Goal: Task Accomplishment & Management: Complete application form

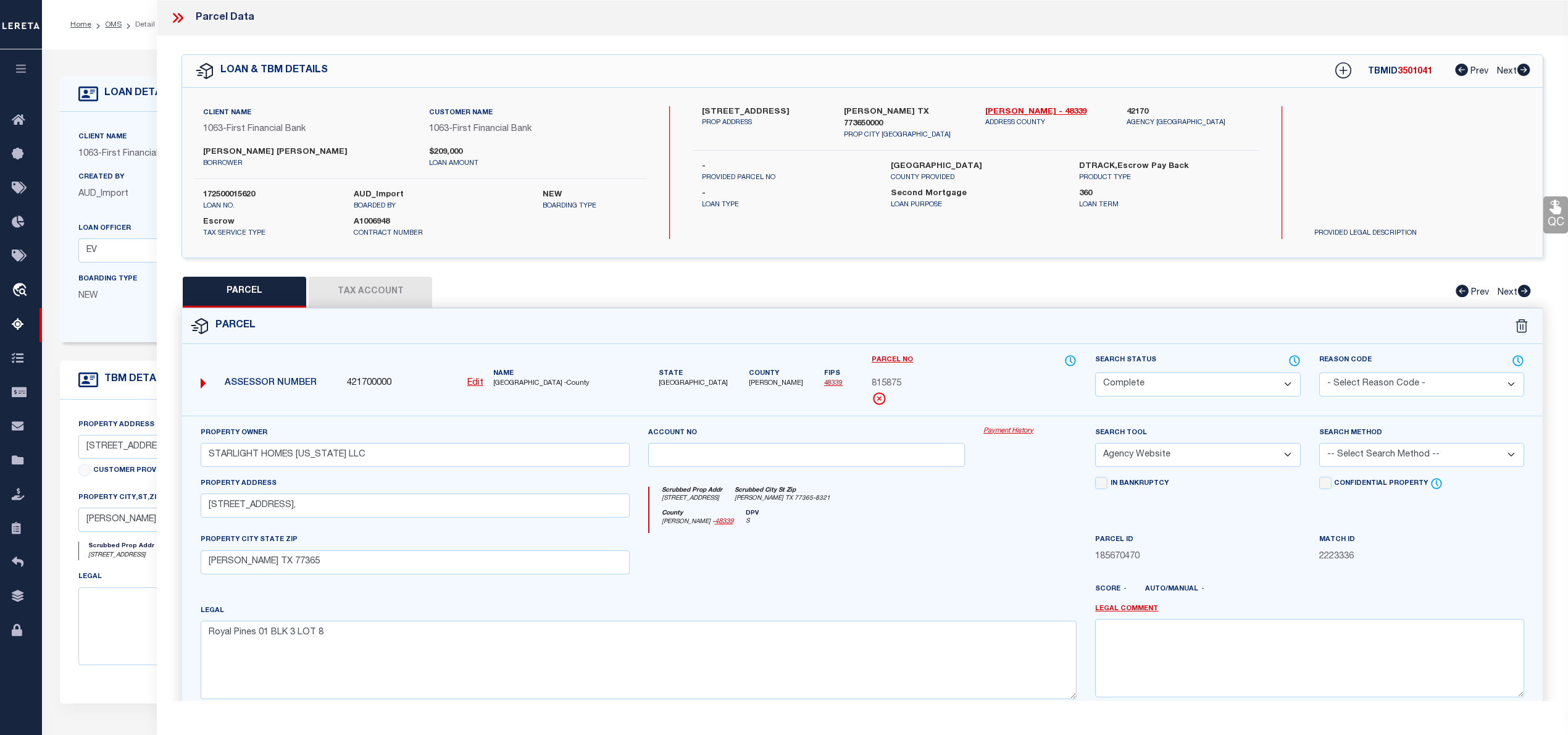
select select "CP"
select select "AGW"
select select "775"
select select "2318"
select select "100"
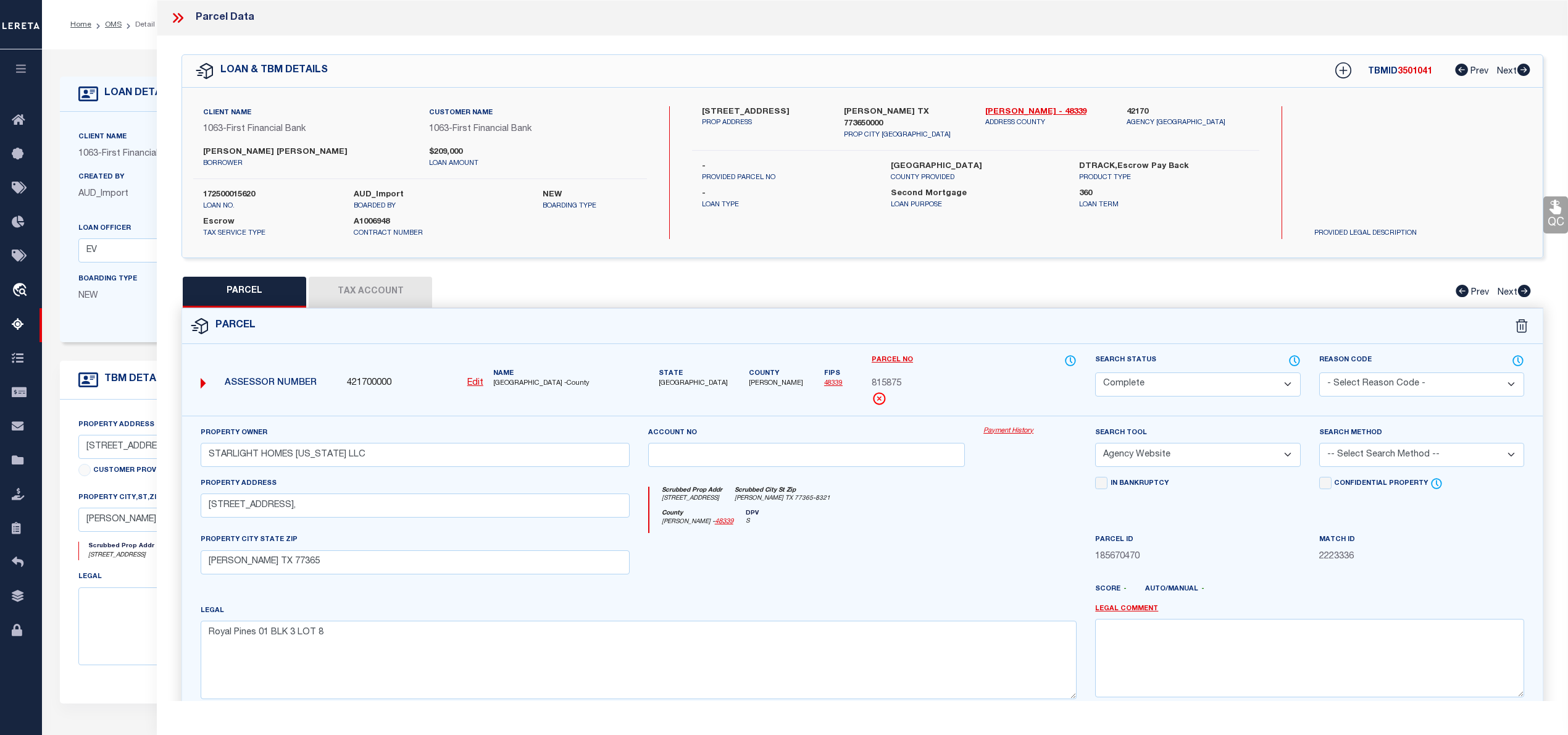
select select "Escrow"
click at [1035, 110] on link "Montgomery - 48339" at bounding box center [1047, 112] width 123 height 12
click at [893, 381] on span "815875" at bounding box center [886, 384] width 30 height 14
copy span "815875"
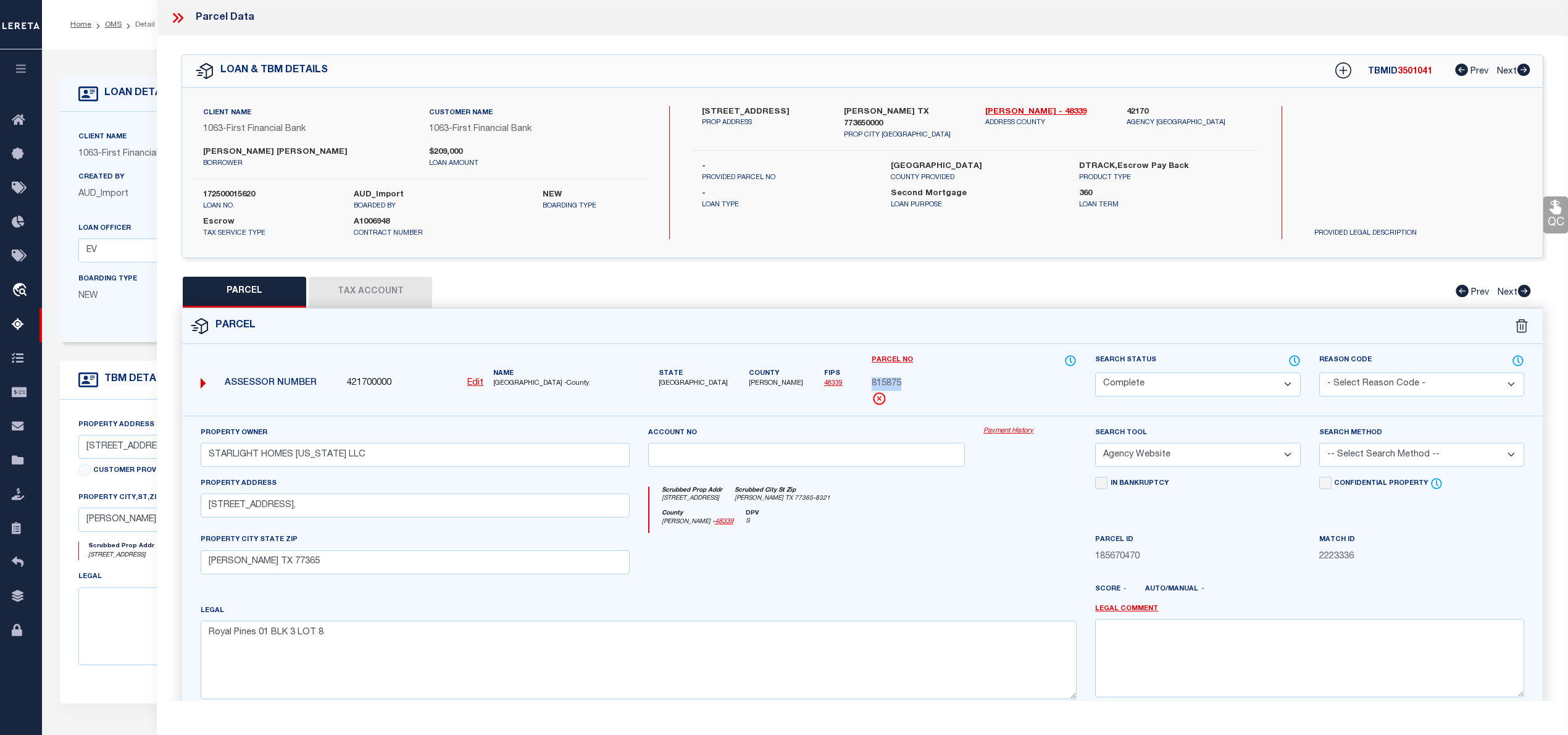
click at [1112, 381] on select "Automated Search Bad Parcel Complete Duplicate Parcel High Dollar Reporting In …" at bounding box center [1198, 384] width 205 height 24
select select "NP"
click at [1095, 373] on select "Automated Search Bad Parcel Complete Duplicate Parcel High Dollar Reporting In …" at bounding box center [1198, 384] width 205 height 24
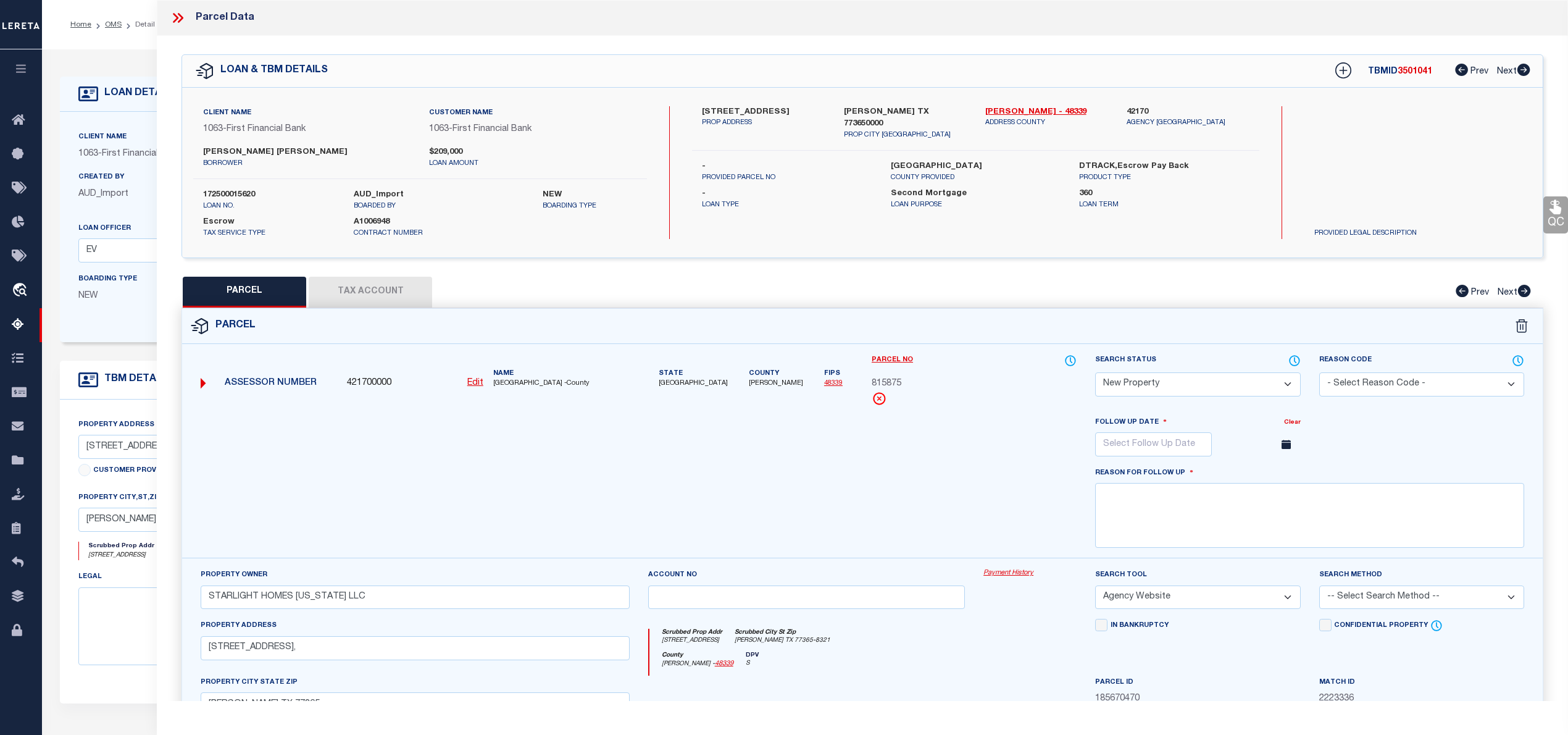
click at [1282, 449] on icon at bounding box center [1286, 444] width 9 height 9
click at [1192, 452] on input "text" at bounding box center [1154, 443] width 117 height 24
click at [1279, 476] on icon at bounding box center [1275, 472] width 9 height 9
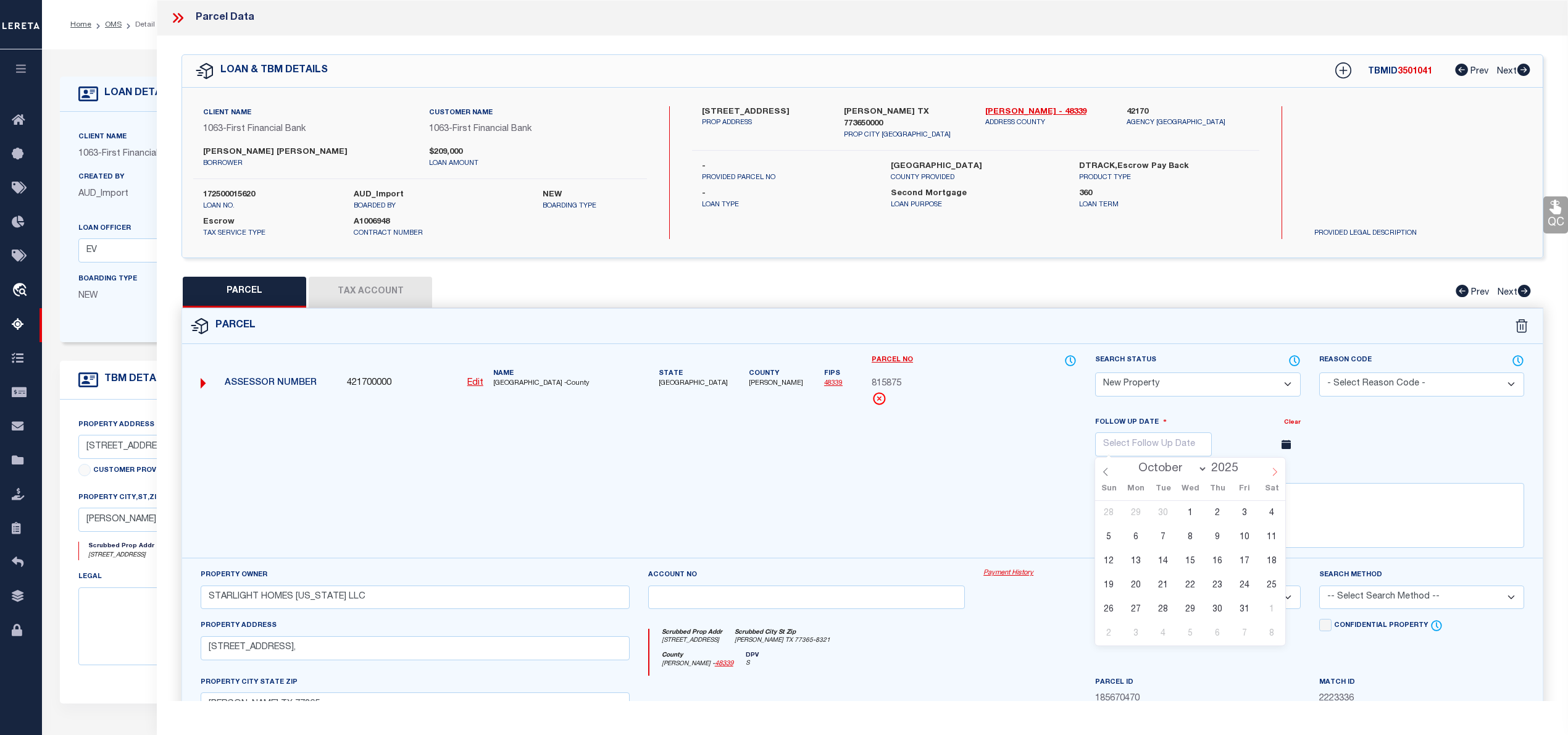
select select "10"
click at [1238, 587] on span "21" at bounding box center [1244, 584] width 24 height 24
type input "11/21/2025"
click at [1160, 528] on textarea at bounding box center [1309, 515] width 429 height 65
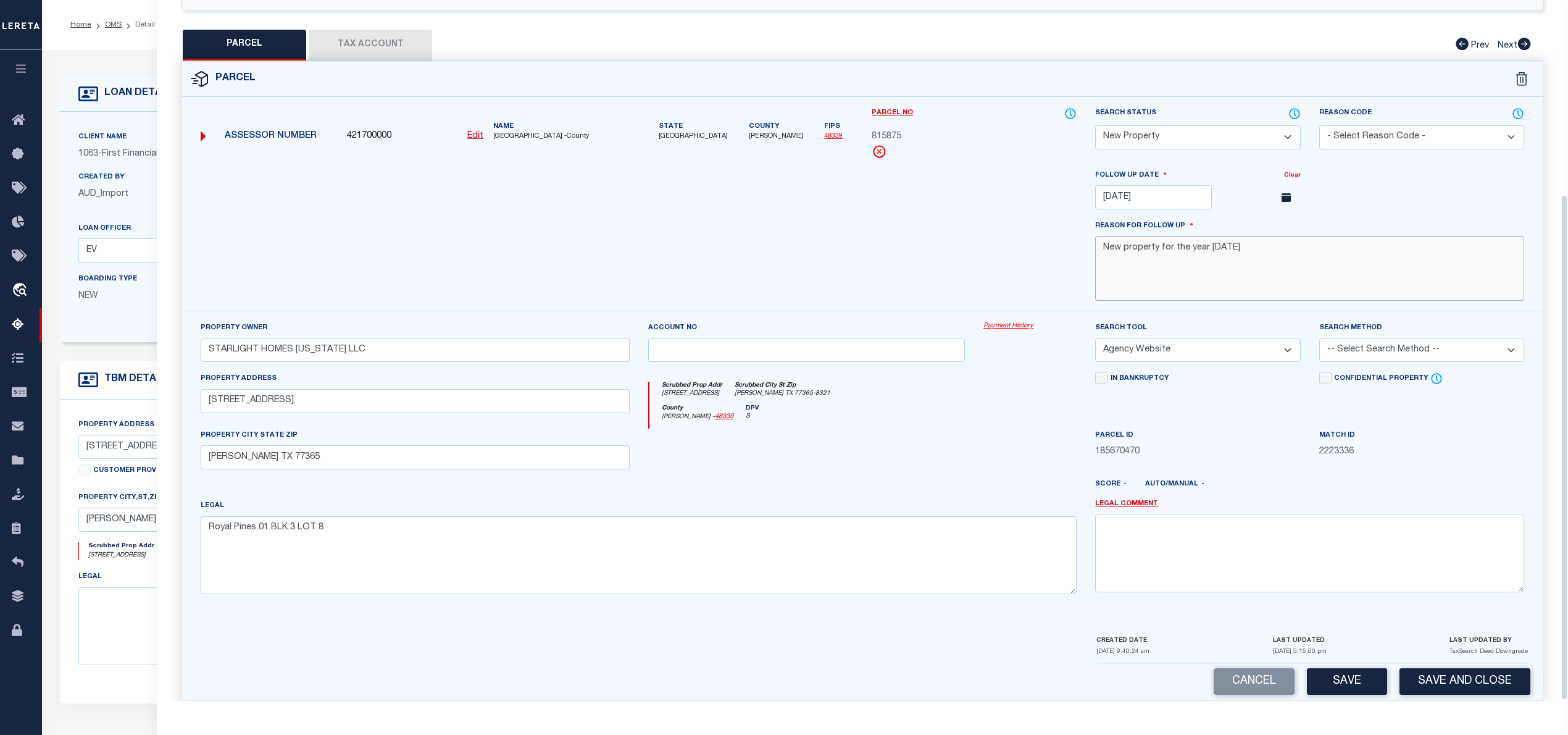
scroll to position [269, 0]
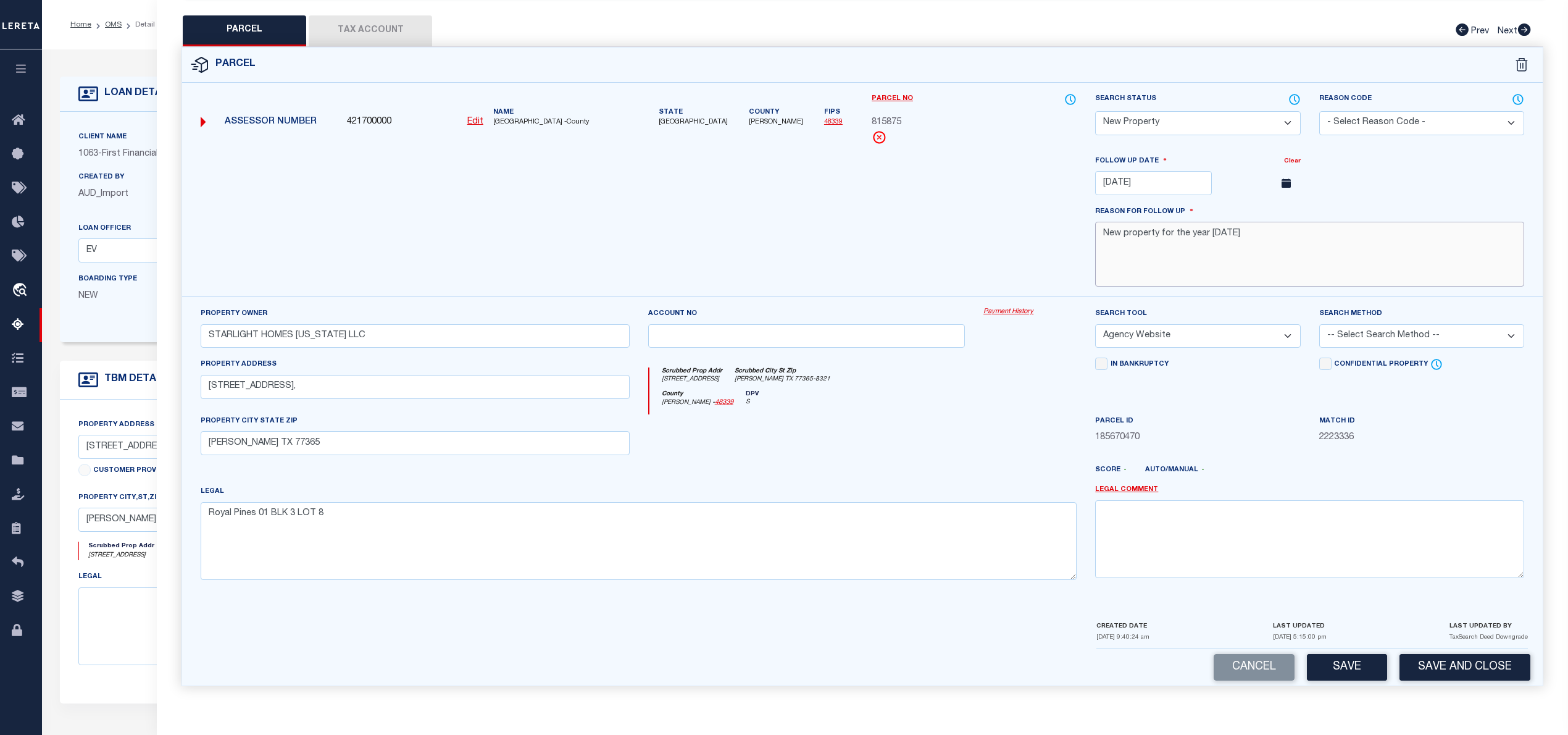
type textarea "New property for the year 2025"
click at [1361, 666] on button "Save" at bounding box center [1347, 667] width 80 height 26
select select "AS"
select select
checkbox input "false"
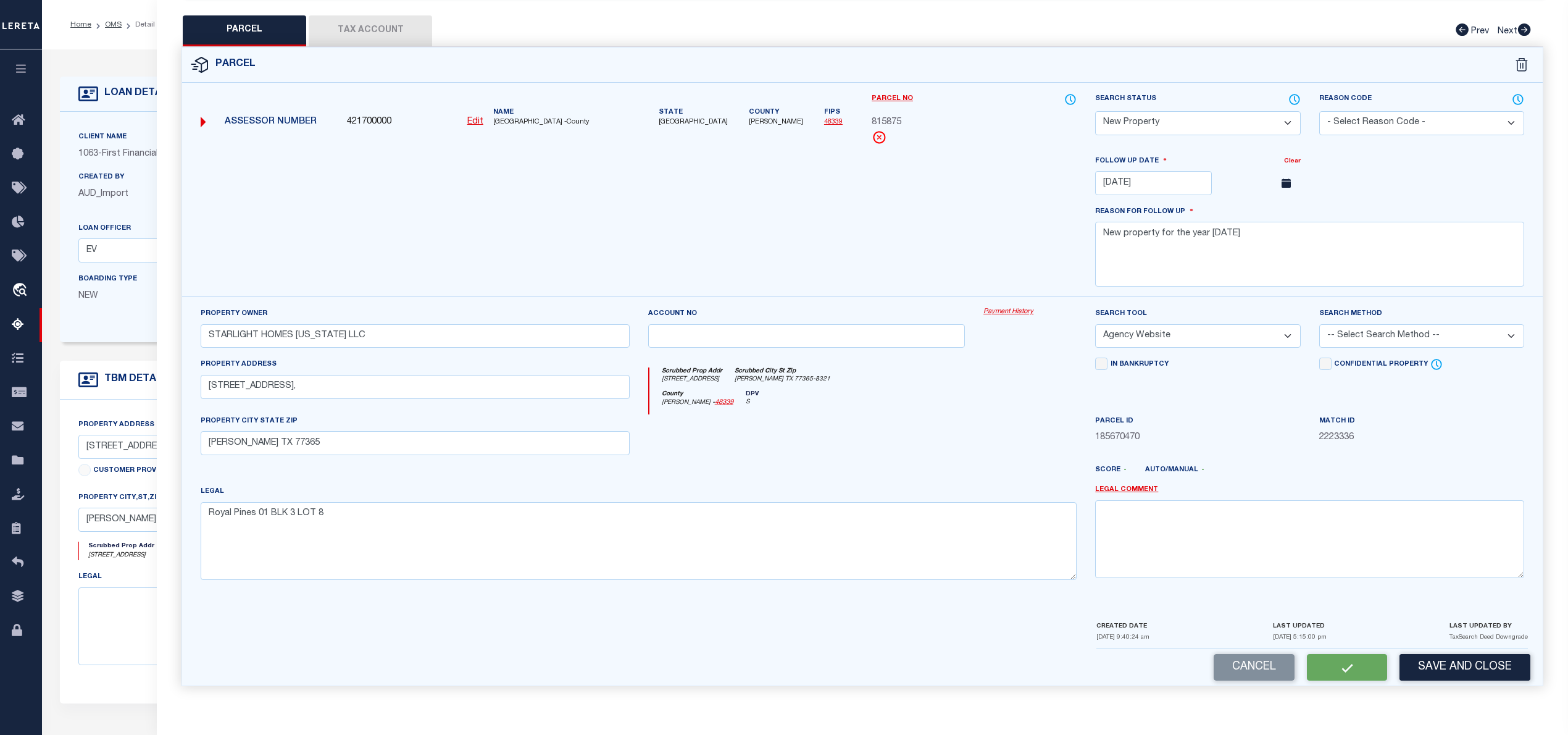
checkbox input "false"
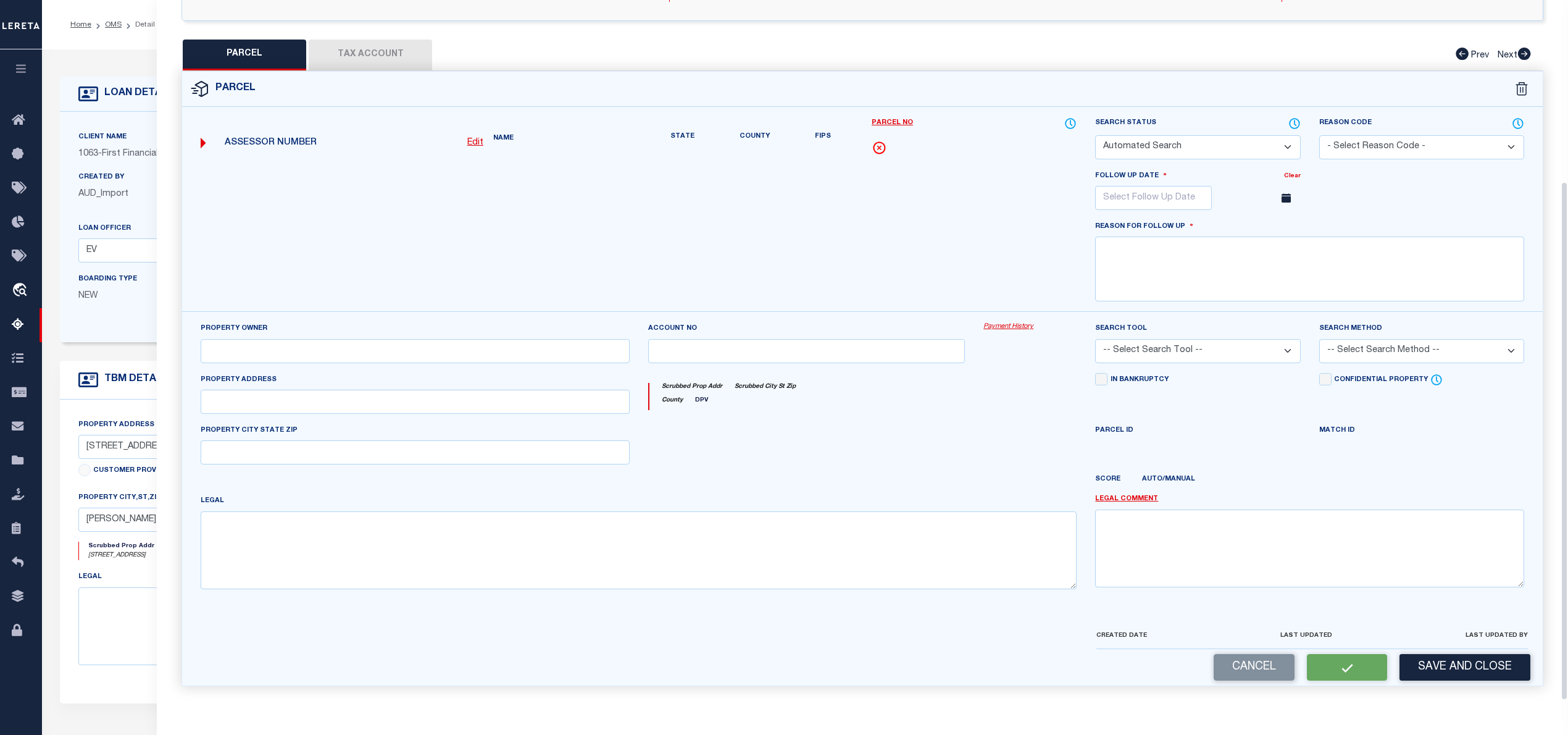
select select "NP"
type input "11/21/2025"
type textarea "New property for the year 2025"
type input "STARLIGHT HOMES TEXAS LLC"
select select "AGW"
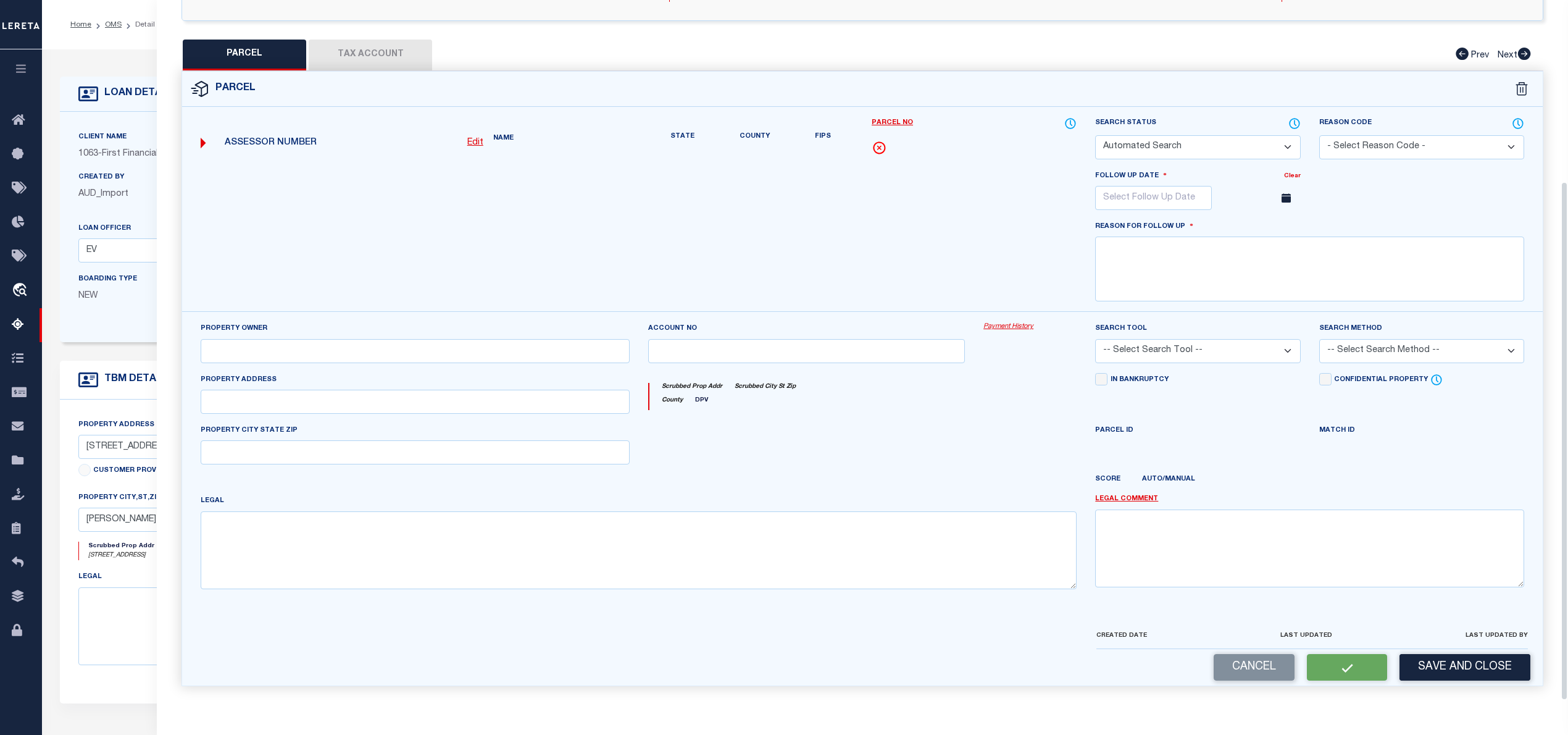
select select
type input "6093 MAJESTIC CREEK TRL,"
type input "PORTER TX 77365"
type textarea "Royal Pines 01 BLK 3 LOT 8"
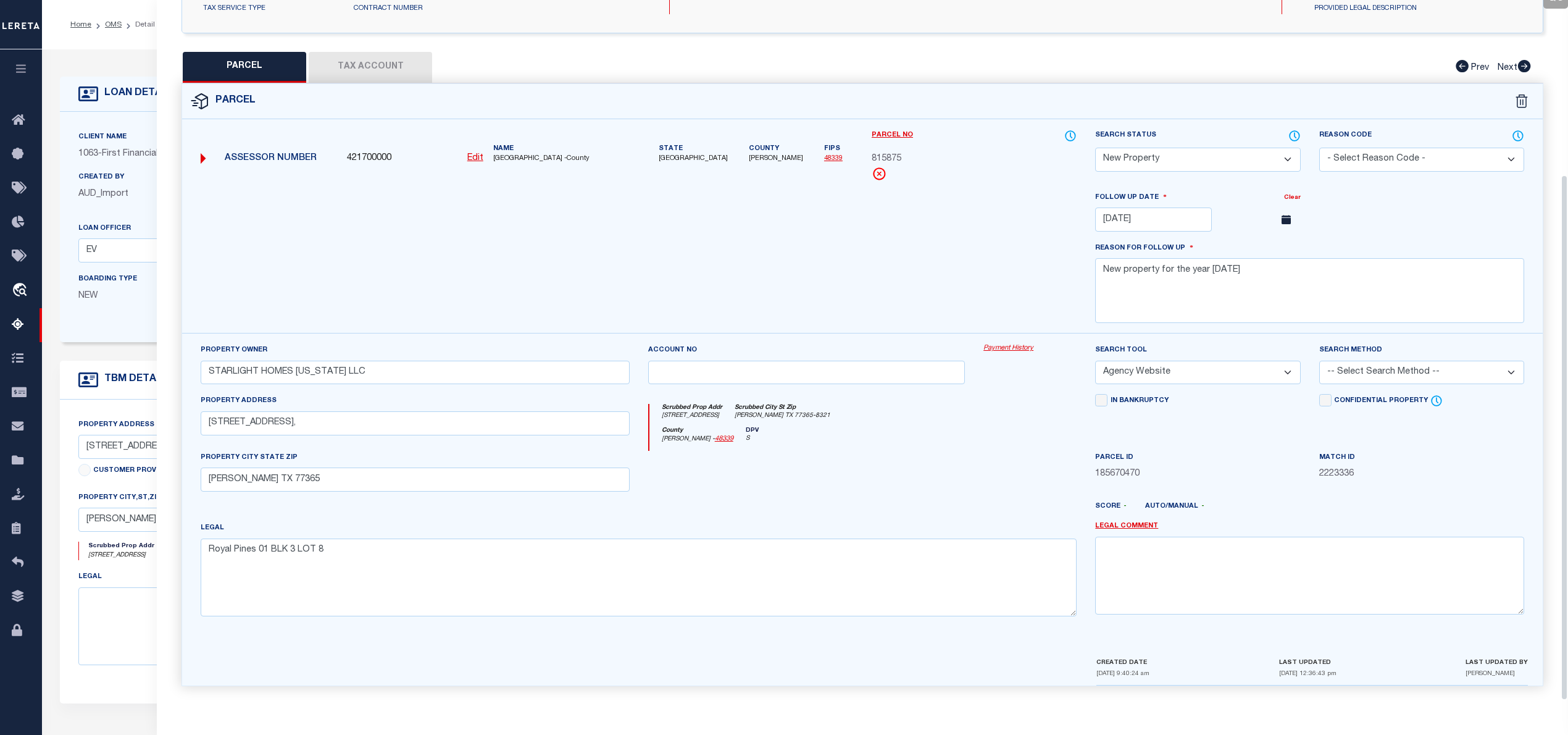
scroll to position [0, 0]
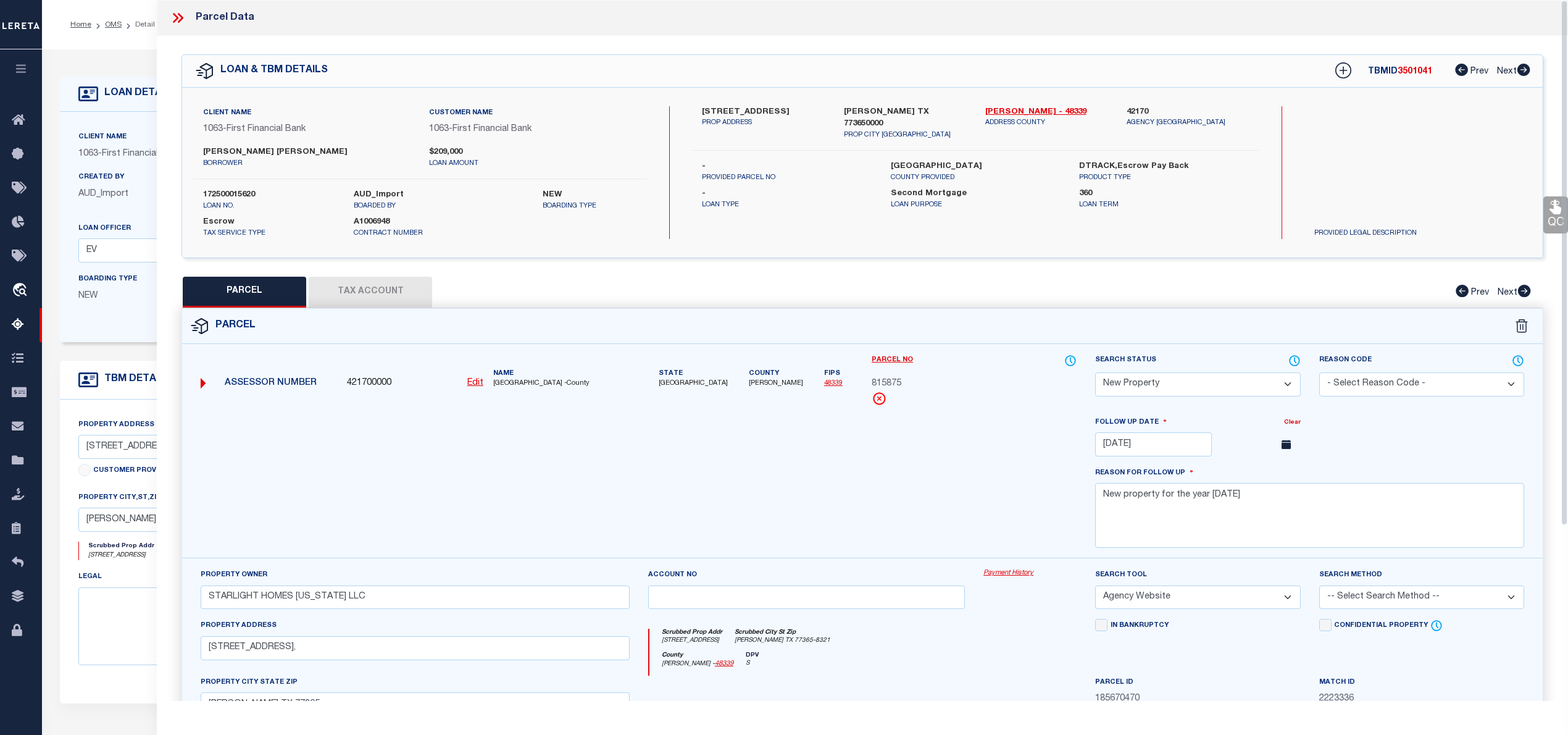
click at [248, 196] on label "172500015620" at bounding box center [269, 195] width 132 height 12
copy label "172500015620"
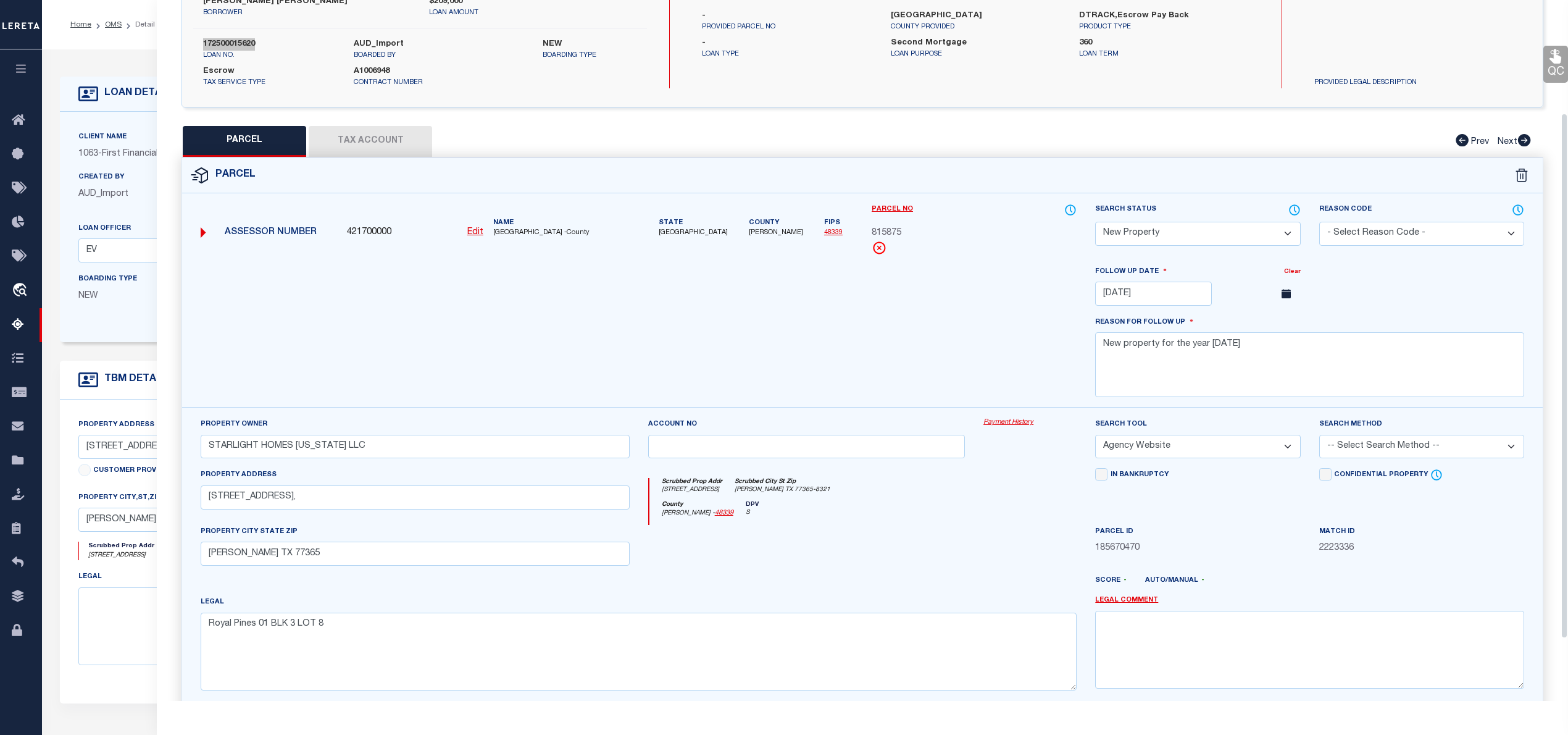
scroll to position [68, 0]
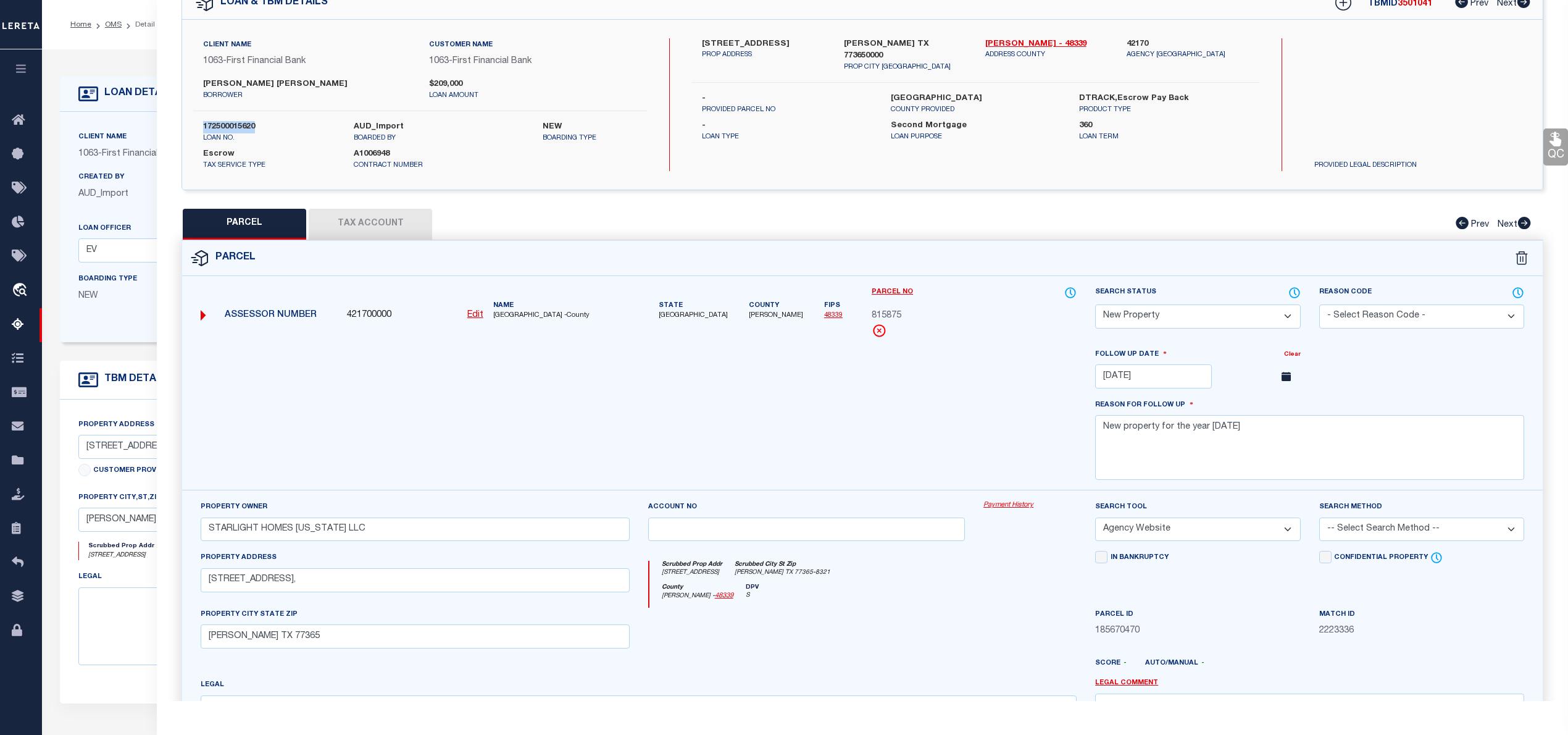
click at [1221, 308] on select "Automated Search Bad Parcel Complete Duplicate Parcel High Dollar Reporting In …" at bounding box center [1198, 316] width 205 height 24
click at [1095, 305] on select "Automated Search Bad Parcel Complete Duplicate Parcel High Dollar Reporting In …" at bounding box center [1198, 316] width 205 height 24
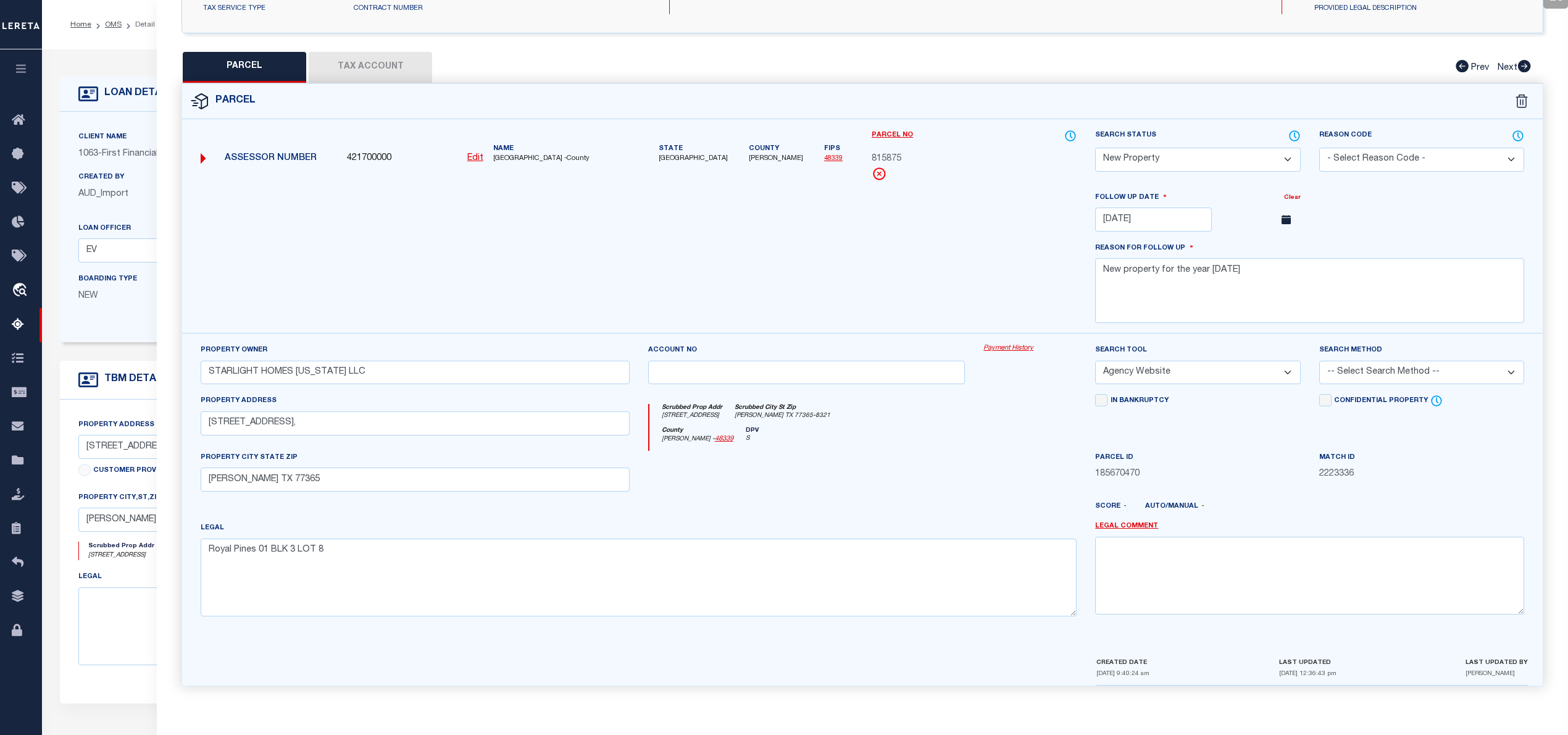
click at [386, 52] on button "Tax Account" at bounding box center [370, 67] width 123 height 31
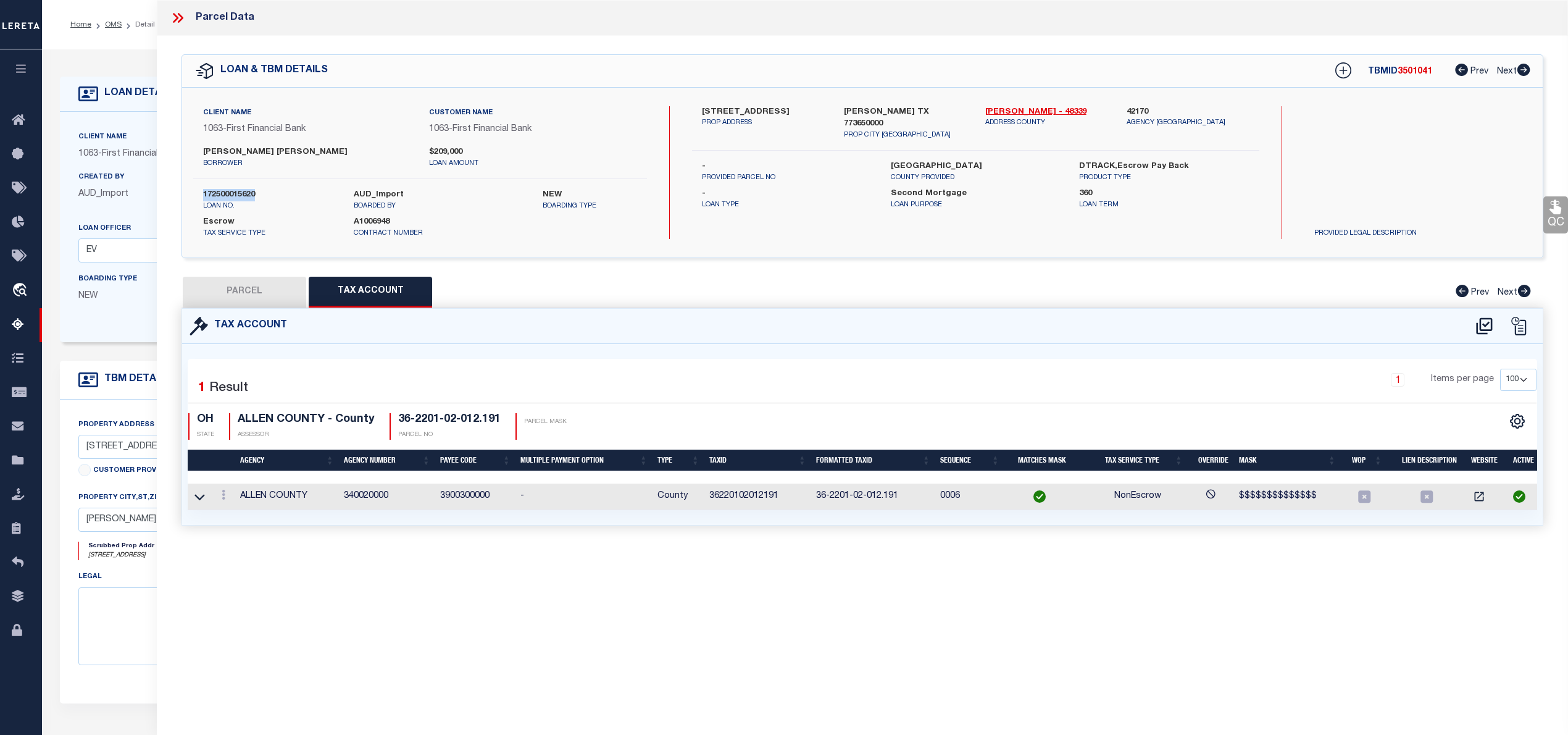
scroll to position [0, 0]
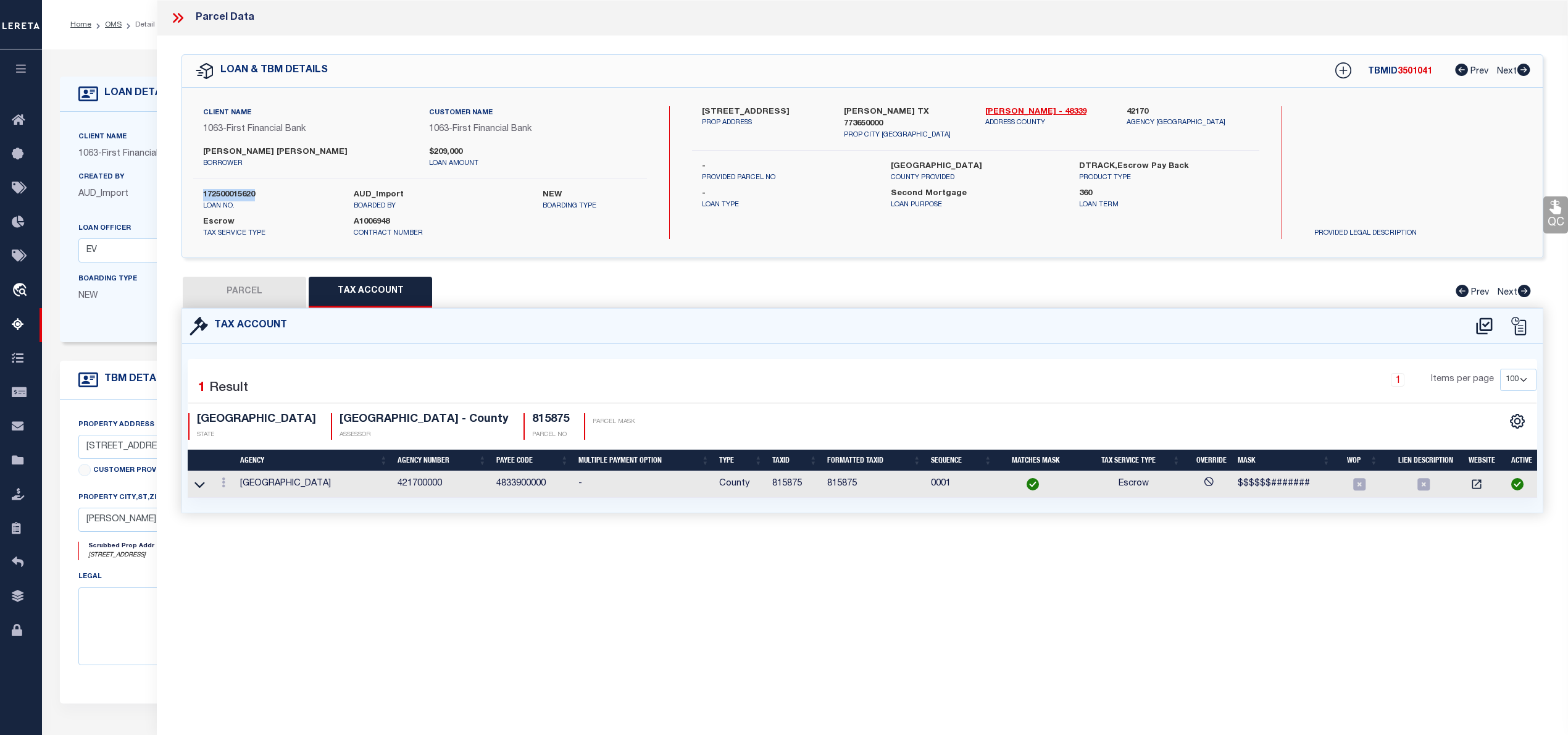
click at [240, 305] on button "PARCEL" at bounding box center [244, 292] width 123 height 31
click at [254, 289] on button "PARCEL" at bounding box center [244, 292] width 123 height 31
select select "AS"
select select
checkbox input "false"
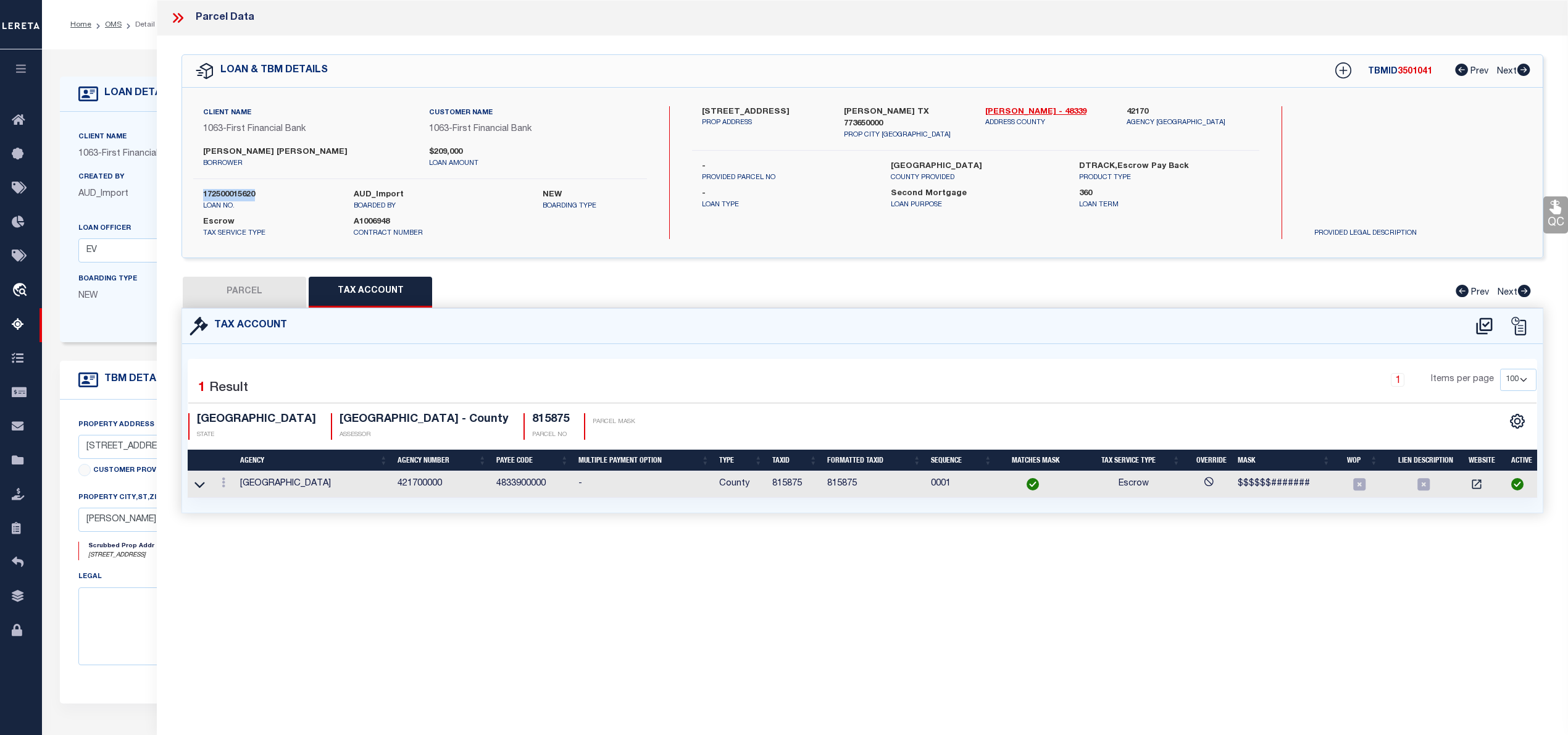
checkbox input "false"
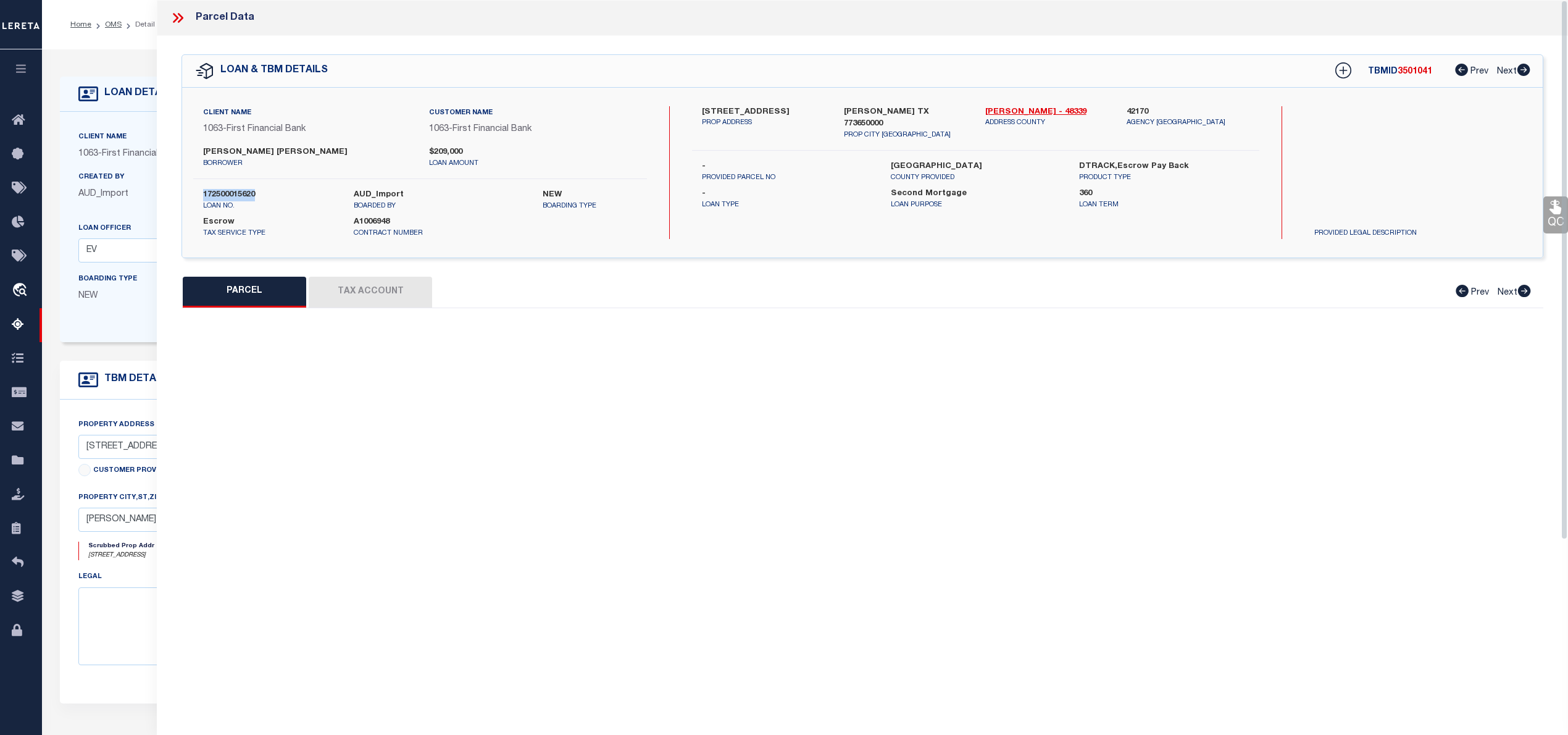
select select "NP"
type input "11/21/2025"
type textarea "New property for the year 2025"
type input "STARLIGHT HOMES TEXAS LLC"
select select "AGW"
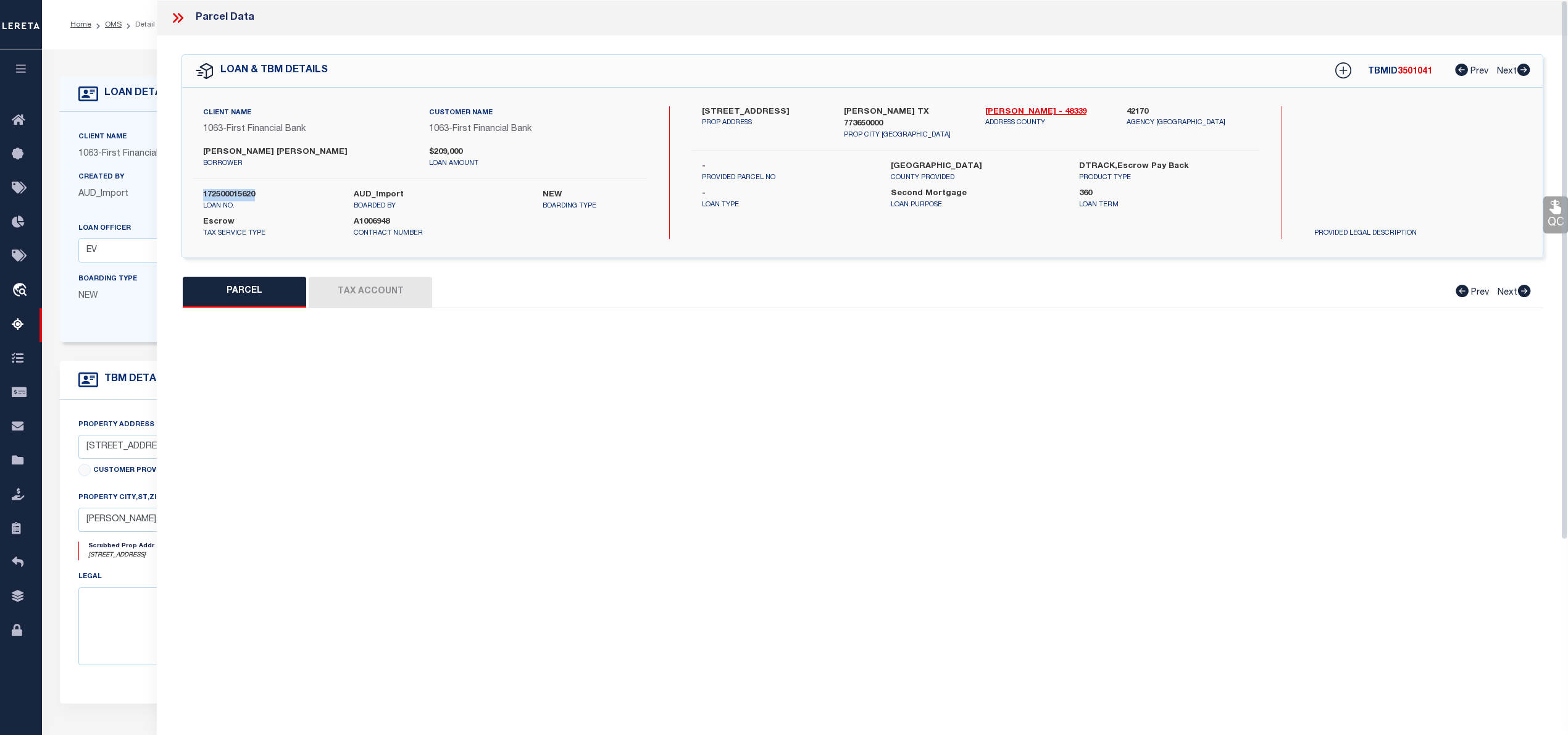
select select
type input "6093 MAJESTIC CREEK TRL,"
type input "PORTER TX 77365"
type textarea "Royal Pines 01 BLK 3 LOT 8"
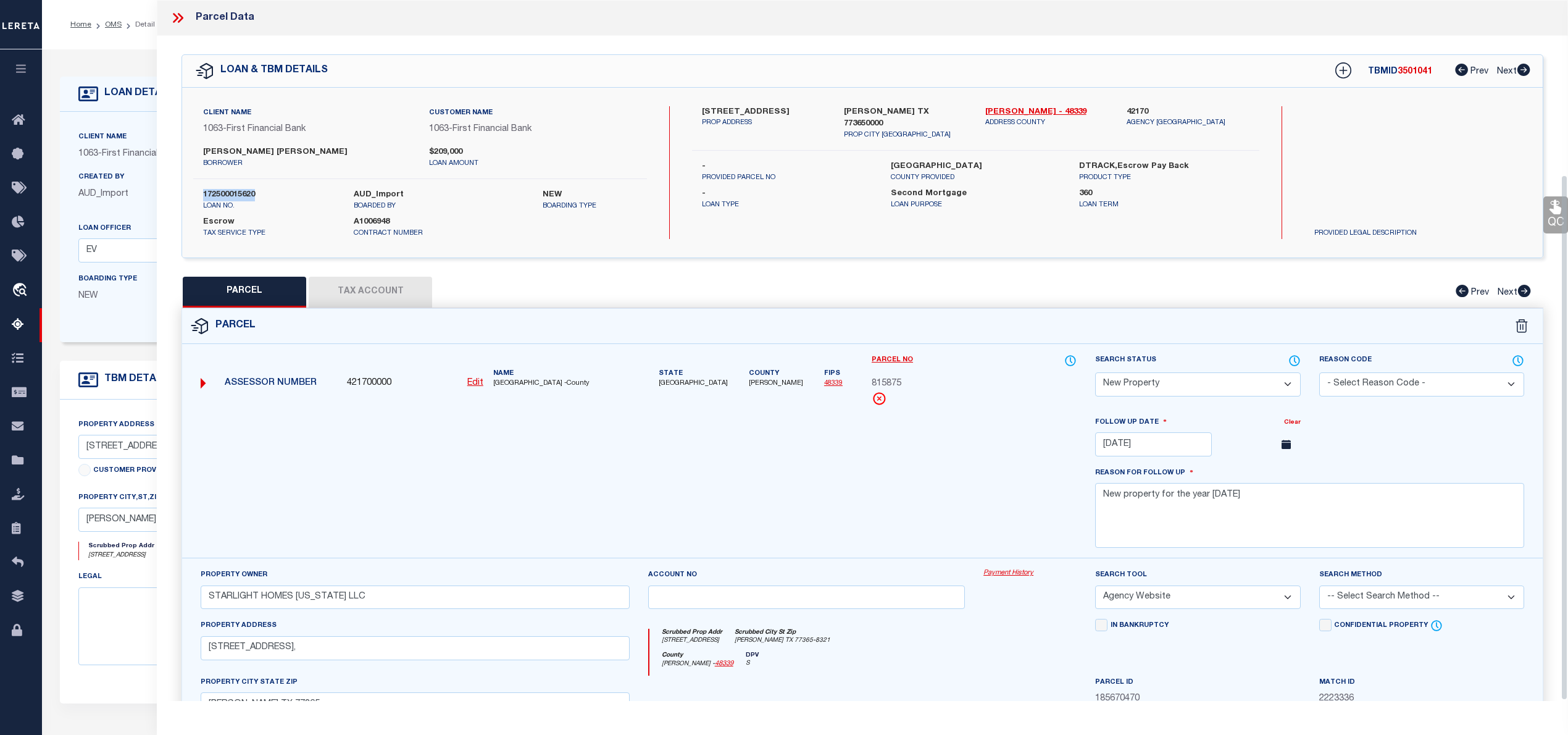
scroll to position [233, 0]
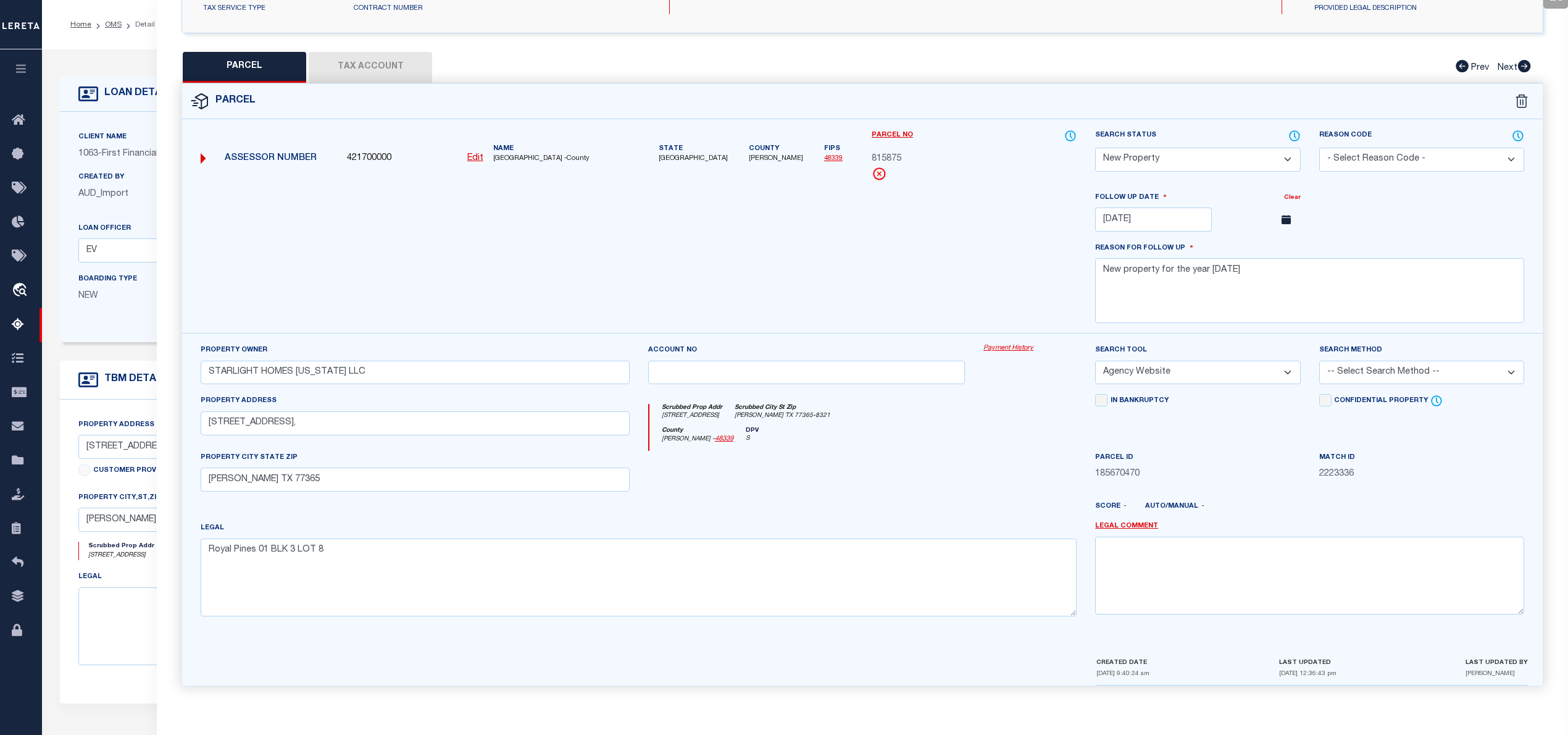
click at [1154, 372] on select "-- Select Search Tool -- 3rd Party Website Agency File Agency Website ATLS CNV-…" at bounding box center [1198, 372] width 205 height 24
click at [1095, 360] on select "-- Select Search Tool -- 3rd Party Website Agency File Agency Website ATLS CNV-…" at bounding box center [1198, 372] width 205 height 24
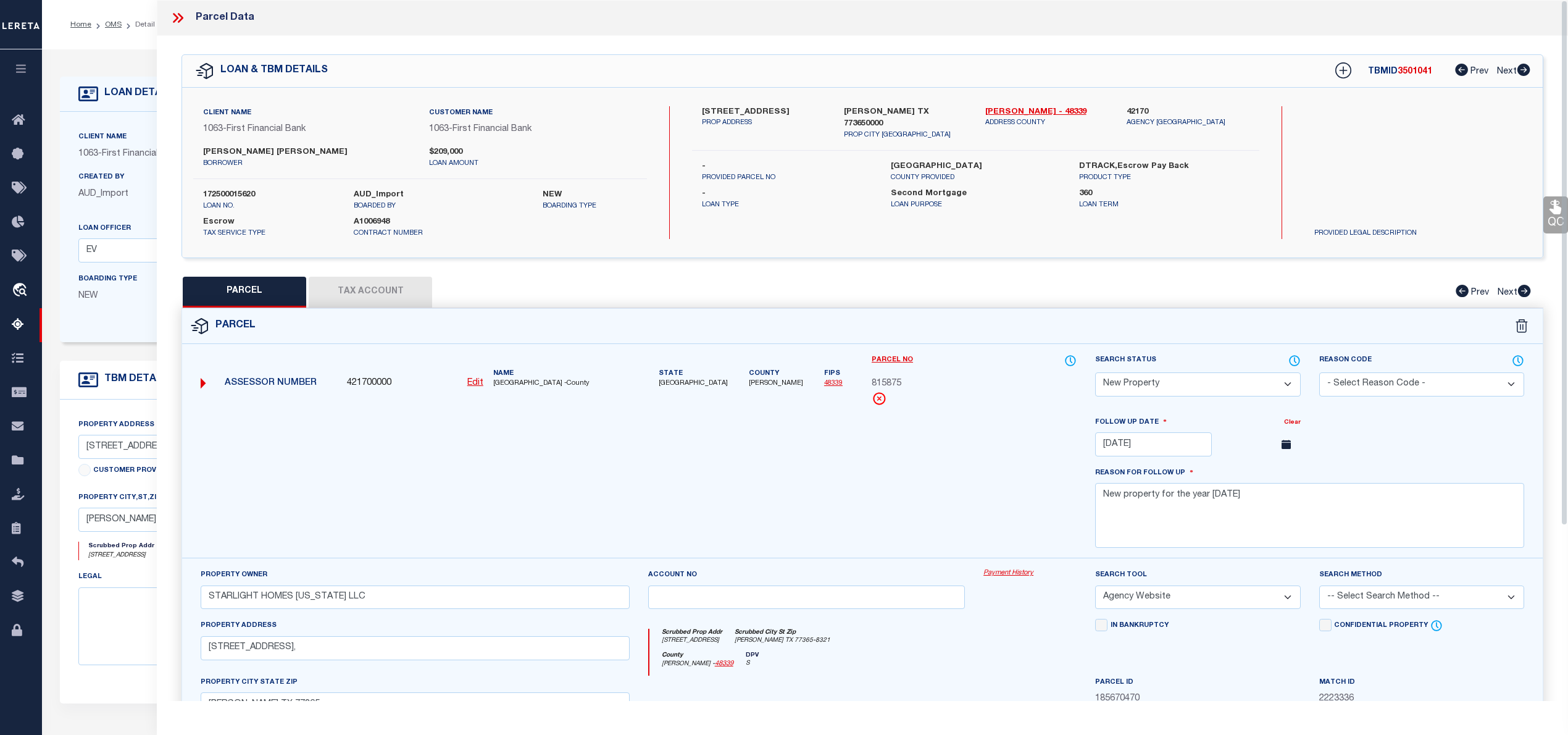
click at [171, 15] on icon at bounding box center [178, 18] width 16 height 16
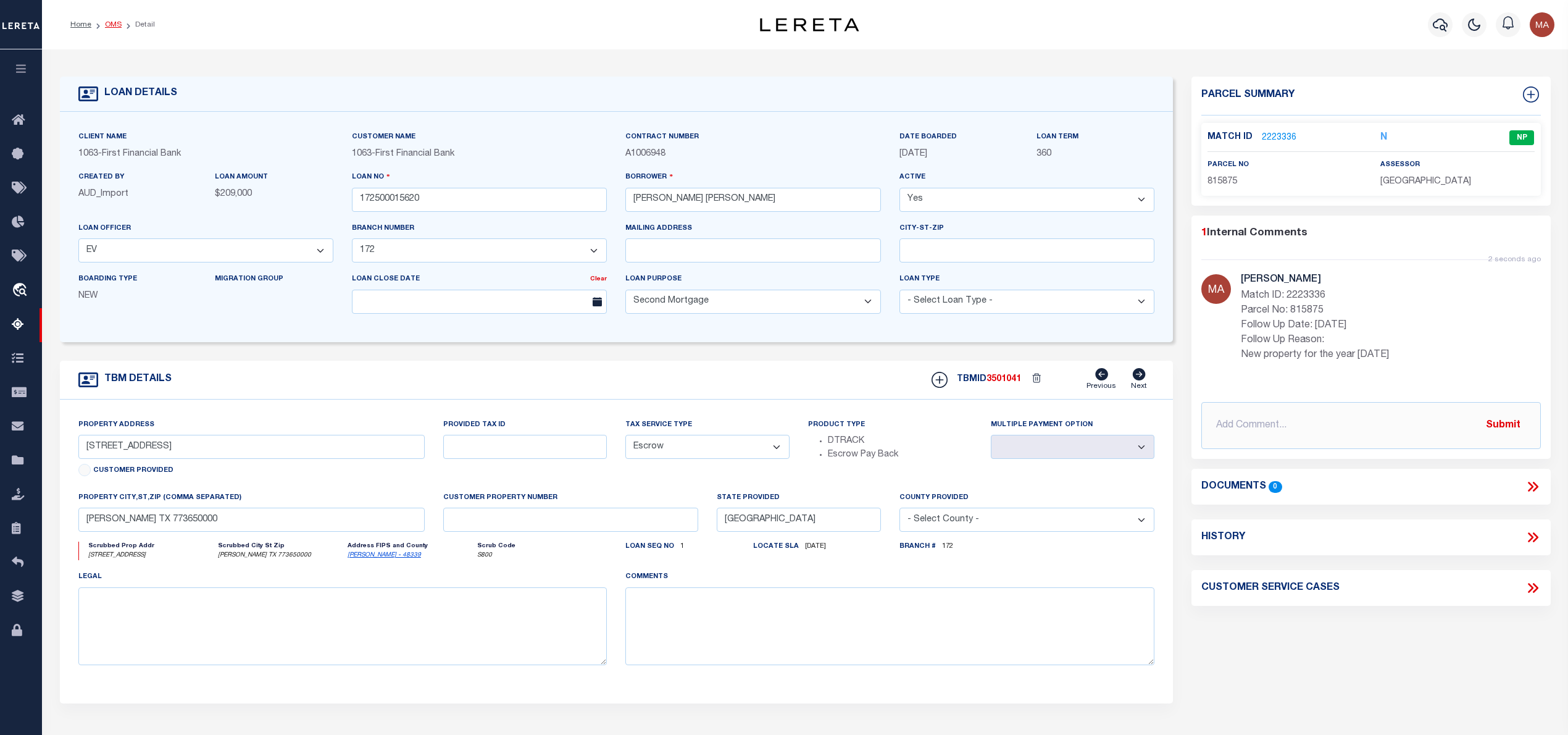
click at [113, 21] on link "OMS" at bounding box center [113, 25] width 17 height 7
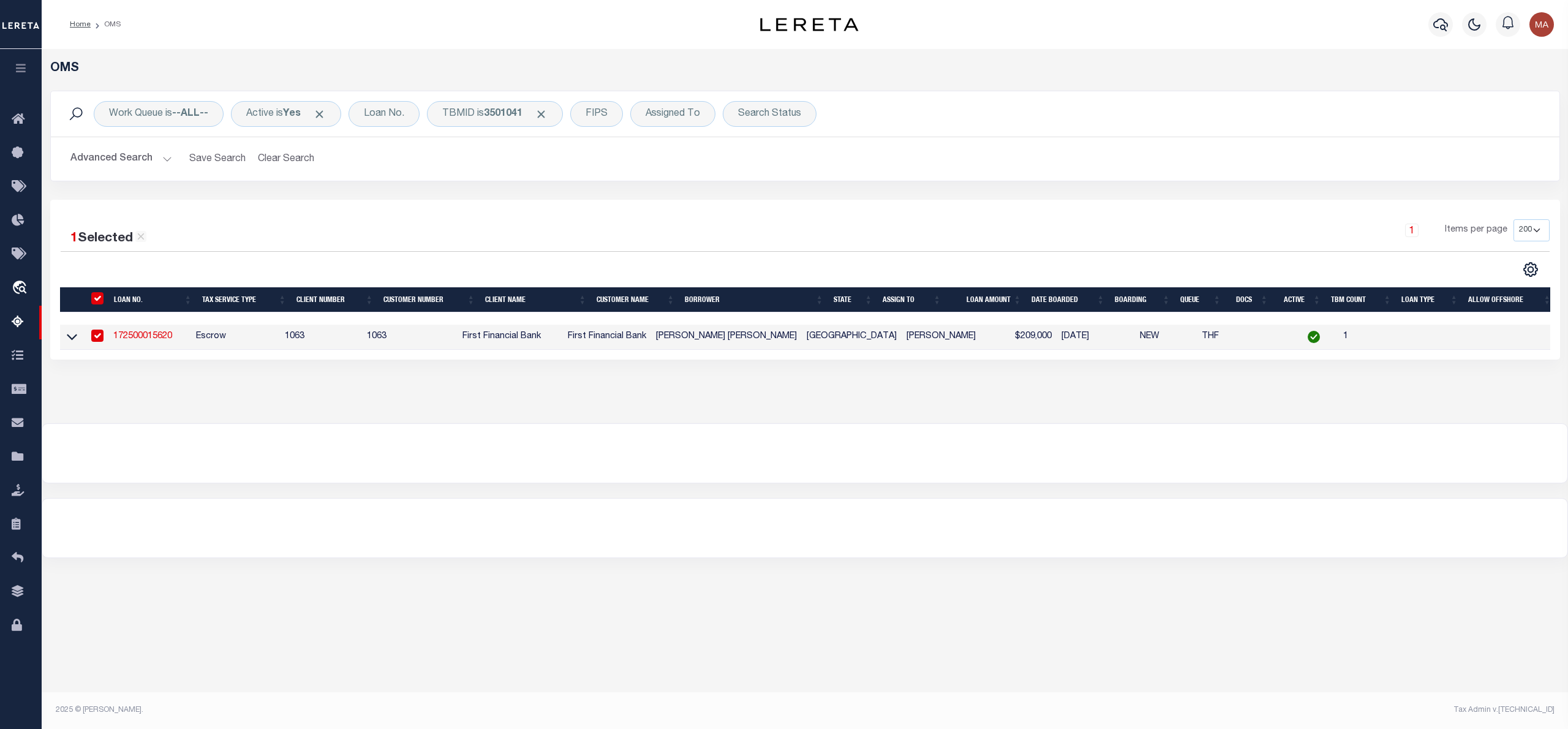
click at [160, 334] on link "172500015620" at bounding box center [142, 336] width 59 height 9
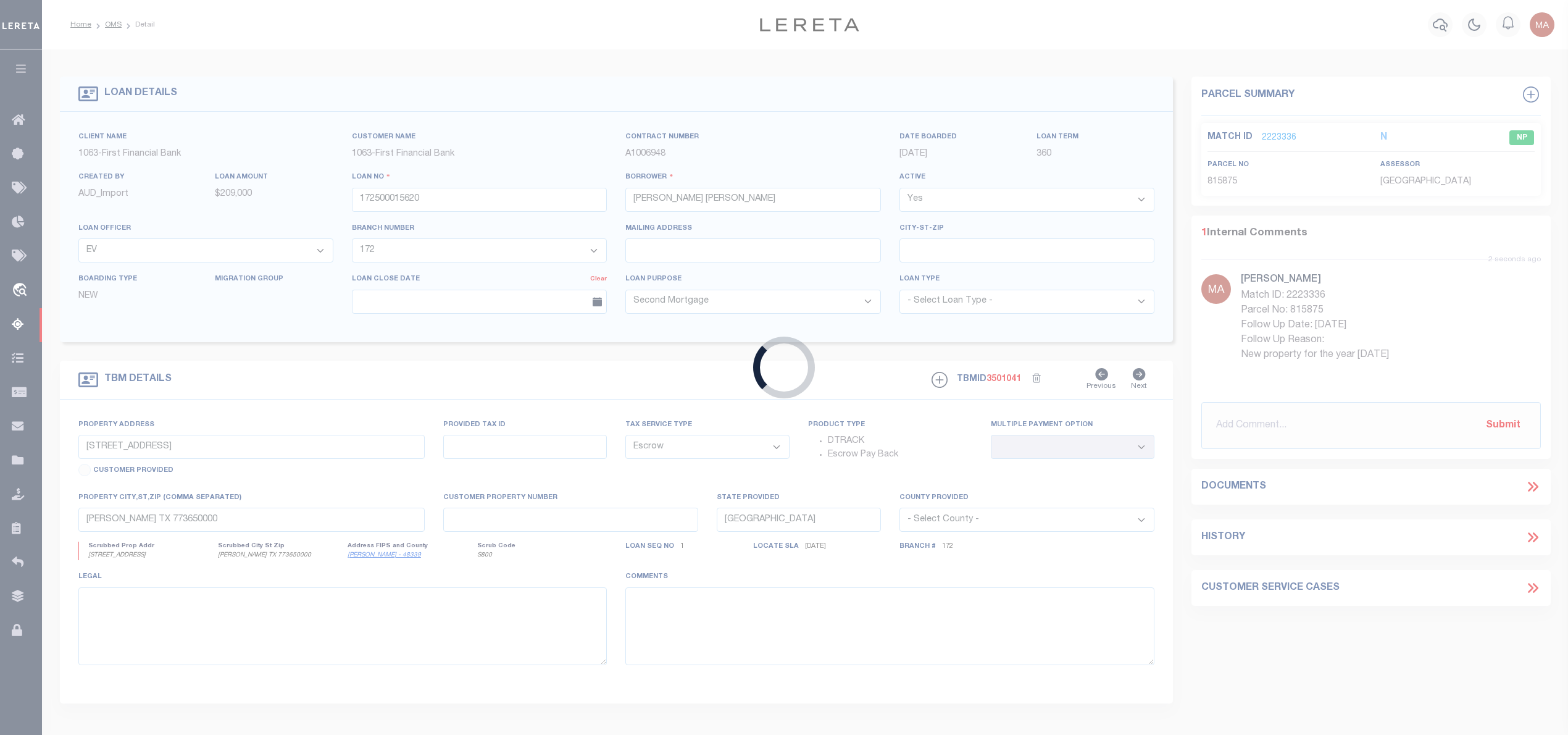
select select "775"
select select "2318"
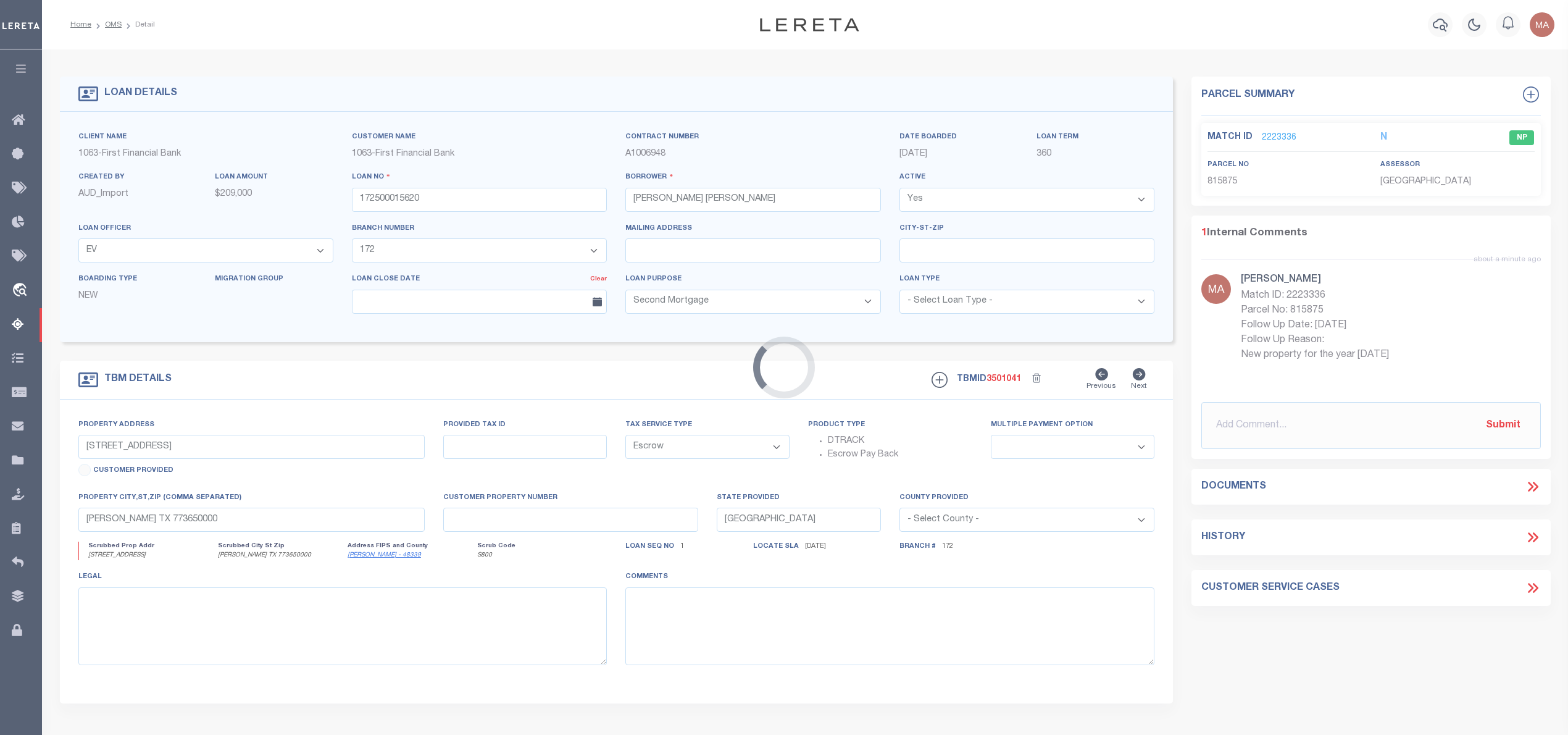
select select
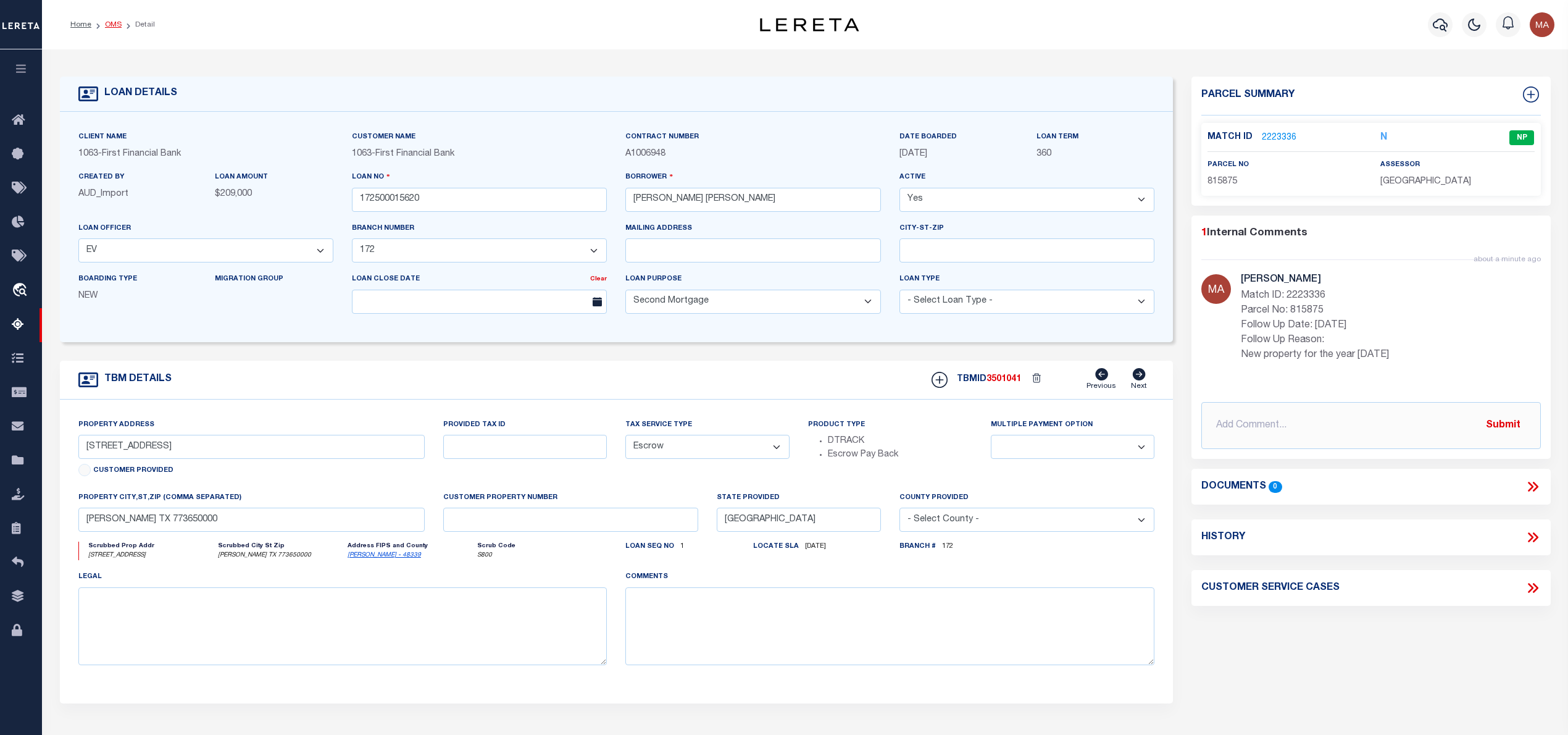
click at [110, 28] on link "OMS" at bounding box center [113, 25] width 17 height 7
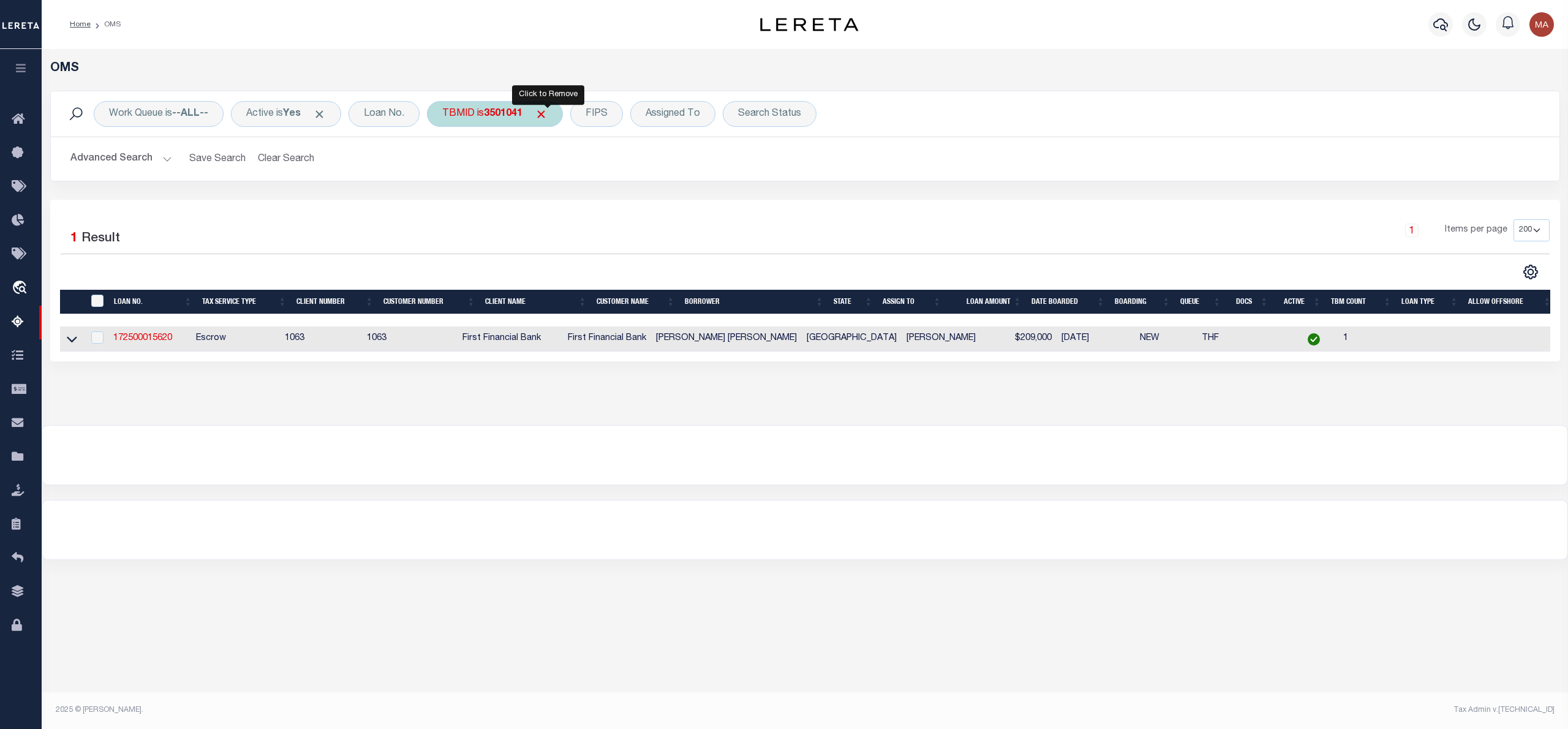
click at [547, 113] on span "Click to Remove" at bounding box center [542, 114] width 13 height 13
click at [460, 110] on div "TBMID" at bounding box center [458, 113] width 63 height 25
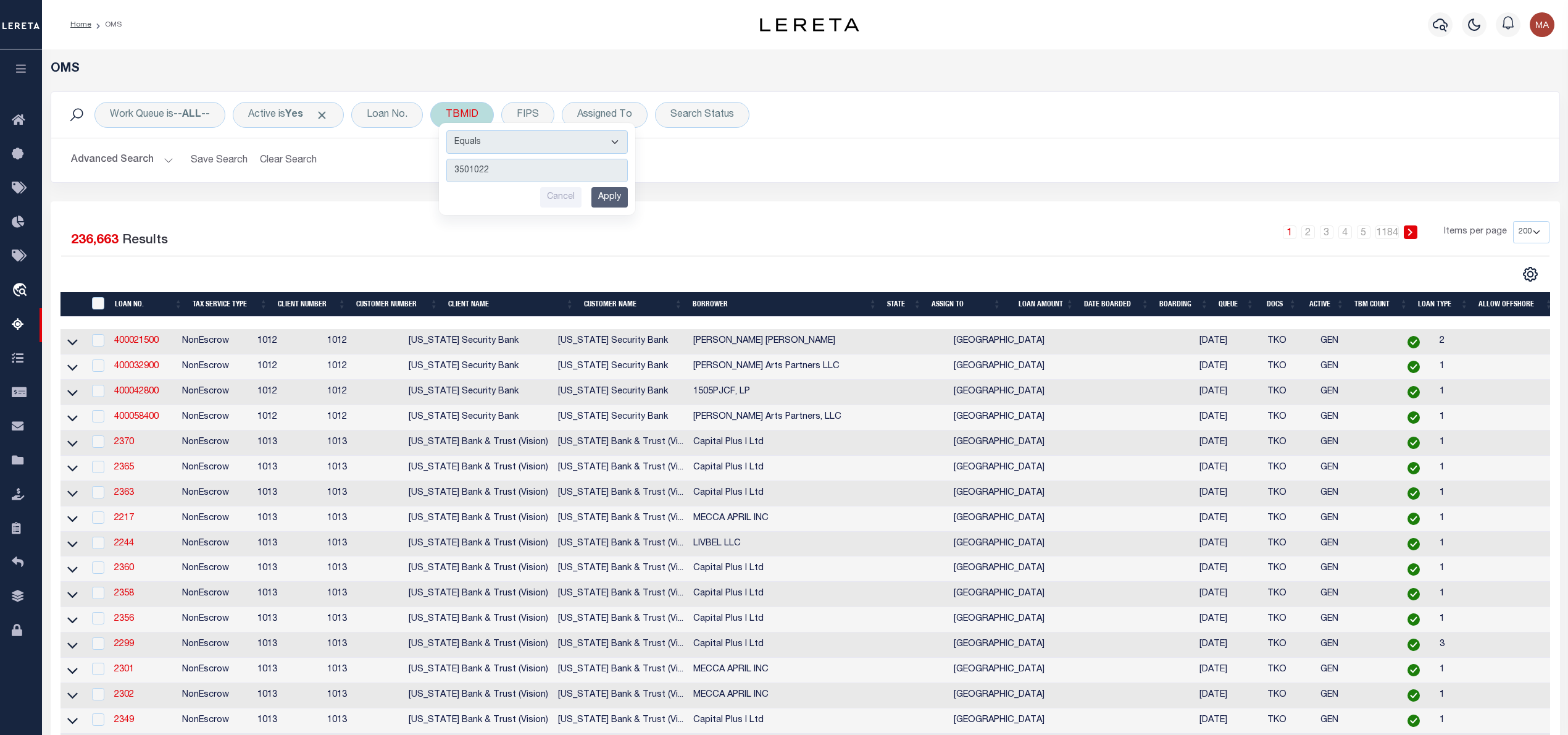
type input "3501022"
click at [617, 199] on input "Apply" at bounding box center [609, 197] width 37 height 20
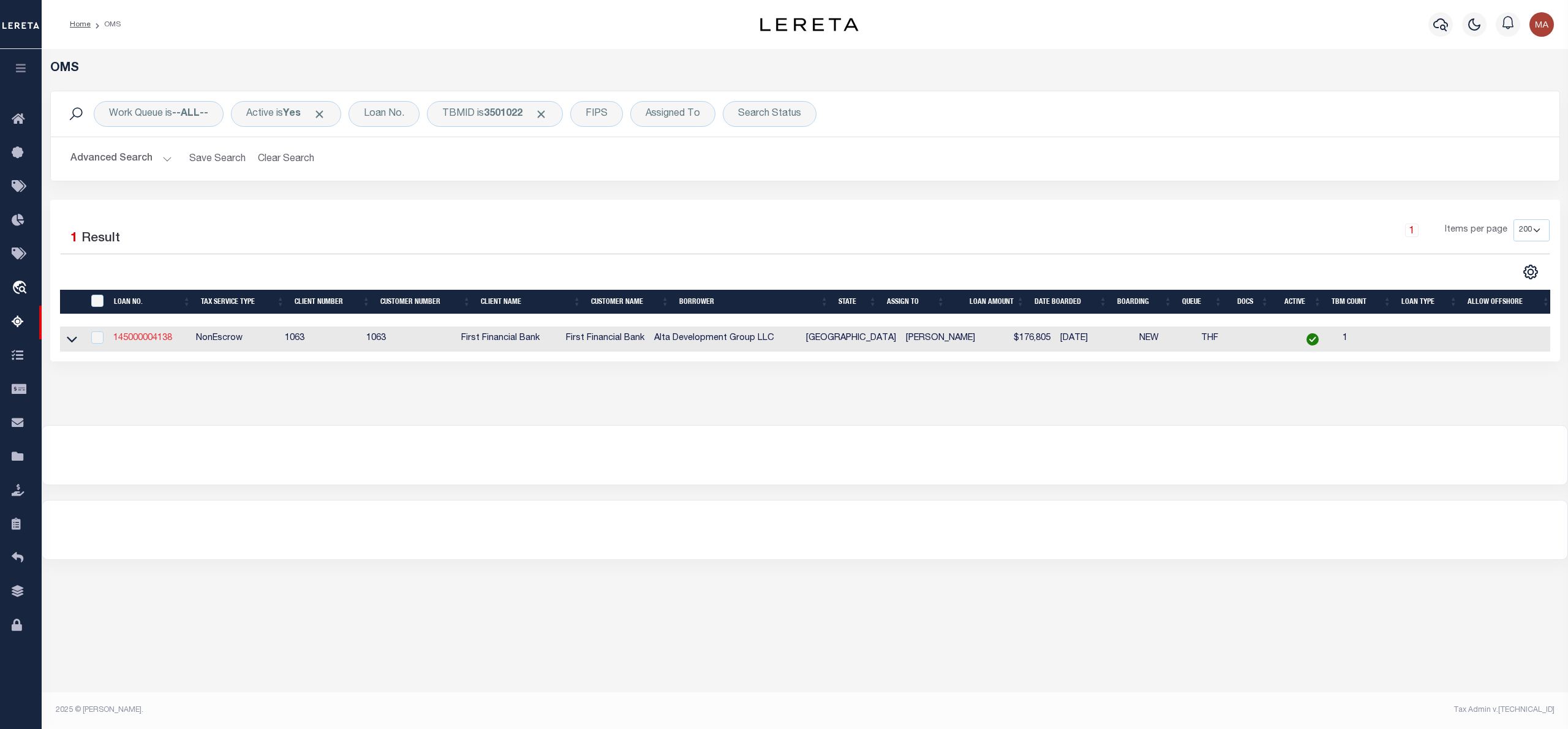
click at [140, 341] on link "145000004138" at bounding box center [142, 338] width 59 height 9
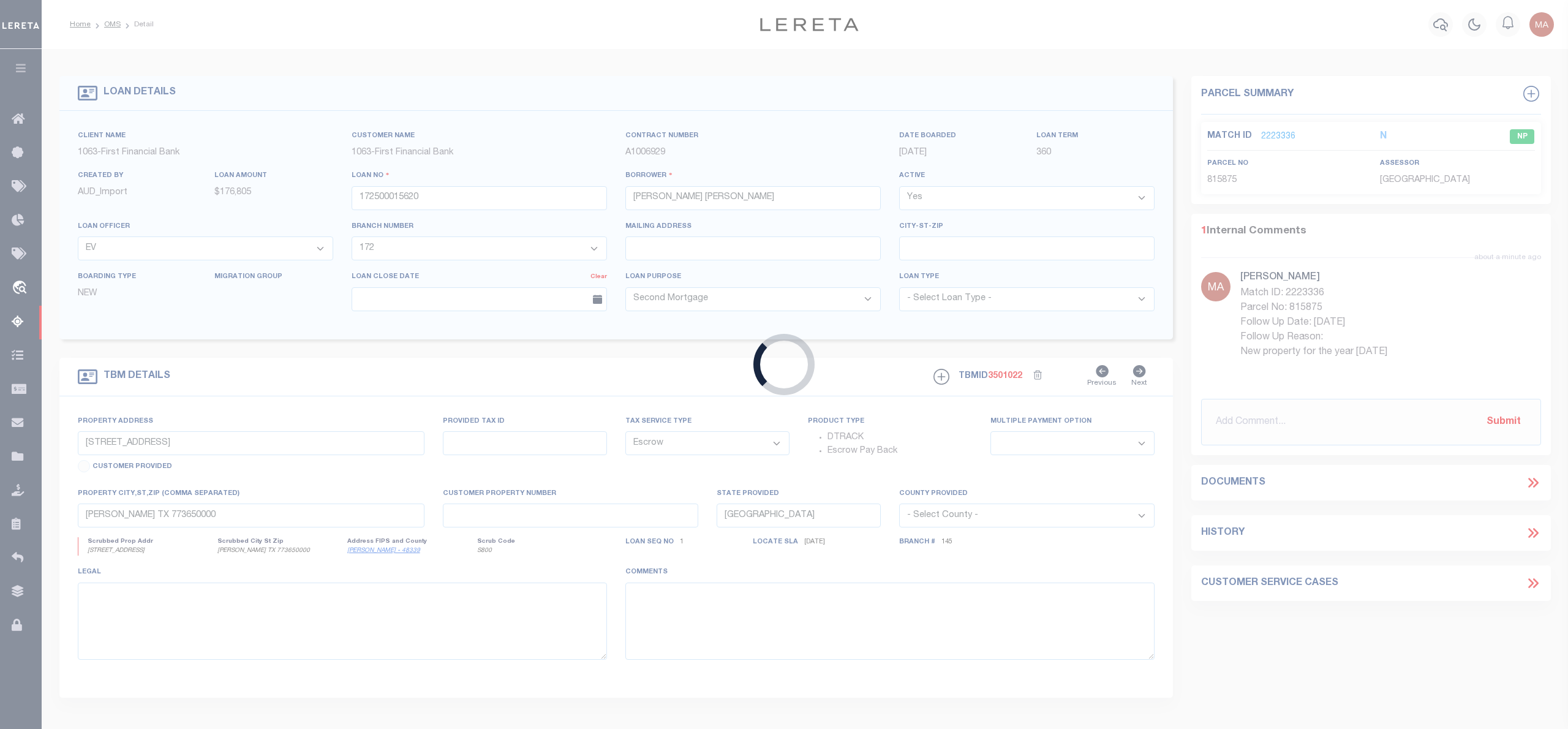
type input "145000004138"
type input "Alta Development Group LLC"
select select "4559"
select select "796"
select select "400"
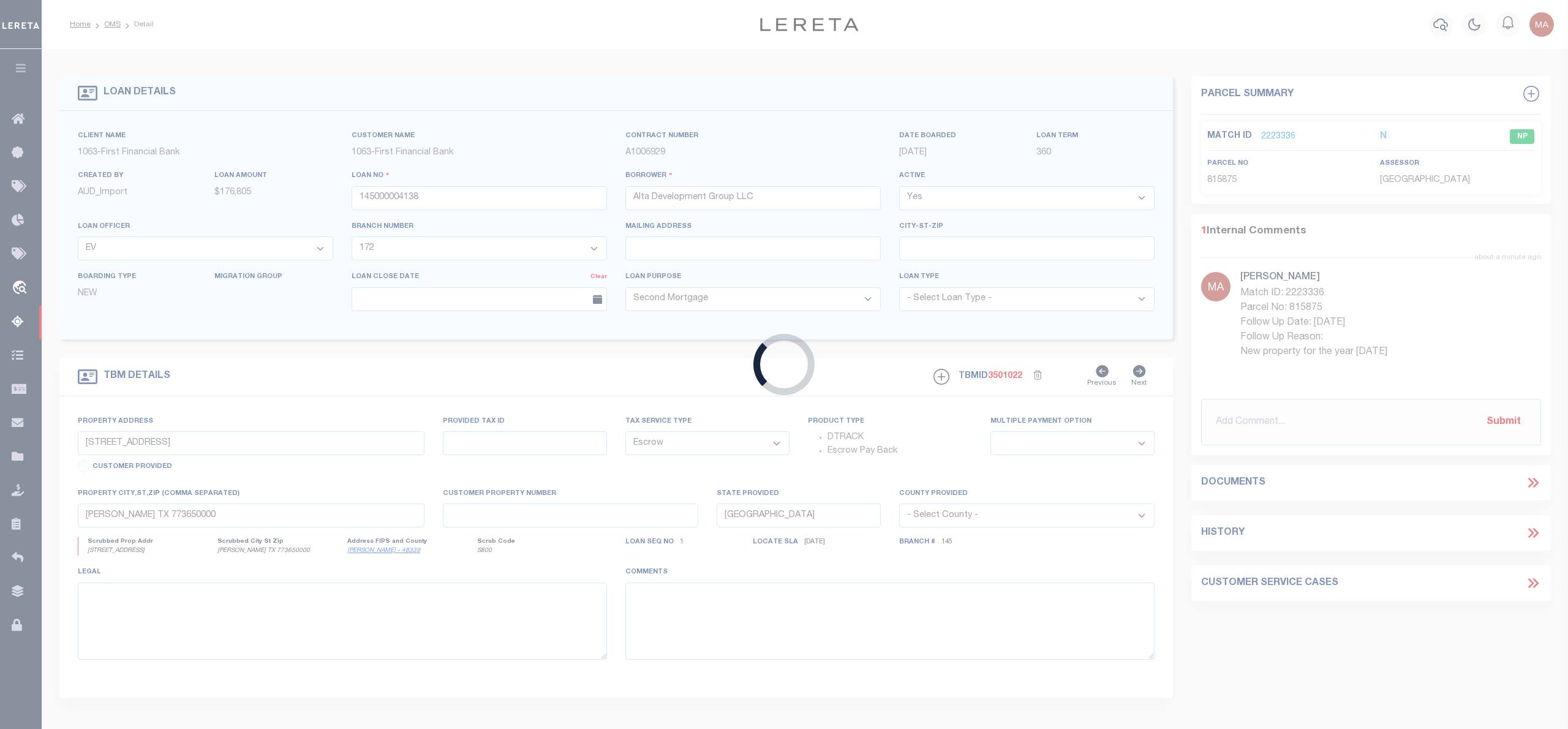
select select "NonEscrow"
type input "11833 Whirlaway Dr"
select select
type input "Willis TX 773180000"
select select
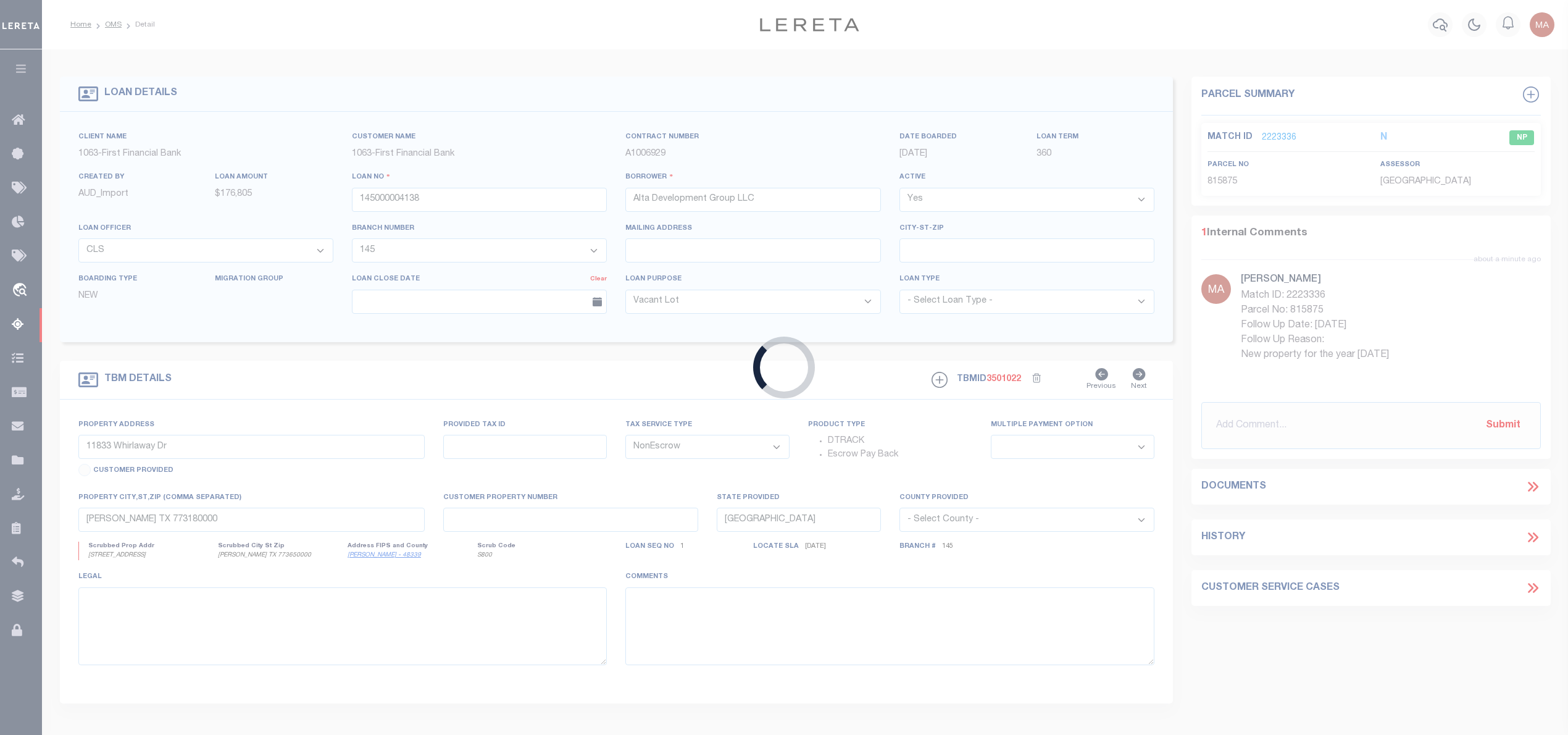
select select "4559"
select select "796"
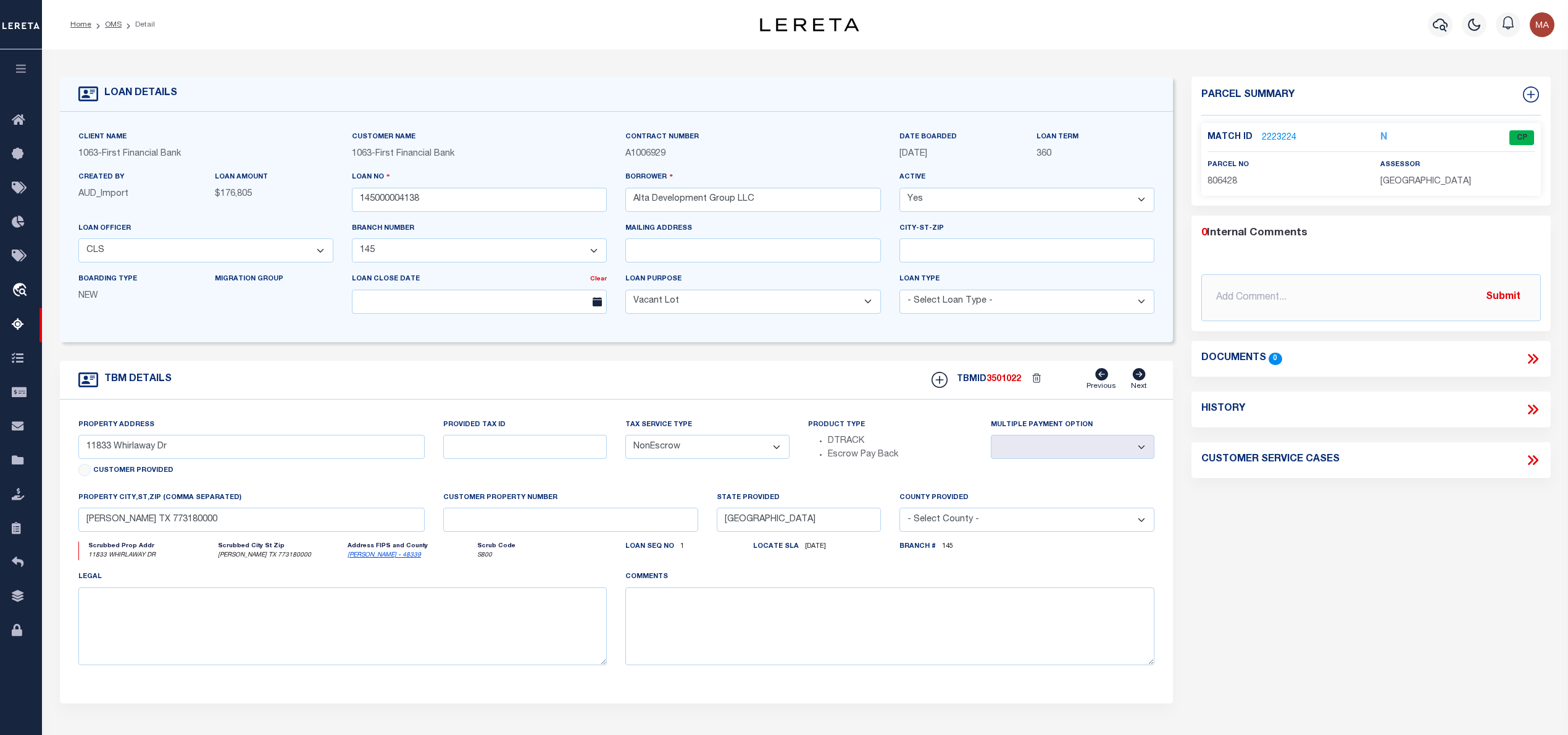
click at [1273, 138] on link "2223224" at bounding box center [1279, 138] width 34 height 13
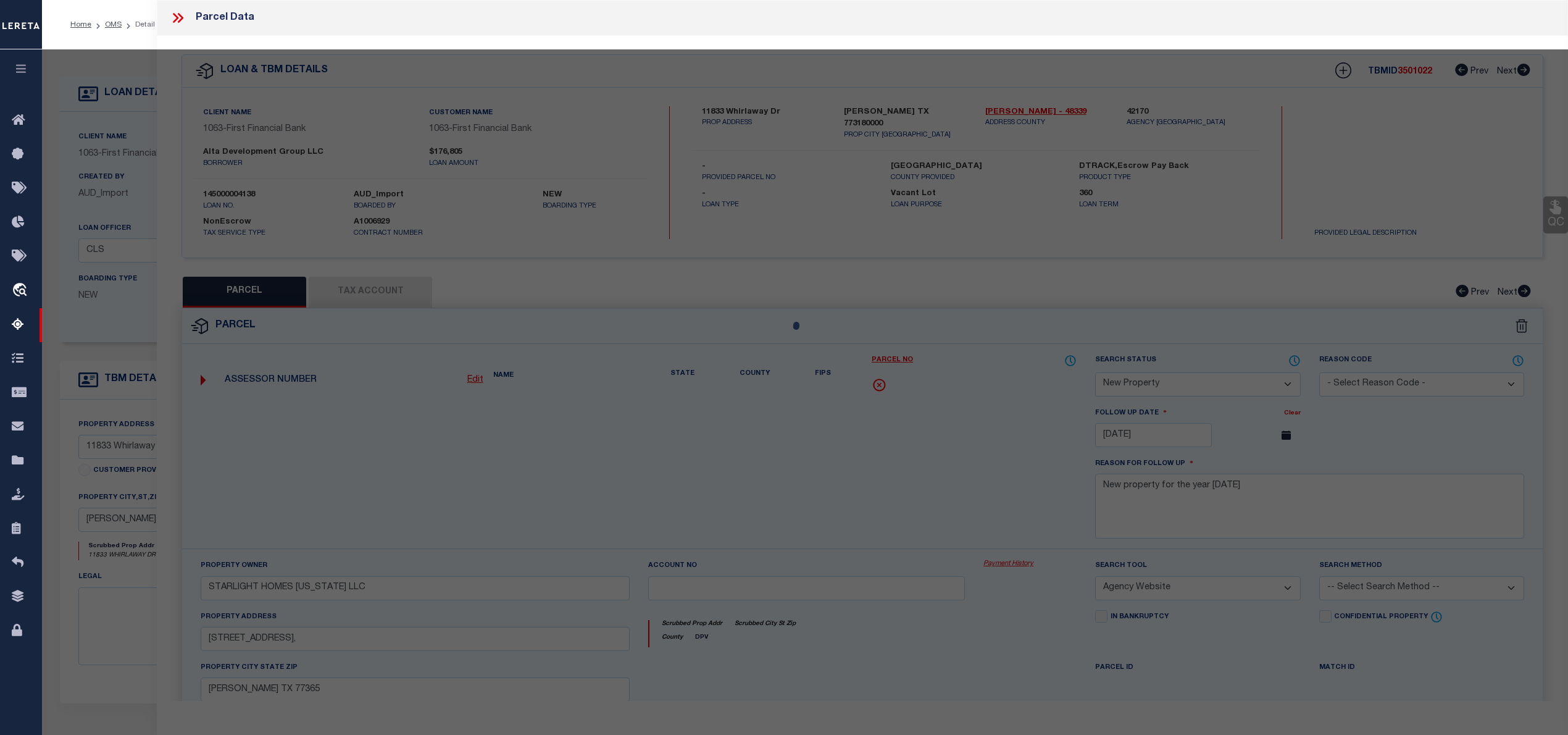
select select "AS"
select select
checkbox input "false"
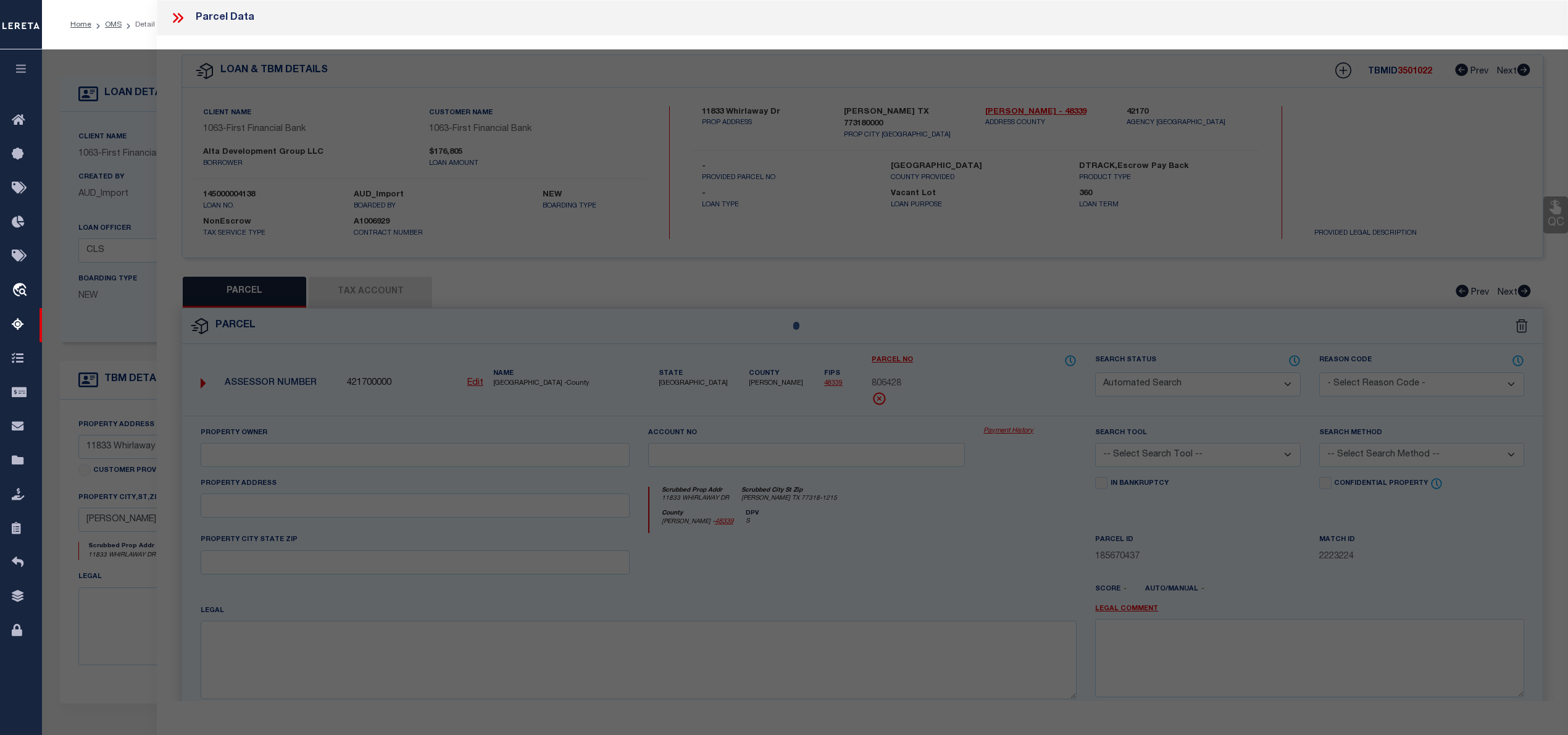
select select "CP"
type input "CLEARLAKE ASSET MANAGEMENT LLC"
select select "AGW"
select select
type input "11833 WHIRLAWAY DR,"
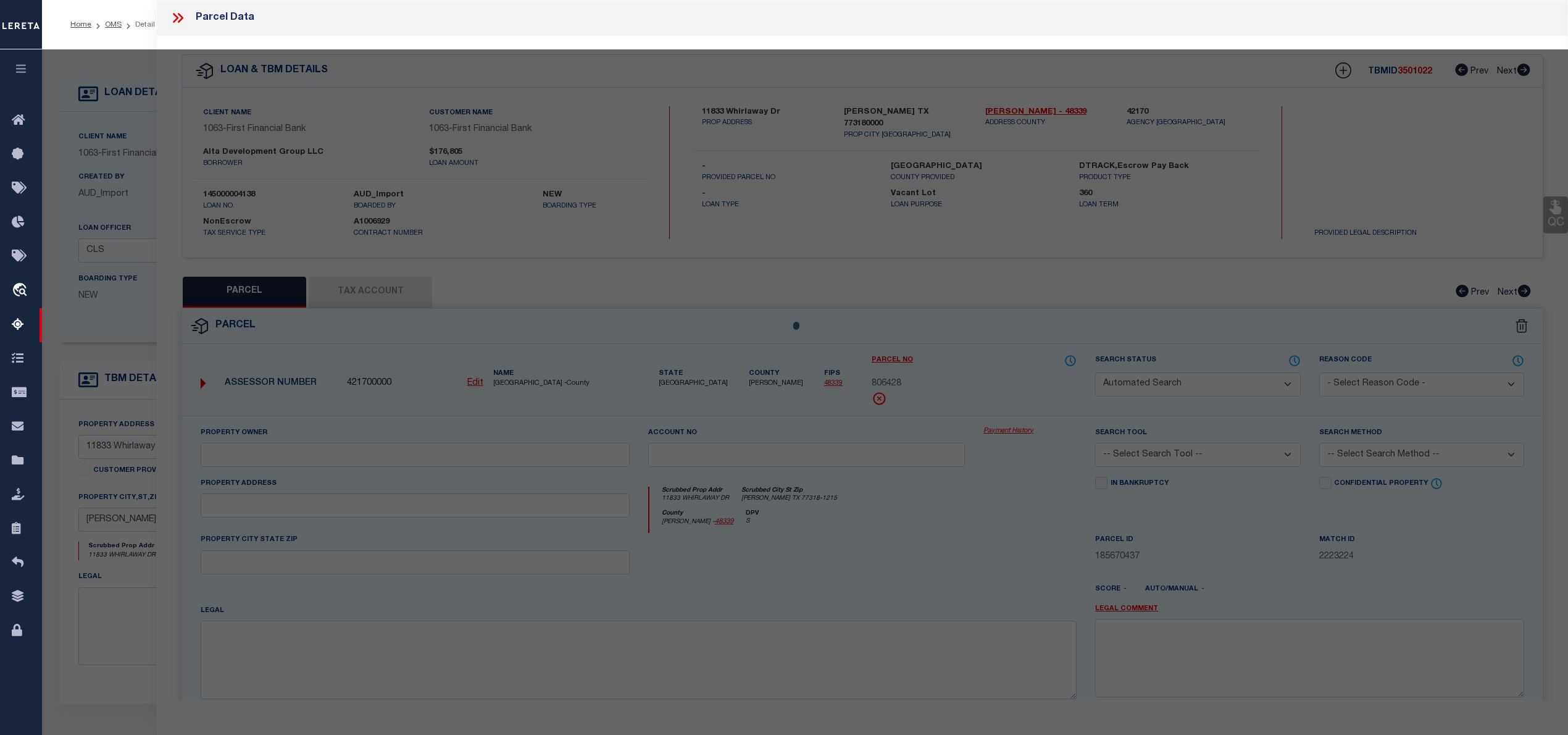
type input "WILLIS TX 77318"
type textarea "Lexington Heights 02 BLK 4 LOT 22"
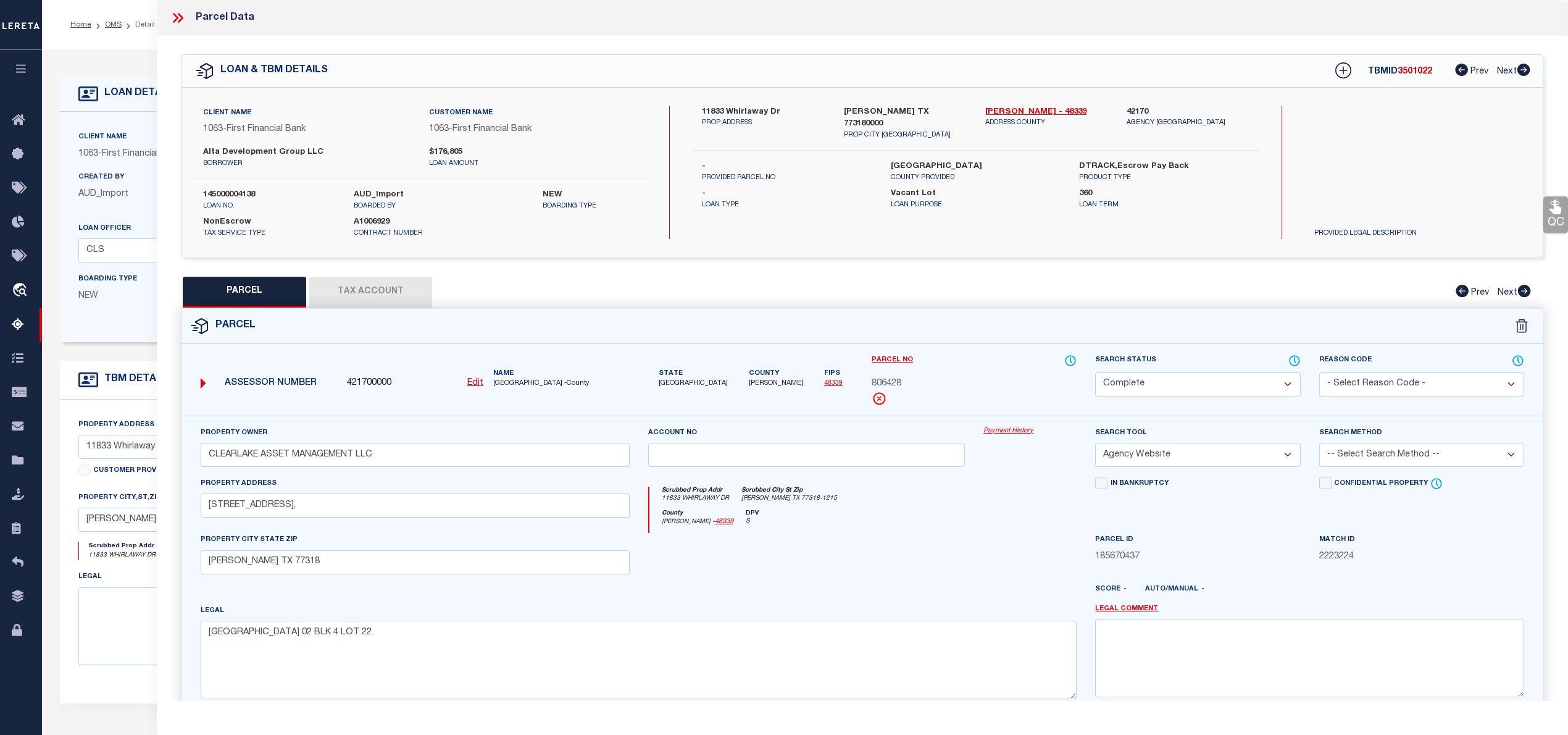
click at [897, 384] on span "806428" at bounding box center [886, 384] width 30 height 14
copy span "806428"
click at [1137, 392] on select "Automated Search Bad Parcel Complete Duplicate Parcel High Dollar Reporting In …" at bounding box center [1198, 384] width 205 height 24
select select "NP"
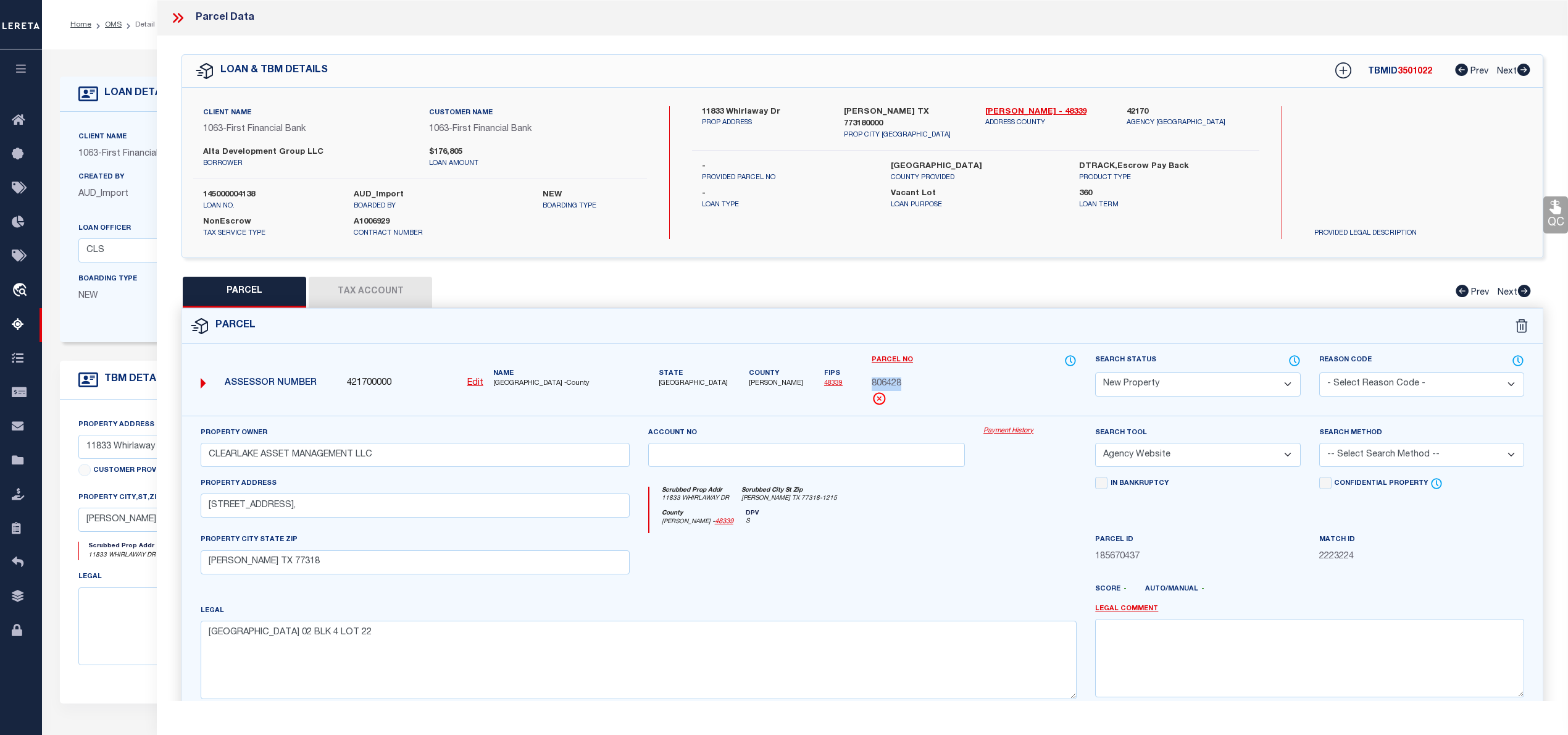
click at [1095, 373] on select "Automated Search Bad Parcel Complete Duplicate Parcel High Dollar Reporting In …" at bounding box center [1198, 384] width 205 height 24
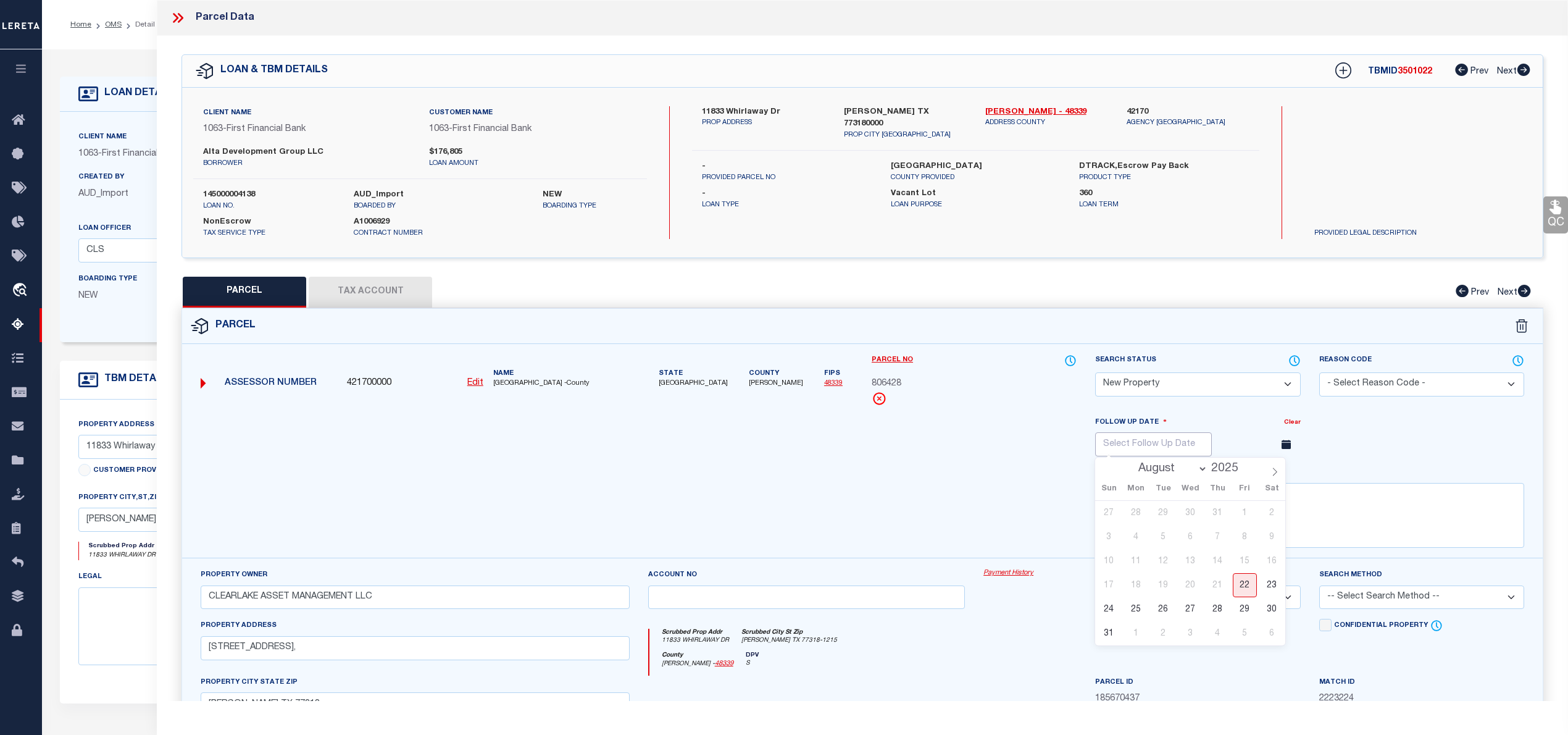
click at [1212, 443] on input "text" at bounding box center [1154, 443] width 117 height 24
click at [1198, 470] on select "August September October November December" at bounding box center [1171, 468] width 75 height 12
select select "10"
click at [1133, 465] on select "August September October November December" at bounding box center [1171, 468] width 75 height 12
click at [1248, 589] on span "21" at bounding box center [1244, 584] width 24 height 24
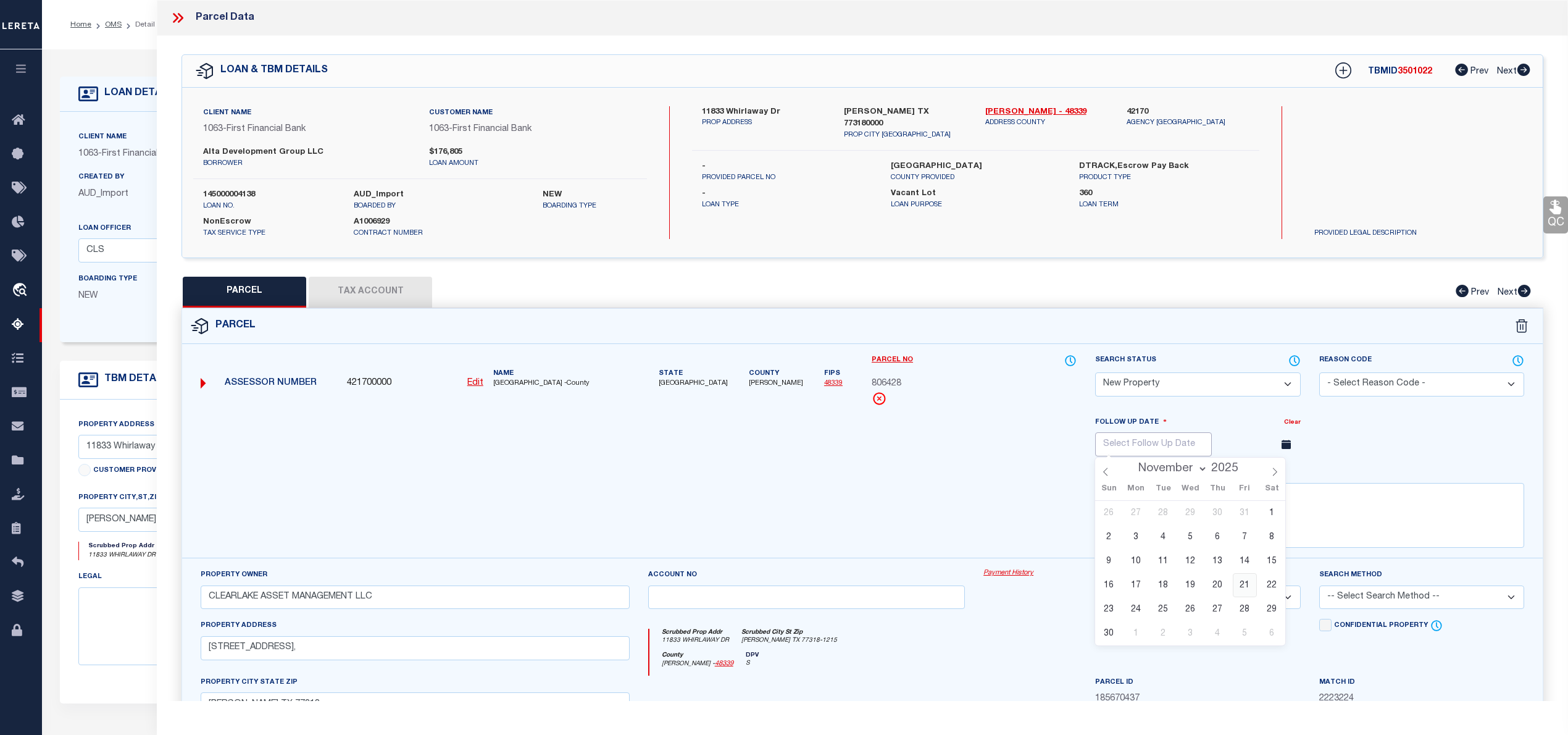
type input "11/21/2025"
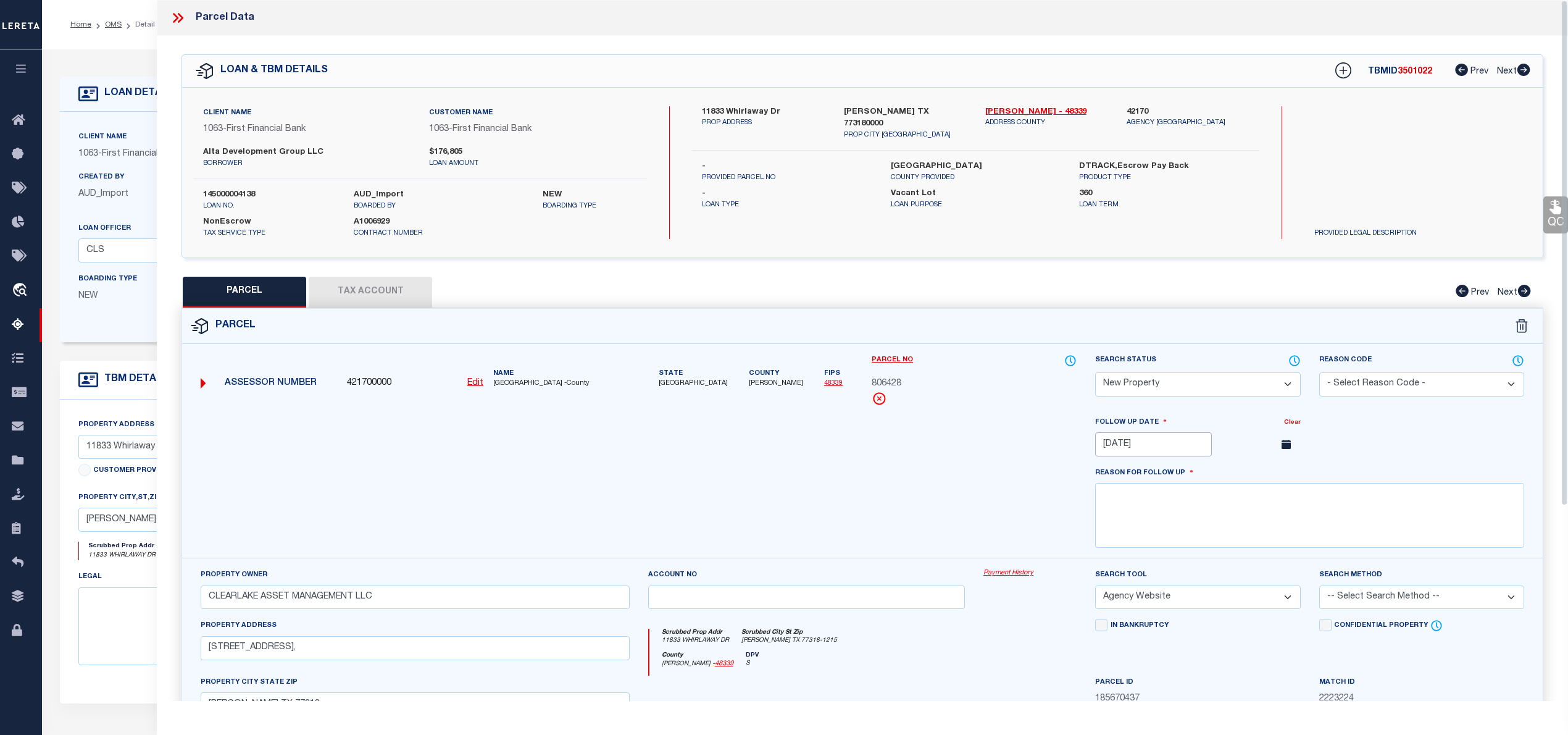
scroll to position [269, 0]
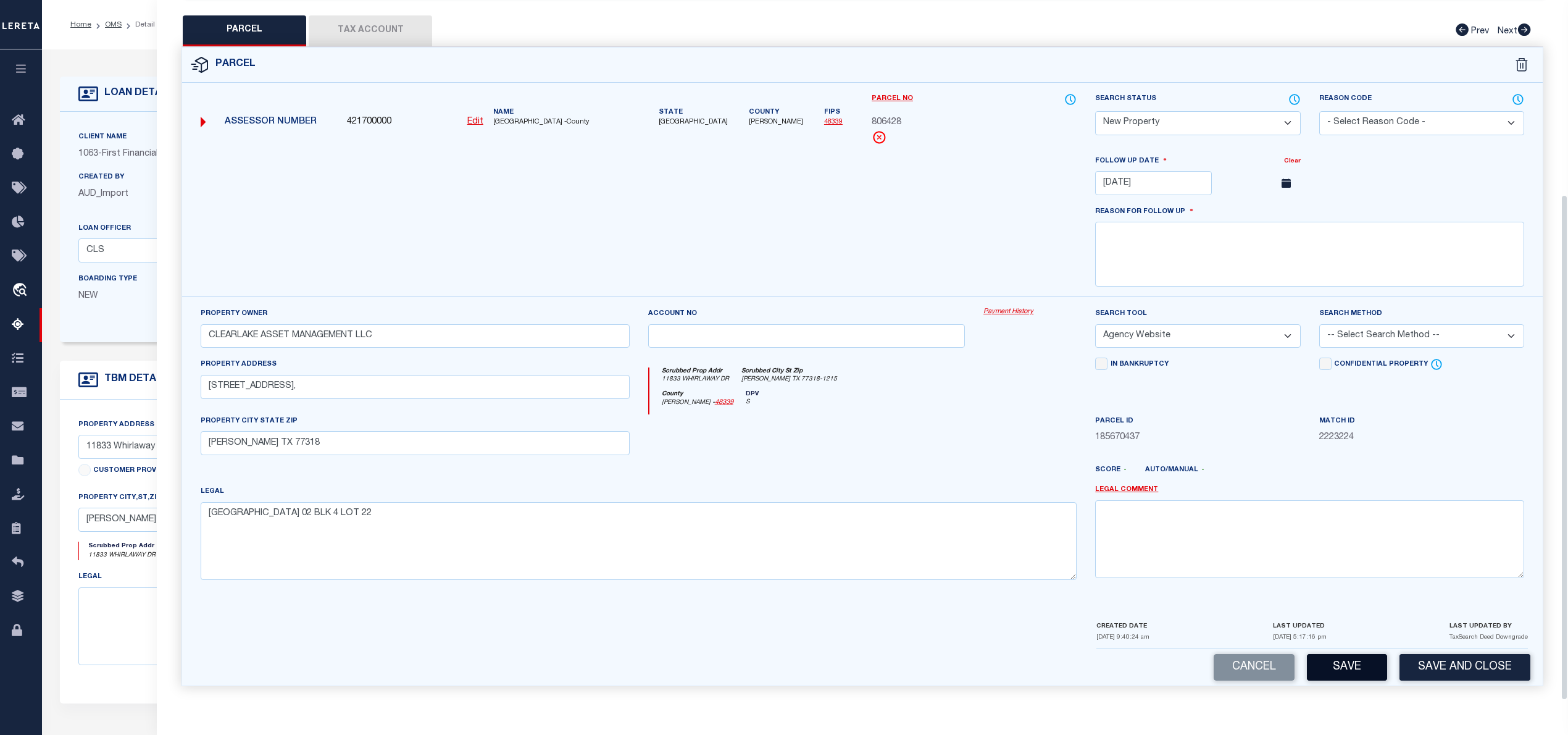
click at [1341, 667] on button "Save" at bounding box center [1347, 667] width 80 height 26
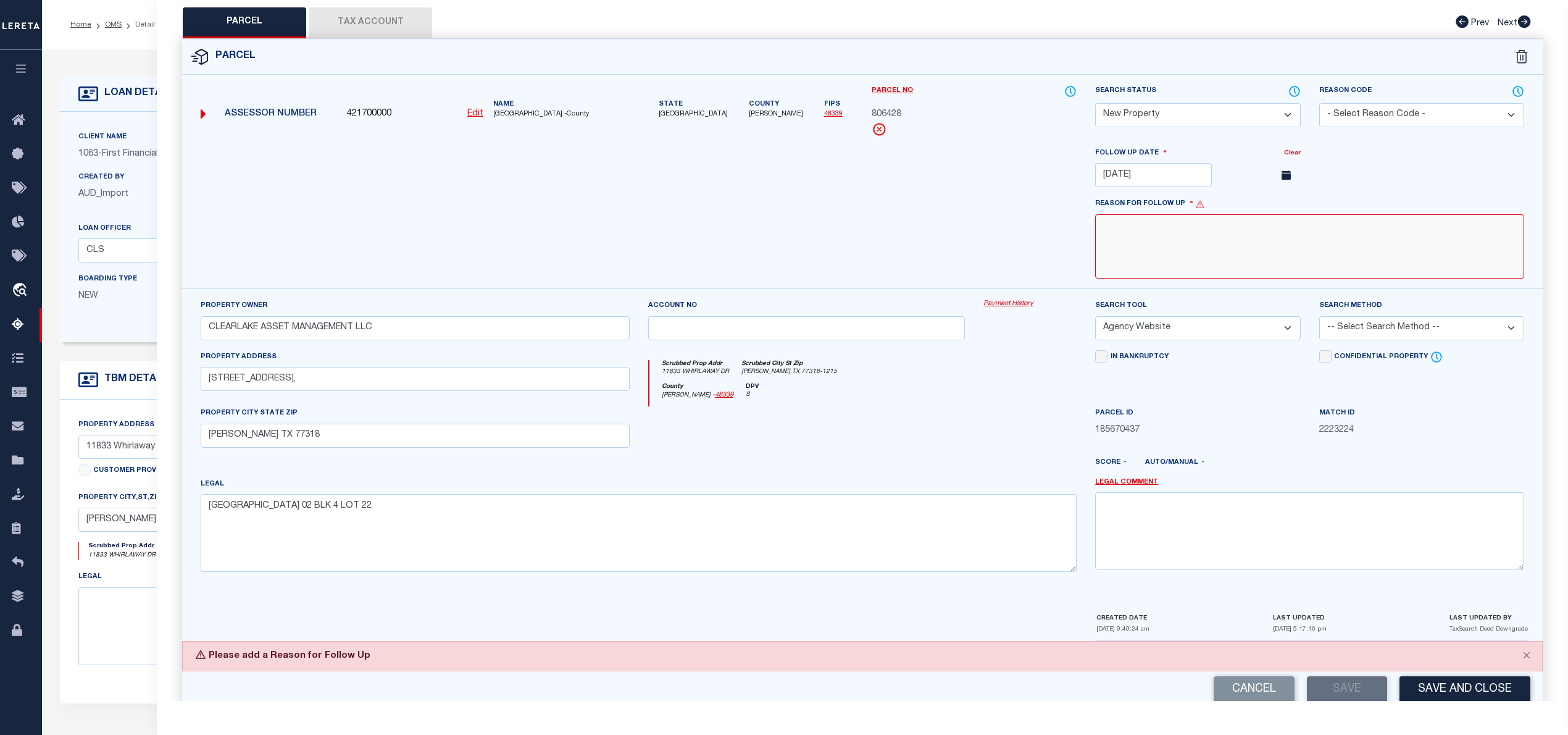
click at [1130, 245] on textarea at bounding box center [1309, 246] width 429 height 65
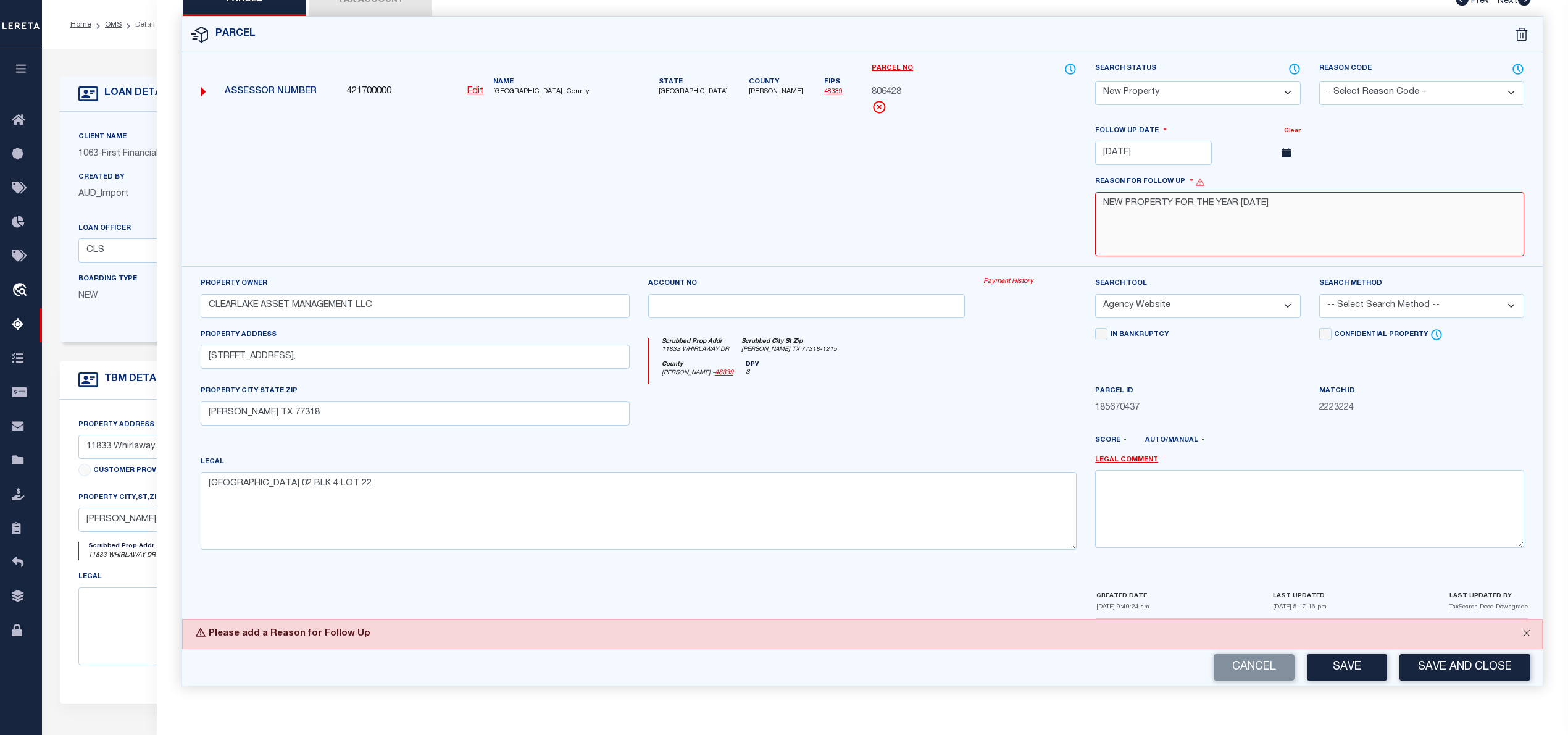
type textarea "NEW PROPERTY FOR THE YEAR 2025"
click at [1526, 633] on button "Close" at bounding box center [1526, 633] width 31 height 27
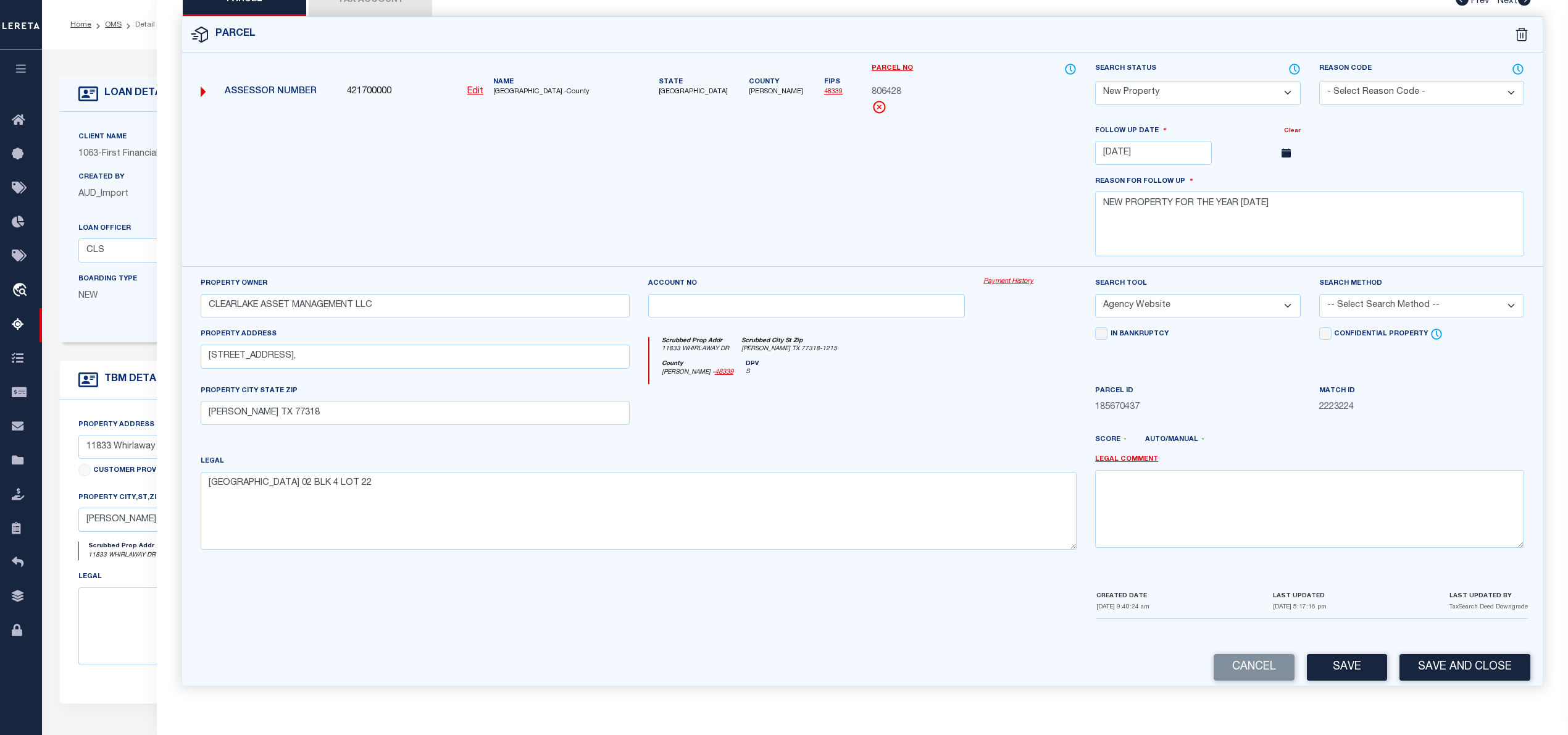
scroll to position [269, 0]
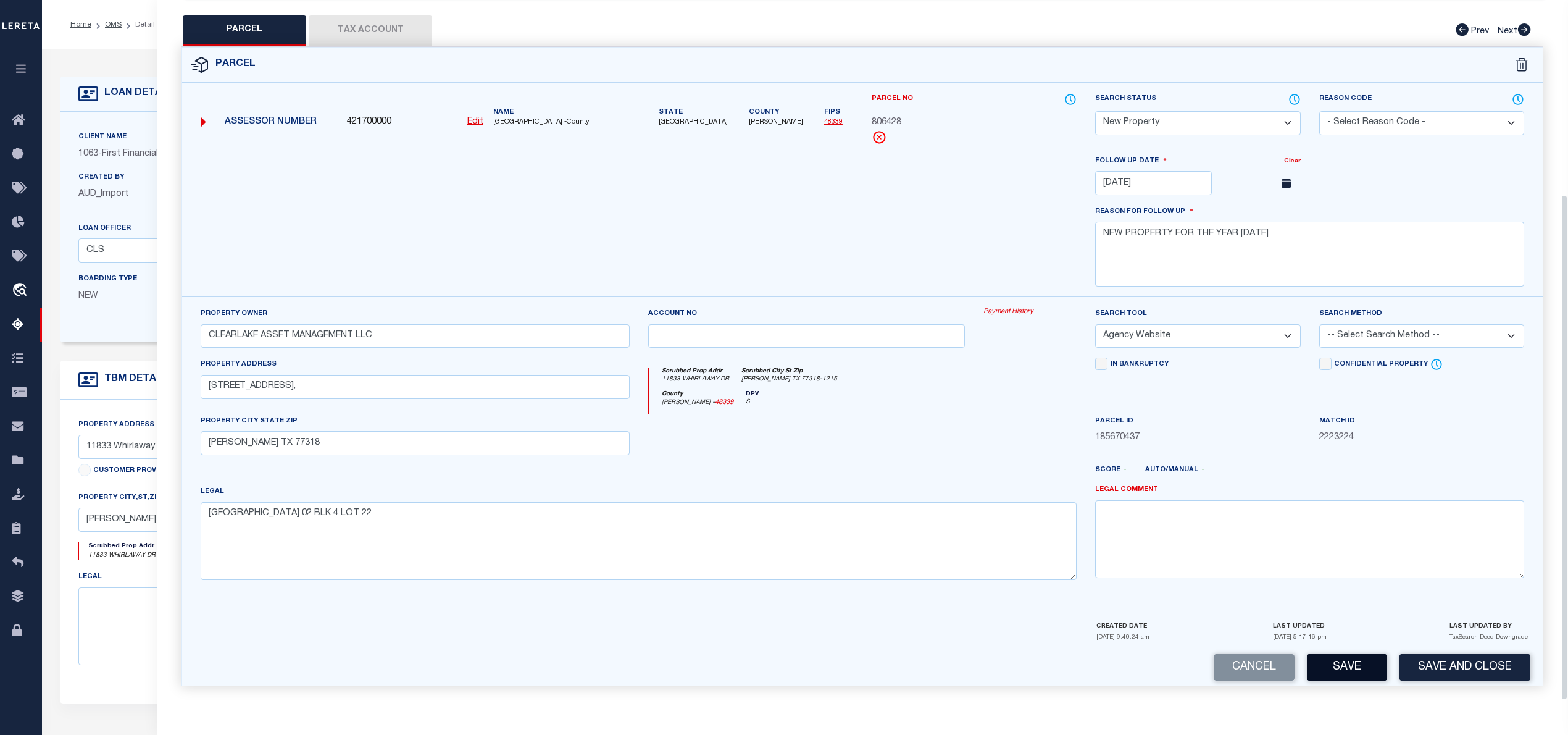
click at [1356, 662] on button "Save" at bounding box center [1347, 667] width 80 height 26
select select "AS"
select select
checkbox input "false"
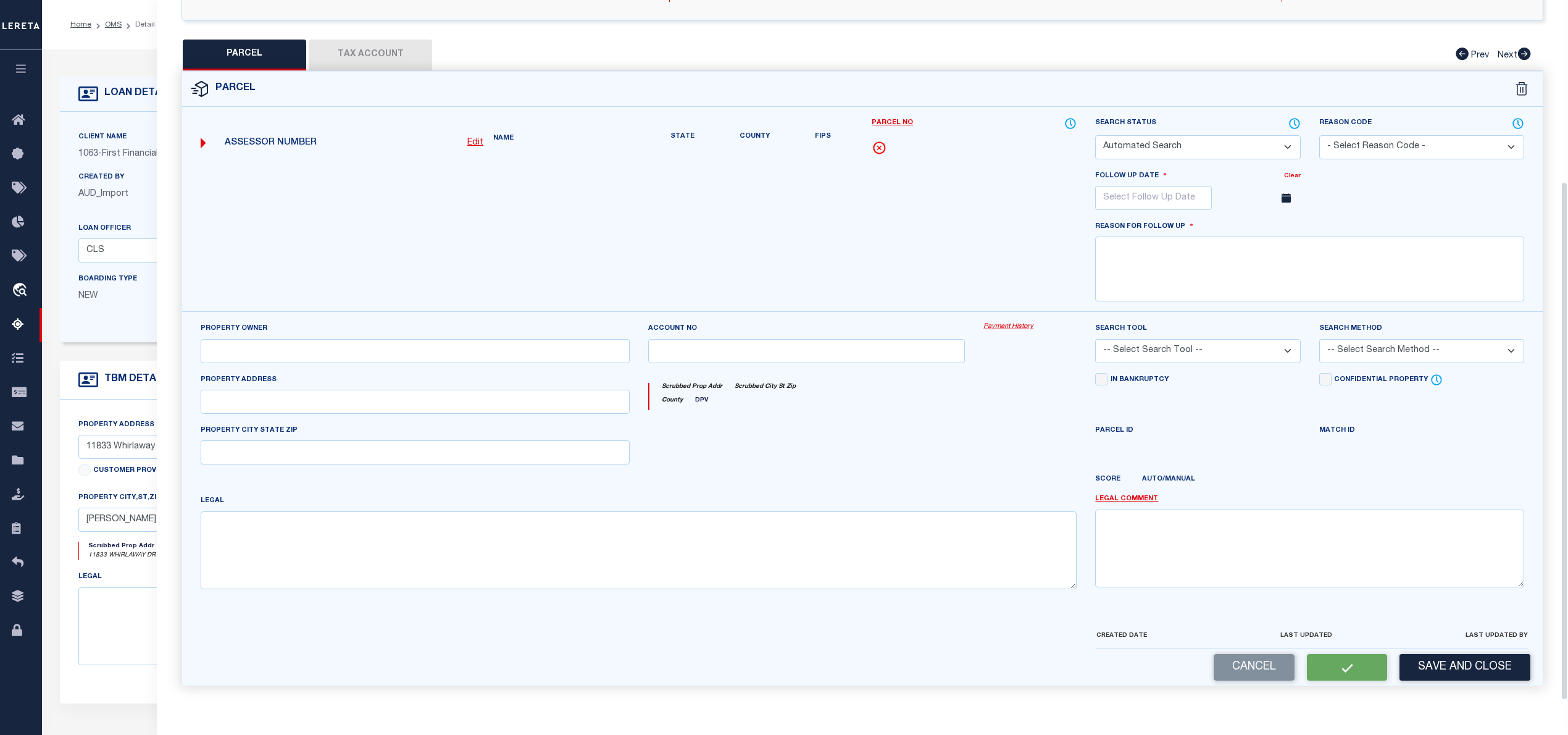
select select "NP"
type input "11/21/2025"
type textarea "NEW PROPERTY FOR THE YEAR 2025"
type input "CLEARLAKE ASSET MANAGEMENT LLC"
select select "AGW"
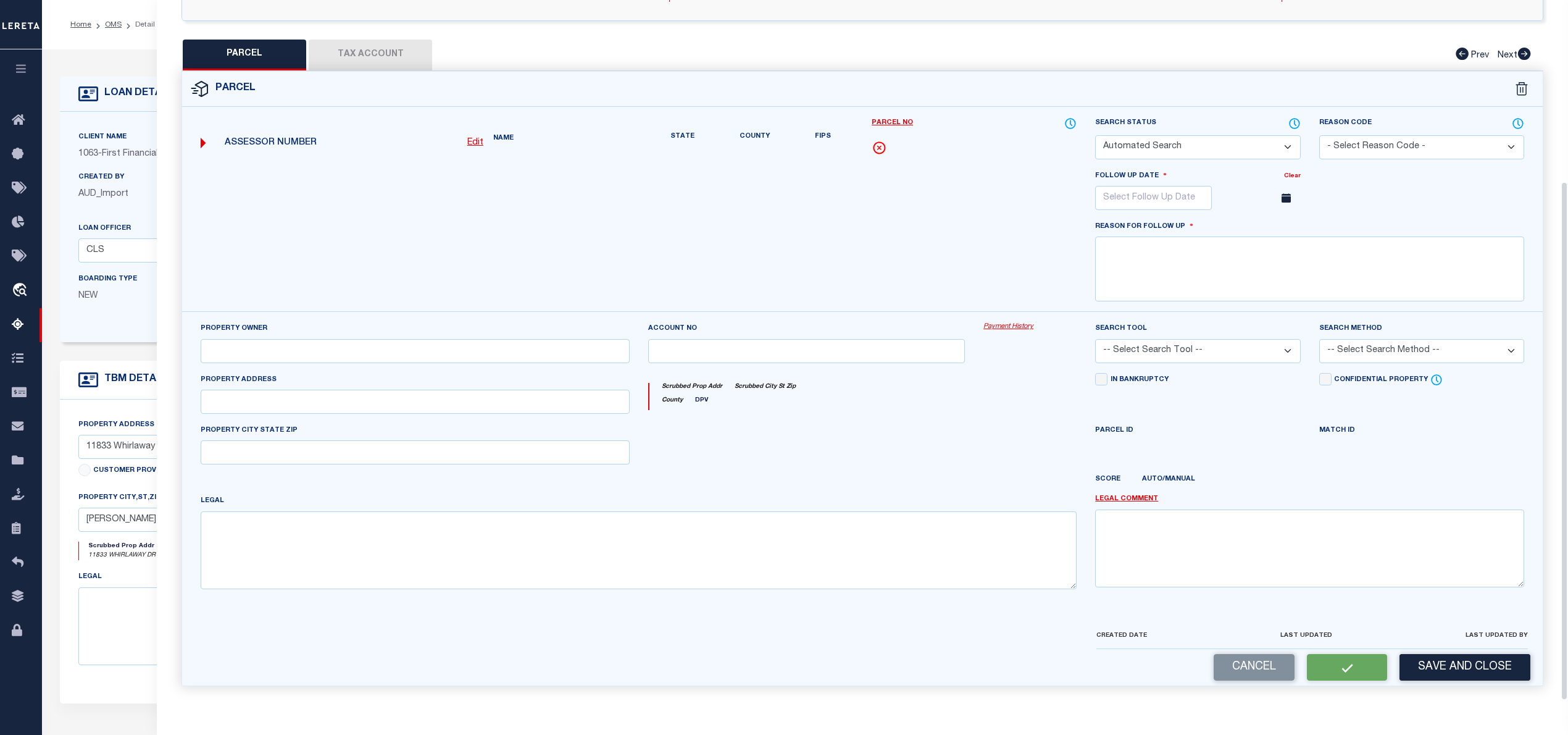
select select
type input "11833 WHIRLAWAY DR,"
type input "WILLIS TX 77318"
type textarea "Lexington Heights 02 BLK 4 LOT 22"
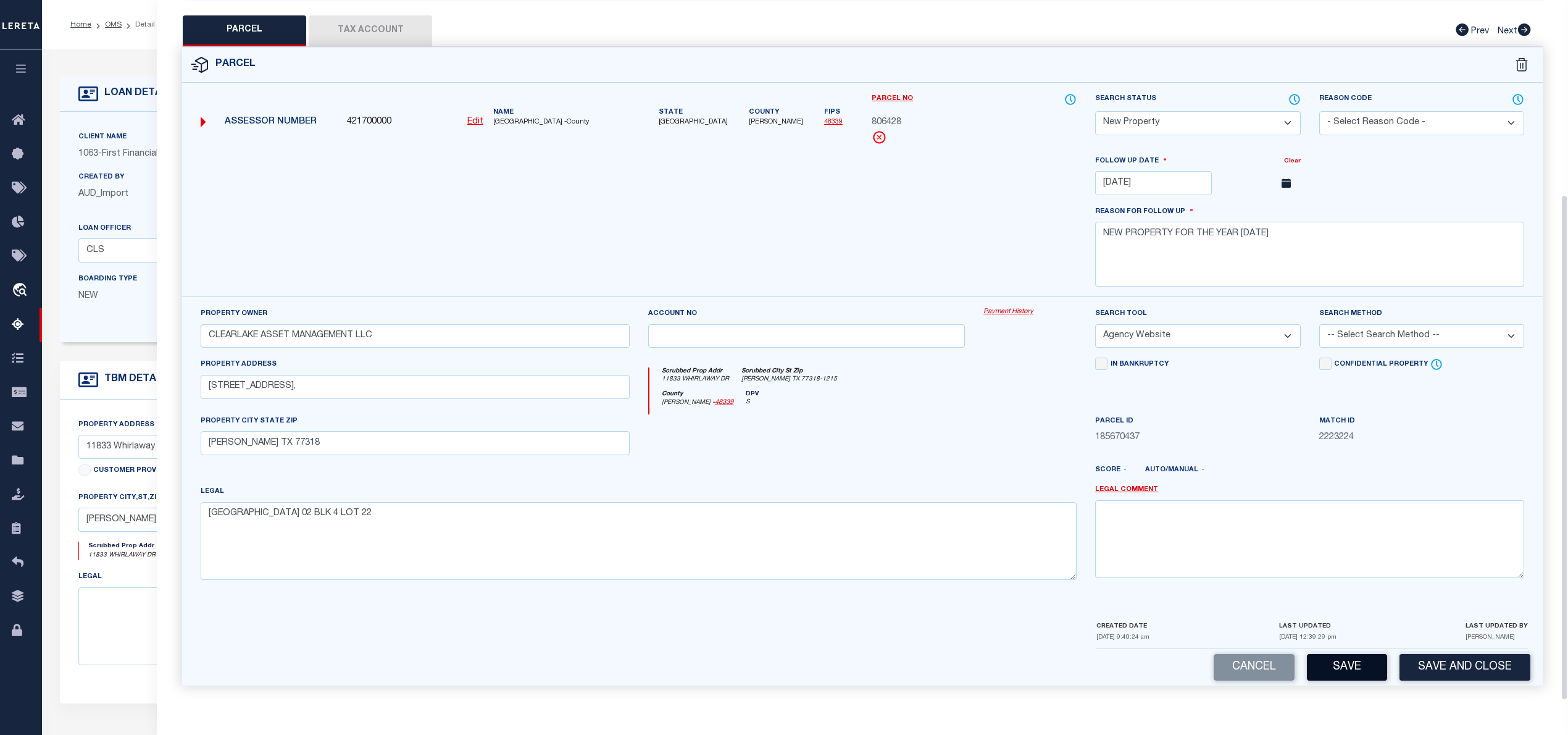
click at [1348, 675] on button "Save" at bounding box center [1347, 667] width 80 height 26
select select "AS"
select select
checkbox input "false"
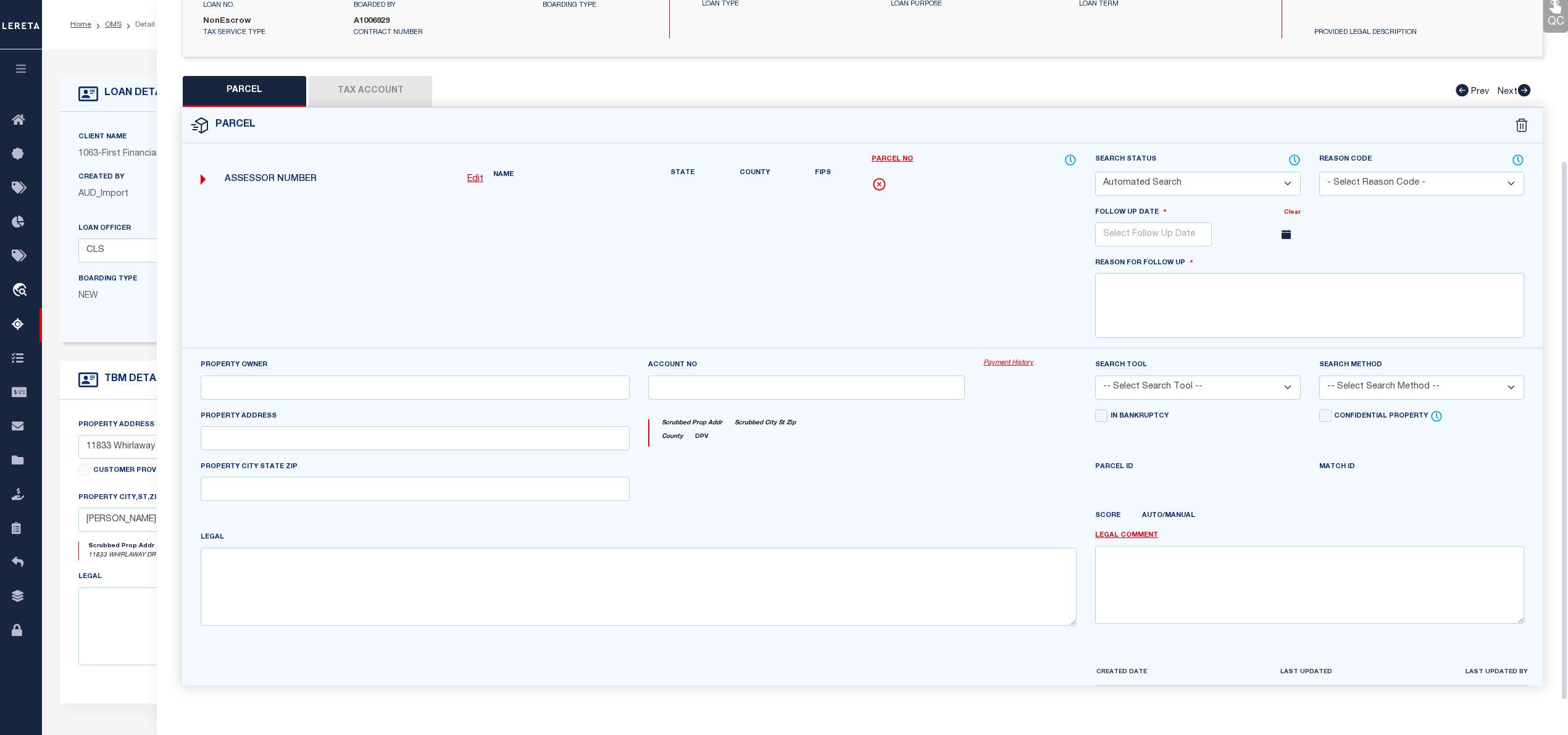
select select "NP"
type input "11/21/2025"
type textarea "NEW PROPERTY FOR THE YEAR 2025"
type input "CLEARLAKE ASSET MANAGEMENT LLC"
select select "AGW"
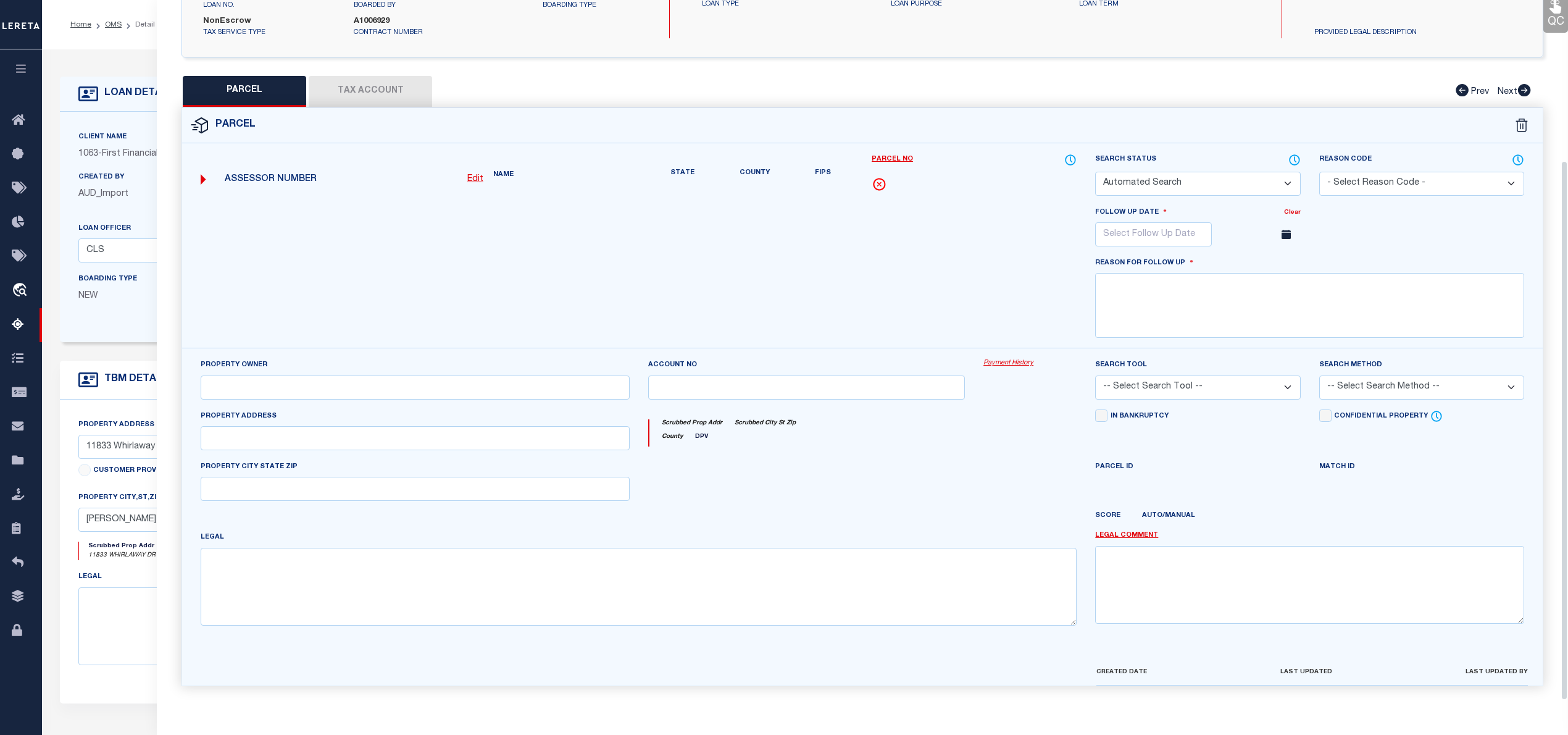
select select
type input "11833 WHIRLAWAY DR,"
type input "WILLIS TX 77318"
type textarea "Lexington Heights 02 BLK 4 LOT 22"
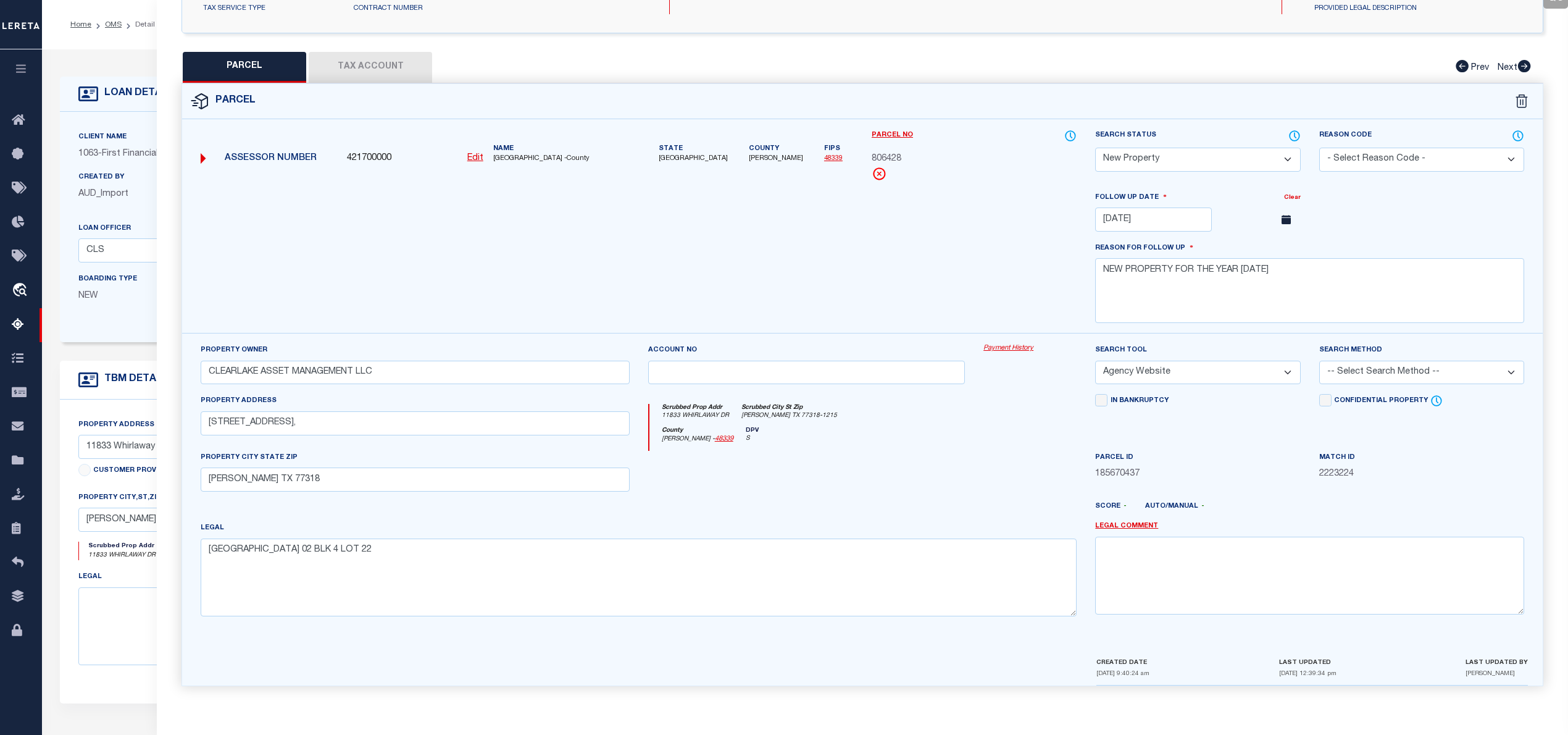
scroll to position [0, 0]
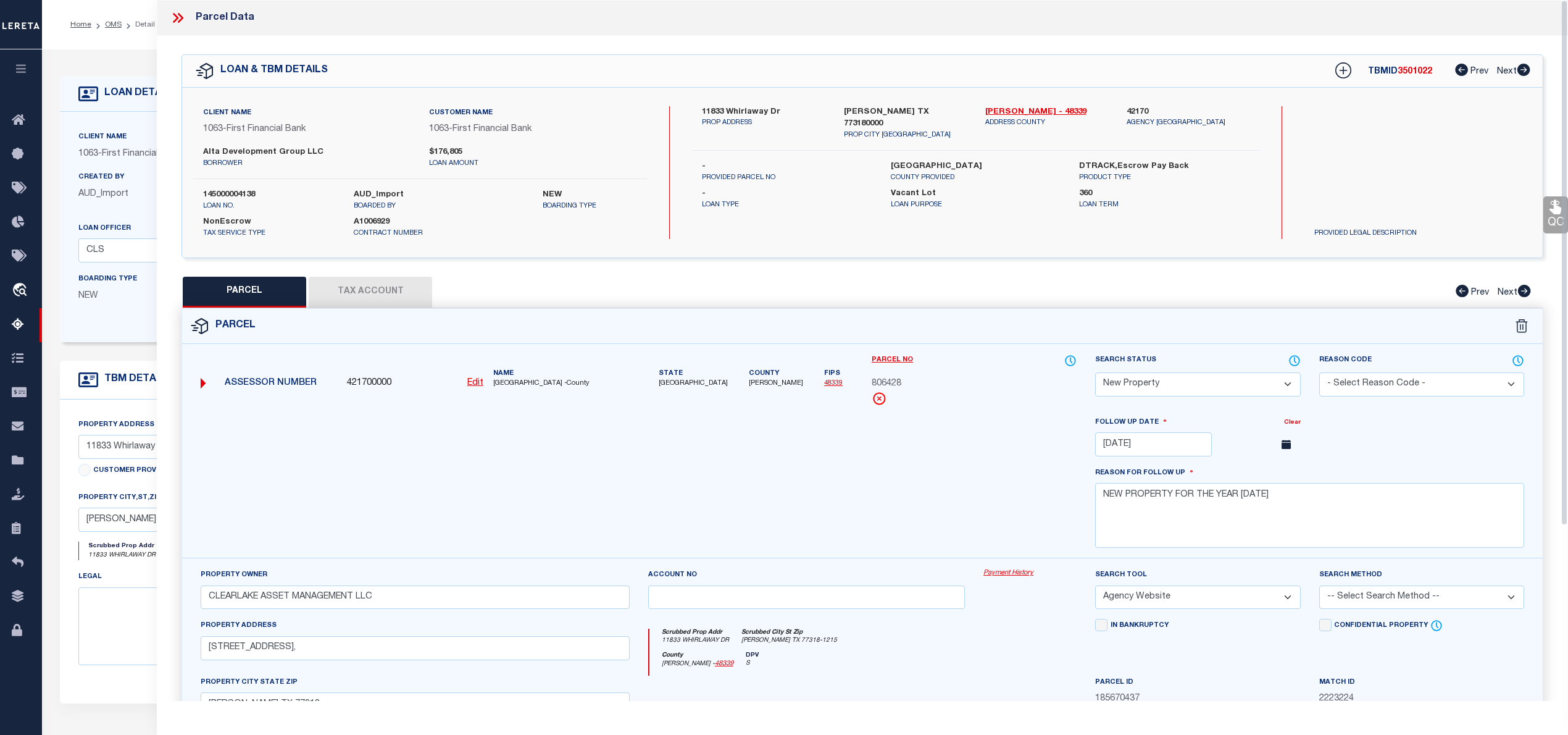
click at [178, 20] on icon at bounding box center [178, 18] width 16 height 16
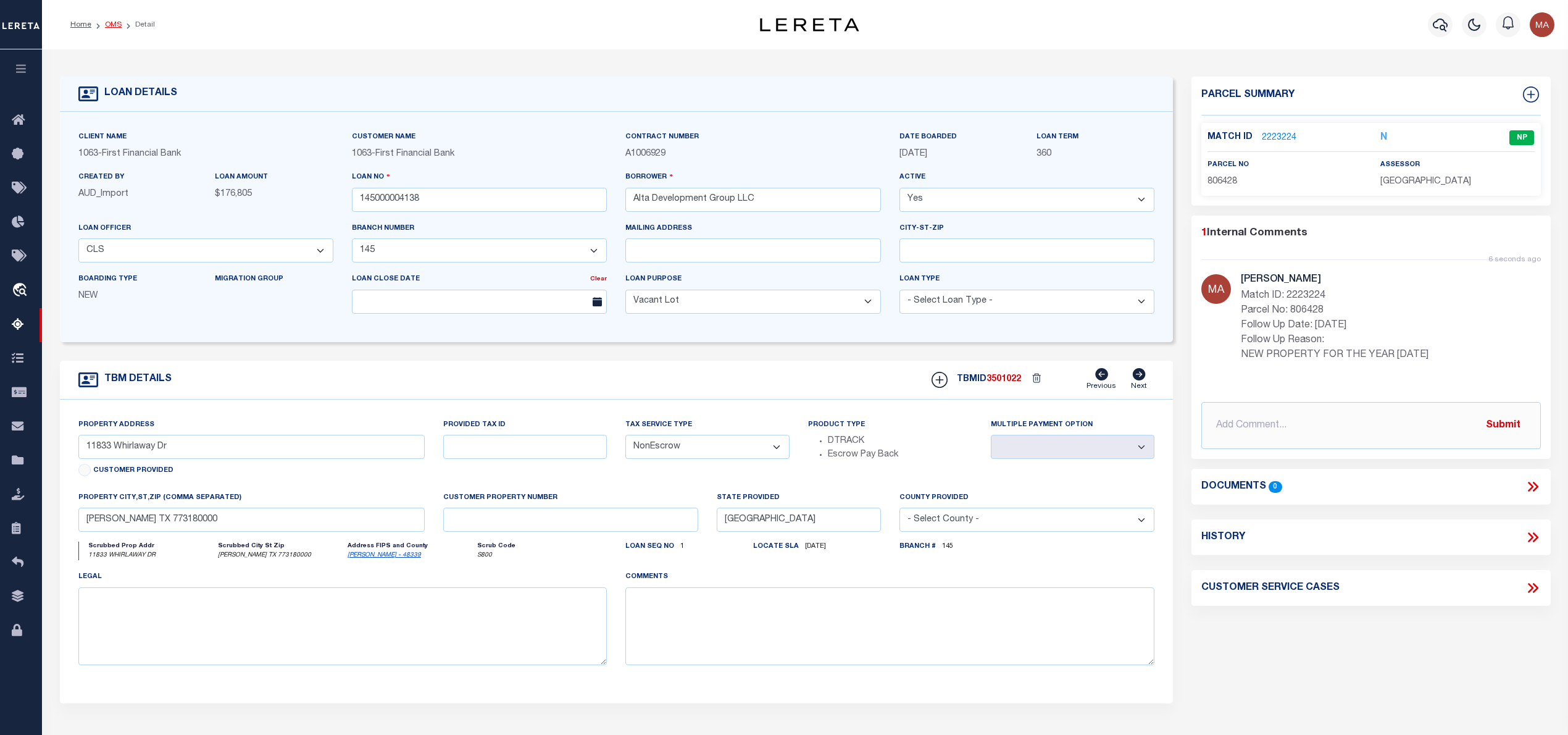
click at [109, 21] on link "OMS" at bounding box center [113, 25] width 17 height 7
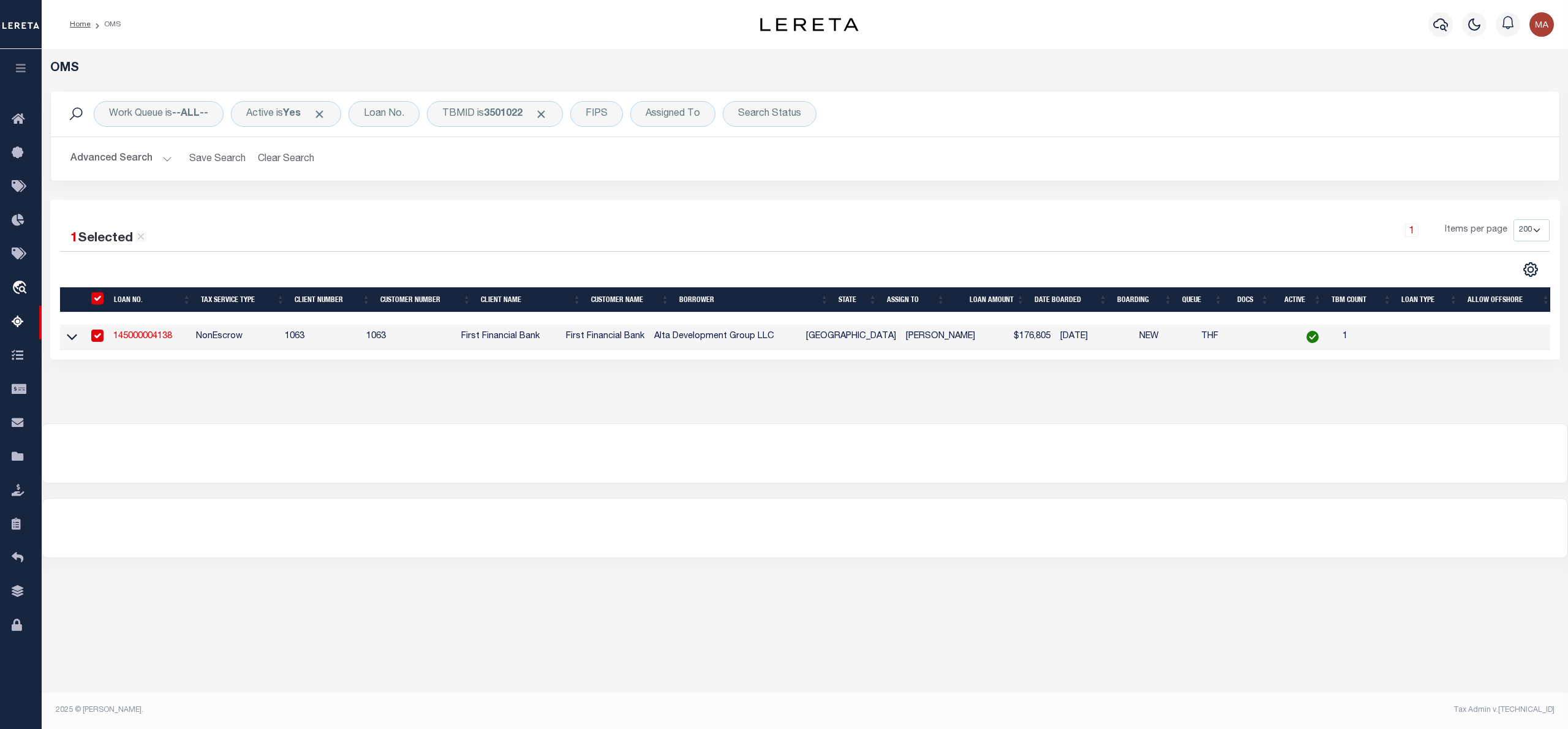
click at [148, 338] on link "145000004138" at bounding box center [142, 336] width 59 height 9
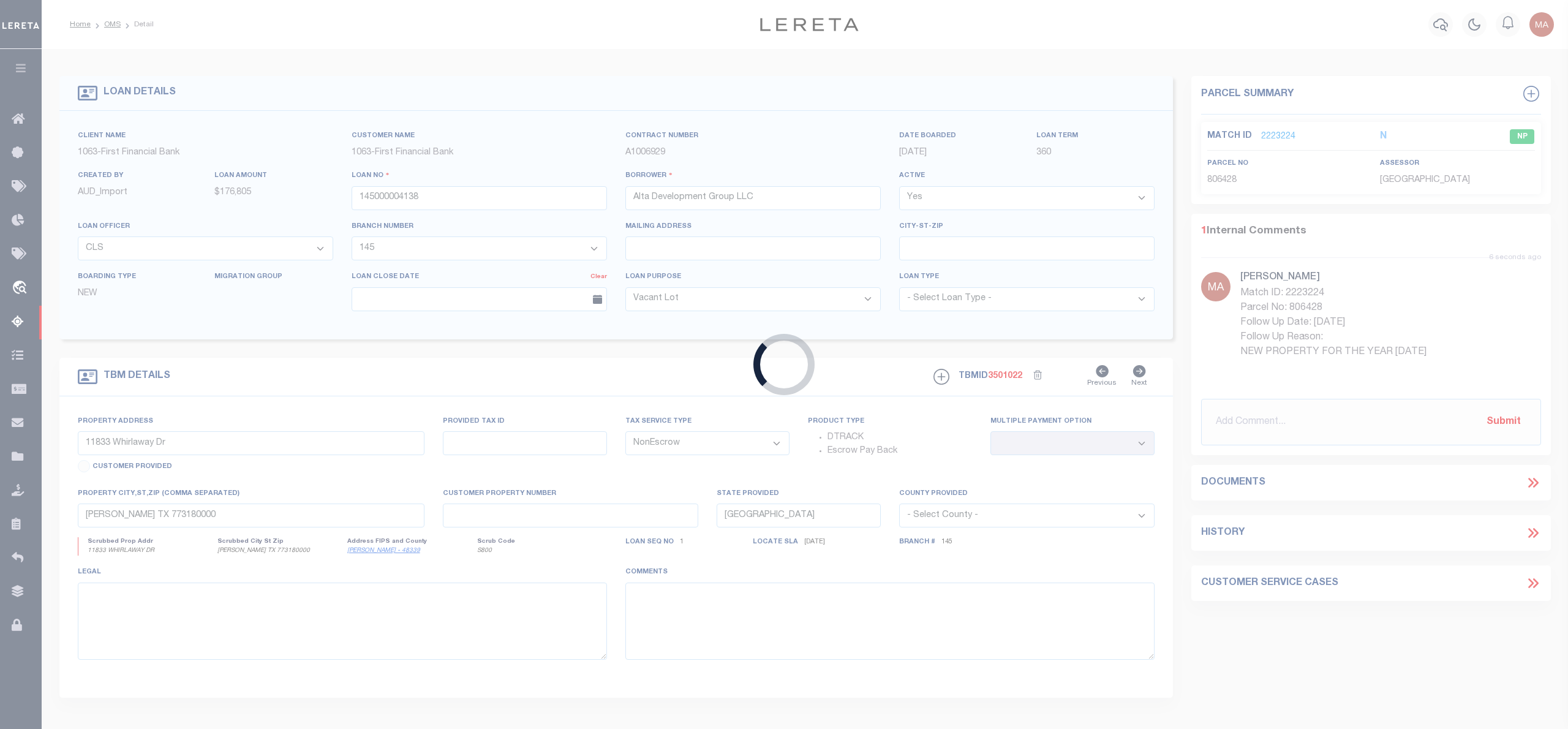
select select
select select "4559"
select select "796"
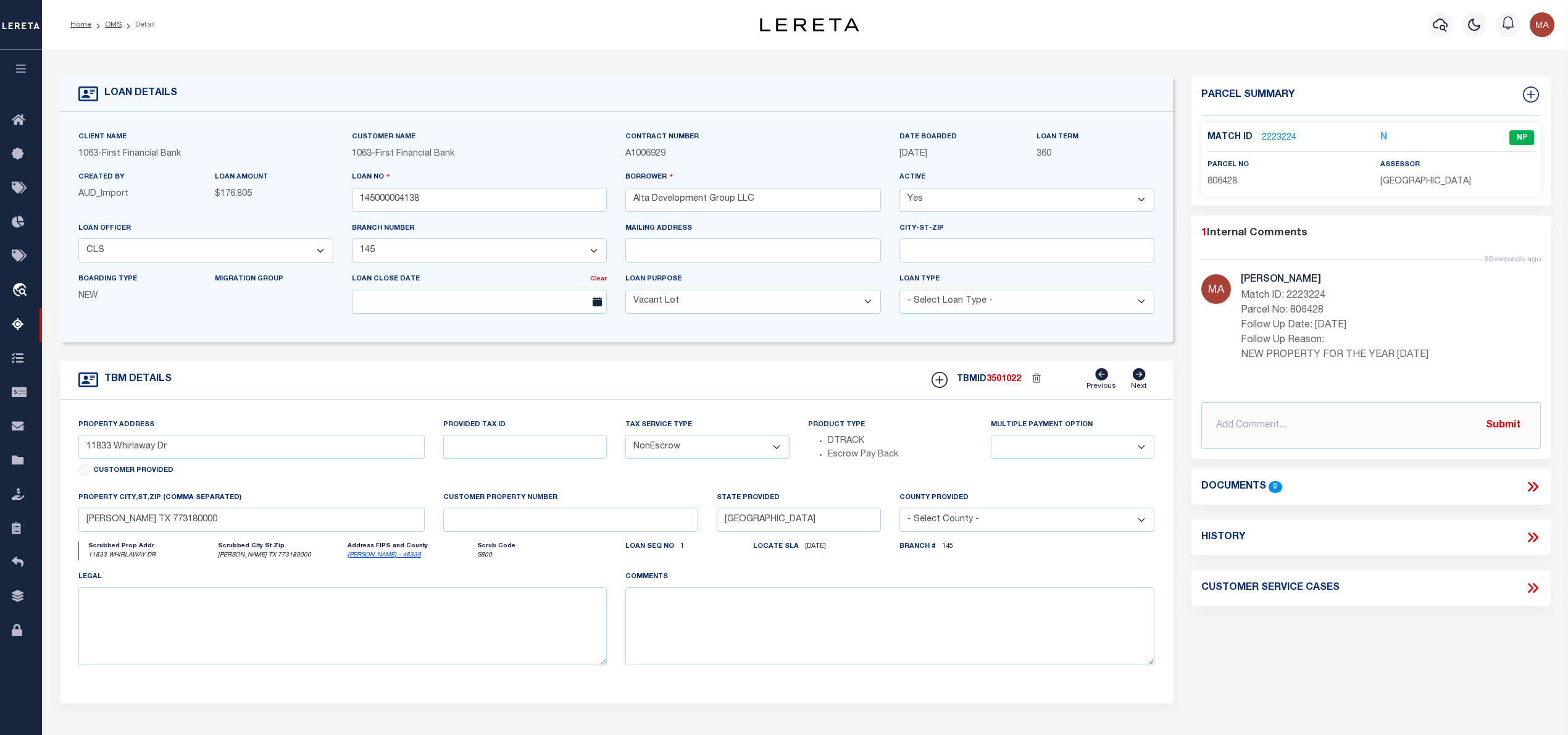
click at [1279, 137] on link "2223224" at bounding box center [1279, 138] width 34 height 13
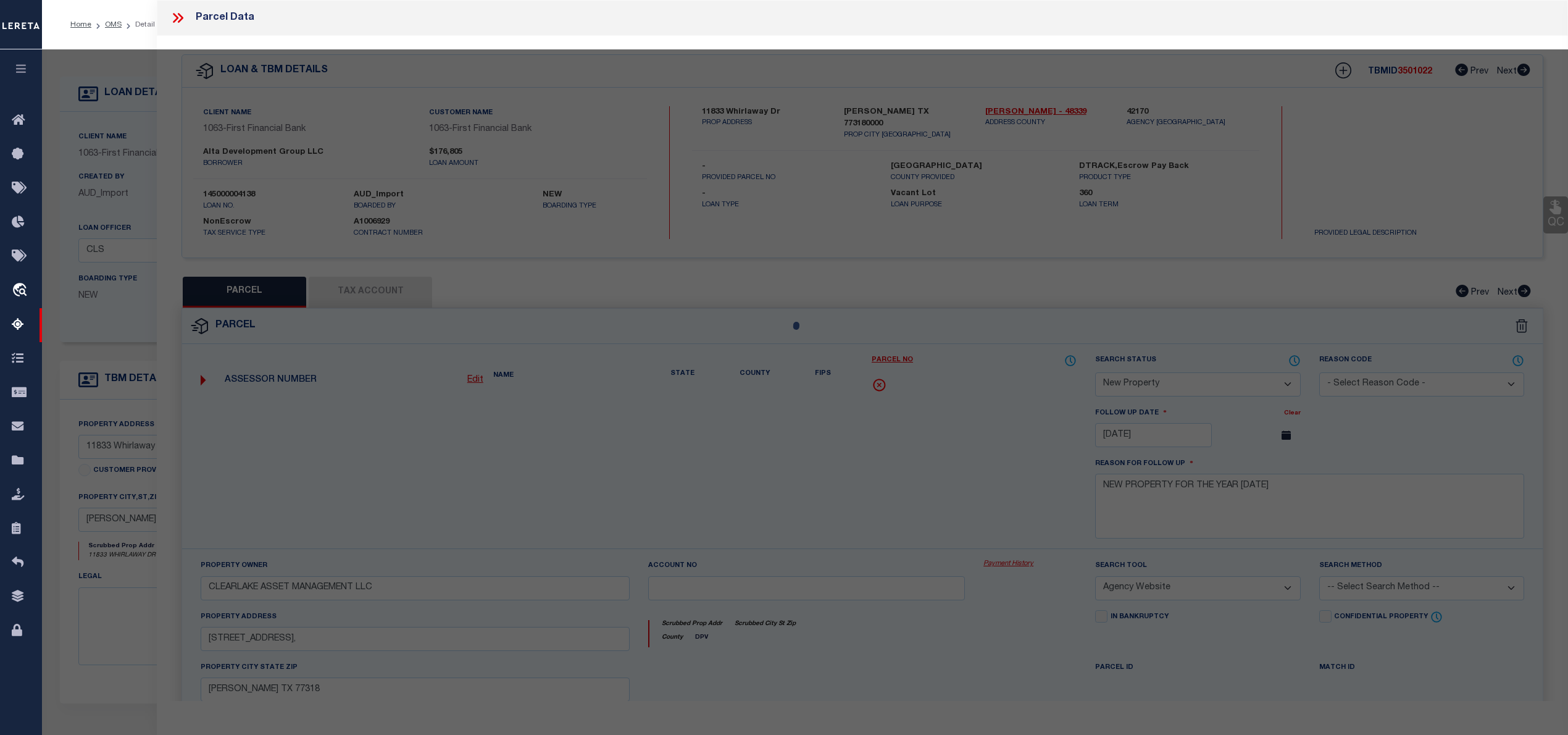
select select "AS"
select select
checkbox input "false"
select select "NP"
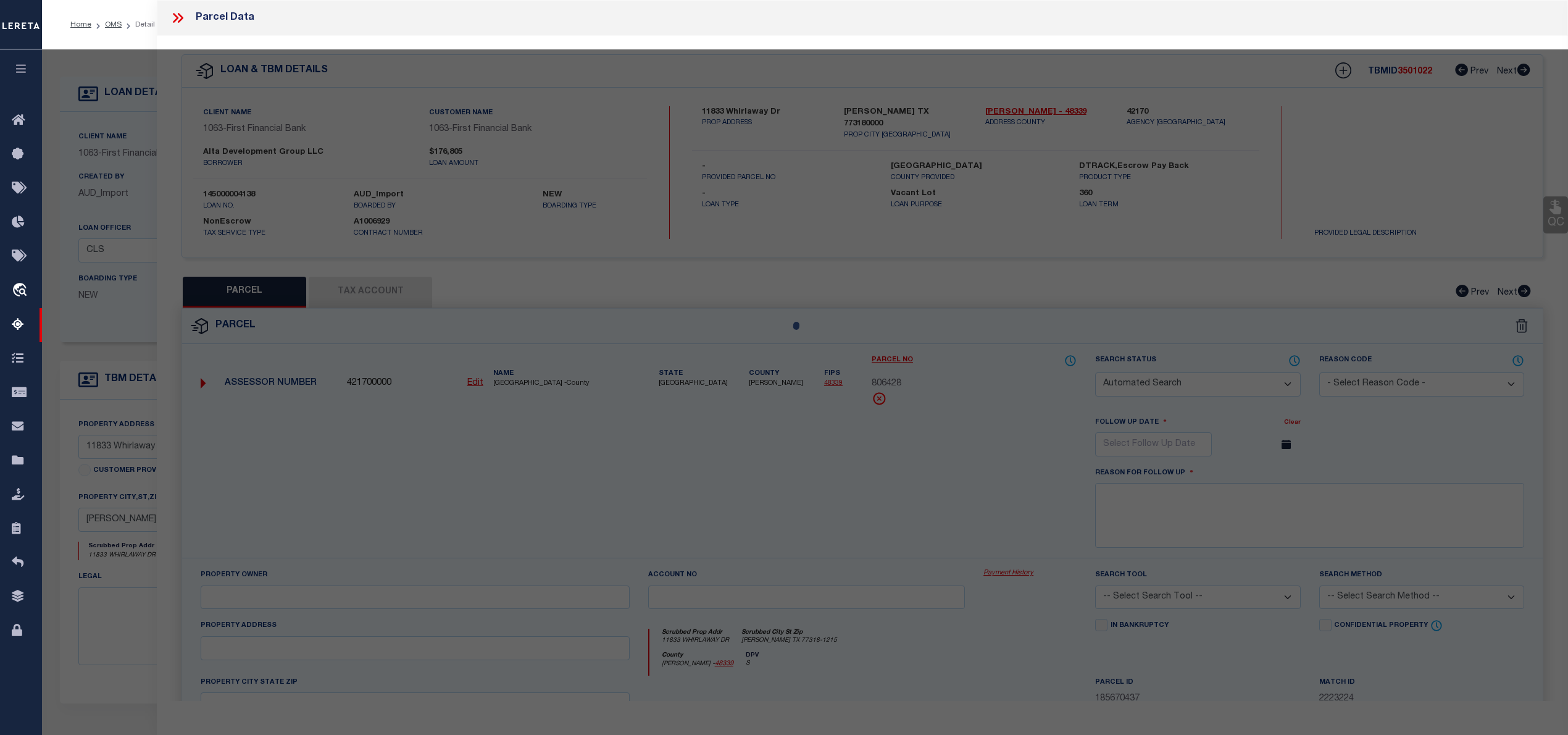
type input "11/21/2025"
type textarea "NEW PROPERTY FOR THE YEAR 2025"
type input "CLEARLAKE ASSET MANAGEMENT LLC"
select select "AGW"
select select
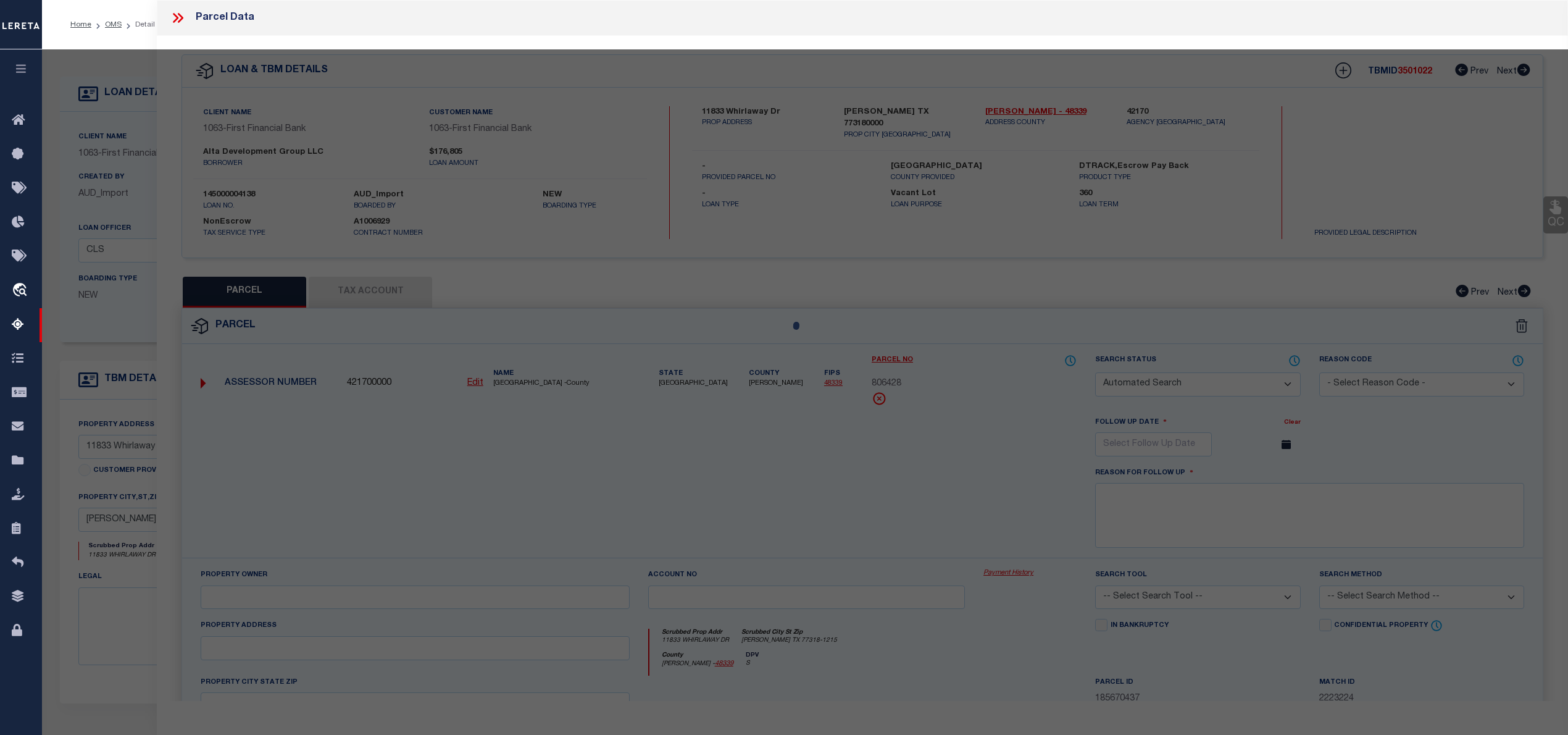
type input "11833 WHIRLAWAY DR,"
type input "WILLIS TX 77318"
type textarea "Lexington Heights 02 BLK 4 LOT 22"
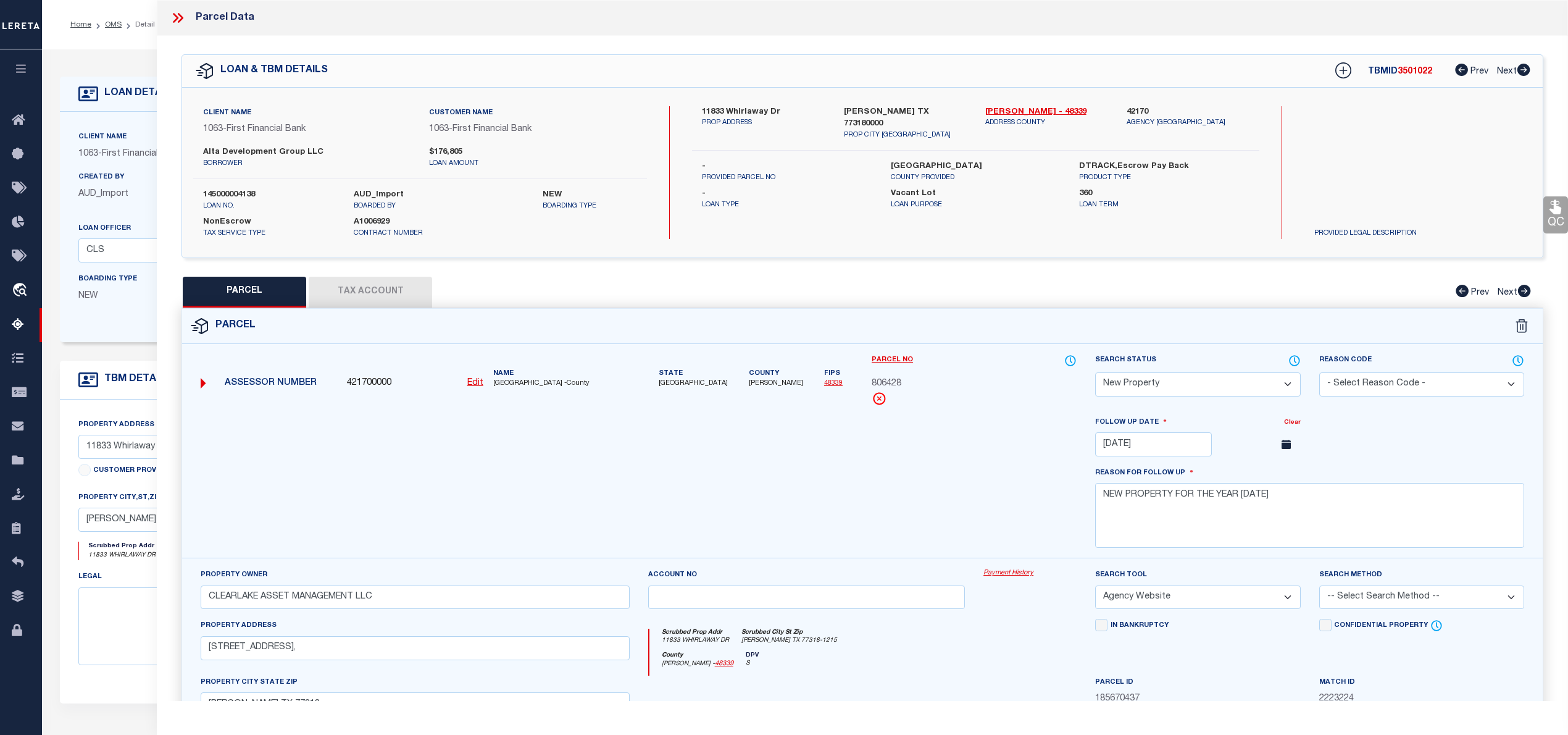
click at [242, 191] on label "145000004138" at bounding box center [269, 195] width 132 height 12
copy label "145000004138"
click at [178, 18] on icon at bounding box center [176, 18] width 6 height 10
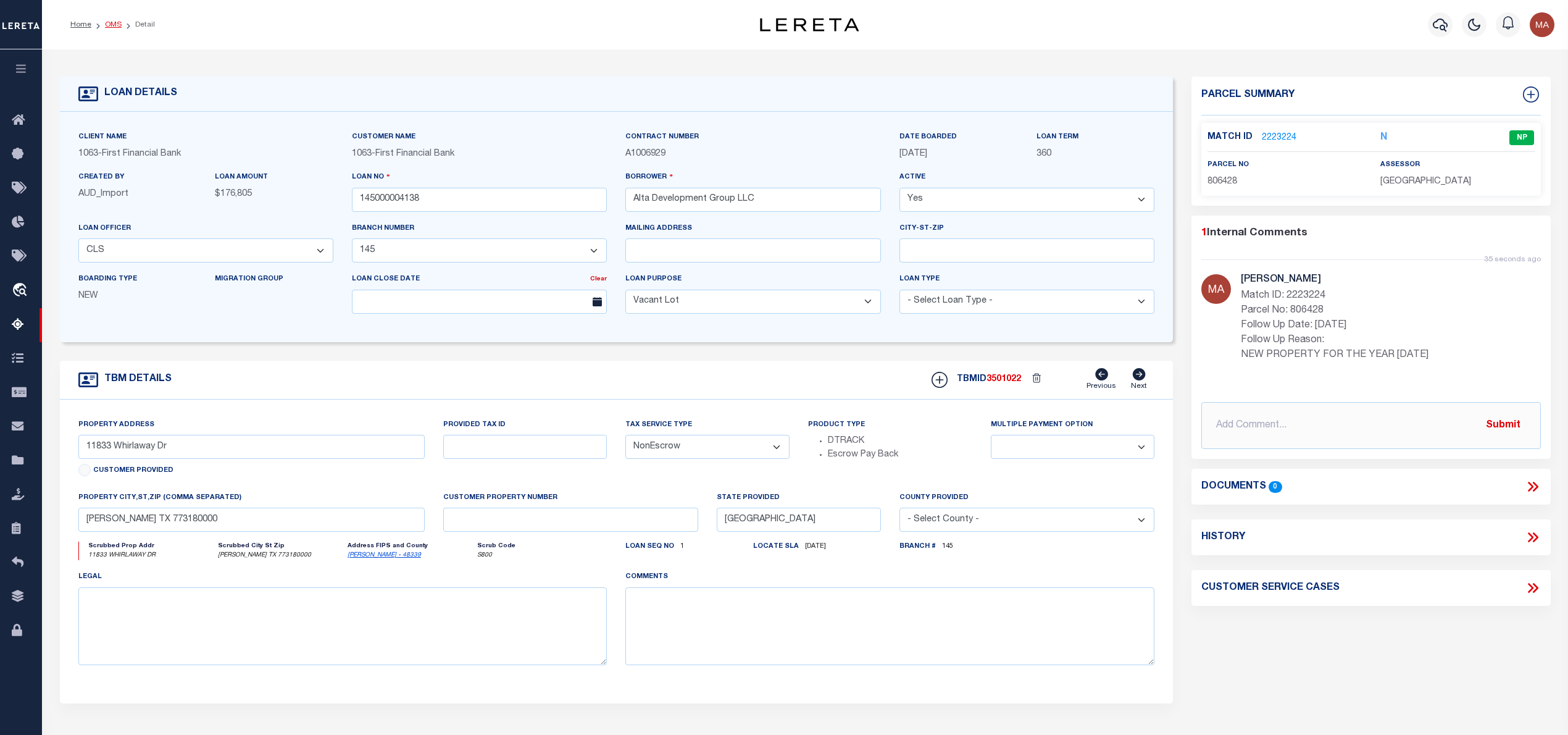
click at [110, 26] on link "OMS" at bounding box center [113, 25] width 17 height 7
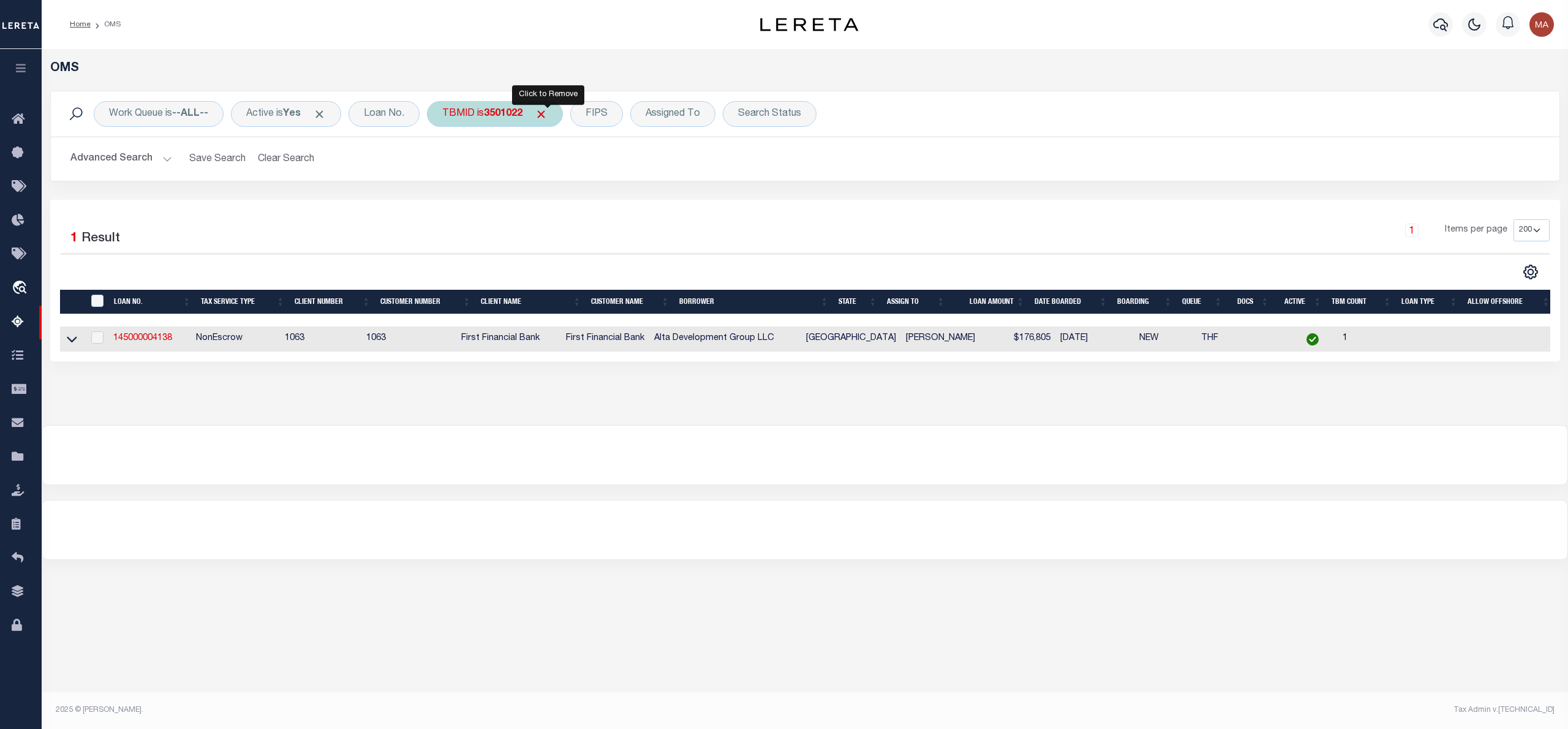
click at [547, 113] on span "Click to Remove" at bounding box center [542, 114] width 13 height 13
click at [380, 111] on div "Loan No." at bounding box center [384, 113] width 71 height 25
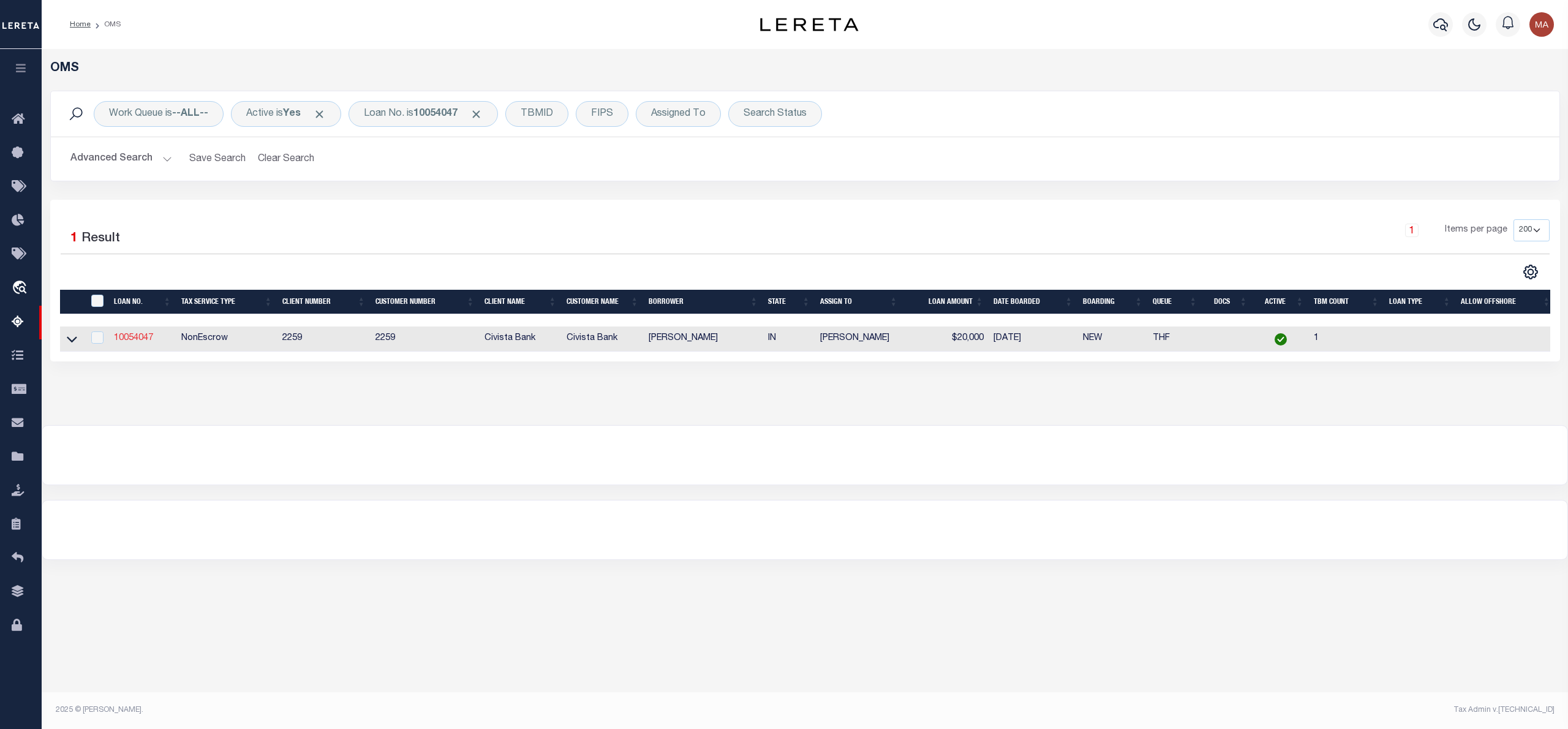
click at [137, 341] on link "10054047" at bounding box center [133, 338] width 39 height 9
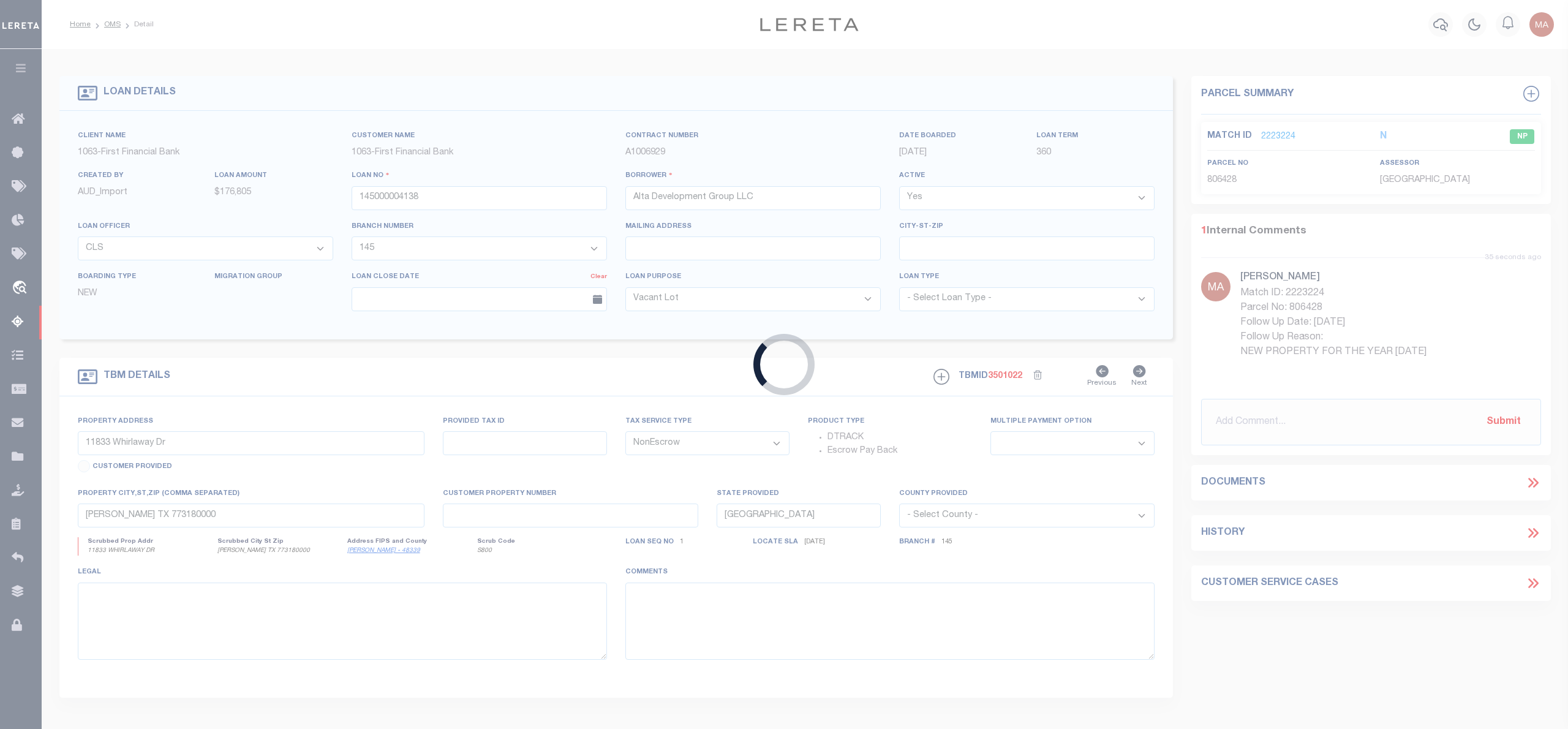
type input "10054047"
type input "Michael R McHenry"
select select
type input "217 Front St"
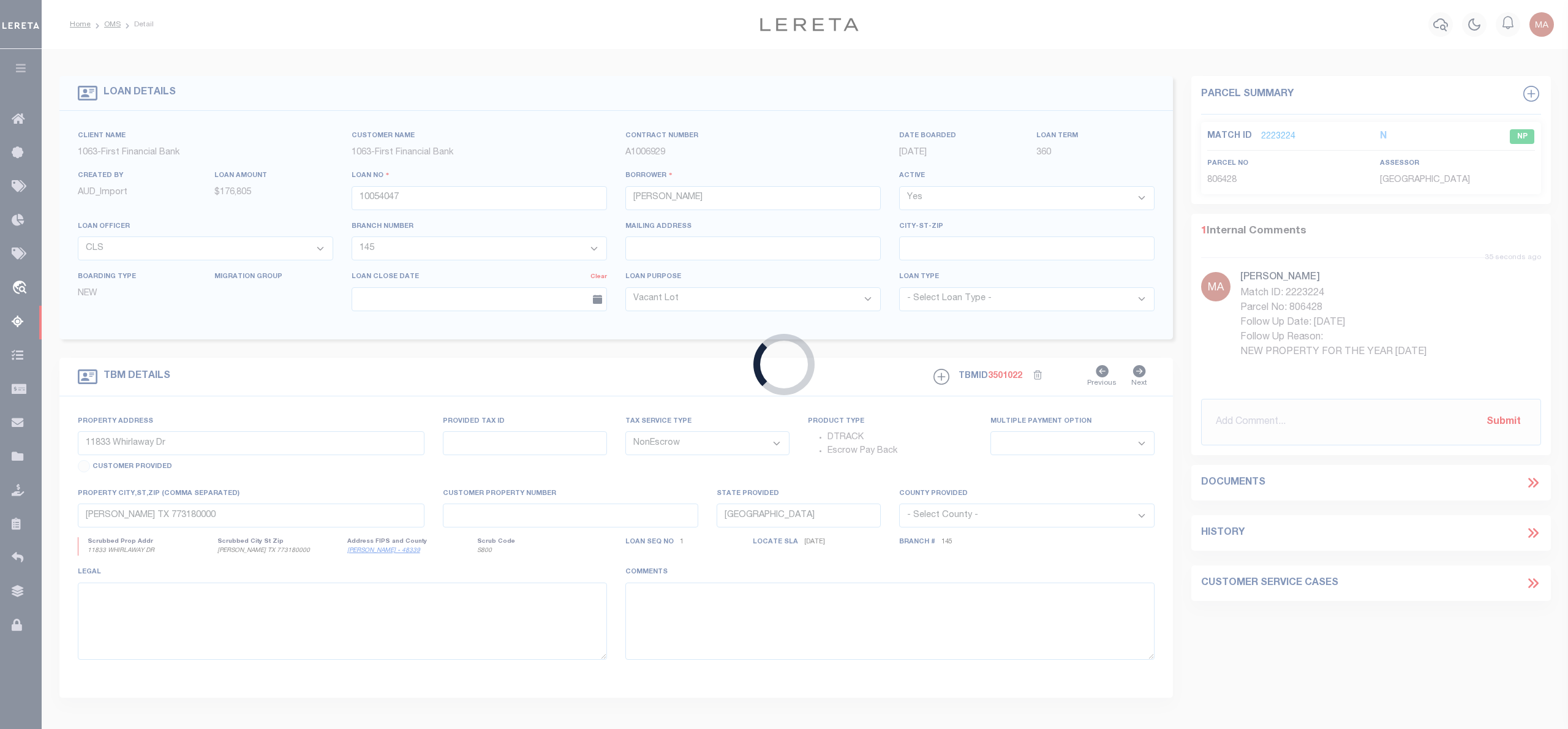
type input "Lawrenceburg IN 470251626"
select select
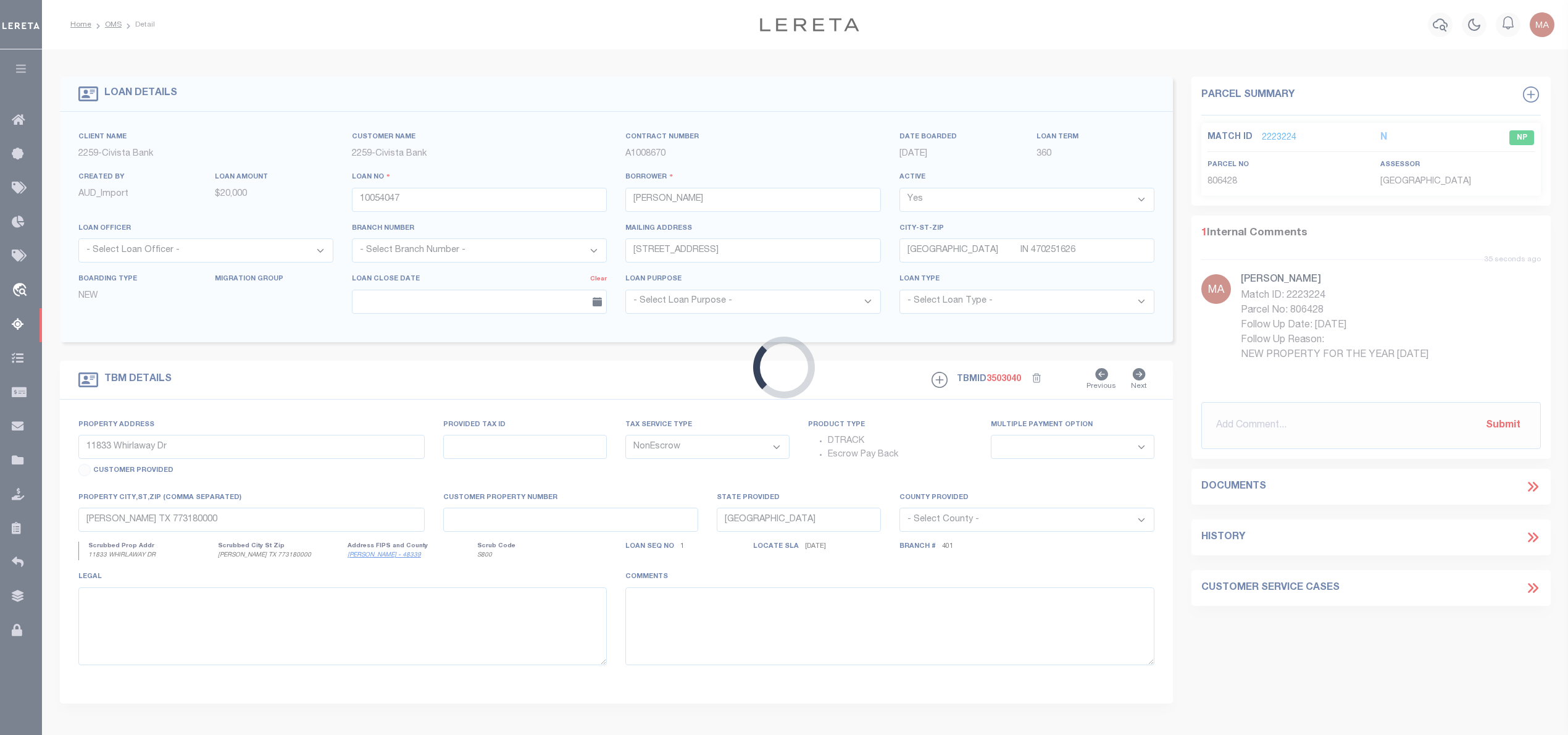
type input "217 Front St"
select select
type input "Lawrenceburg IN 470251626"
type input "R"
type input "IN"
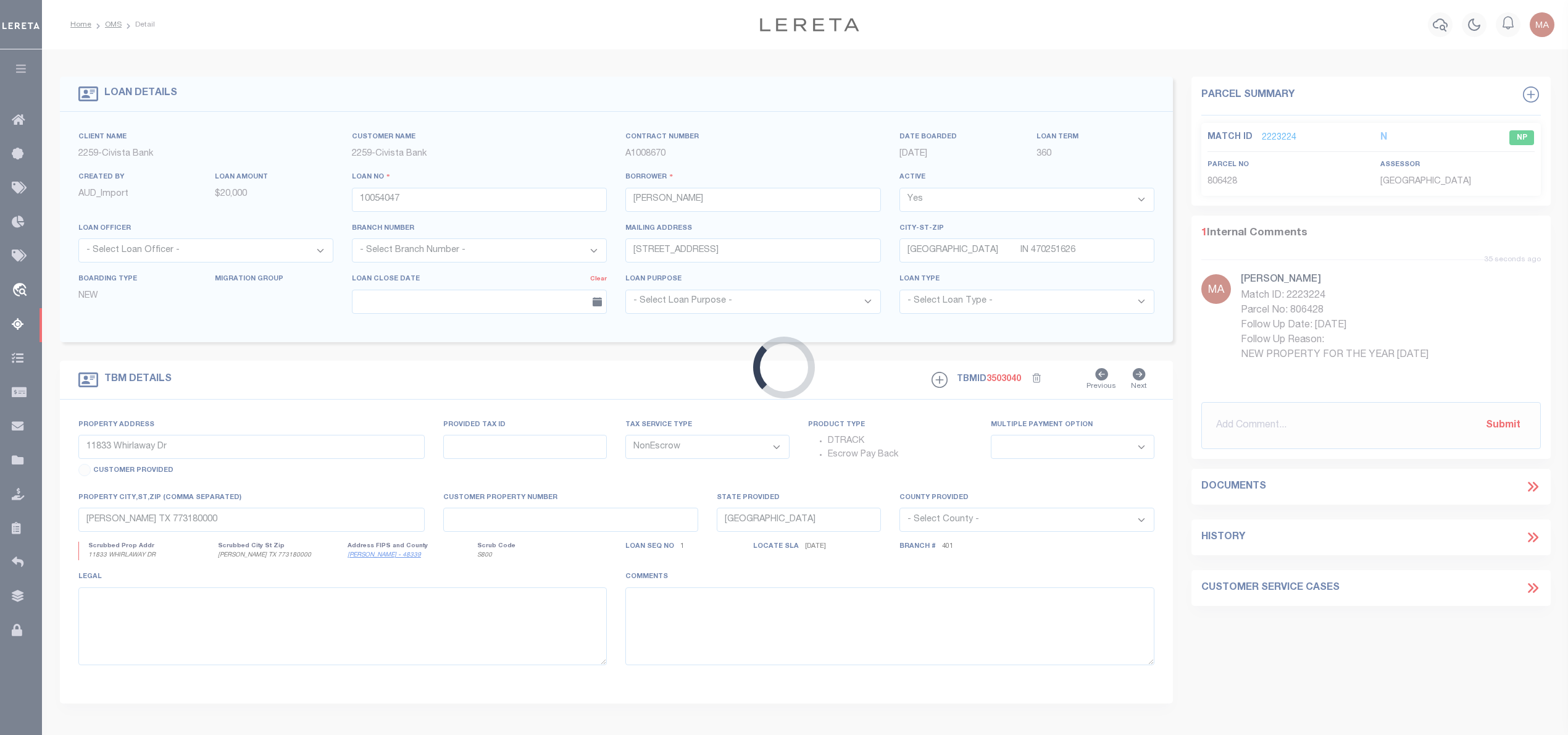
select select
select select "20701"
select select "7639"
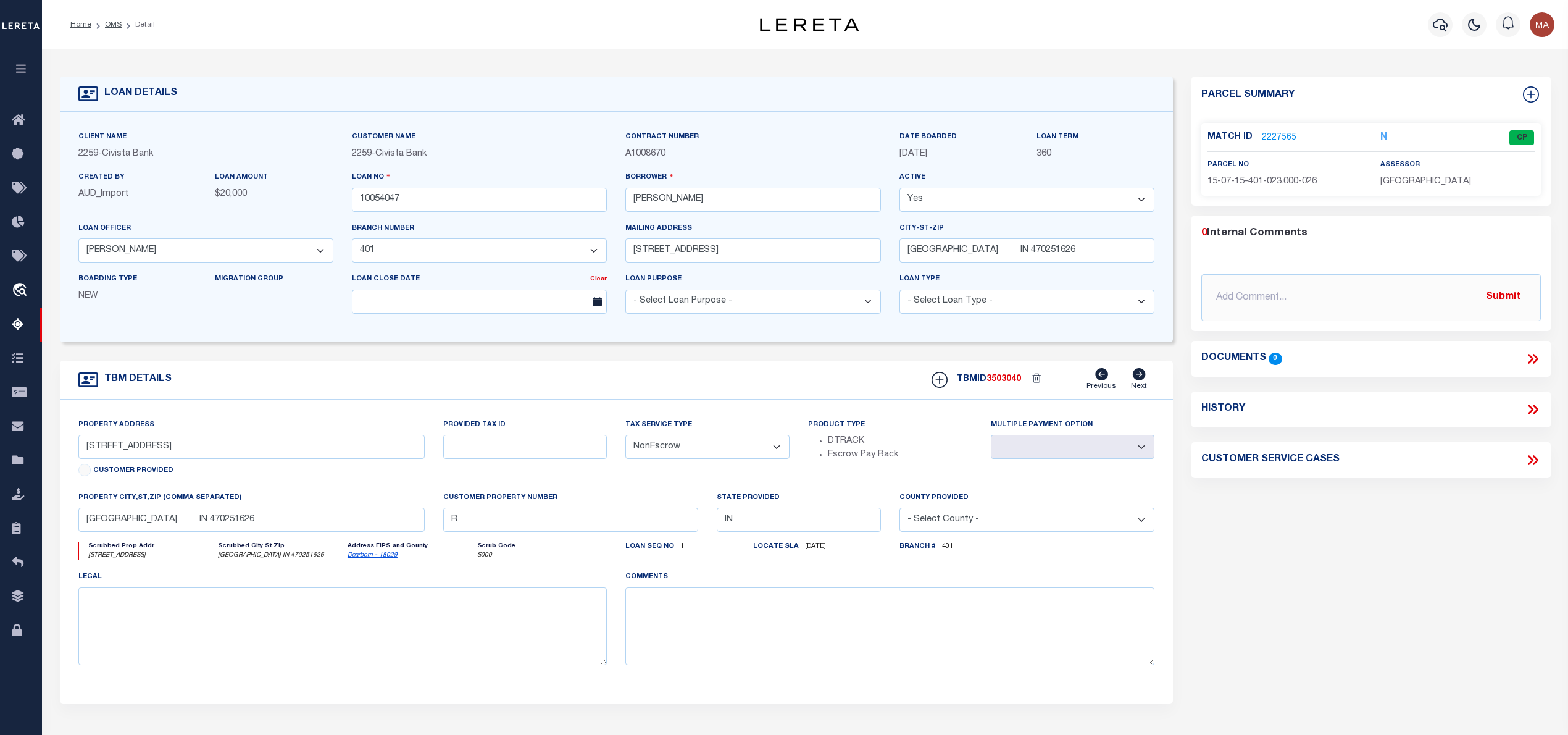
click at [1282, 134] on link "2227565" at bounding box center [1279, 138] width 34 height 13
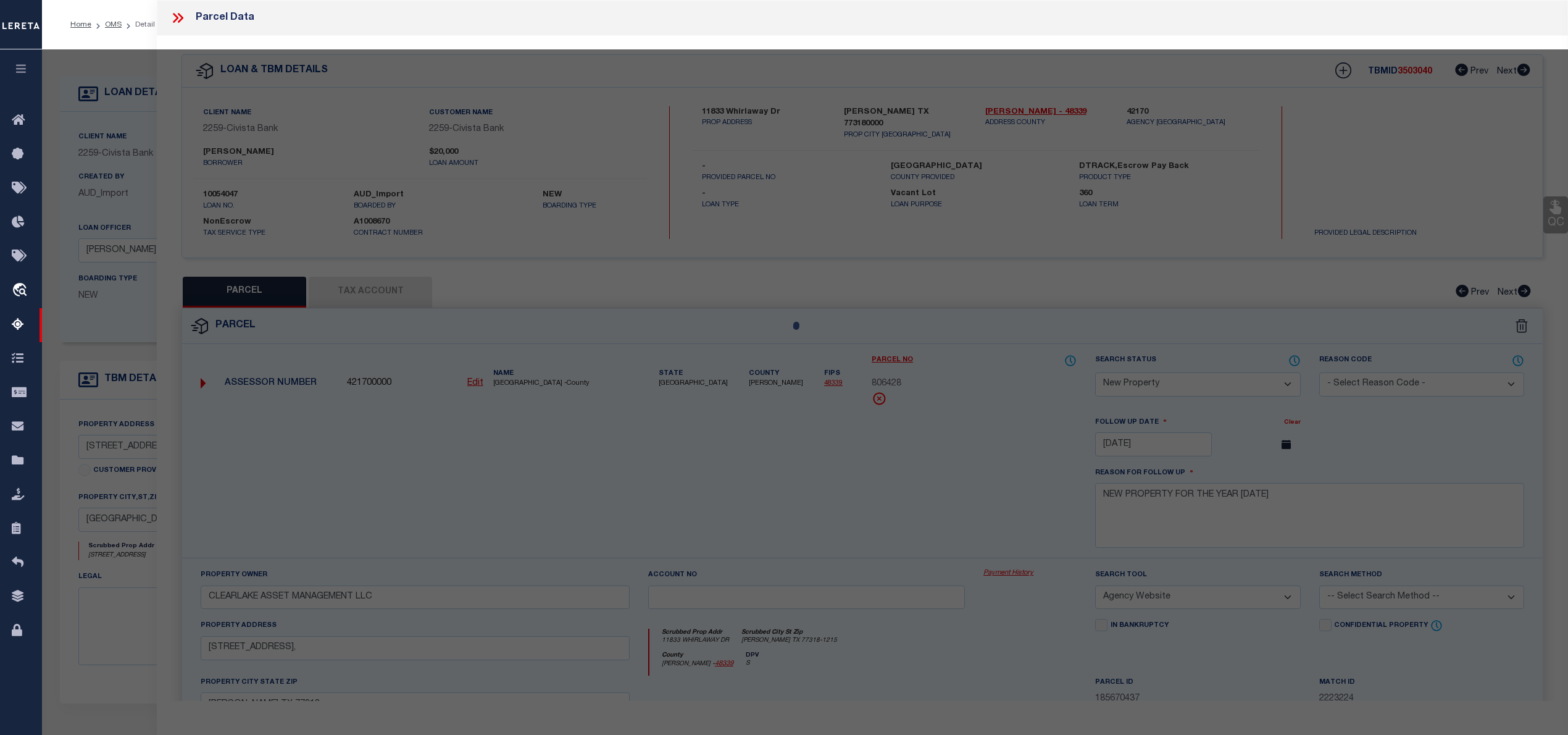
select select "AS"
select select
checkbox input "false"
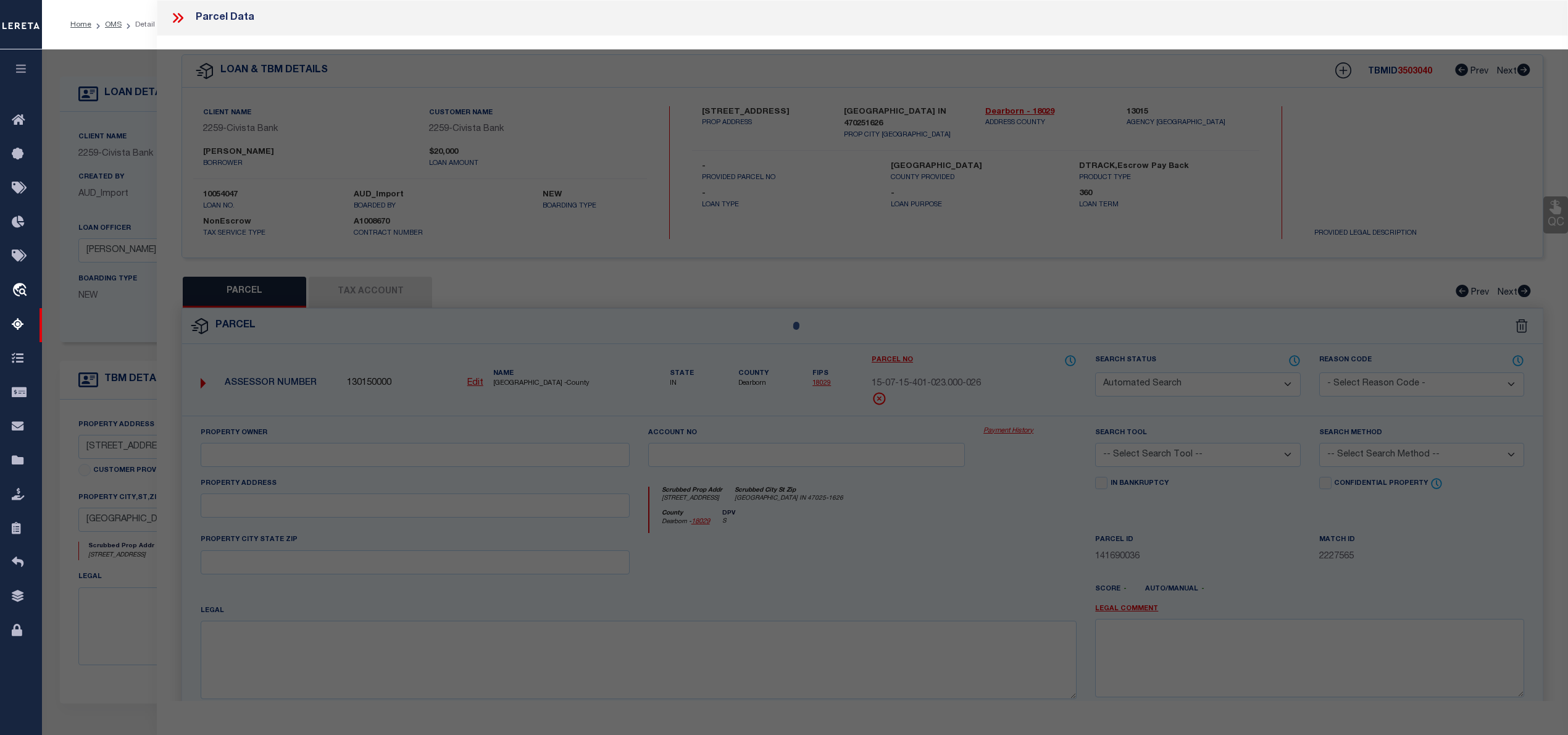
select select "CP"
type input "Mc Henry, Michael R"
select select "AGW"
select select
type input "217 Front St"
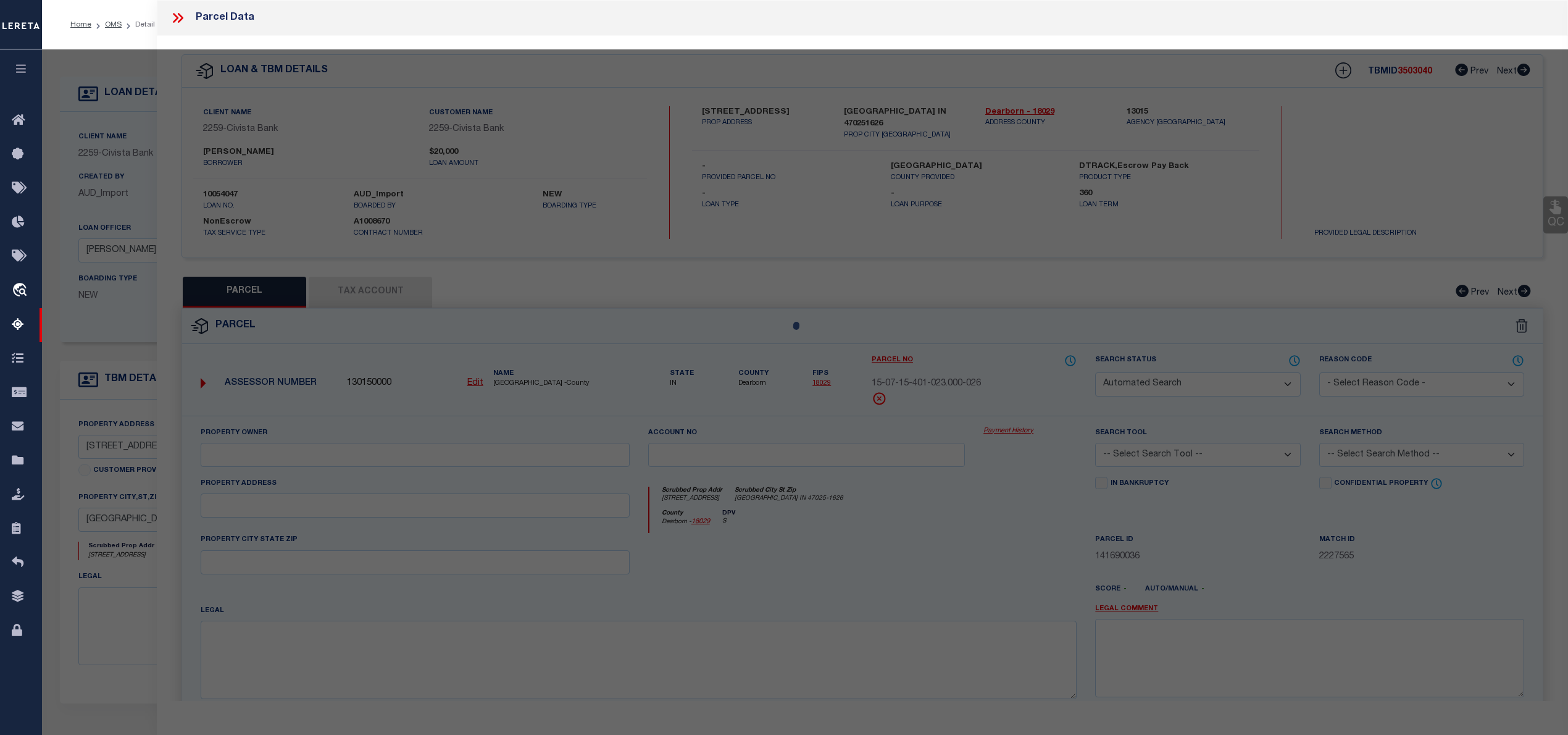
type input "Lawrenceburg, IN 47025"
type textarea "03-157 N LAWBG 42SPT, 43N1/2 15-5-1"
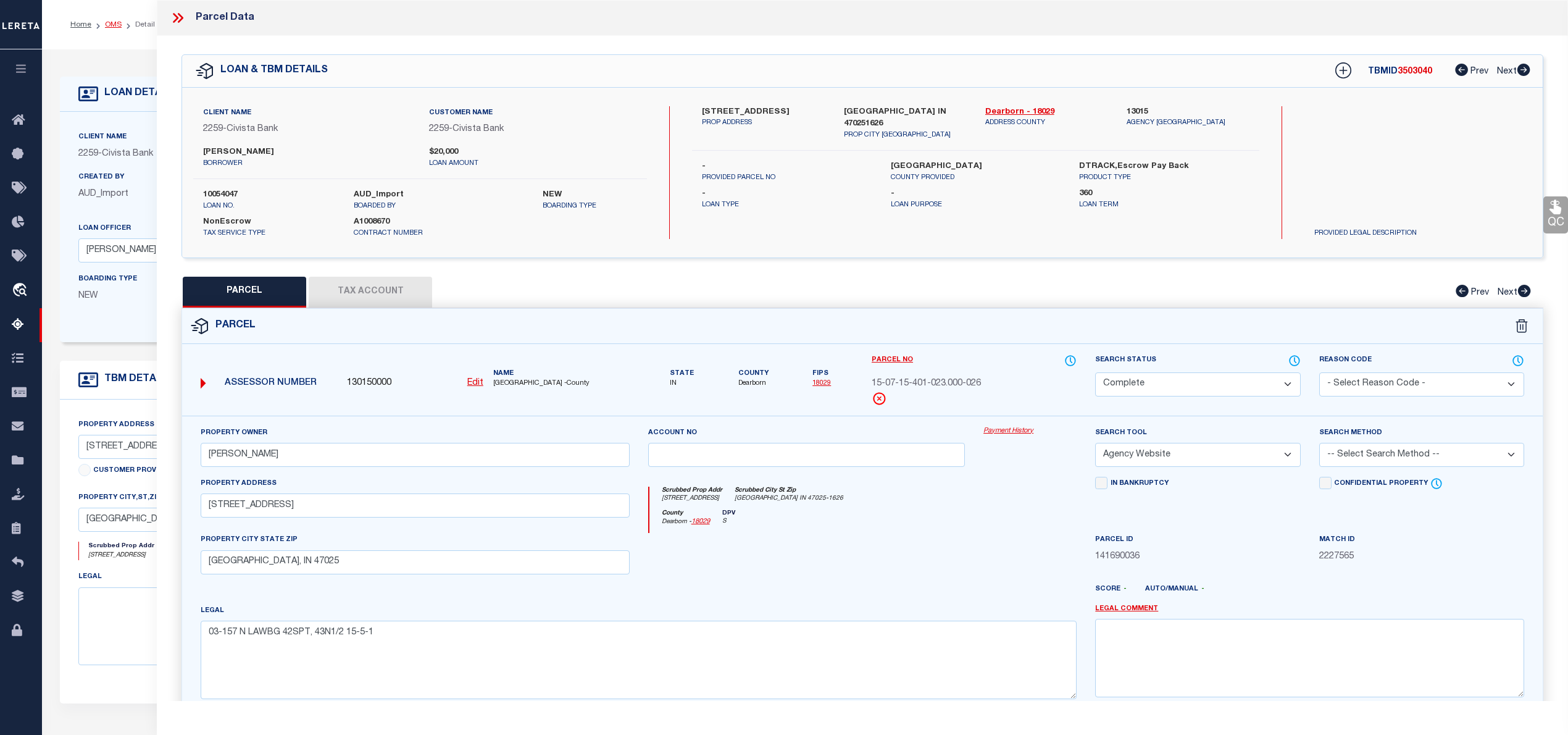
click at [109, 28] on link "OMS" at bounding box center [113, 25] width 17 height 7
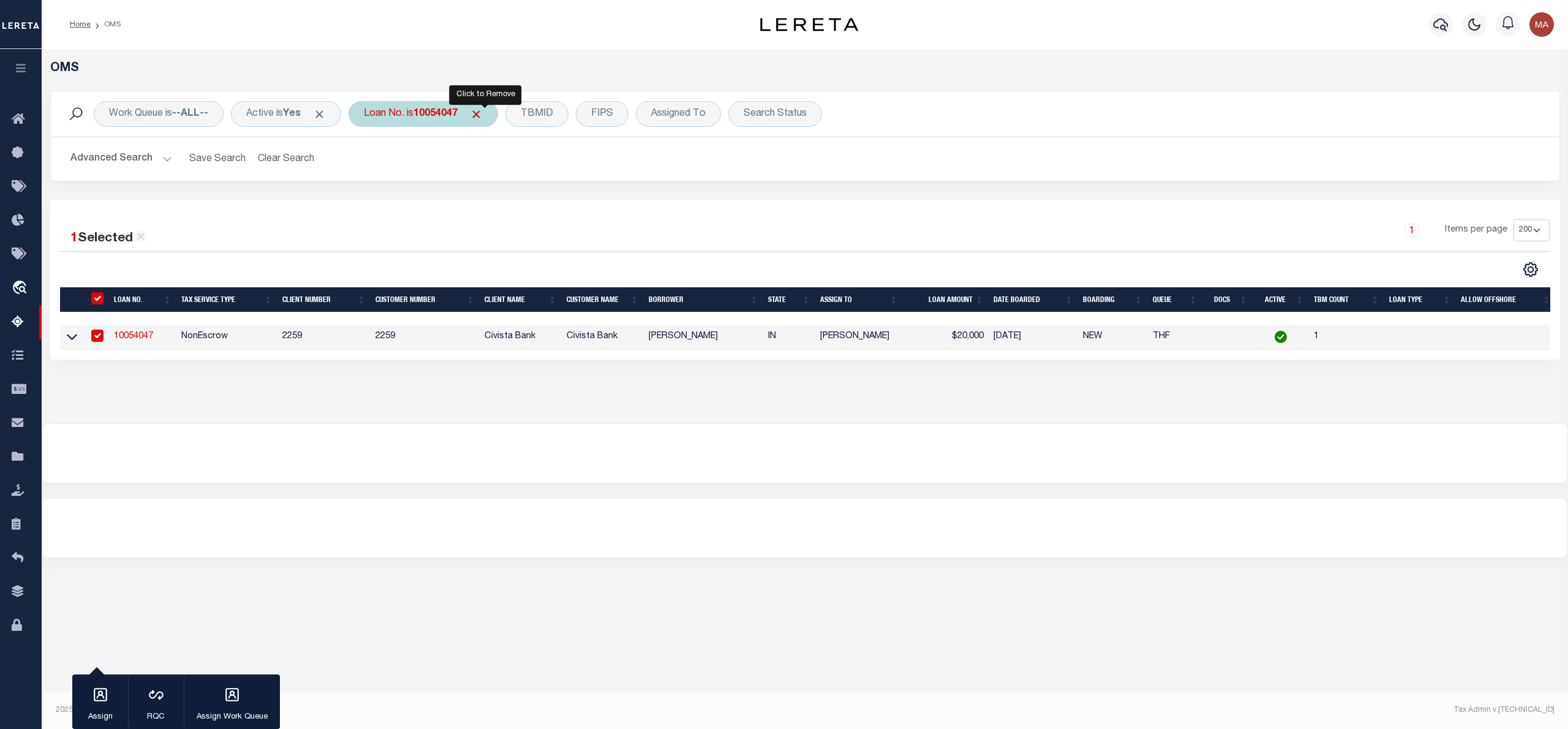
click at [483, 117] on span "Click to Remove" at bounding box center [476, 114] width 13 height 13
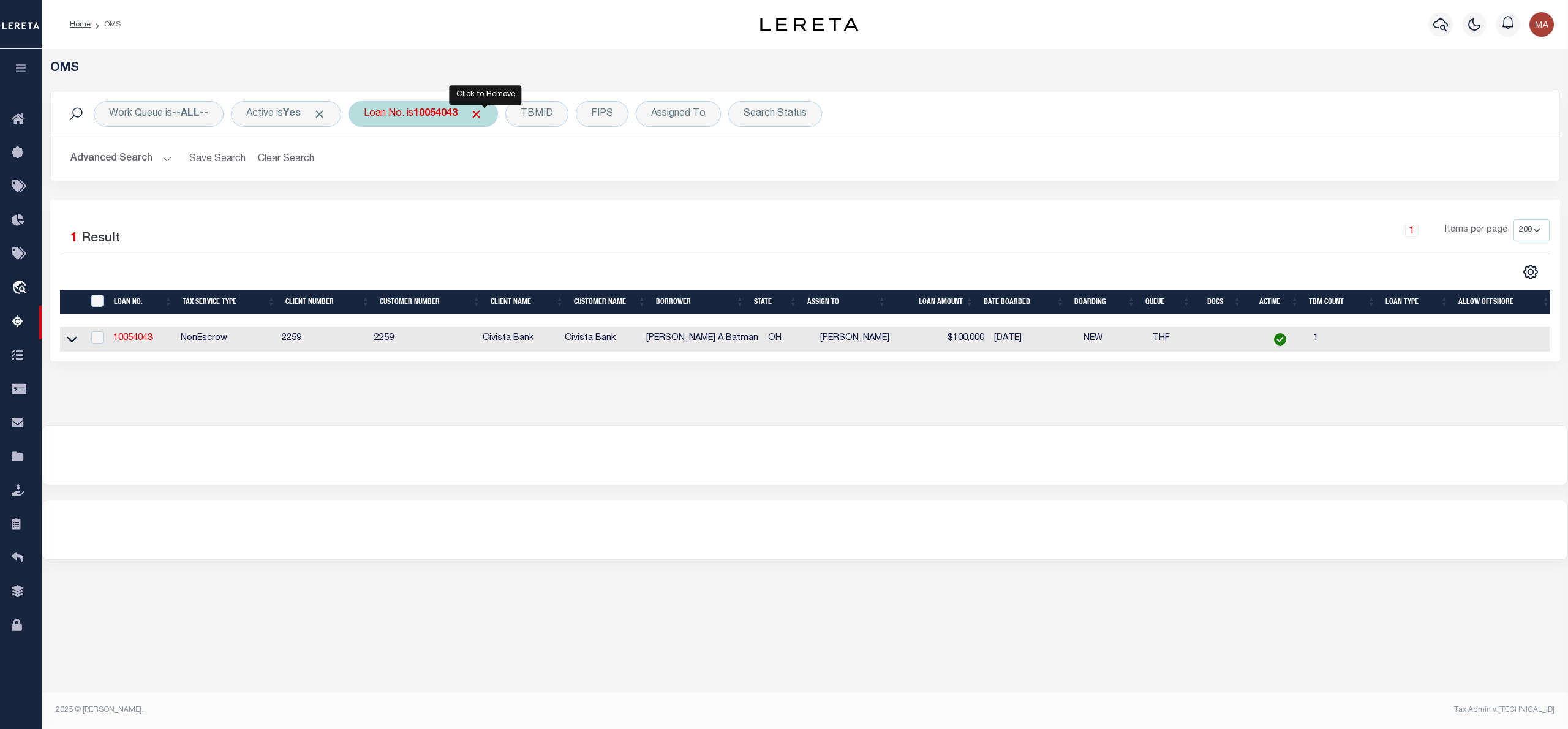
click at [483, 112] on span "Click to Remove" at bounding box center [476, 114] width 13 height 13
click at [465, 115] on div "TBMID" at bounding box center [458, 113] width 63 height 25
click at [153, 343] on td "75042177" at bounding box center [142, 338] width 67 height 25
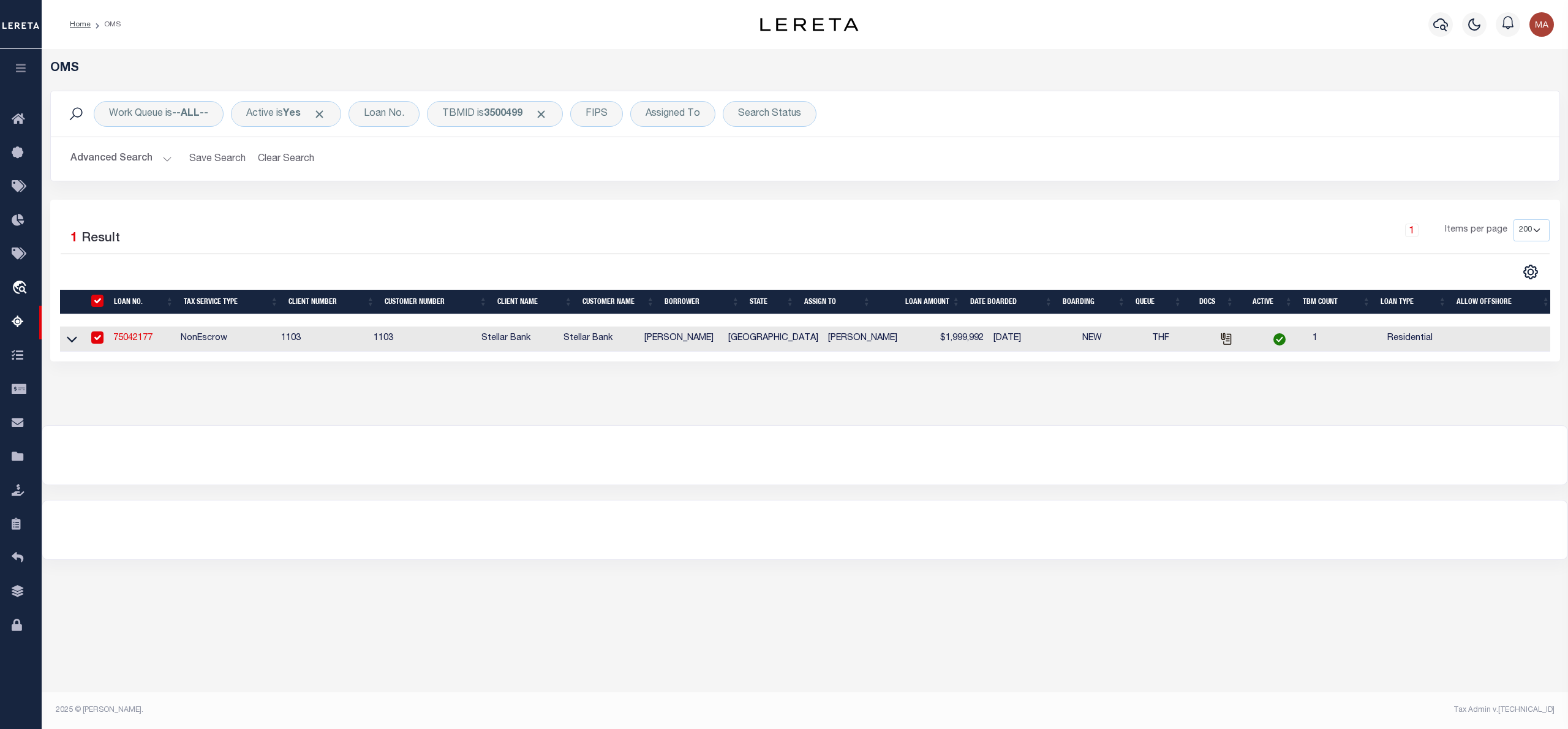
checkbox input "true"
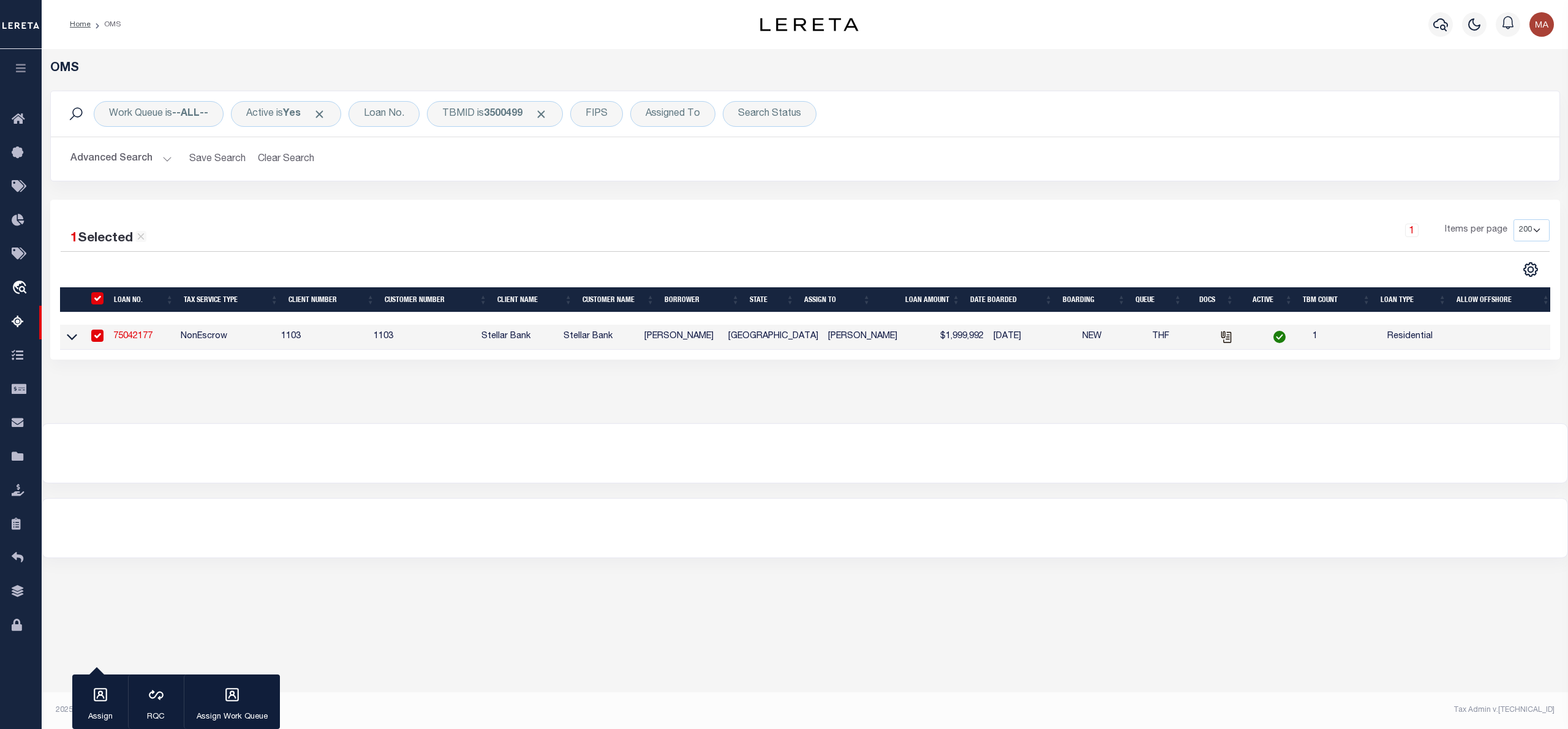
click at [136, 344] on td "75042177" at bounding box center [142, 337] width 67 height 25
checkbox input "false"
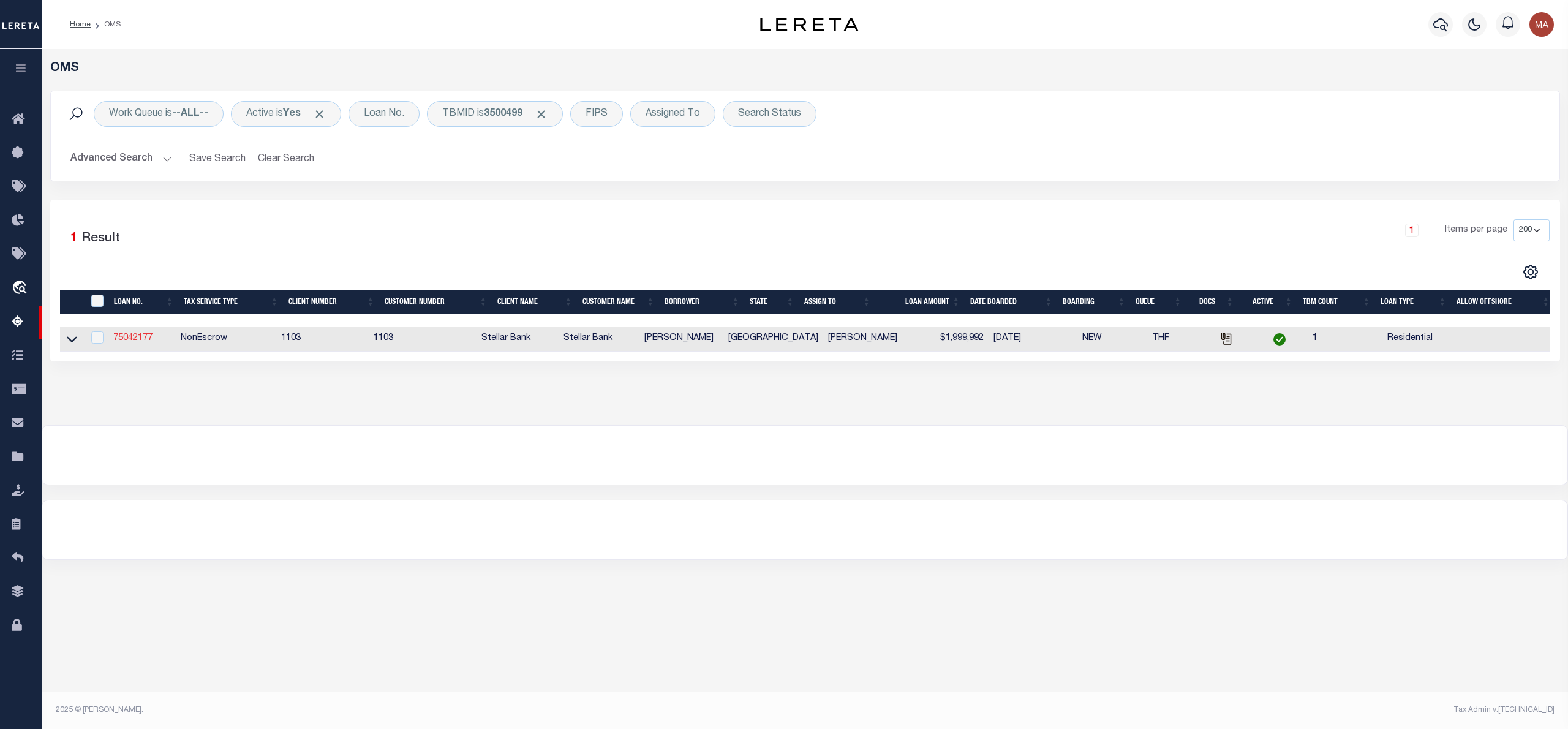
click at [133, 342] on link "75042177" at bounding box center [133, 338] width 39 height 9
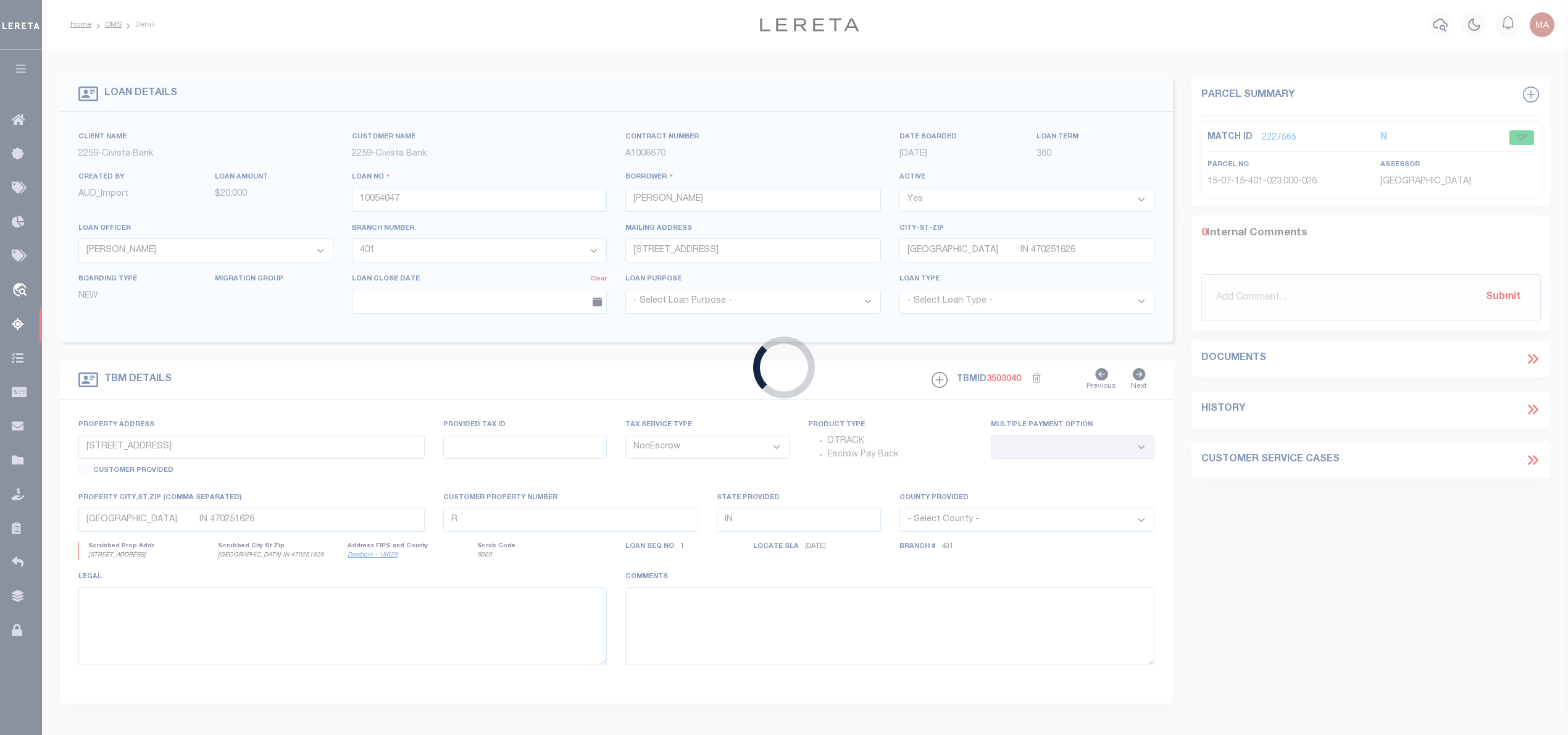
type input "75042177"
type input "Kyle Dewbre"
select select
type input "6211 N Lazy Meadow Way"
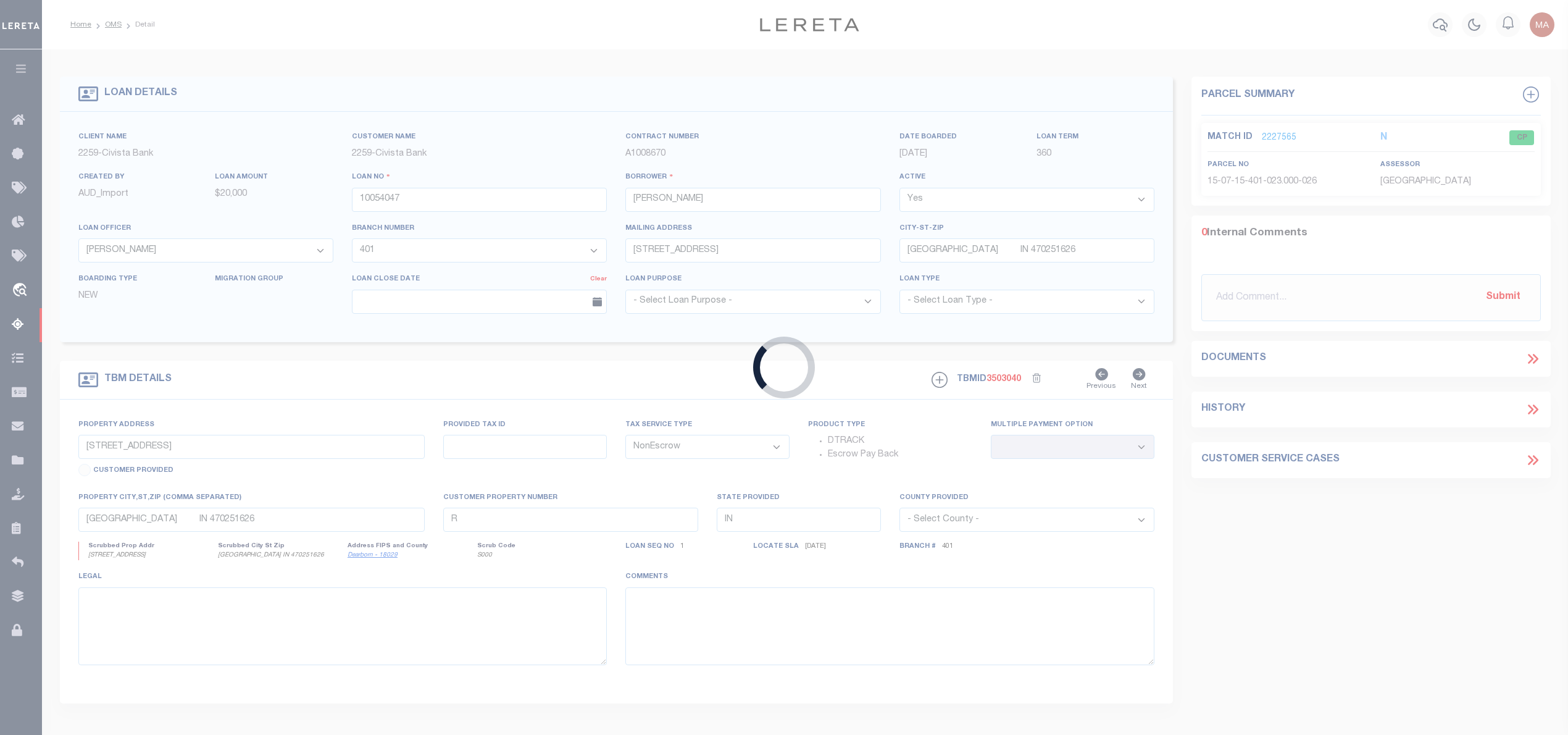
type input "Spring TX 77386"
type input "07/30/2025"
select select "10"
select select "11315"
type input "37772 MARIAS WAY"
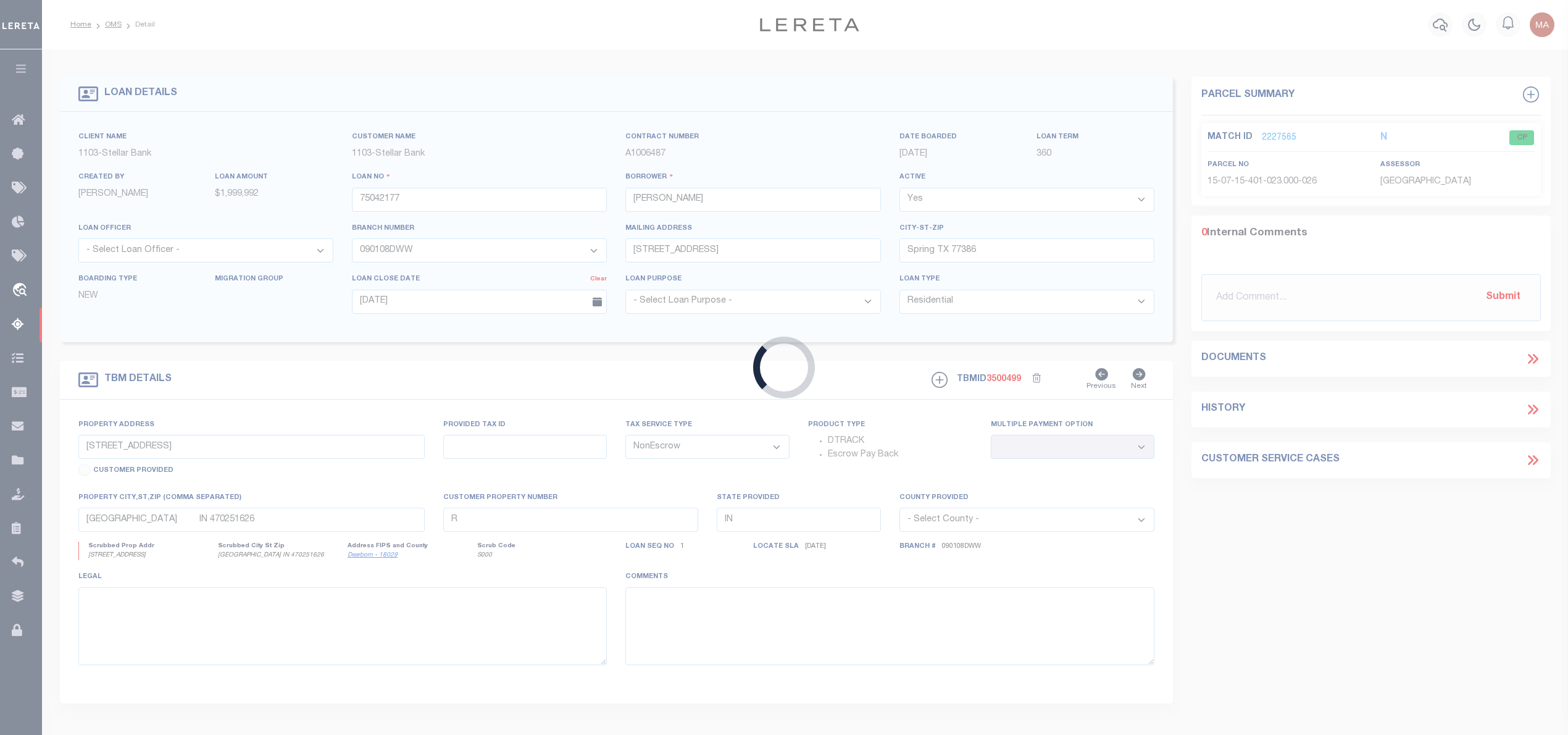
select select
type input "MAGNOLIA TX 77354-3515"
type input "[GEOGRAPHIC_DATA]"
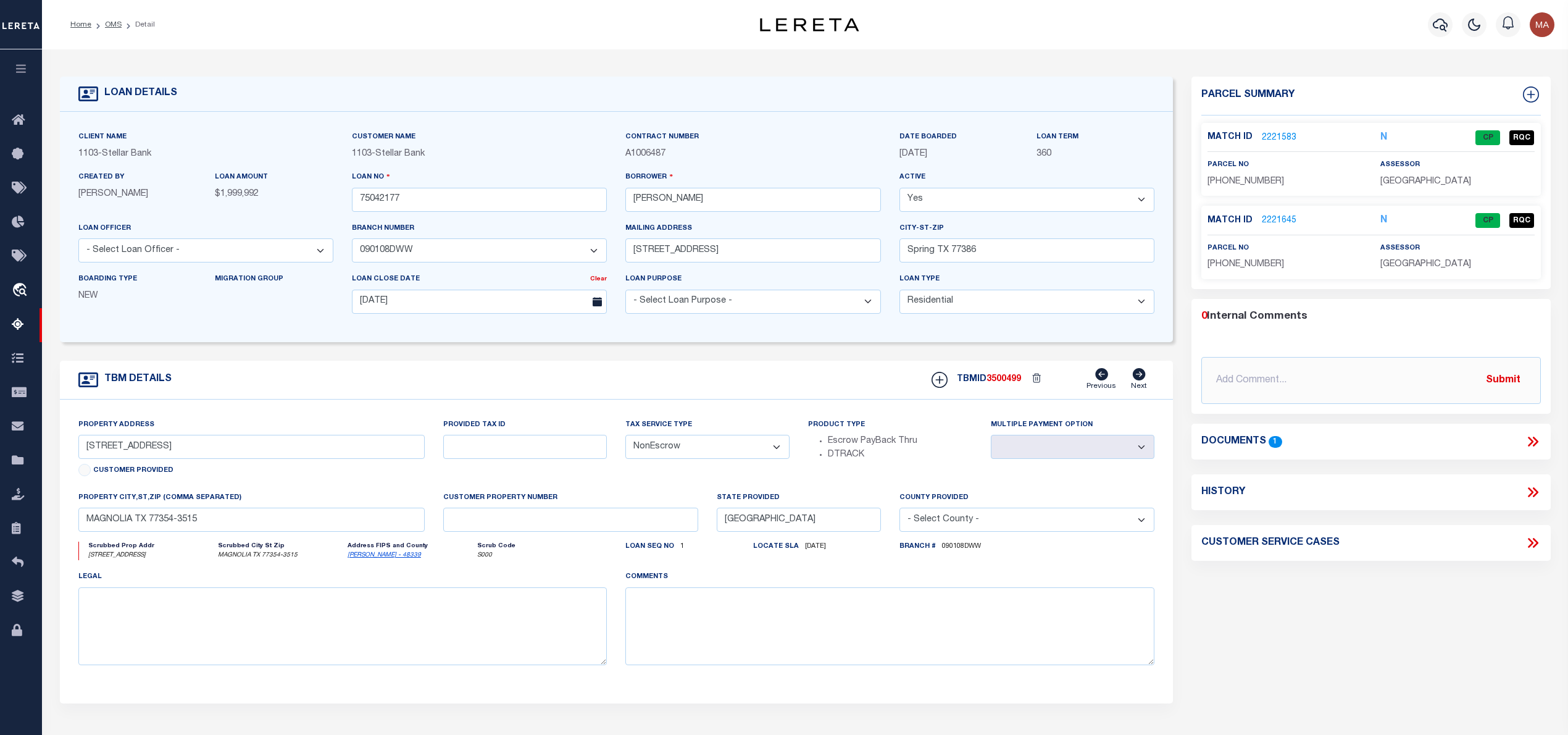
click at [1285, 134] on link "2221583" at bounding box center [1279, 138] width 34 height 13
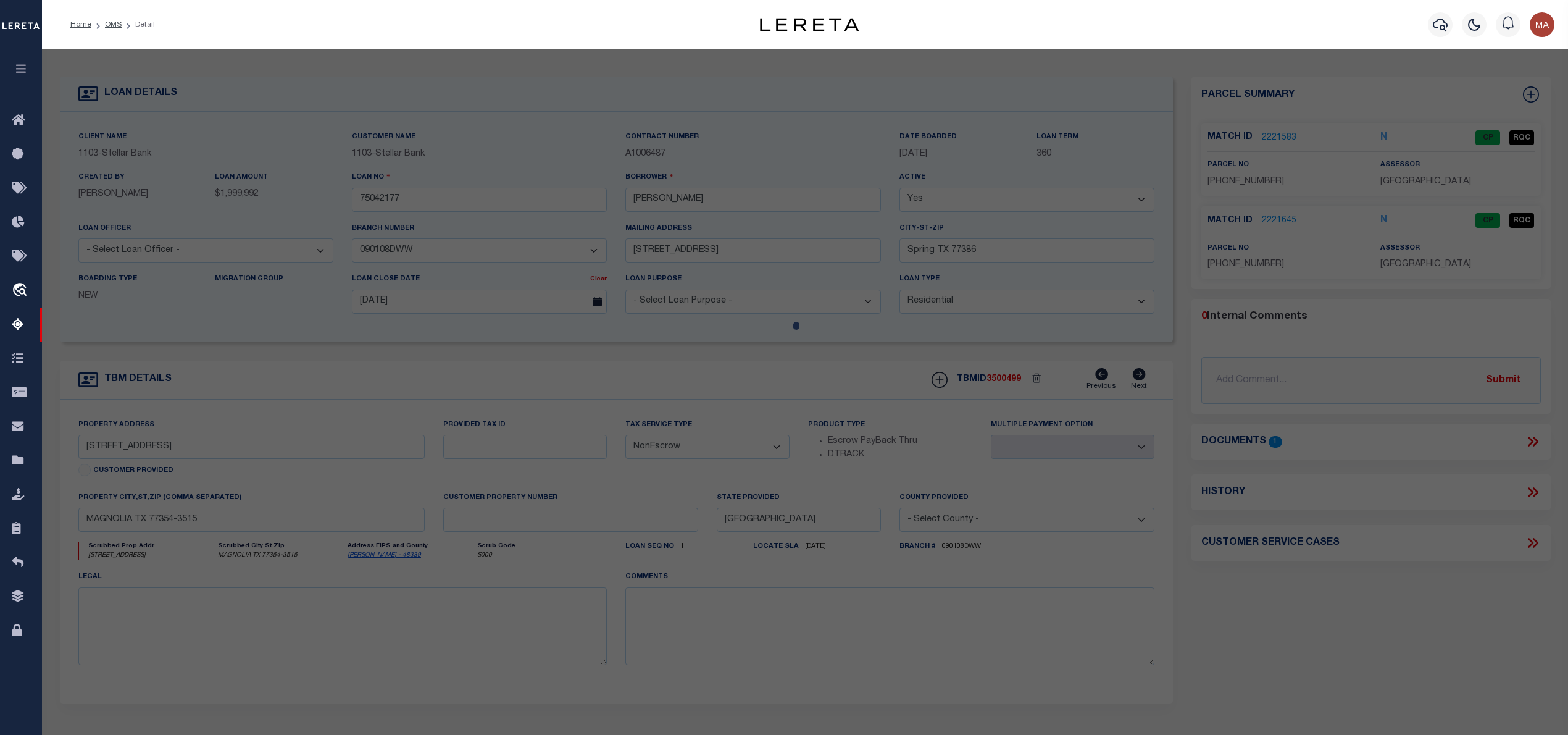
select select "AS"
select select
checkbox input "false"
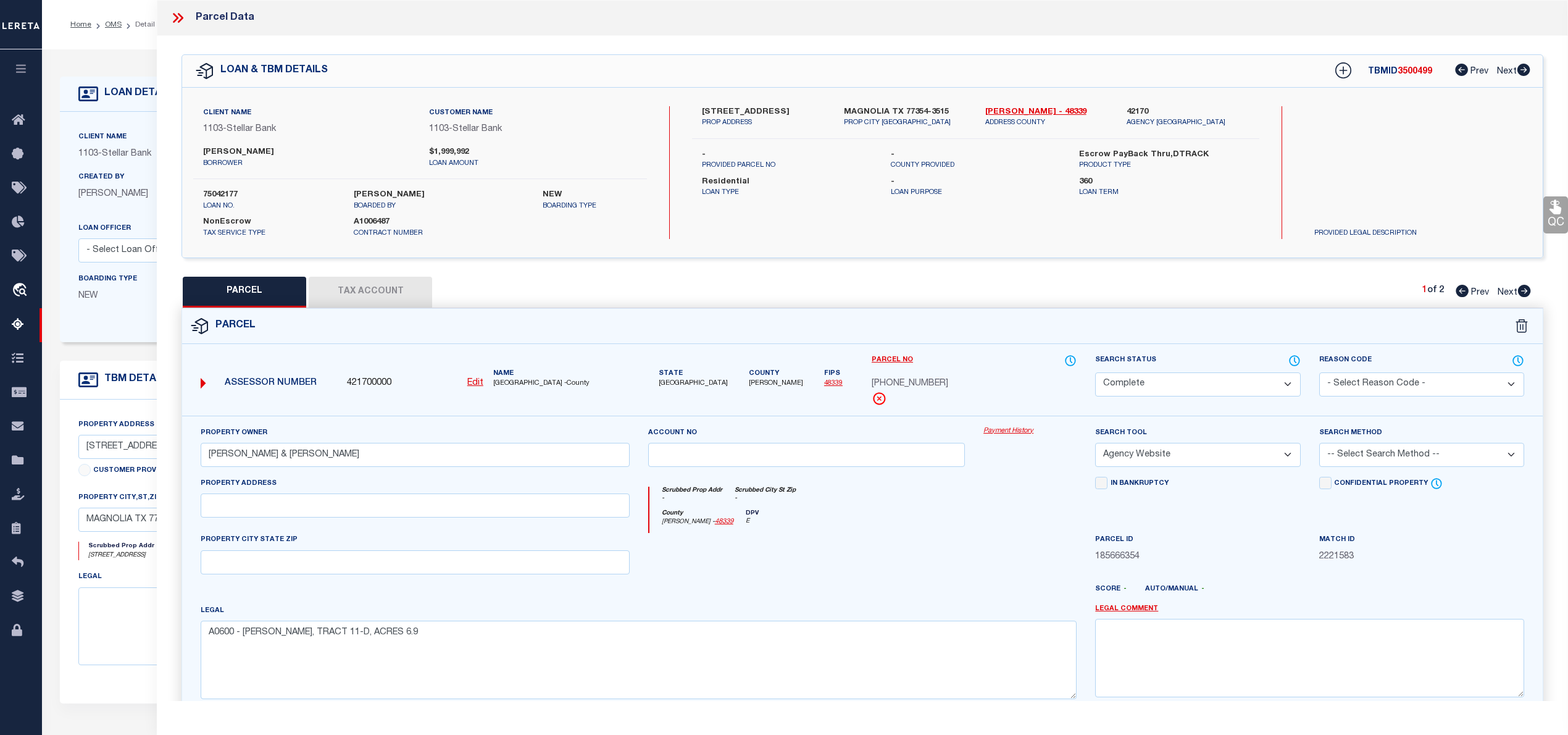
click at [1529, 292] on icon at bounding box center [1525, 291] width 13 height 12
click at [398, 294] on button "Tax Account" at bounding box center [370, 292] width 123 height 31
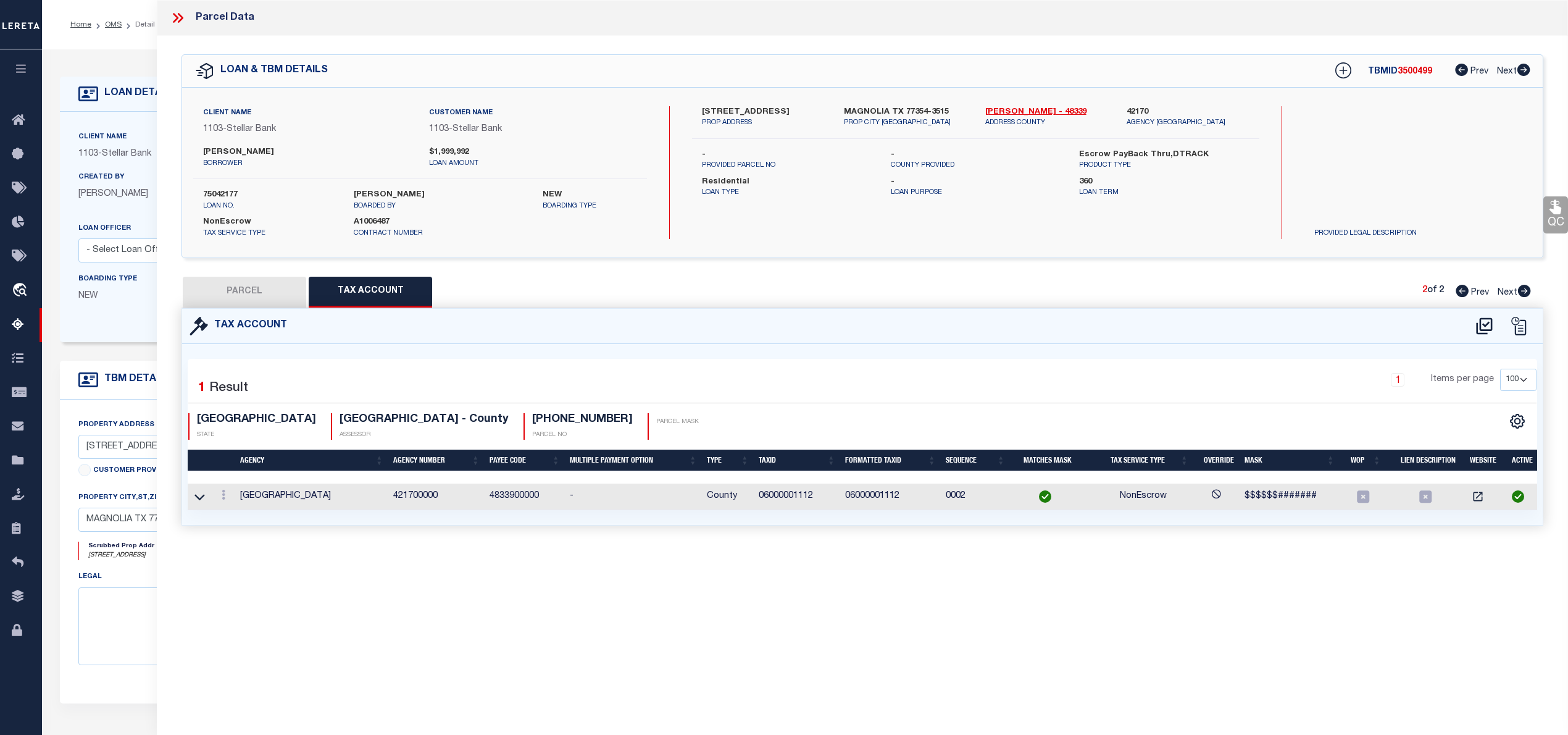
click at [255, 293] on button "PARCEL" at bounding box center [244, 292] width 123 height 31
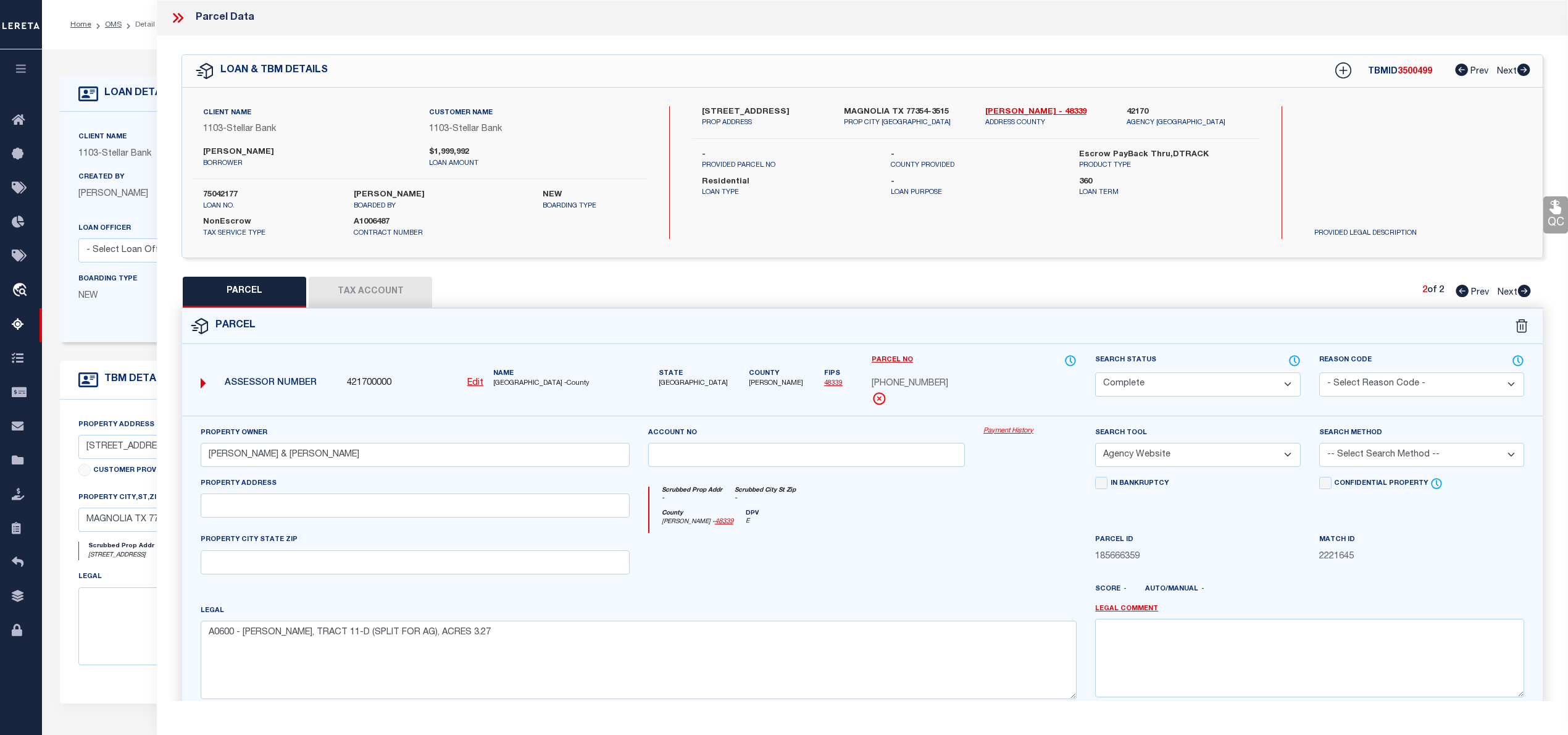
click at [1460, 289] on icon at bounding box center [1462, 291] width 13 height 12
click at [1029, 104] on div "Client Name 1103 - Stellar Bank Customer Name 1103 - Stellar Bank Kyle Dewbre b…" at bounding box center [862, 172] width 1360 height 170
click at [1029, 107] on link "Montgomery - 48339" at bounding box center [1047, 112] width 123 height 12
click at [899, 386] on span "0600-00-01111" at bounding box center [910, 384] width 77 height 14
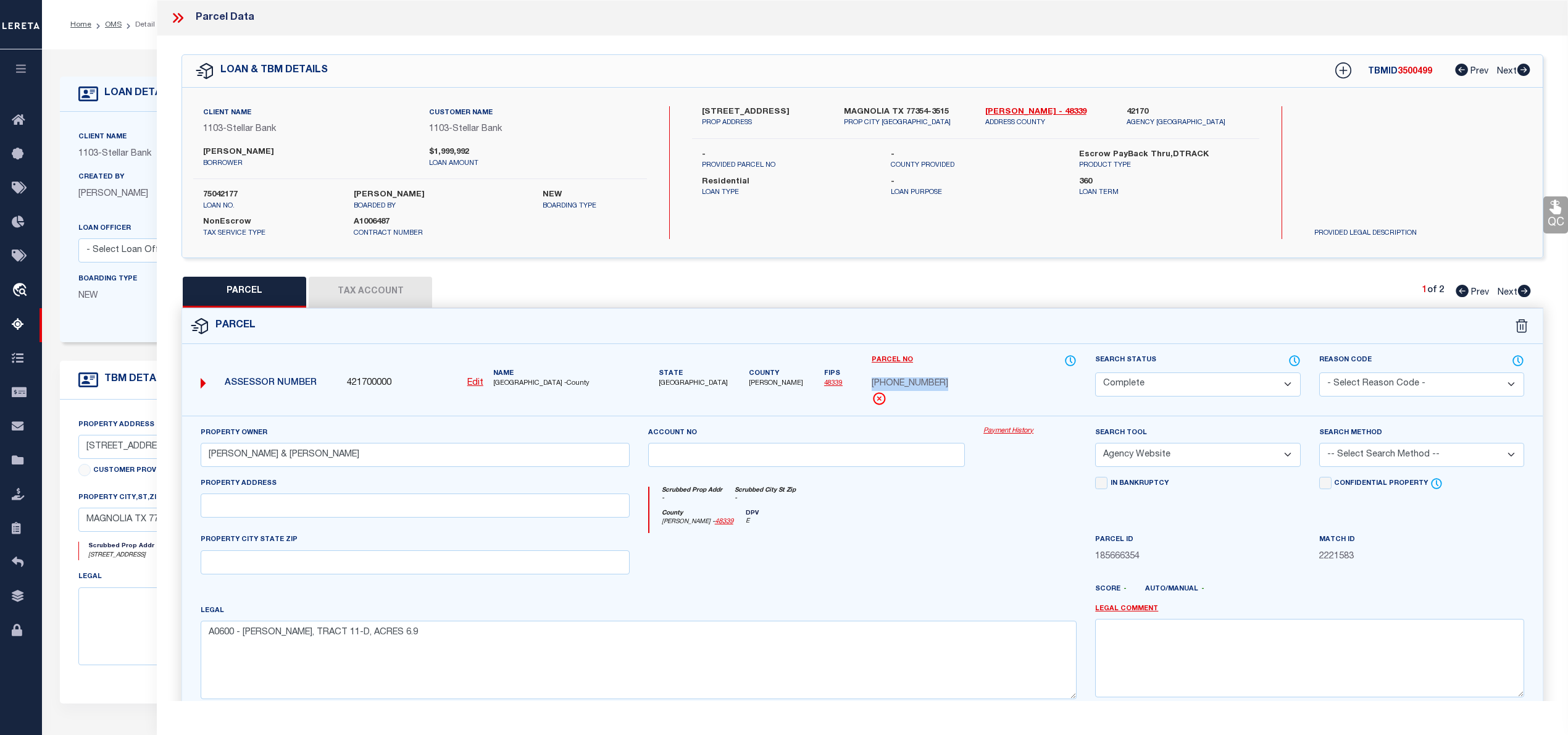
click at [899, 386] on span "0600-00-01111" at bounding box center [910, 384] width 77 height 14
copy div "0600-00-01111"
click at [401, 297] on button "Tax Account" at bounding box center [370, 292] width 123 height 31
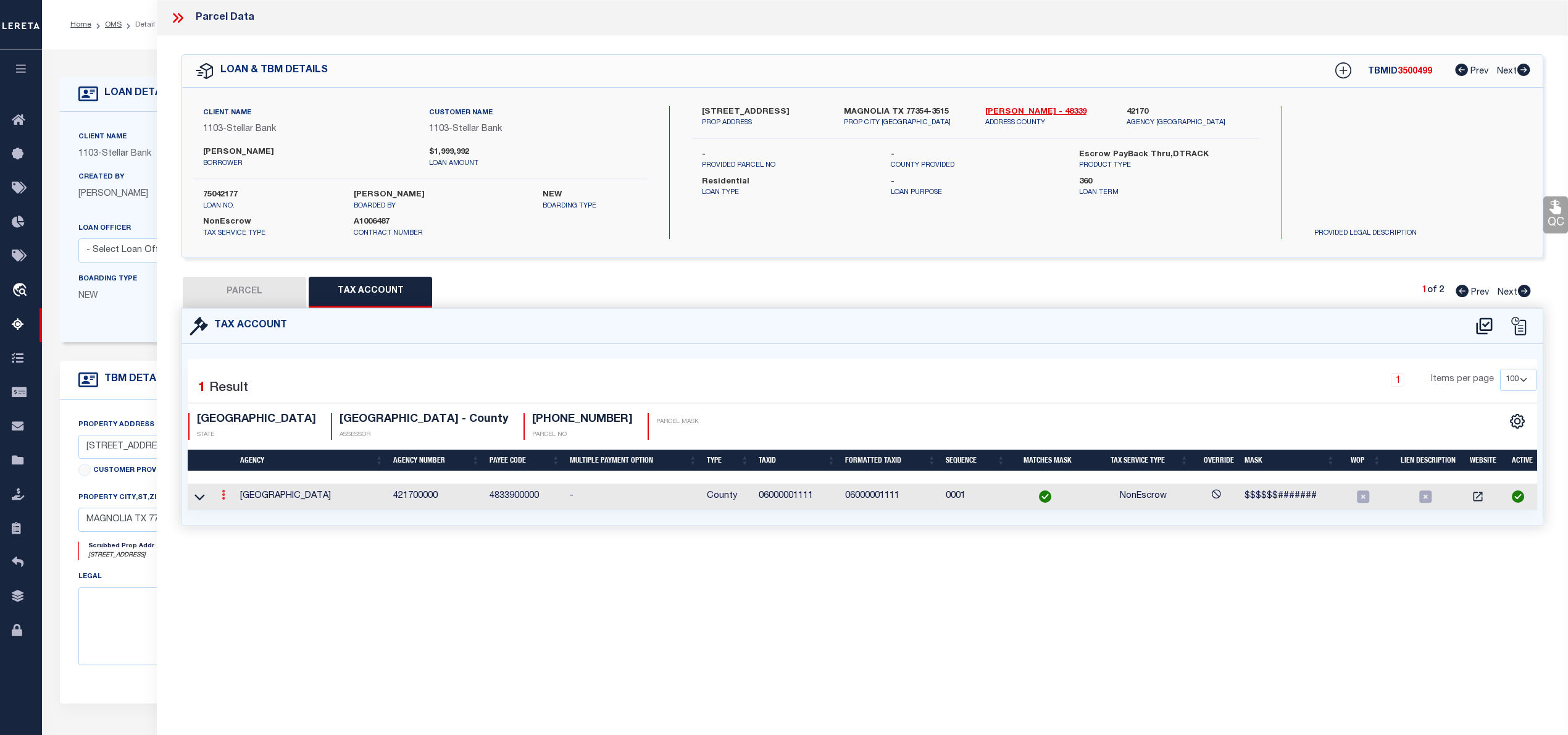
click at [221, 498] on link at bounding box center [224, 497] width 14 height 10
click at [231, 515] on link at bounding box center [240, 514] width 46 height 20
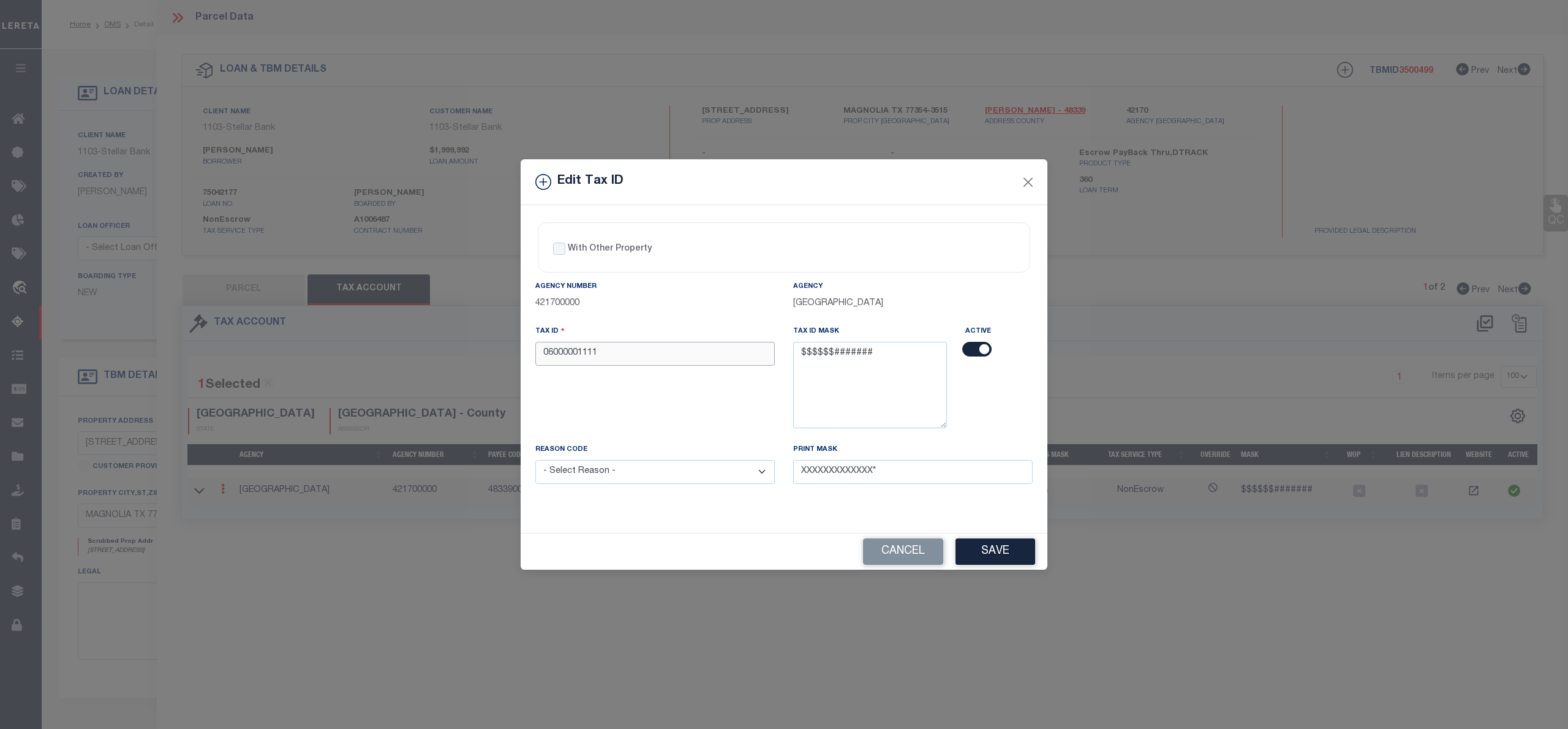
click at [539, 354] on input "06000001111" at bounding box center [655, 353] width 239 height 24
click at [685, 476] on select "- Select Reason - 099 - Other (Provide additional detail) ACT - Agency Changed …" at bounding box center [655, 472] width 239 height 24
click at [536, 462] on select "- Select Reason - 099 - Other (Provide additional detail) ACT - Agency Changed …" at bounding box center [655, 472] width 239 height 24
click at [982, 552] on button "Save" at bounding box center [995, 551] width 80 height 26
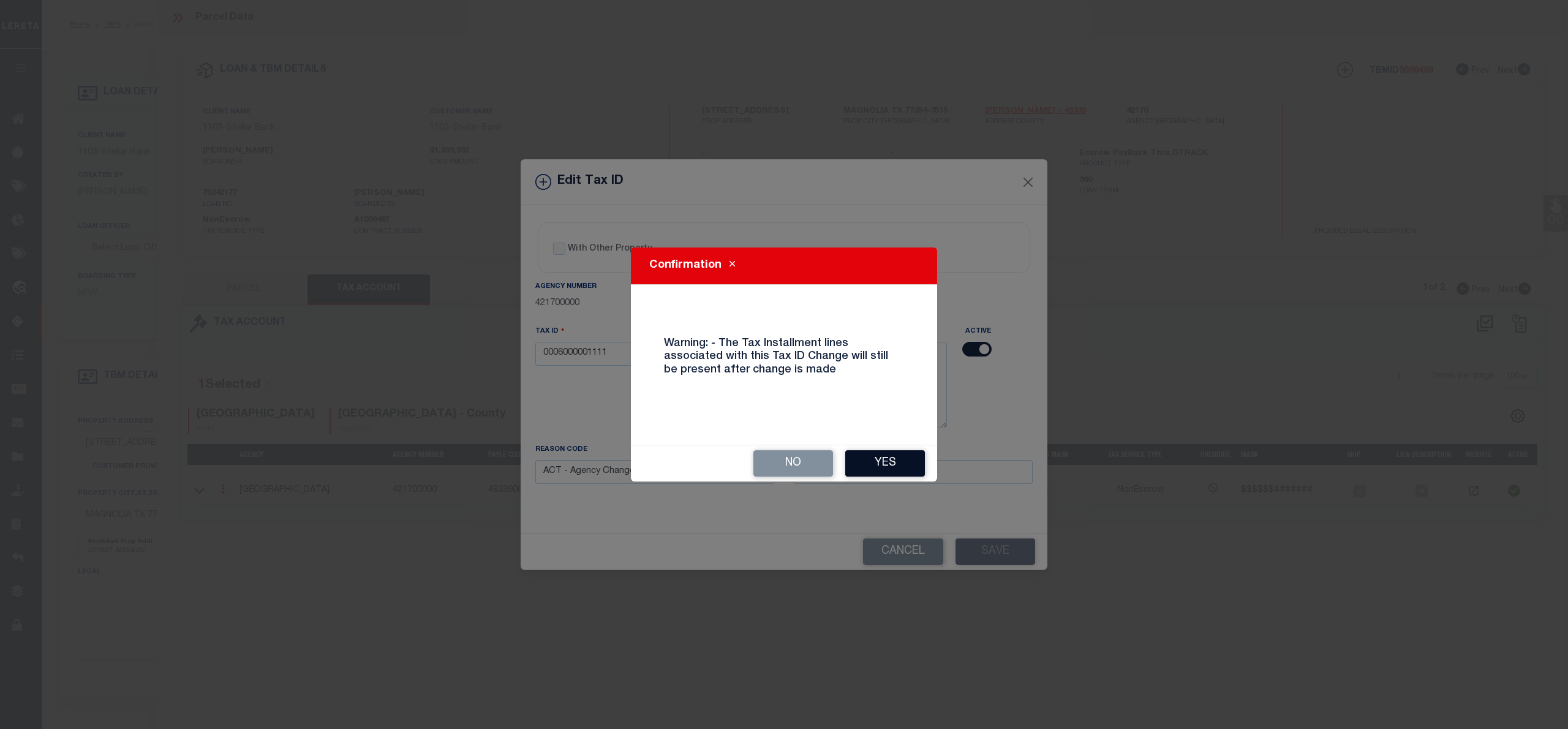
click at [897, 456] on button "Yes" at bounding box center [885, 463] width 80 height 26
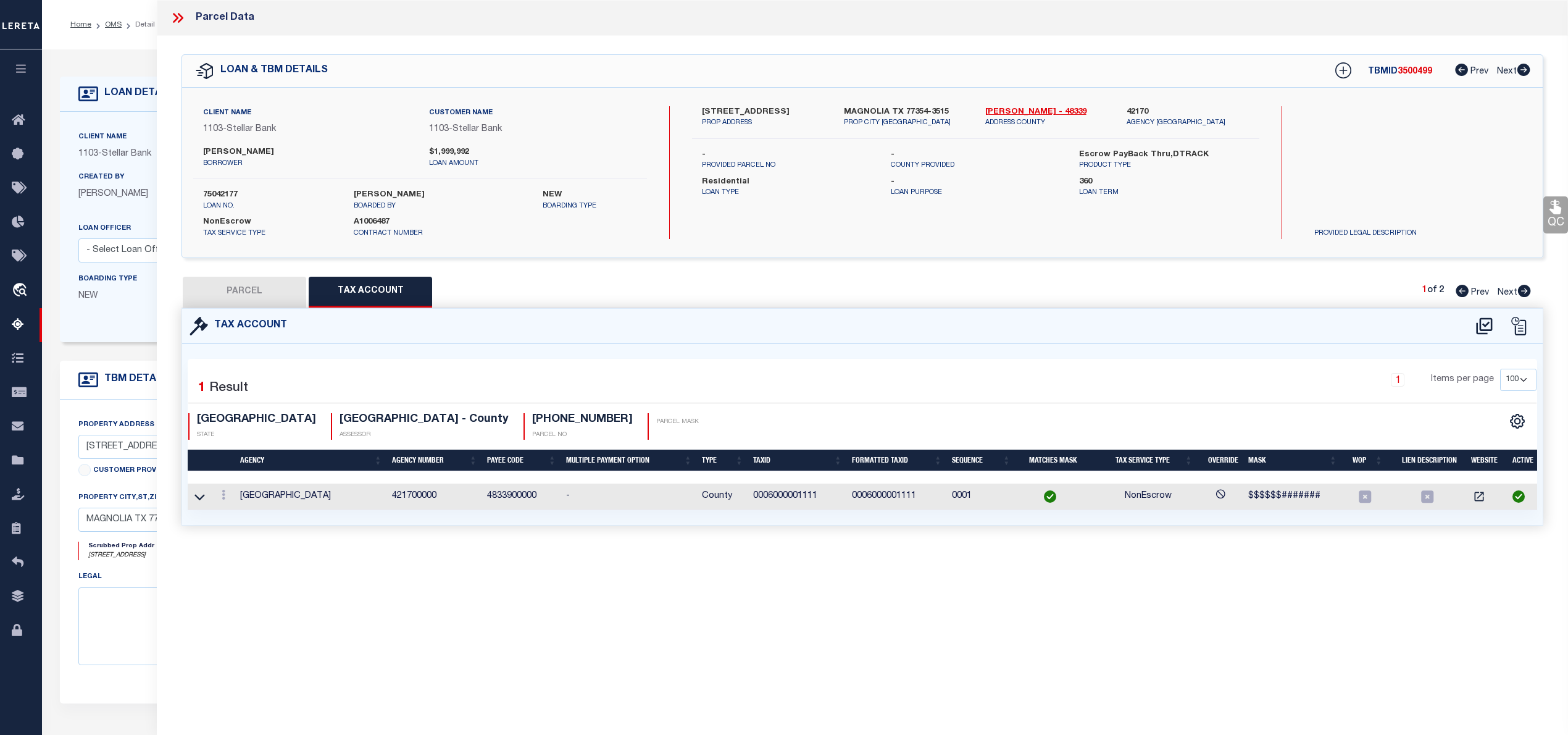
click at [228, 299] on button "PARCEL" at bounding box center [244, 292] width 123 height 31
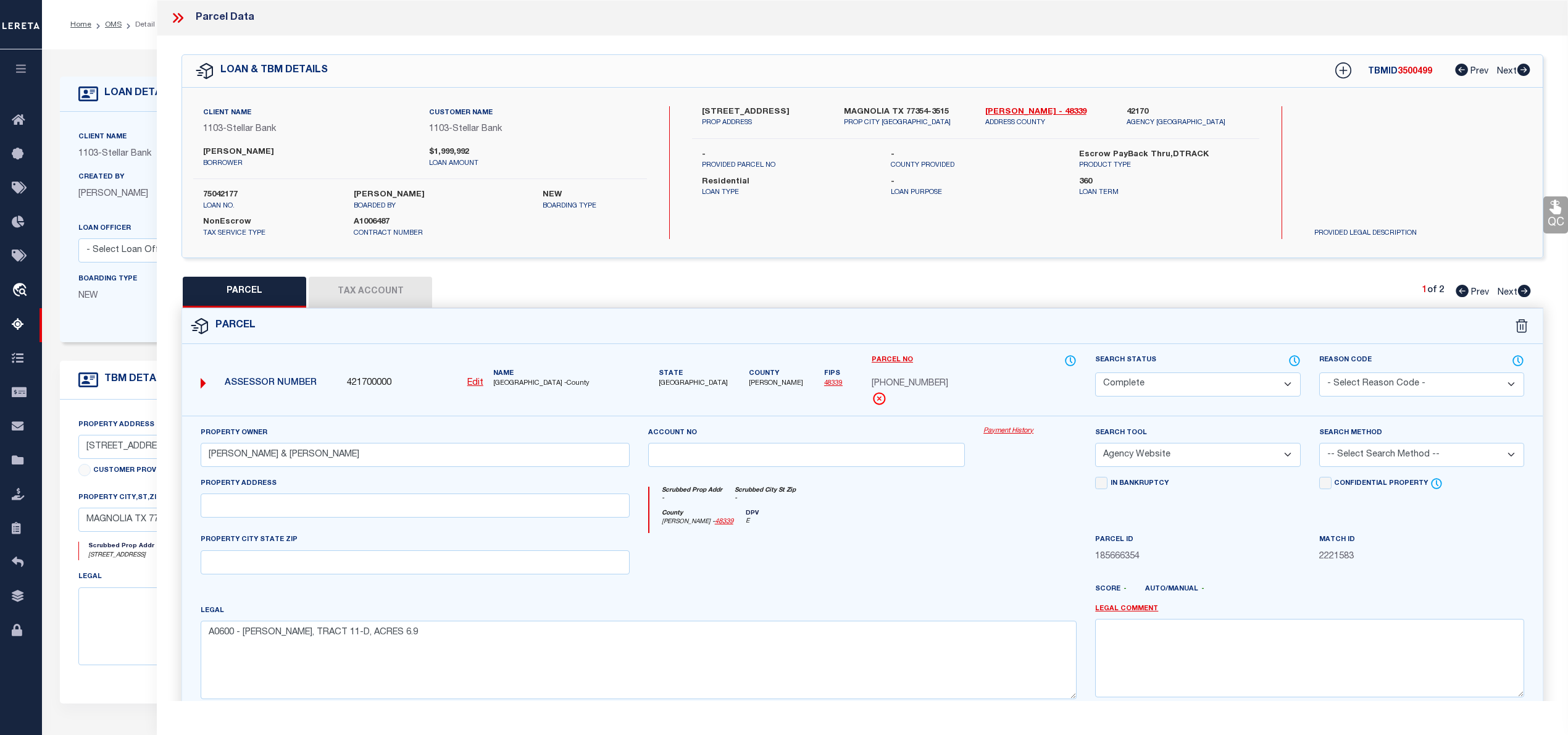
click at [1523, 290] on icon at bounding box center [1525, 291] width 13 height 12
click at [354, 294] on button "Tax Account" at bounding box center [370, 292] width 123 height 31
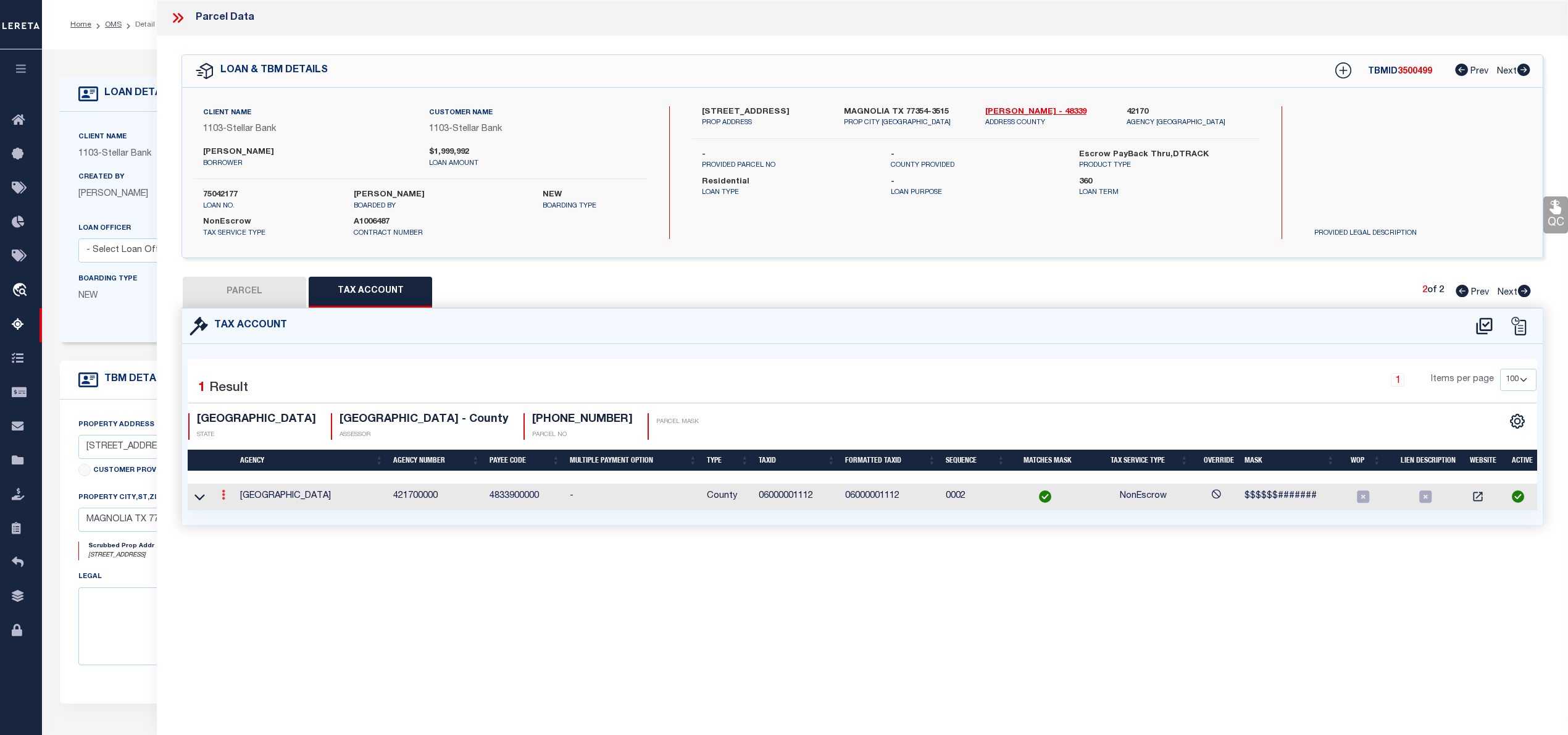
click at [222, 495] on icon at bounding box center [223, 495] width 4 height 10
click at [241, 509] on link at bounding box center [240, 514] width 46 height 20
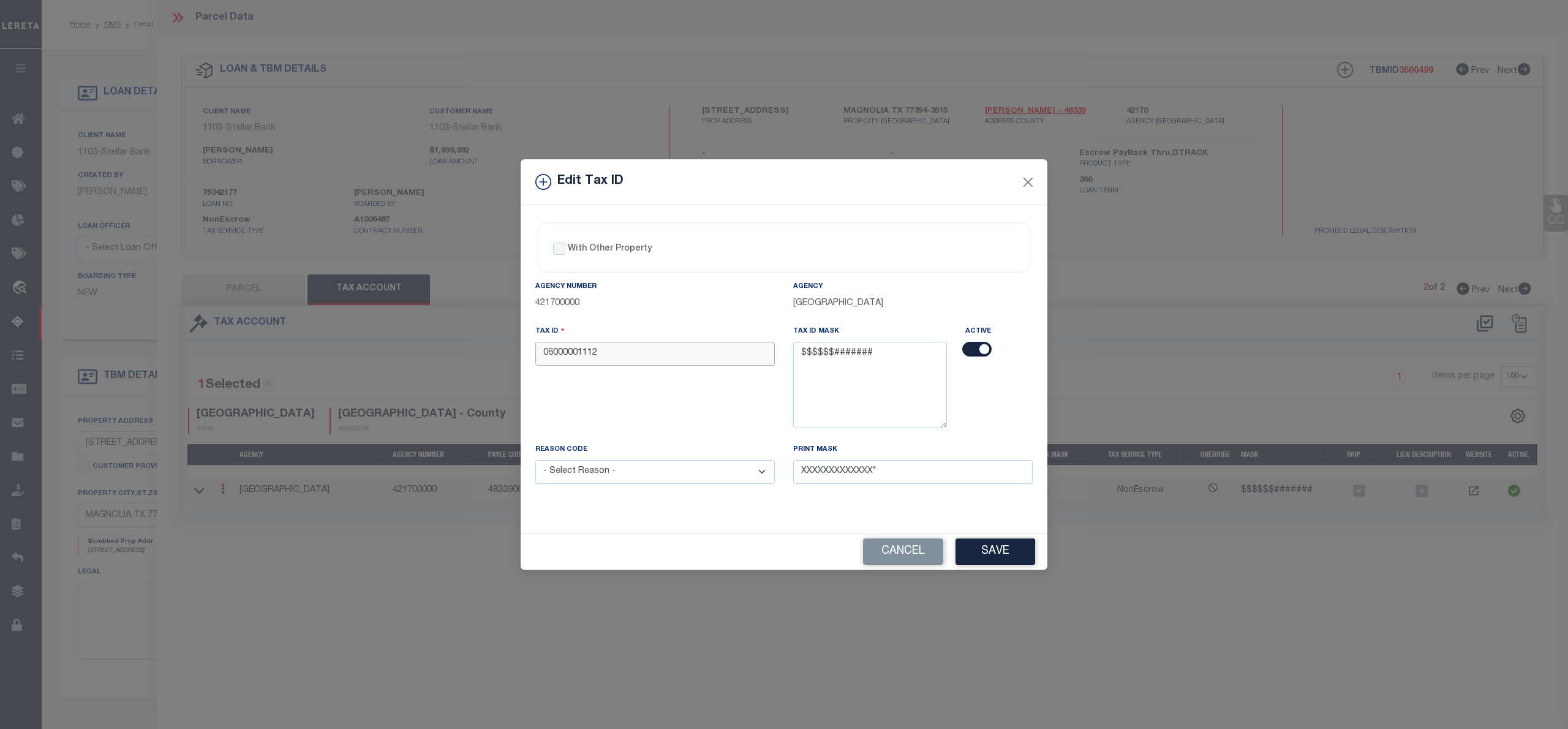
click at [540, 351] on input "06000001112" at bounding box center [655, 353] width 239 height 24
click at [673, 471] on select "- Select Reason - 099 - Other (Provide additional detail) ACT - Agency Changed …" at bounding box center [655, 472] width 239 height 24
click at [536, 462] on select "- Select Reason - 099 - Other (Provide additional detail) ACT - Agency Changed …" at bounding box center [655, 472] width 239 height 24
click at [983, 557] on button "Save" at bounding box center [995, 551] width 80 height 26
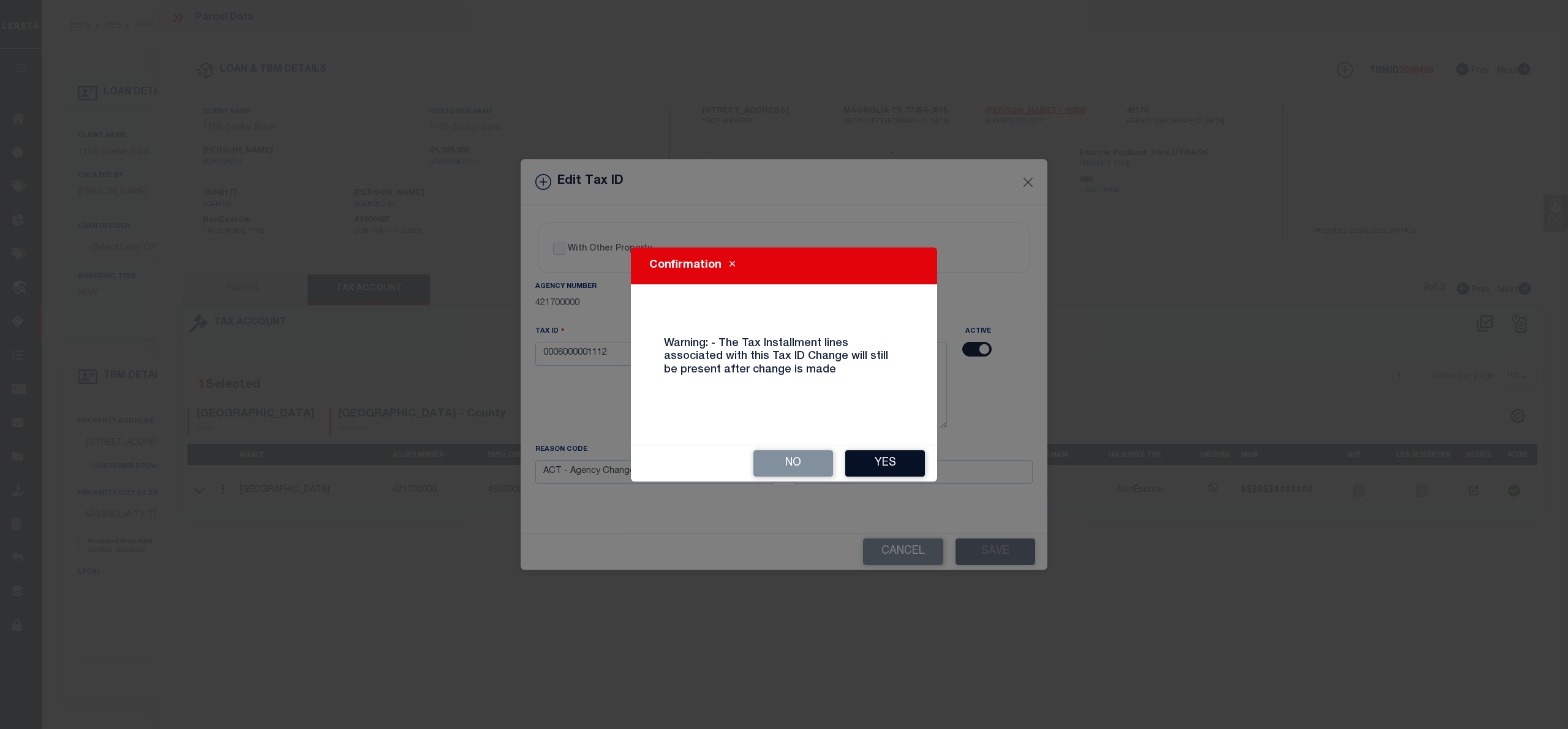
click at [889, 459] on button "Yes" at bounding box center [885, 463] width 80 height 26
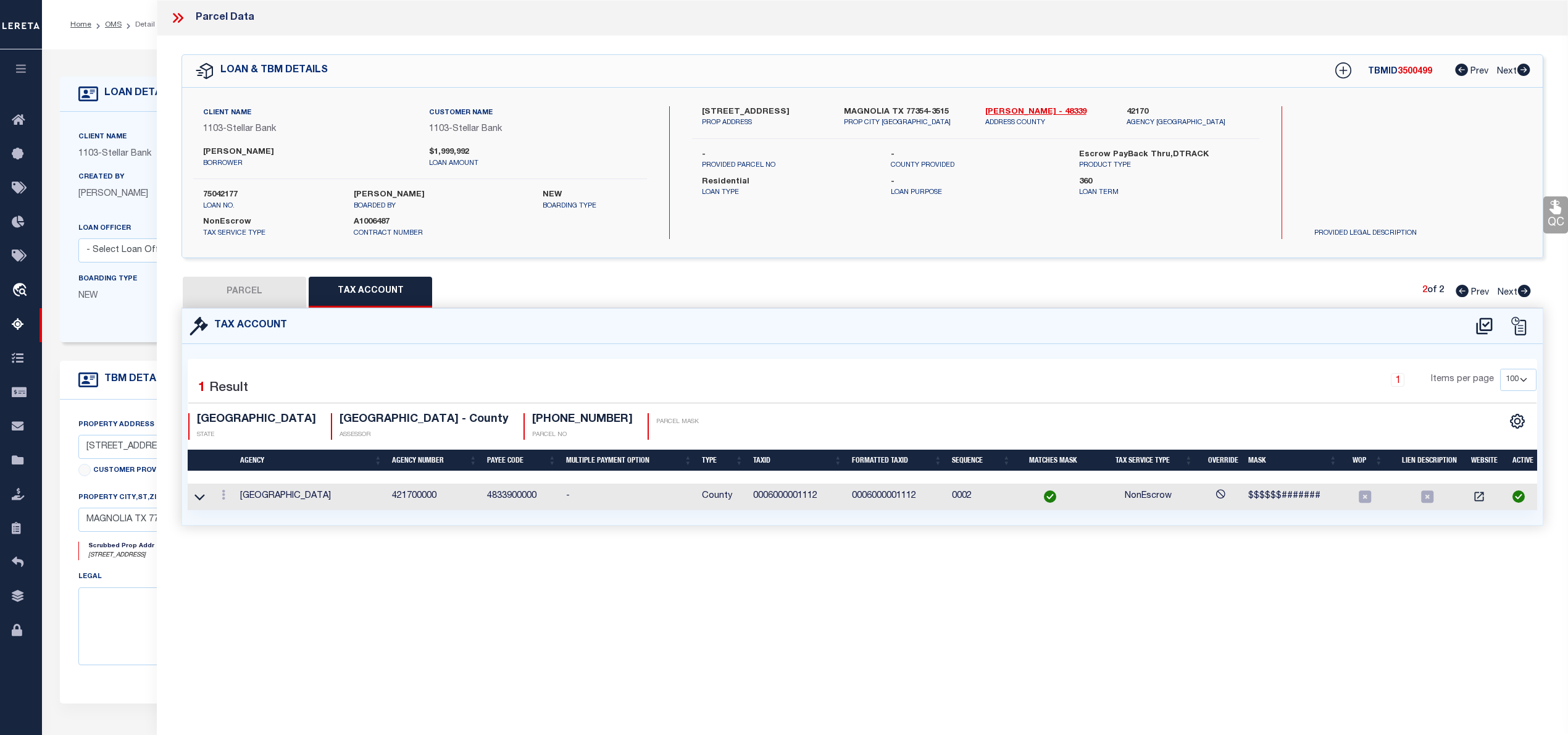
click at [265, 285] on button "PARCEL" at bounding box center [244, 292] width 123 height 31
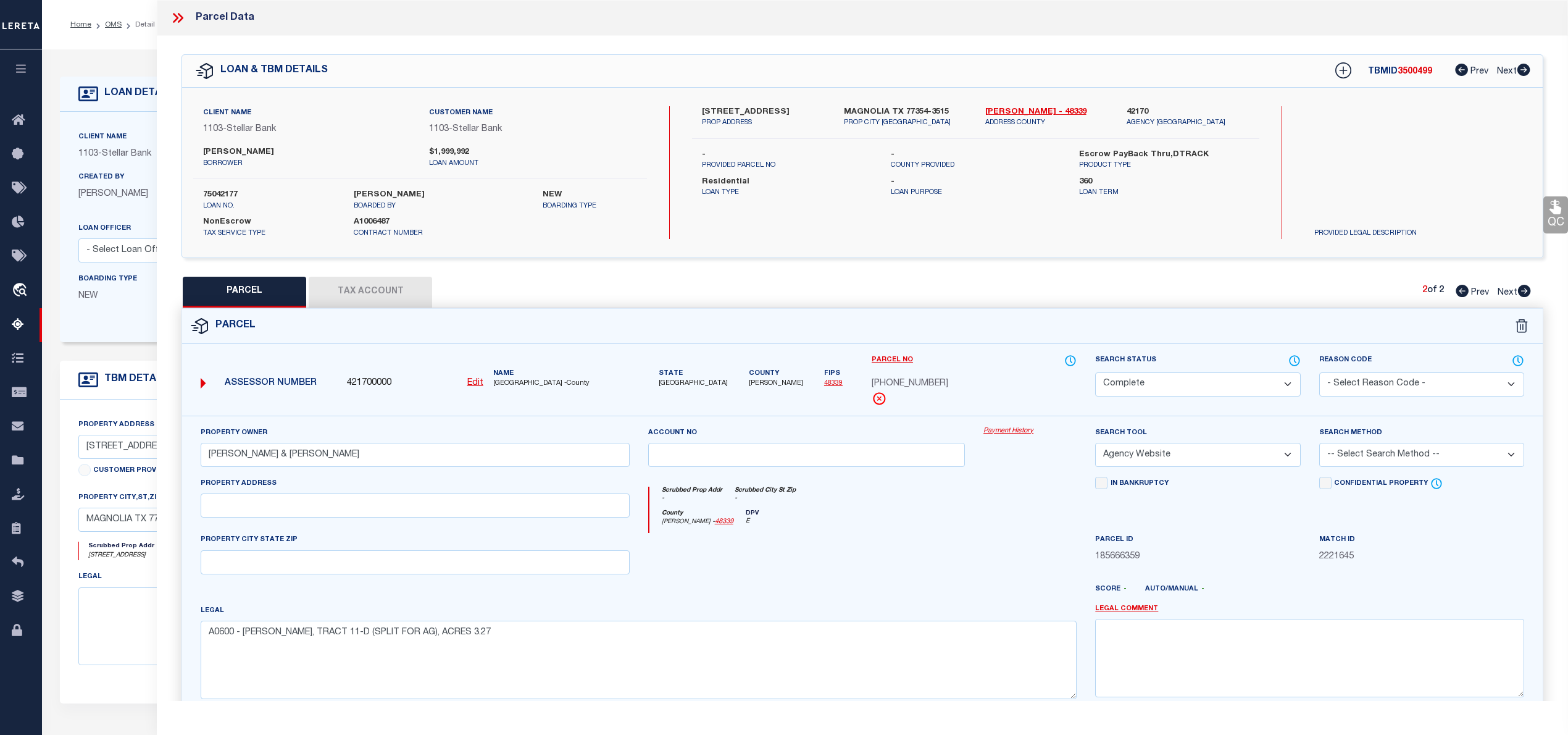
click at [356, 295] on button "Tax Account" at bounding box center [370, 292] width 123 height 31
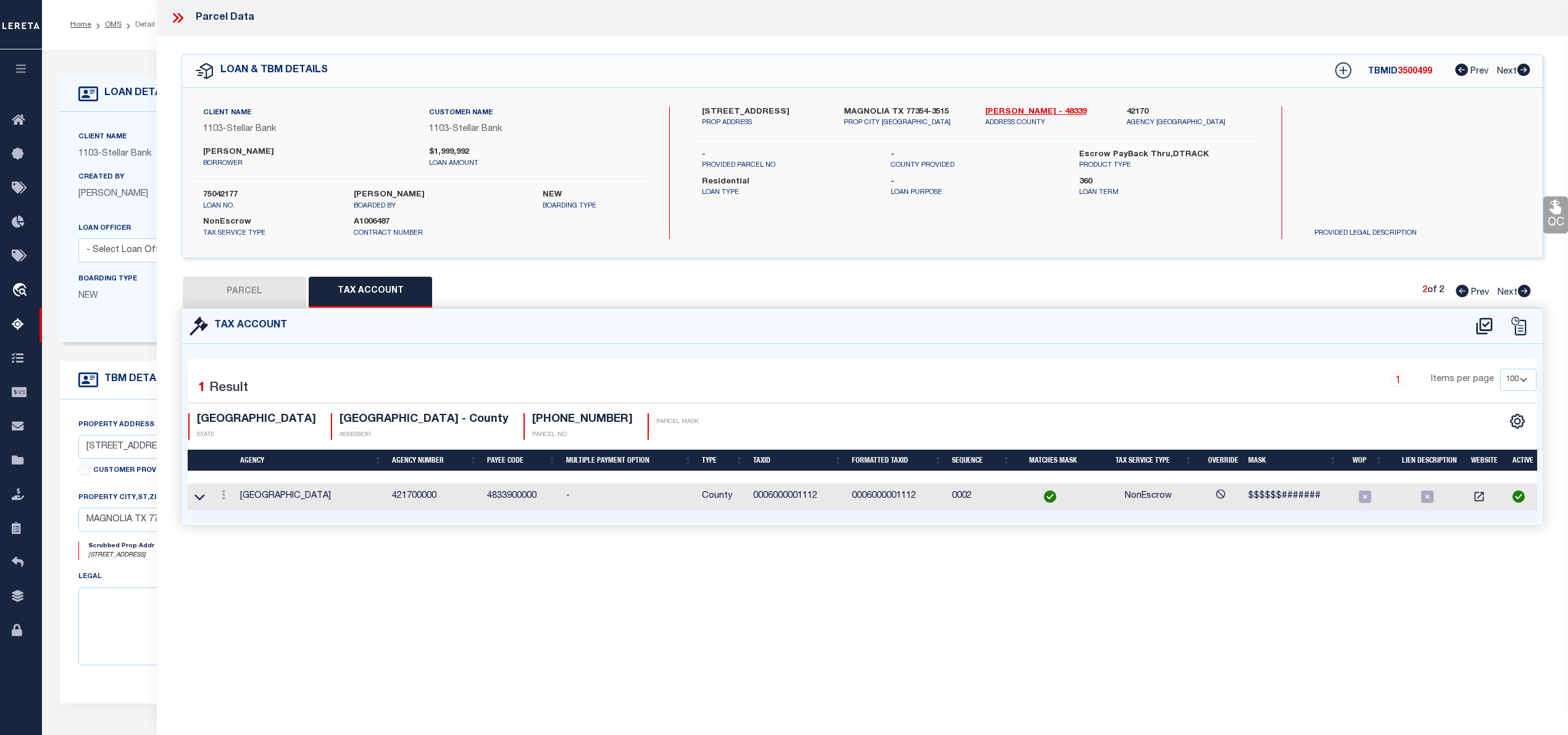
click at [1455, 293] on icon at bounding box center [1462, 291] width 13 height 12
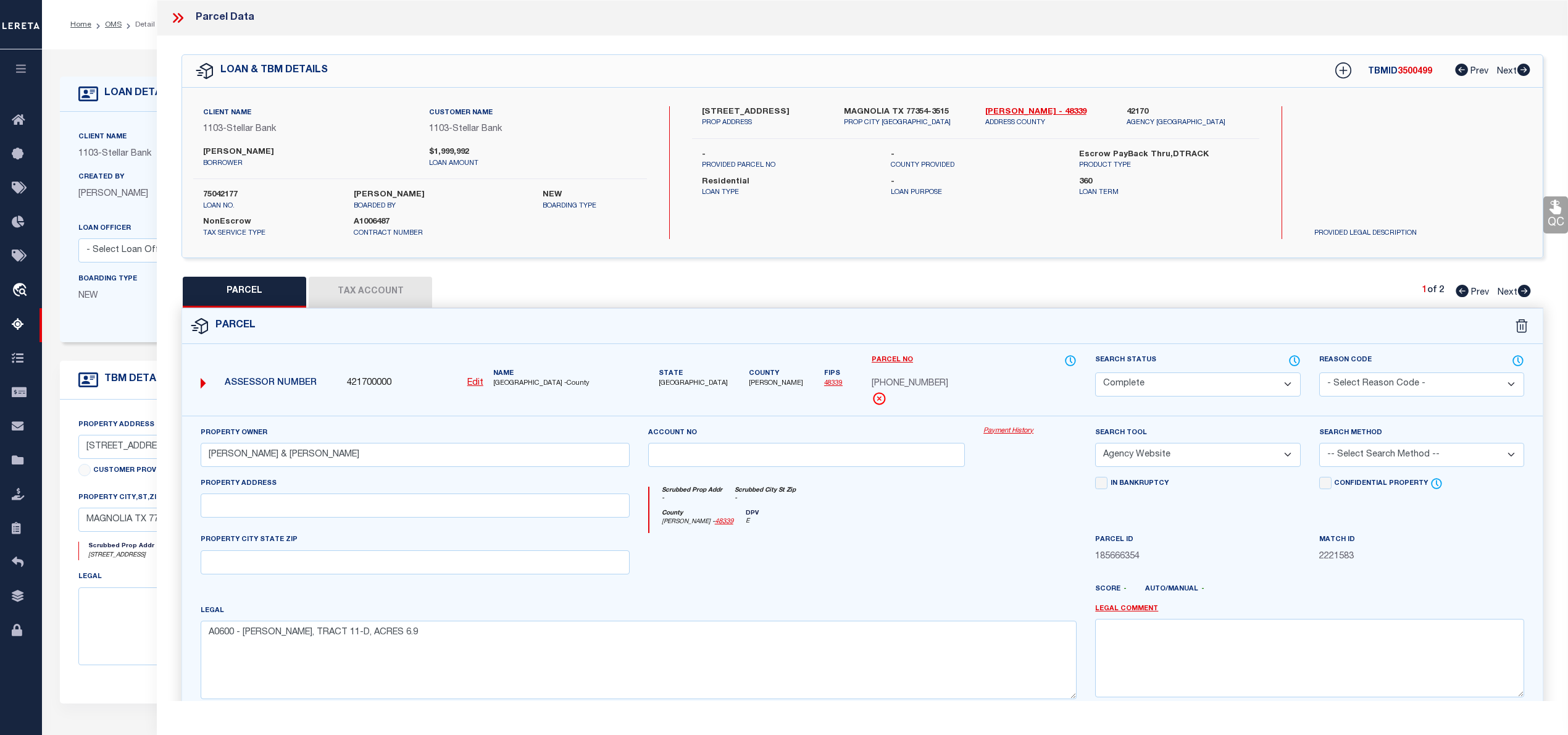
click at [1522, 292] on icon at bounding box center [1524, 291] width 14 height 12
click at [344, 290] on button "Tax Account" at bounding box center [370, 292] width 123 height 31
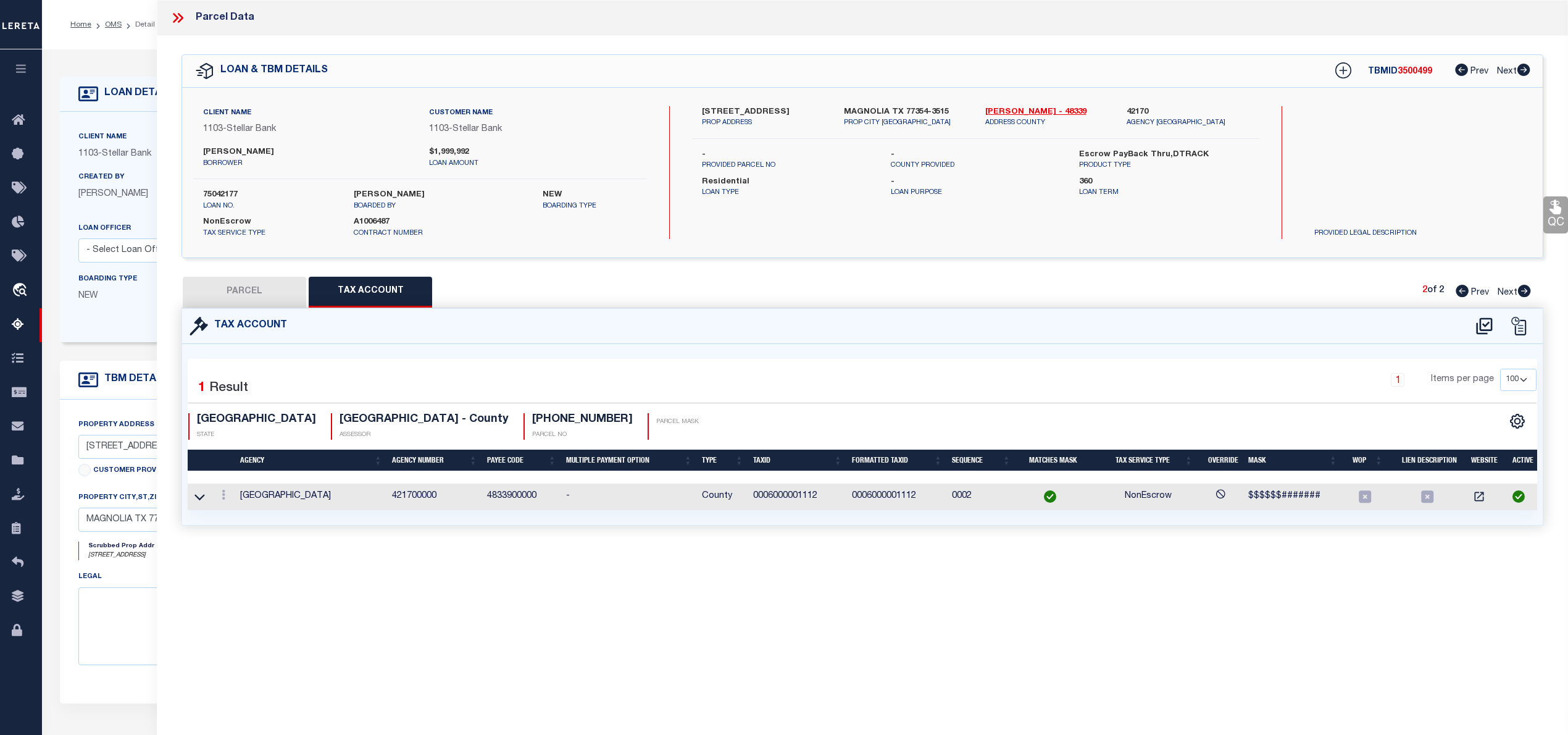
click at [1461, 290] on icon at bounding box center [1462, 291] width 13 height 12
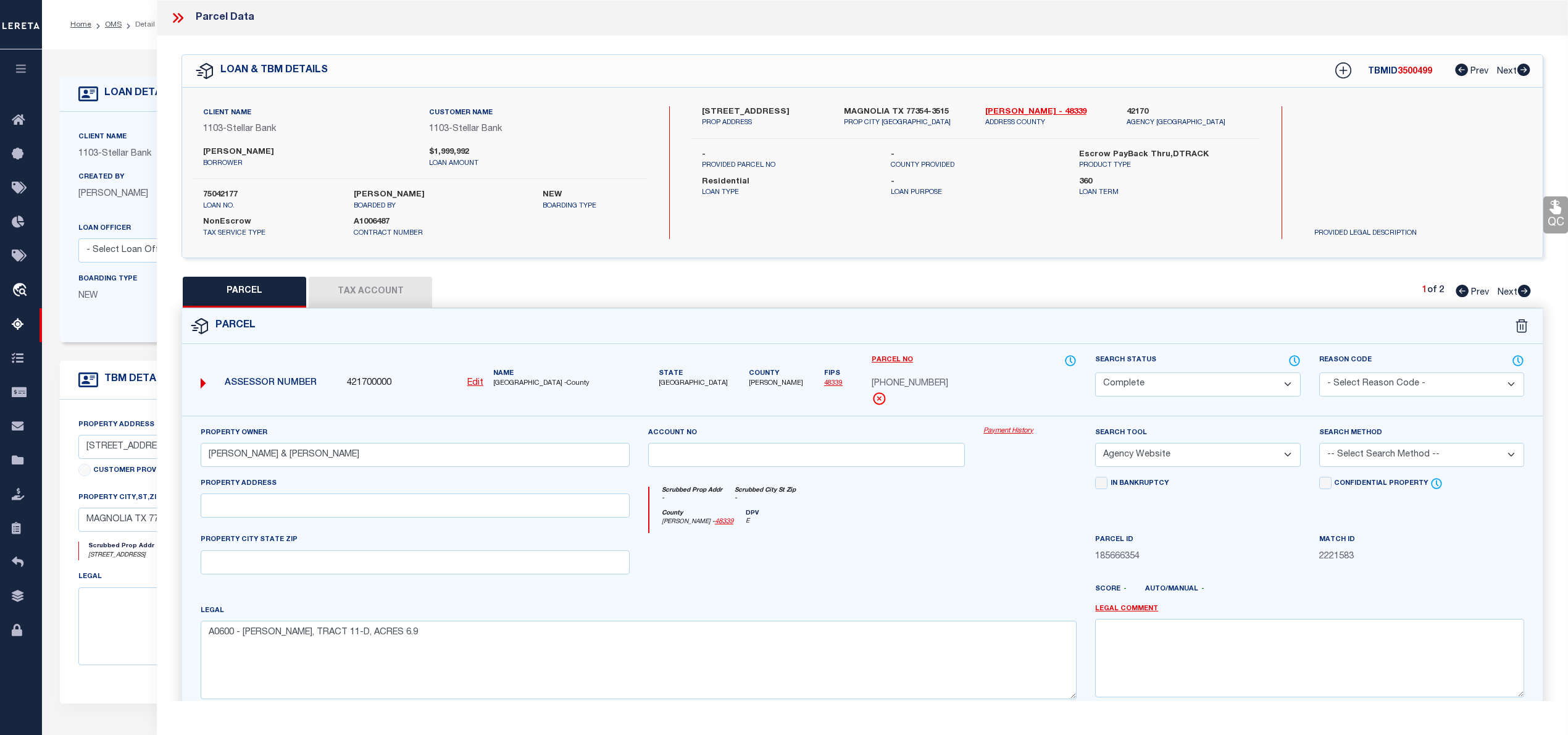
click at [400, 288] on button "Tax Account" at bounding box center [370, 292] width 123 height 31
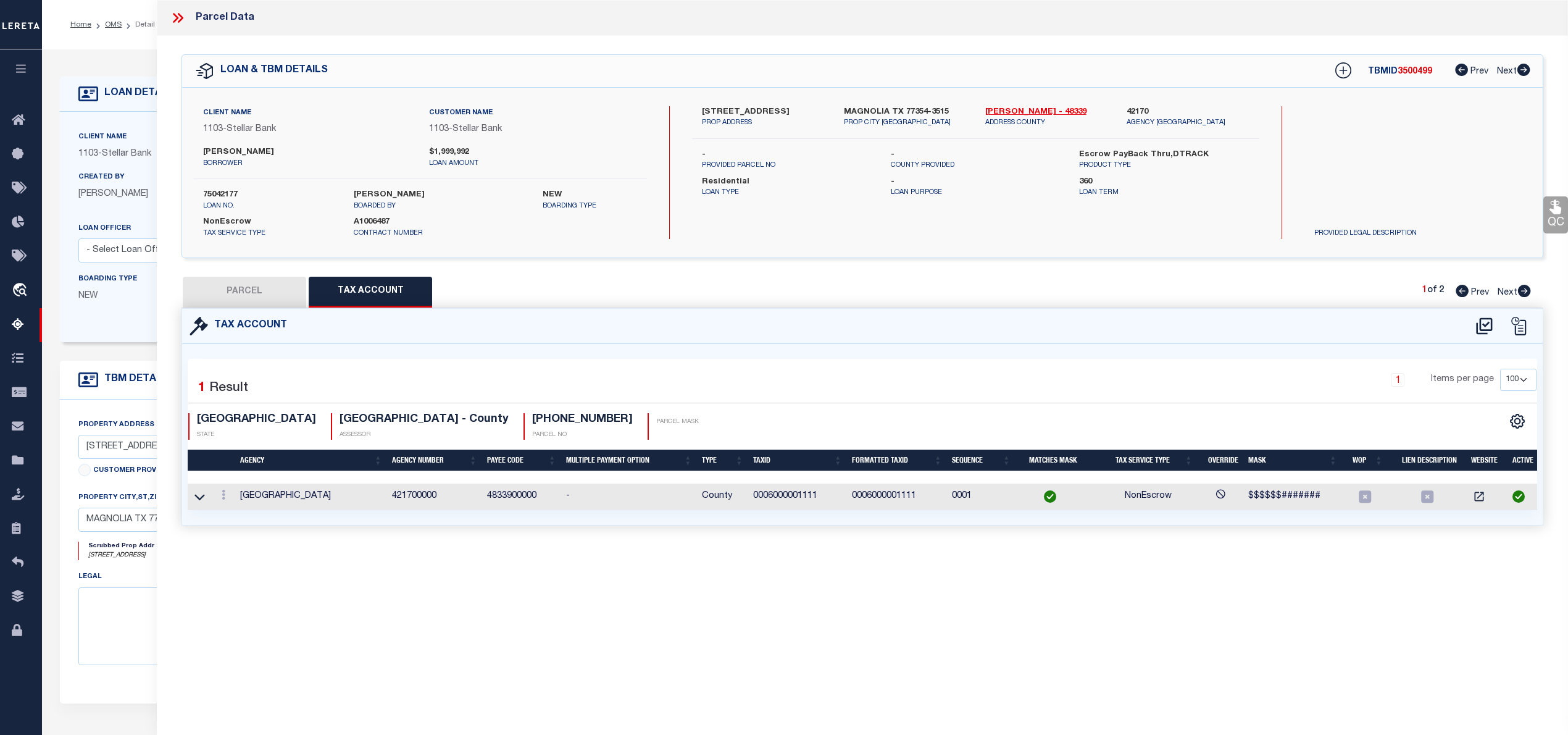
click at [281, 289] on button "PARCEL" at bounding box center [244, 292] width 123 height 31
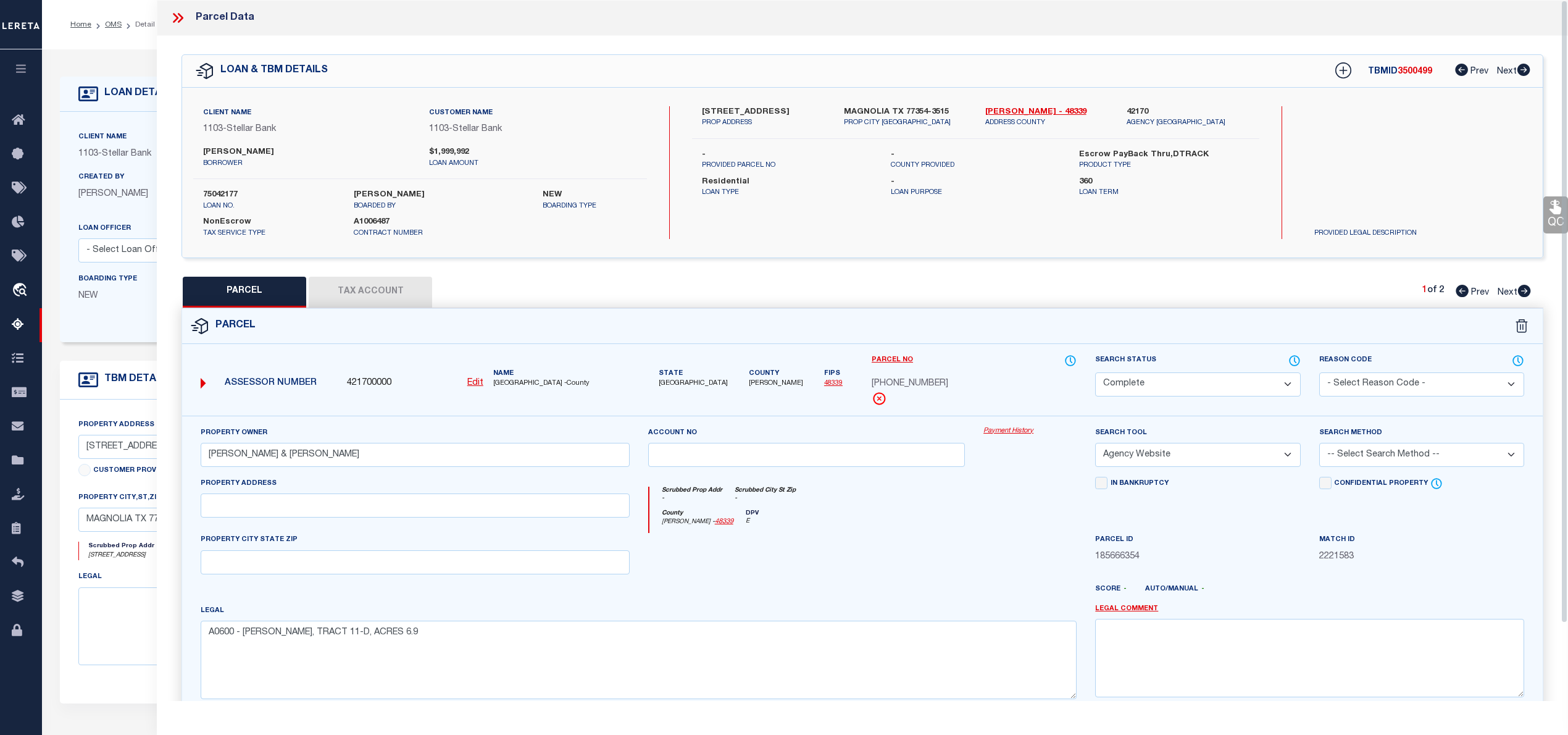
click at [227, 197] on label "75042177" at bounding box center [269, 195] width 132 height 12
copy label "75042177"
click at [1420, 72] on span "3500499" at bounding box center [1415, 72] width 34 height 9
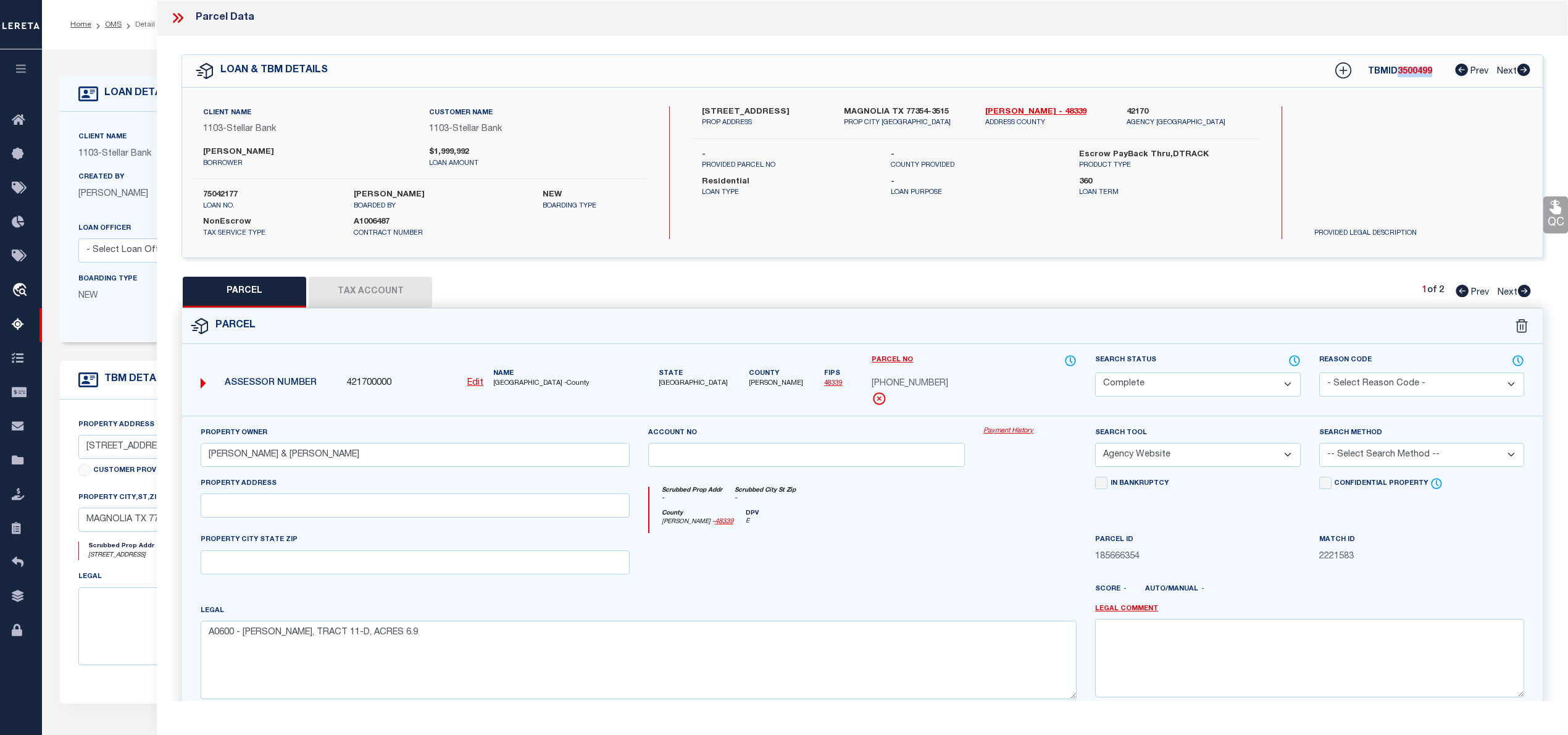
copy span "3500499"
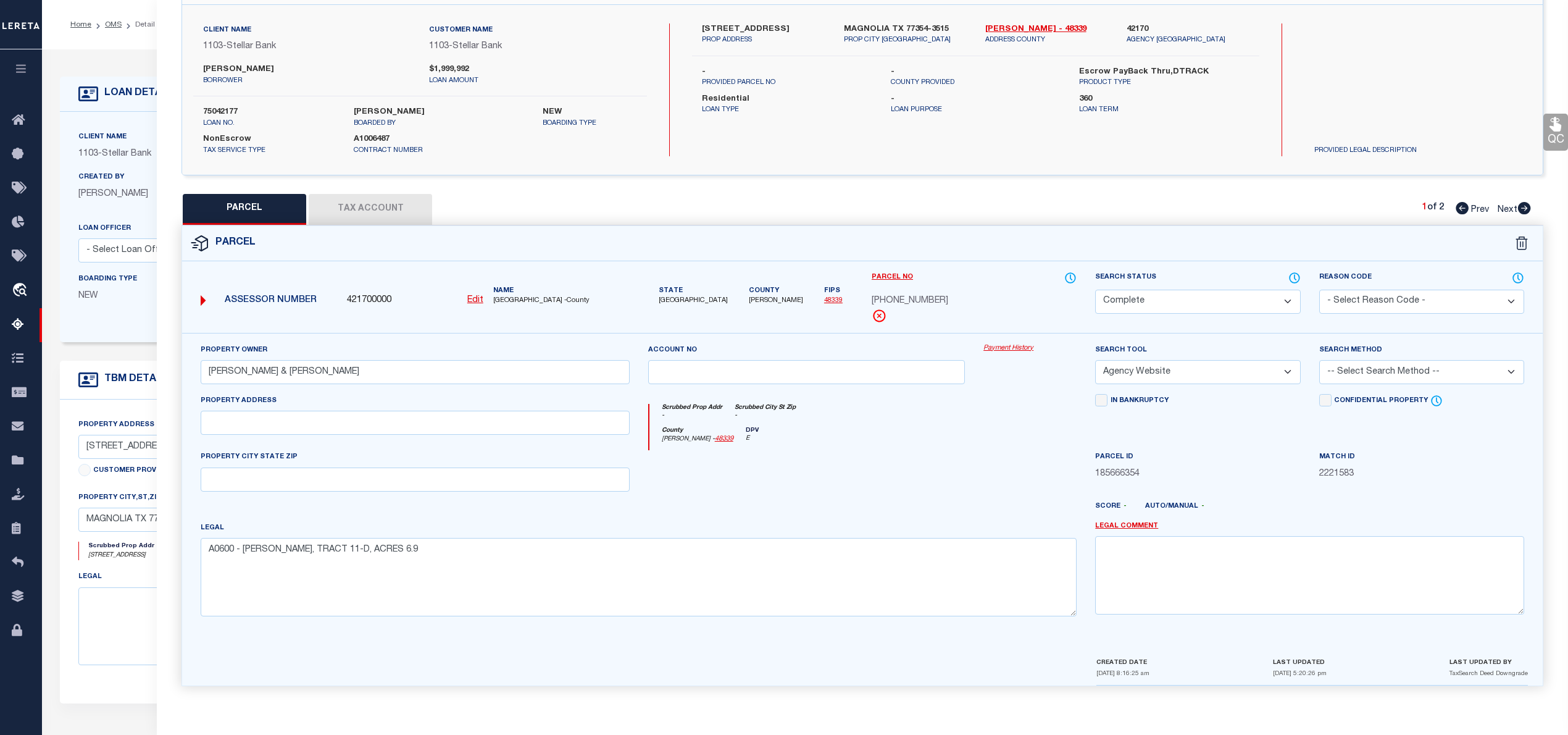
click at [1526, 205] on icon at bounding box center [1524, 207] width 14 height 12
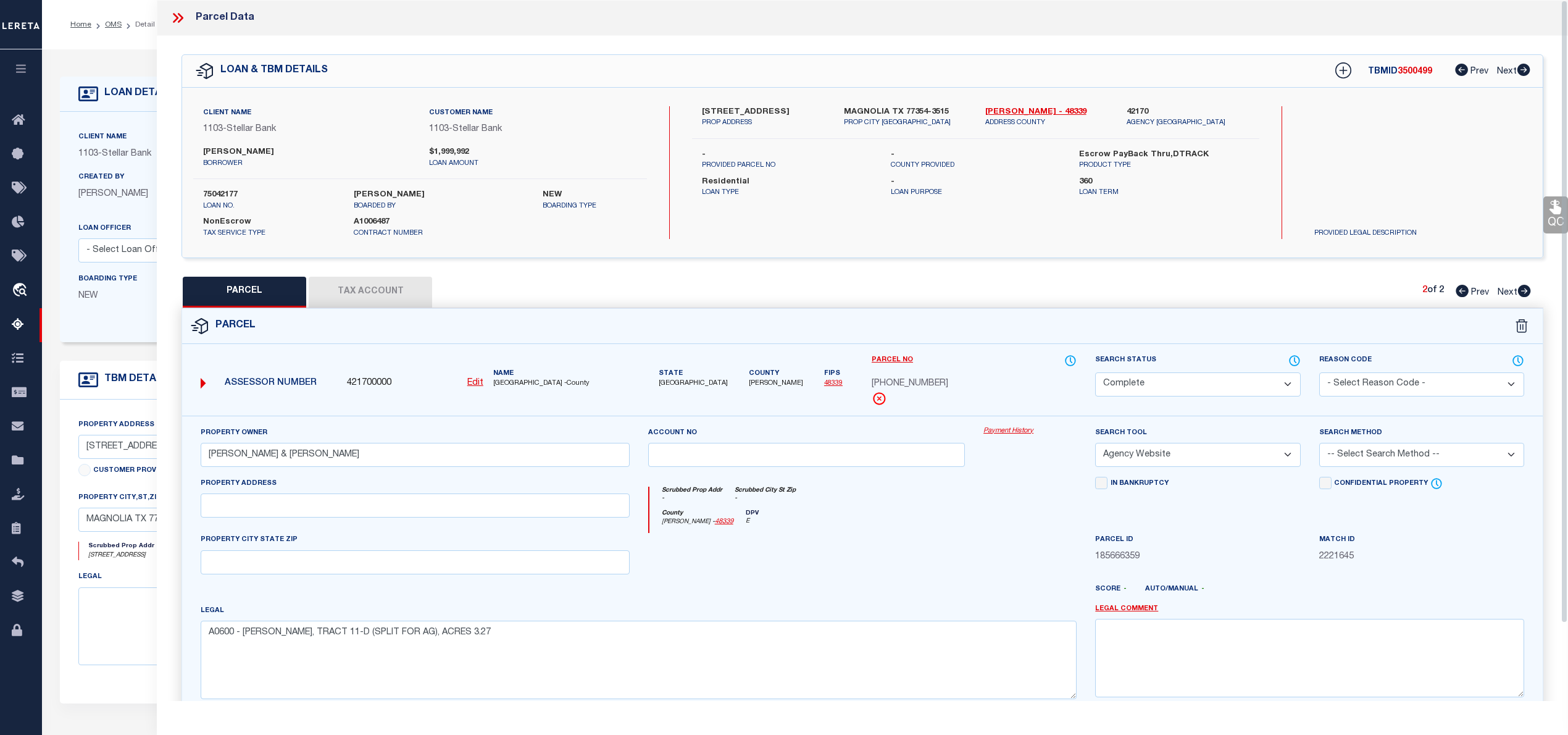
click at [180, 15] on icon at bounding box center [180, 18] width 6 height 10
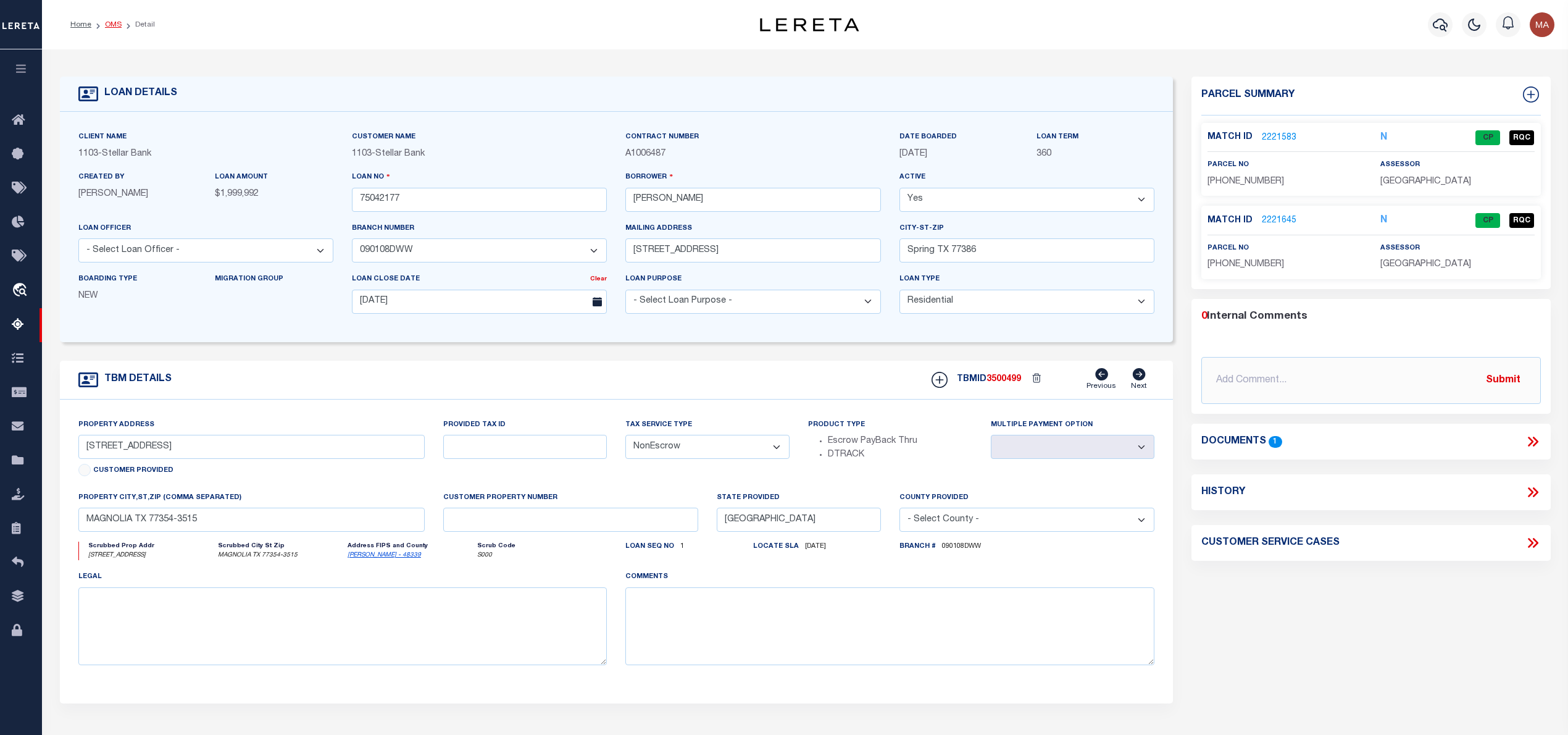
click at [110, 23] on link "OMS" at bounding box center [113, 25] width 17 height 7
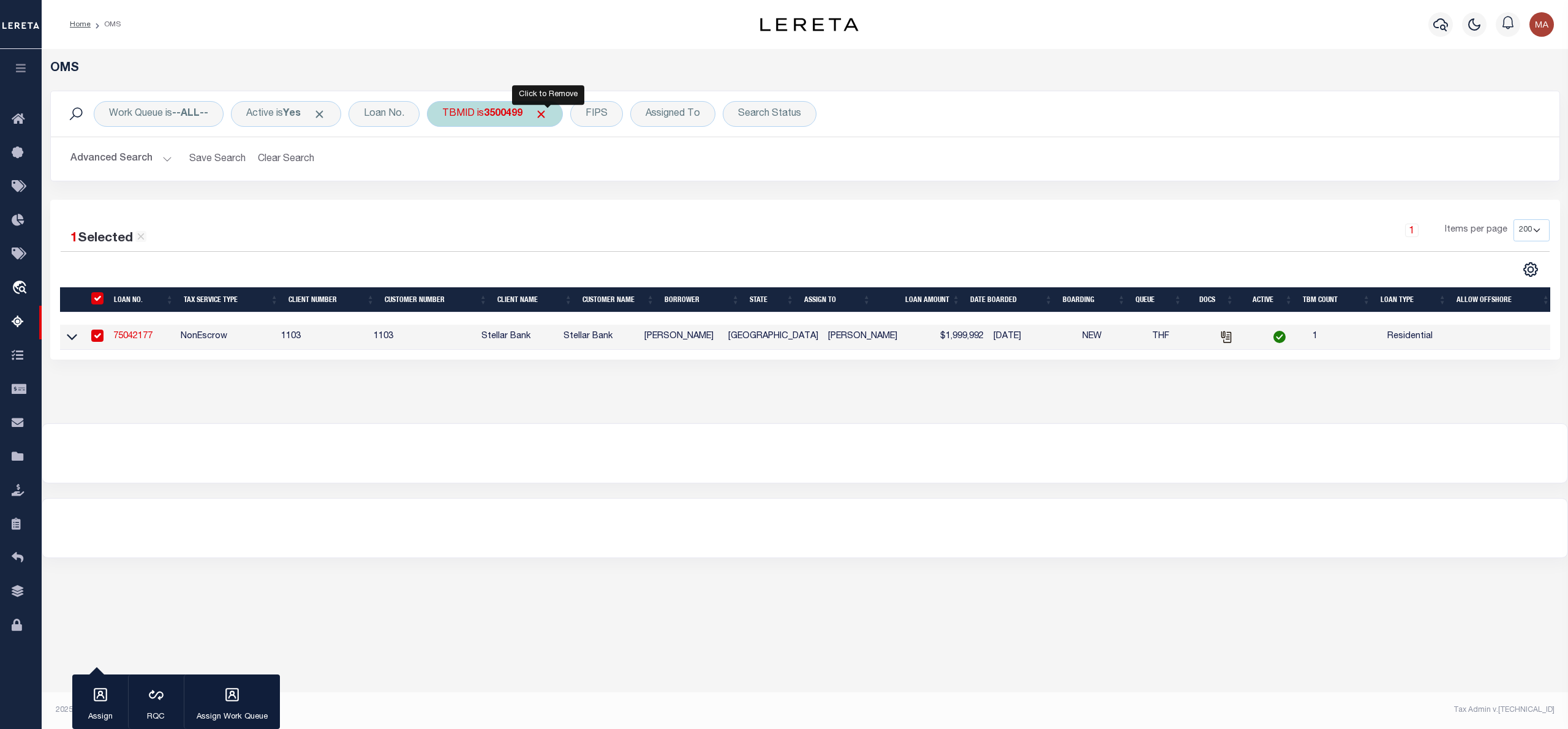
click at [547, 113] on span "Click to Remove" at bounding box center [542, 114] width 13 height 13
click at [473, 112] on div "TBMID" at bounding box center [458, 113] width 63 height 25
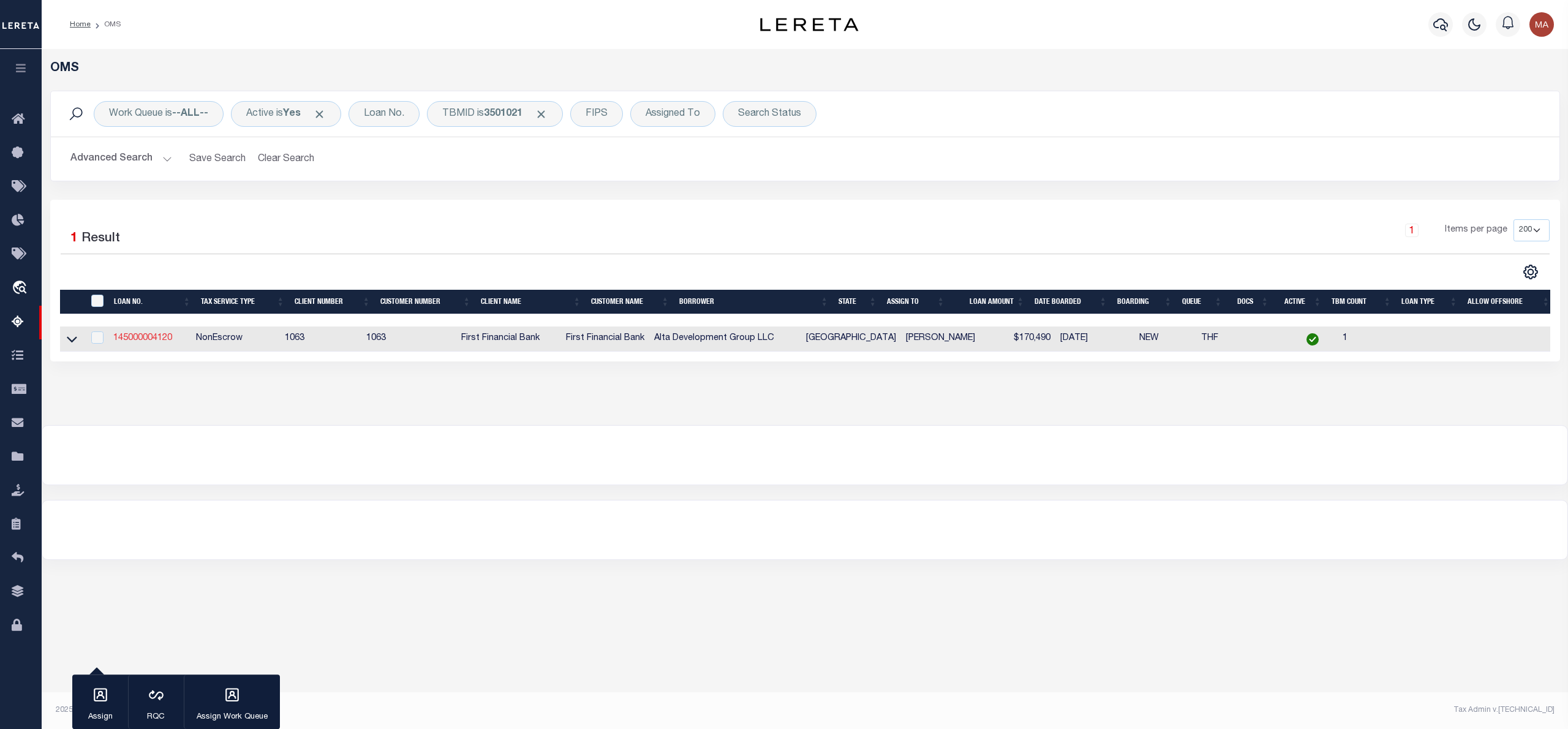
click at [131, 336] on link "145000004120" at bounding box center [142, 338] width 59 height 9
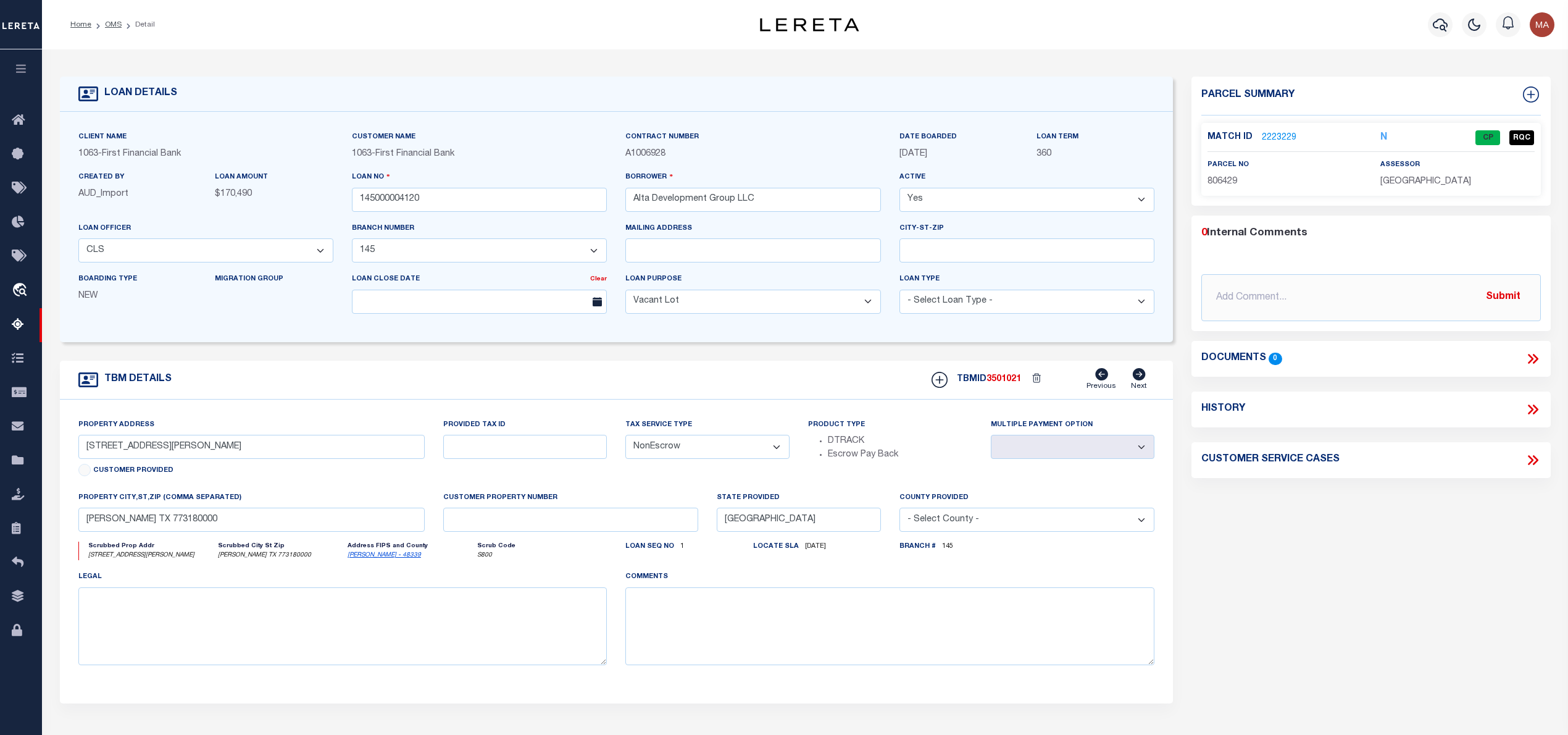
click at [1280, 134] on link "2223229" at bounding box center [1279, 138] width 34 height 13
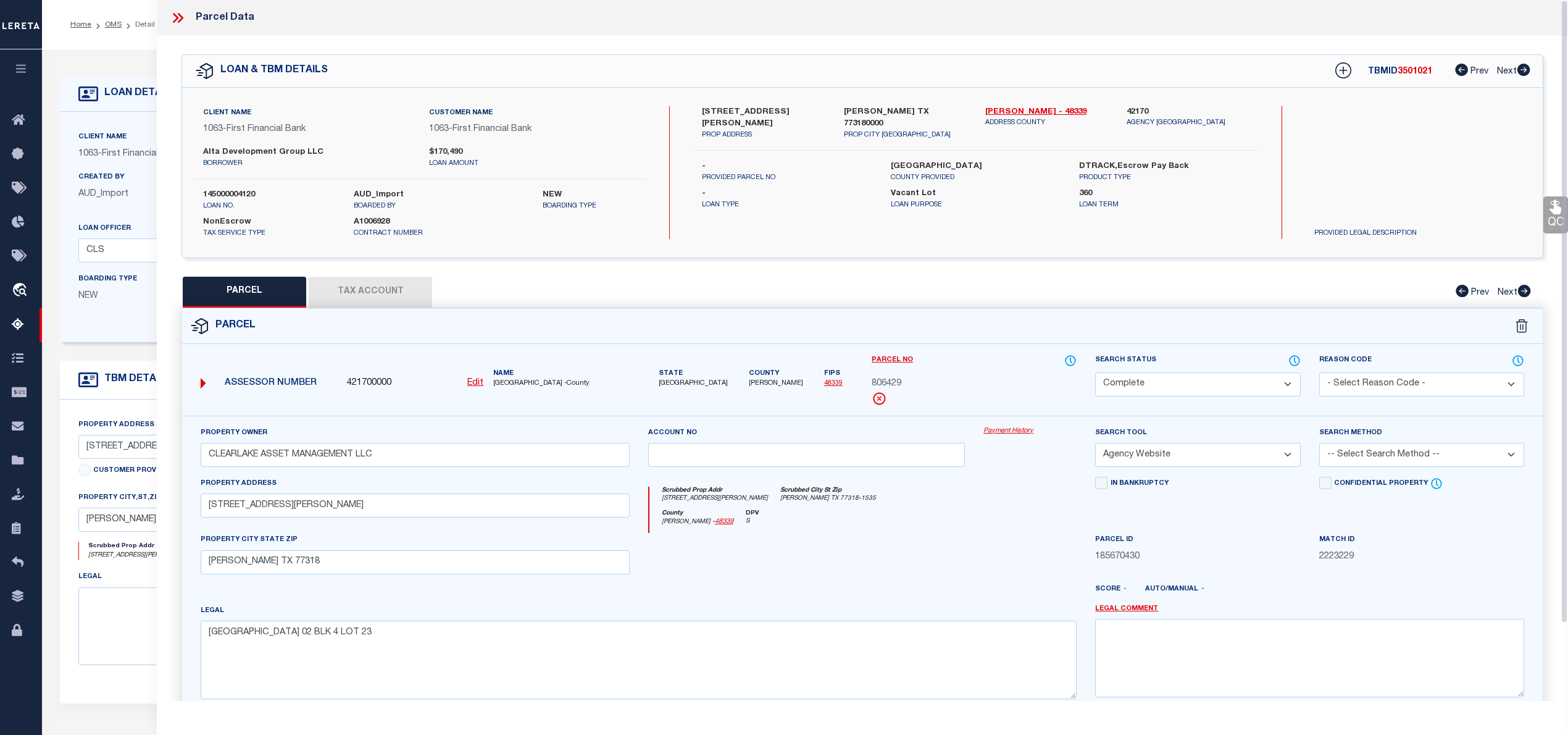
click at [894, 383] on span "806429" at bounding box center [886, 384] width 30 height 14
copy span "806429"
click at [1186, 383] on select "Automated Search Bad Parcel Complete Duplicate Parcel High Dollar Reporting In …" at bounding box center [1198, 384] width 205 height 24
click at [1095, 373] on select "Automated Search Bad Parcel Complete Duplicate Parcel High Dollar Reporting In …" at bounding box center [1198, 384] width 205 height 24
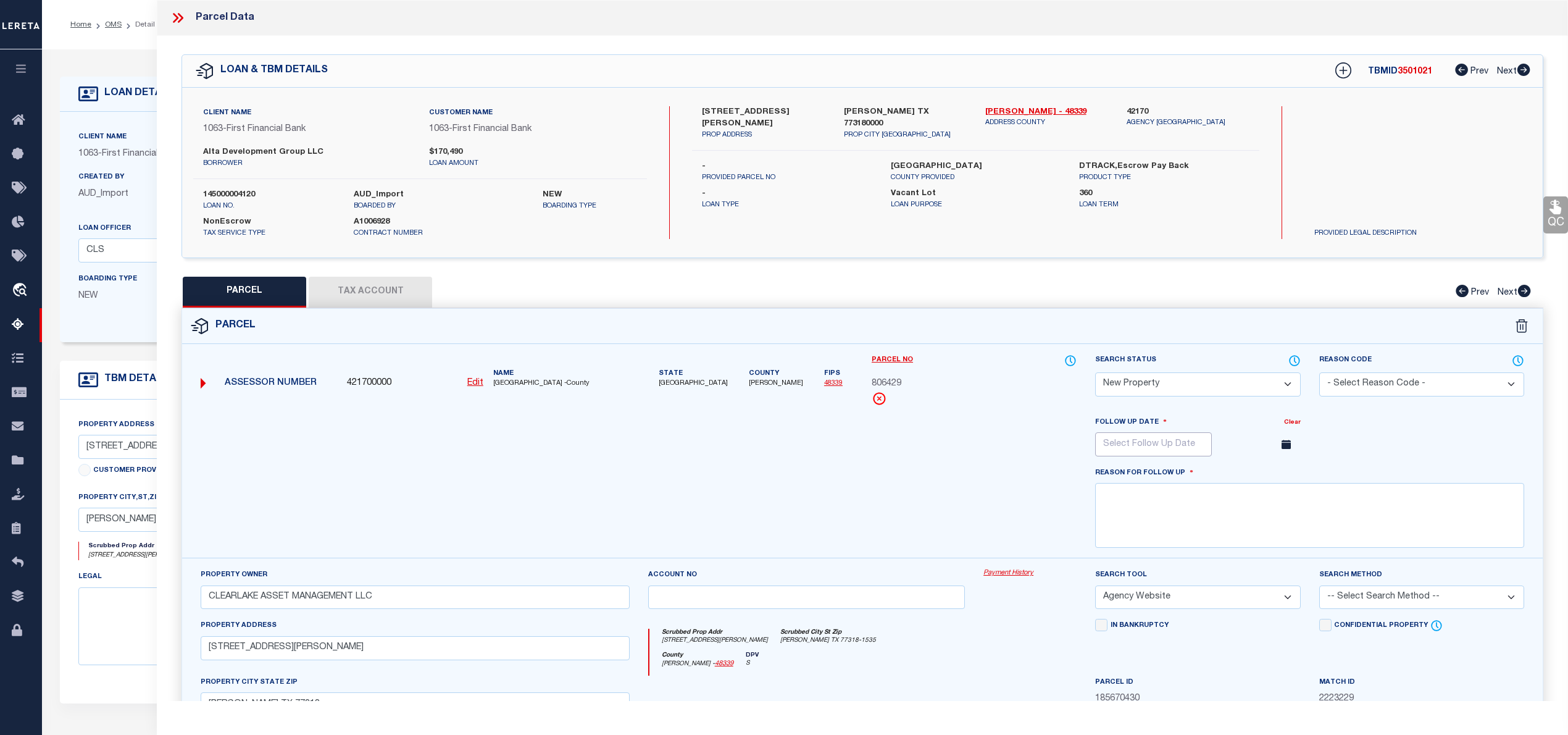
click at [1149, 448] on input "text" at bounding box center [1154, 443] width 117 height 24
click at [1203, 474] on select "August September October November December" at bounding box center [1171, 468] width 75 height 12
click at [1133, 465] on select "August September October November December" at bounding box center [1171, 468] width 75 height 12
click at [1241, 589] on span "21" at bounding box center [1244, 584] width 24 height 24
click at [1306, 526] on textarea at bounding box center [1309, 515] width 429 height 65
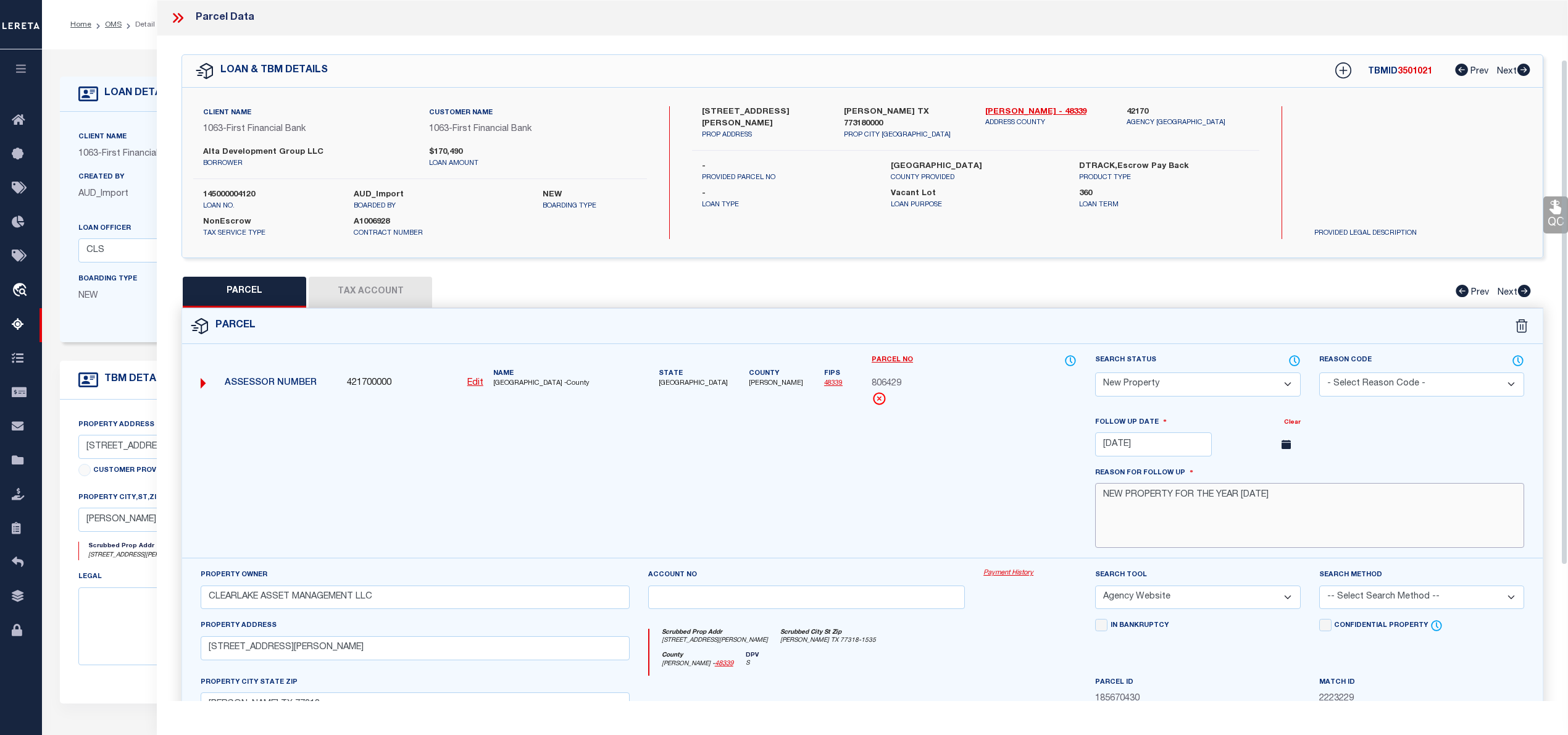
scroll to position [269, 0]
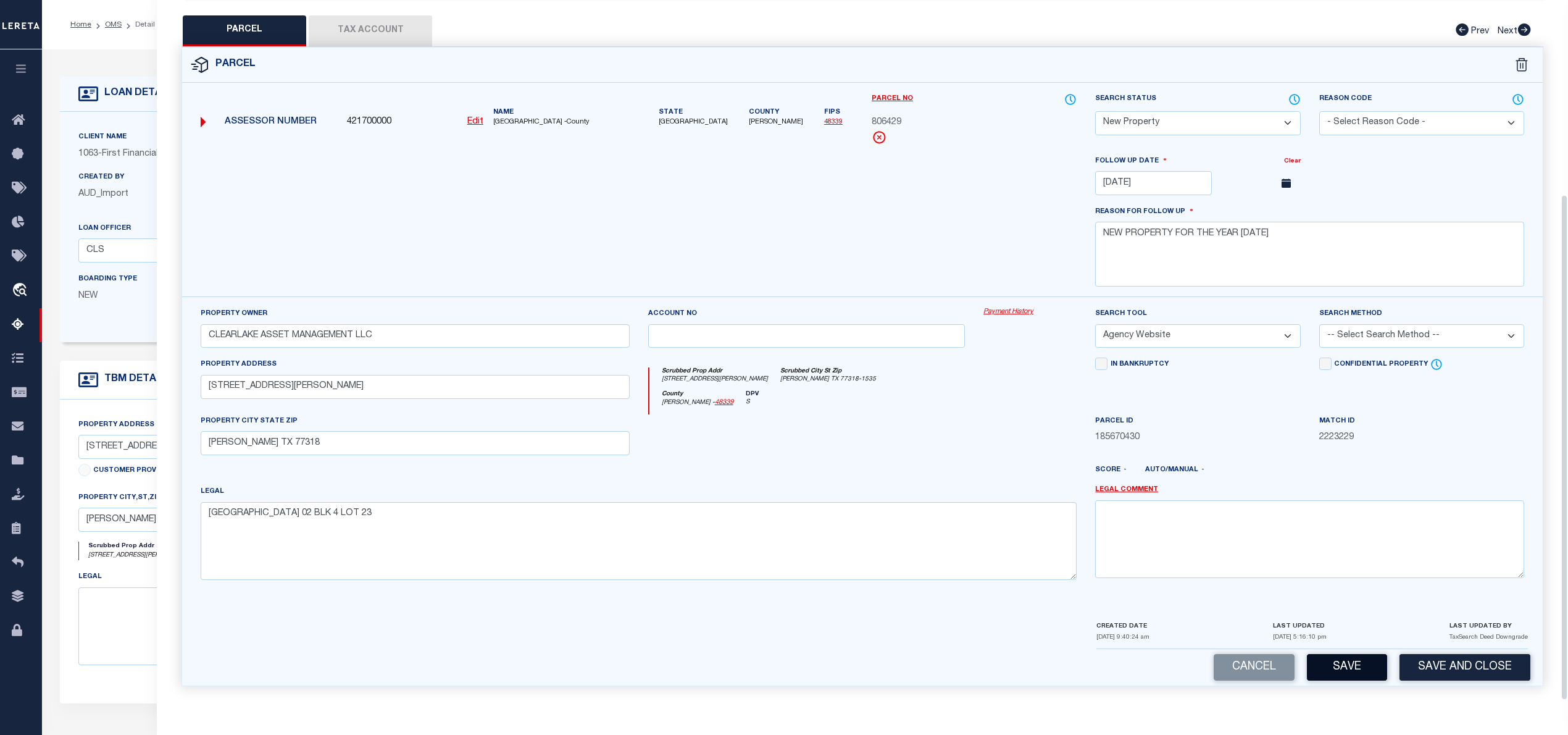
click at [1340, 667] on button "Save" at bounding box center [1347, 667] width 80 height 26
click at [1372, 671] on button "Save" at bounding box center [1347, 667] width 80 height 26
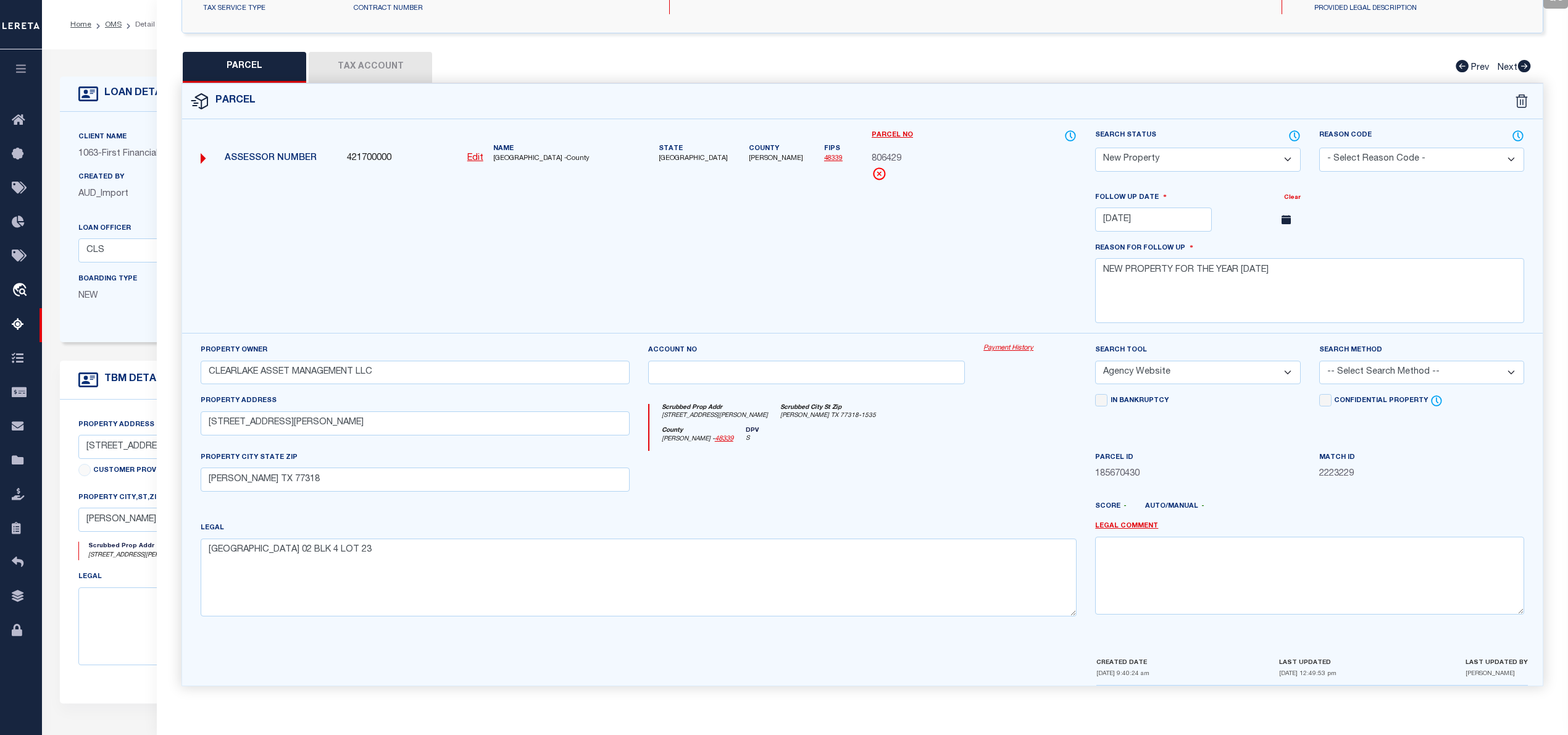
scroll to position [68, 0]
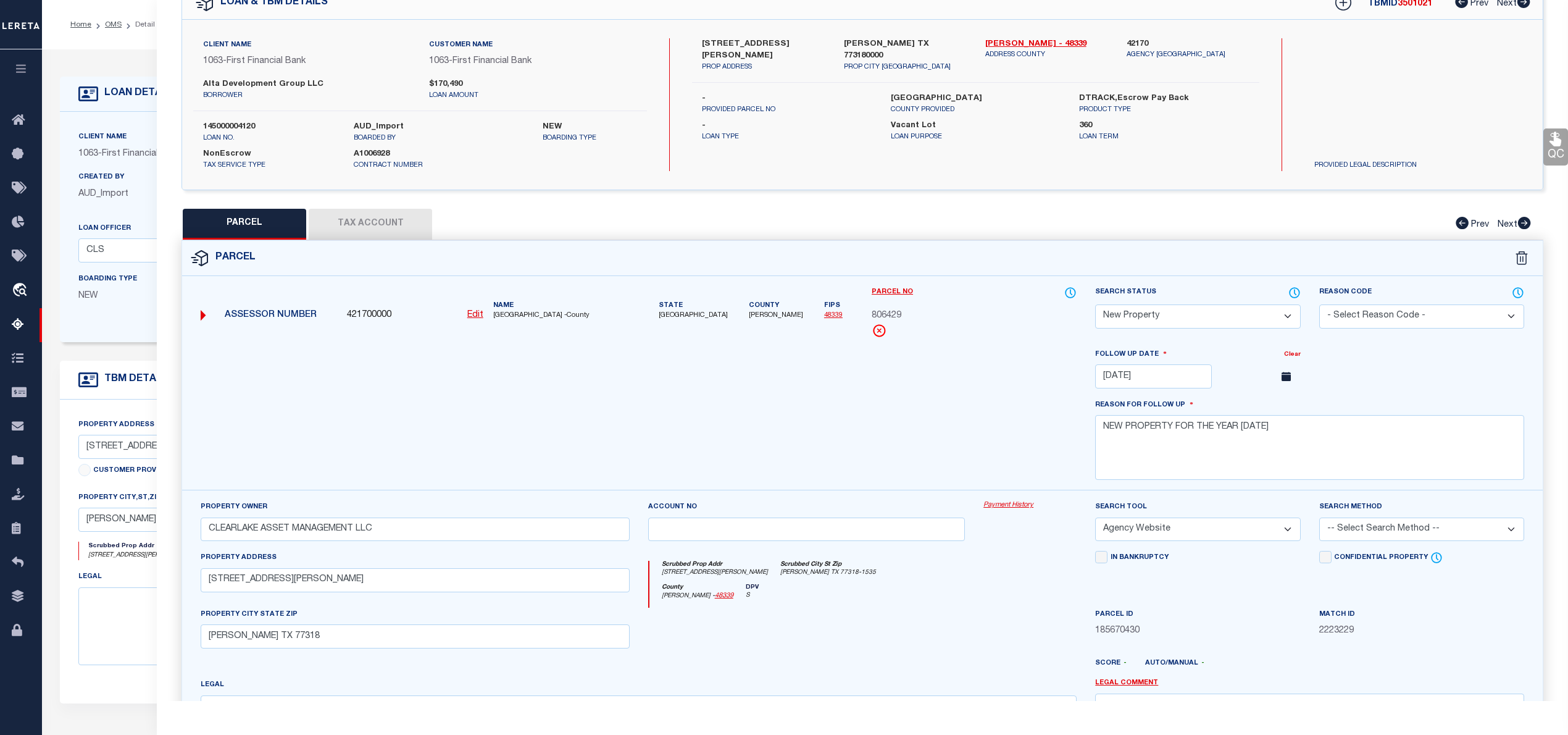
click at [242, 121] on label "145000004120" at bounding box center [269, 127] width 132 height 12
copy label "145000004120"
click at [945, 583] on div "Scrubbed Prop Addr 11902 WISTERIA MEADOWS DR Scrubbed City St Zip WILLIS TX 773…" at bounding box center [864, 571] width 428 height 23
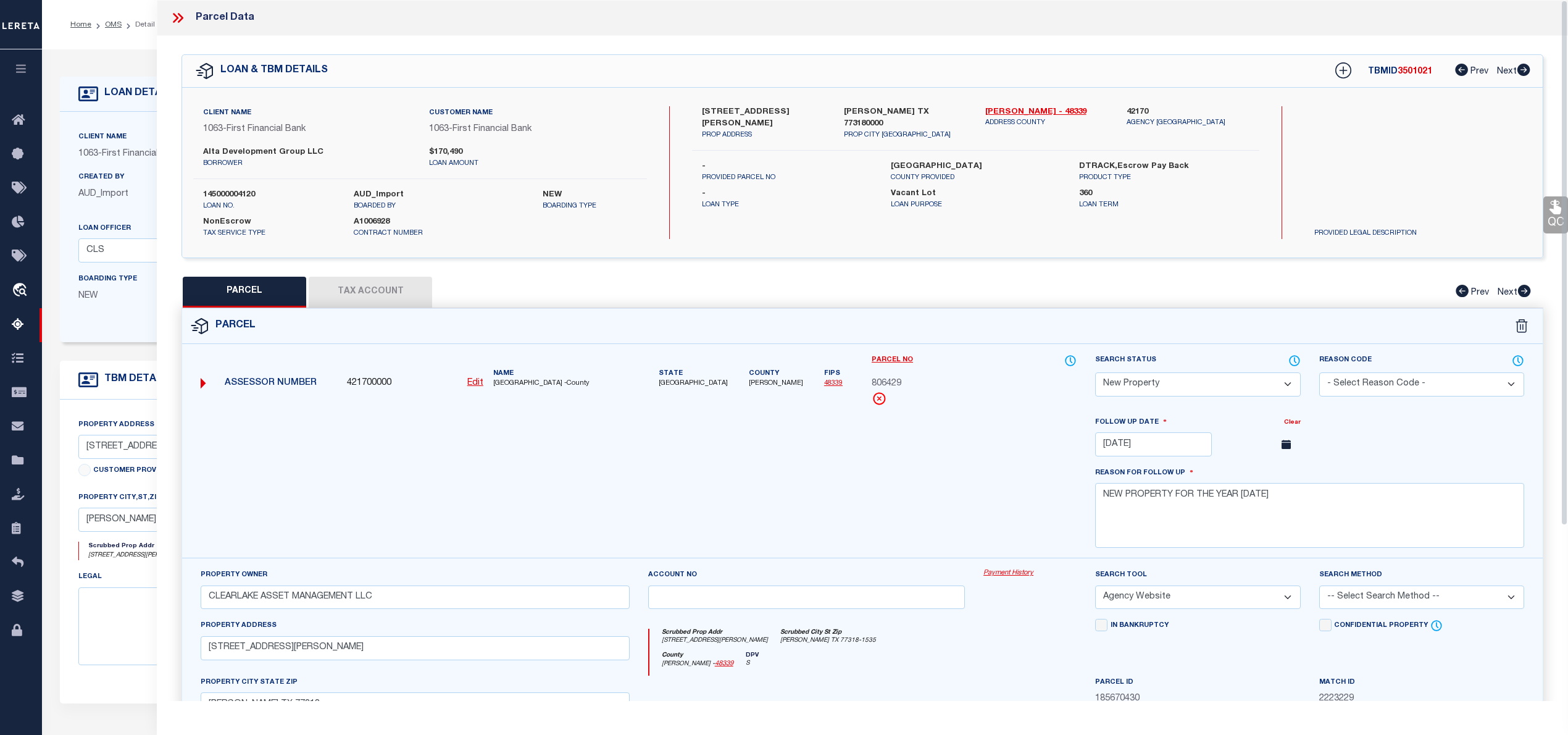
click at [177, 20] on icon at bounding box center [178, 18] width 16 height 16
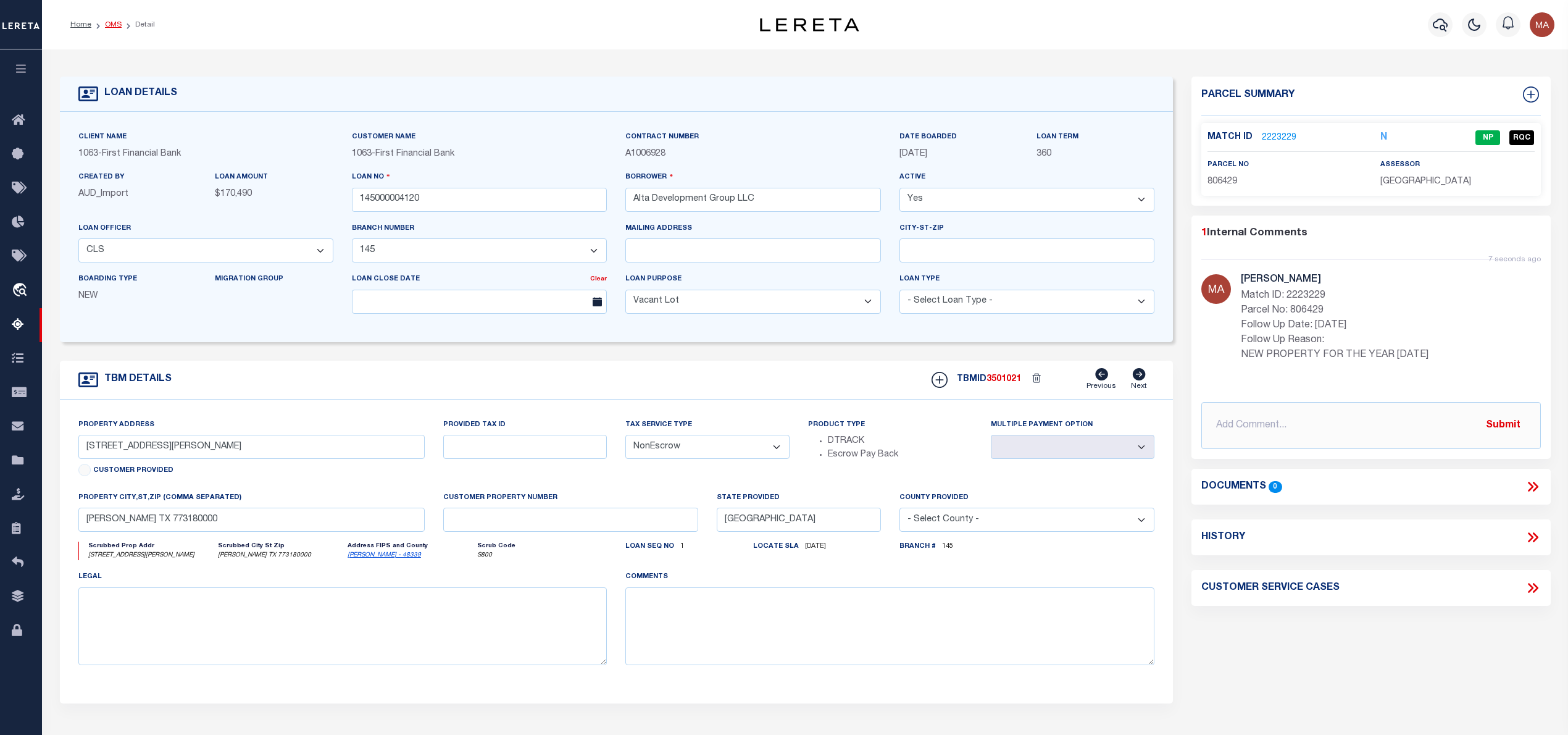
click at [107, 23] on link "OMS" at bounding box center [113, 25] width 17 height 7
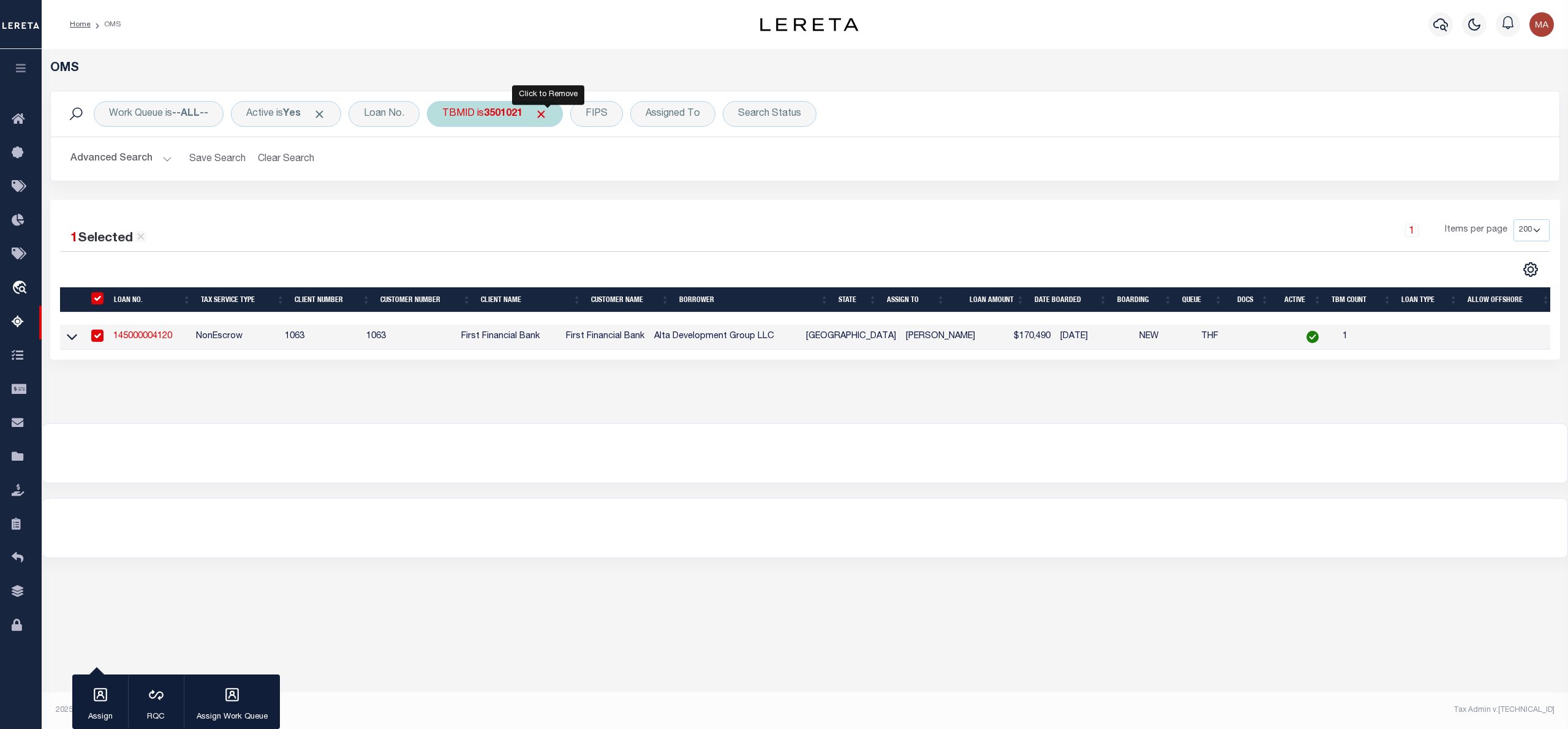
click at [547, 113] on span "Click to Remove" at bounding box center [542, 114] width 13 height 13
click at [474, 115] on div "TBMID" at bounding box center [458, 113] width 63 height 25
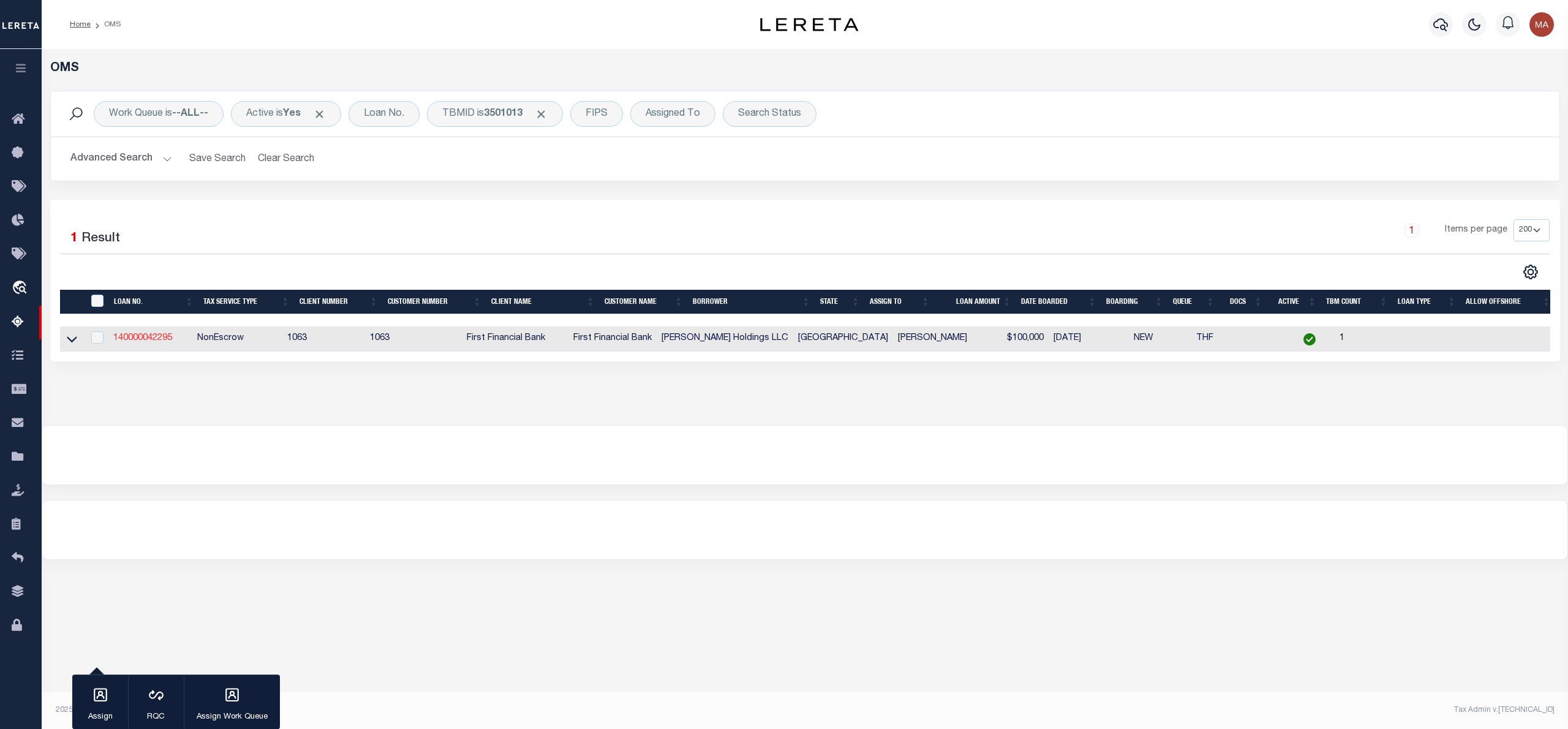
click at [137, 338] on link "140000042295" at bounding box center [142, 338] width 59 height 9
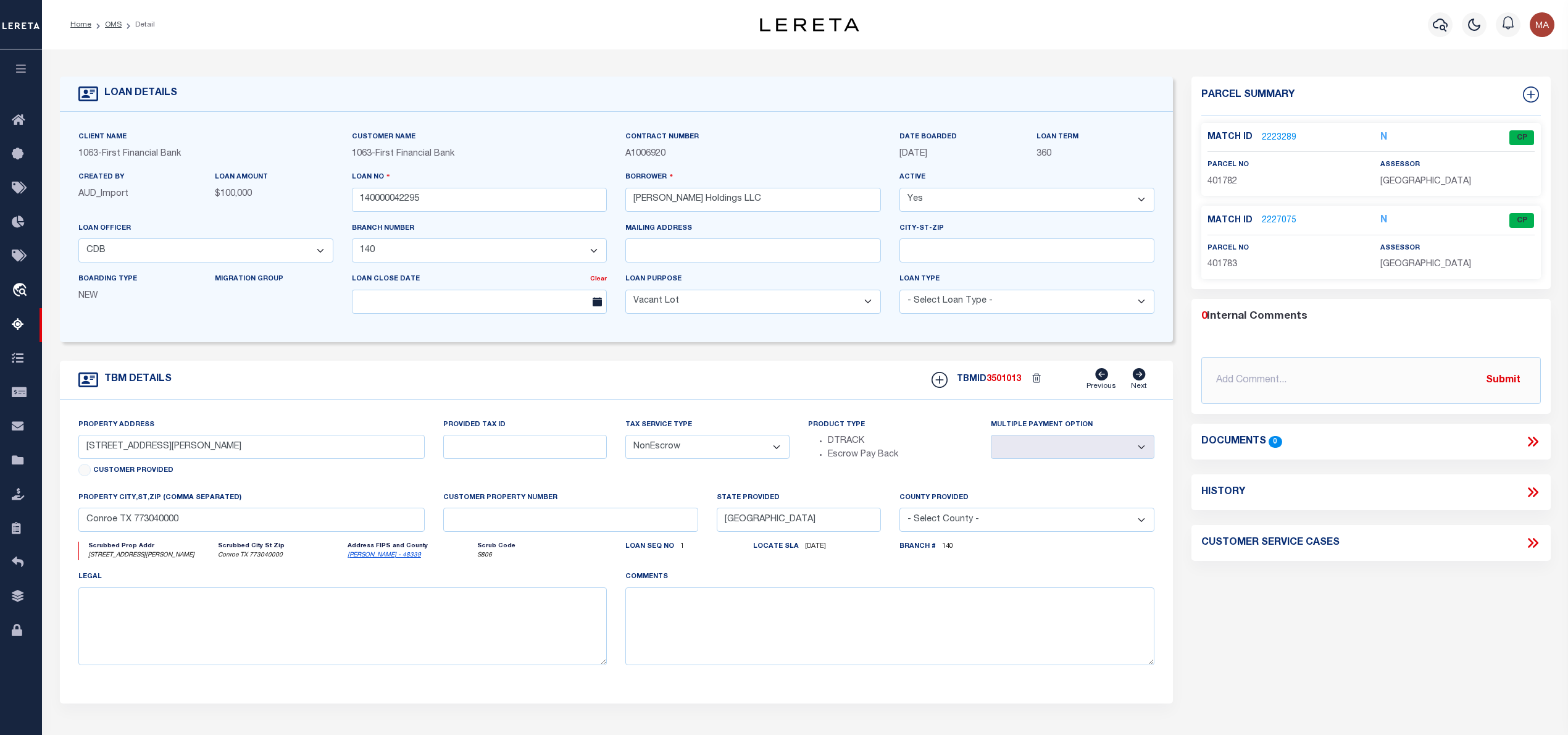
click at [1283, 137] on link "2223289" at bounding box center [1279, 138] width 34 height 13
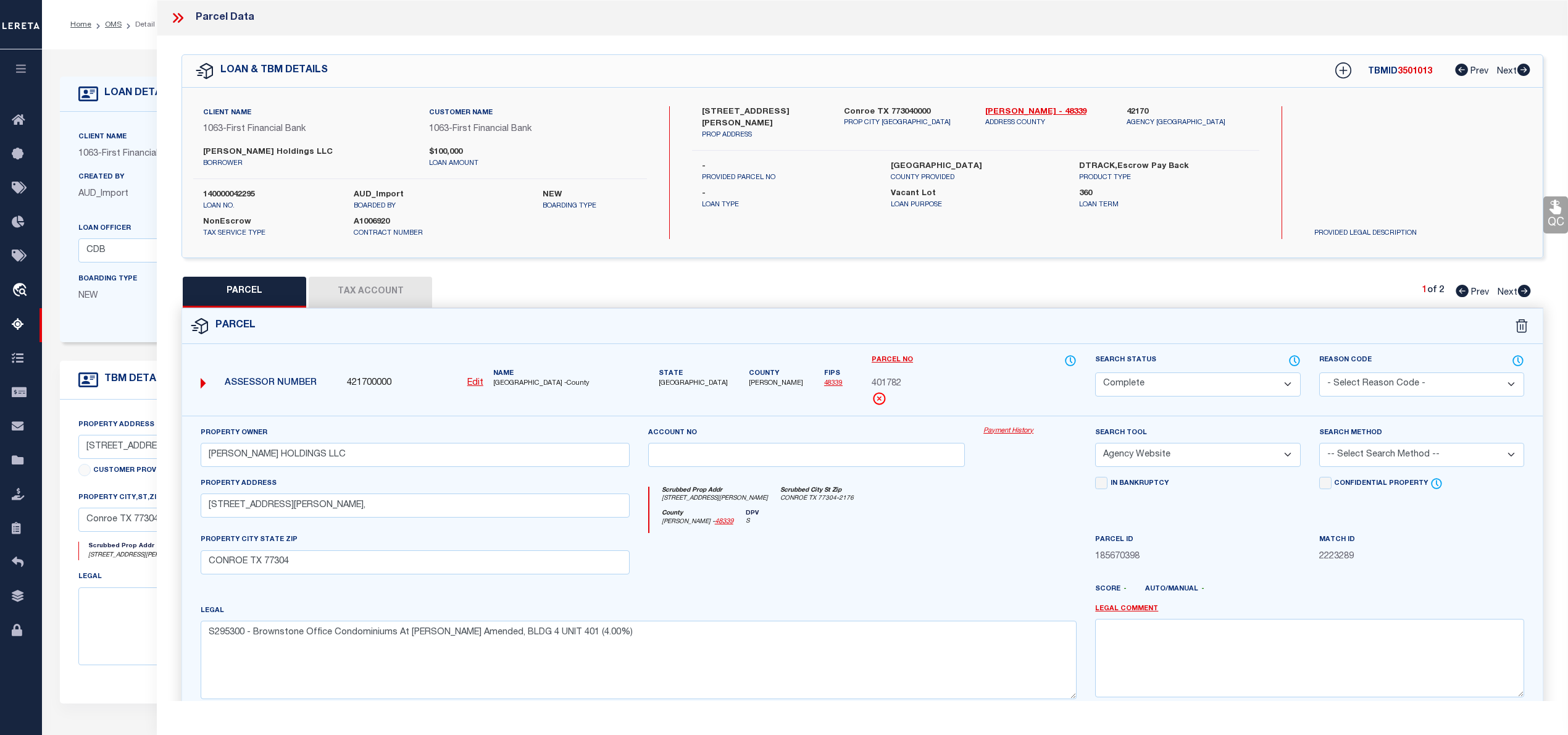
click at [894, 389] on span "401782" at bounding box center [886, 384] width 30 height 14
copy span "401782"
click at [362, 286] on button "Tax Account" at bounding box center [370, 292] width 123 height 31
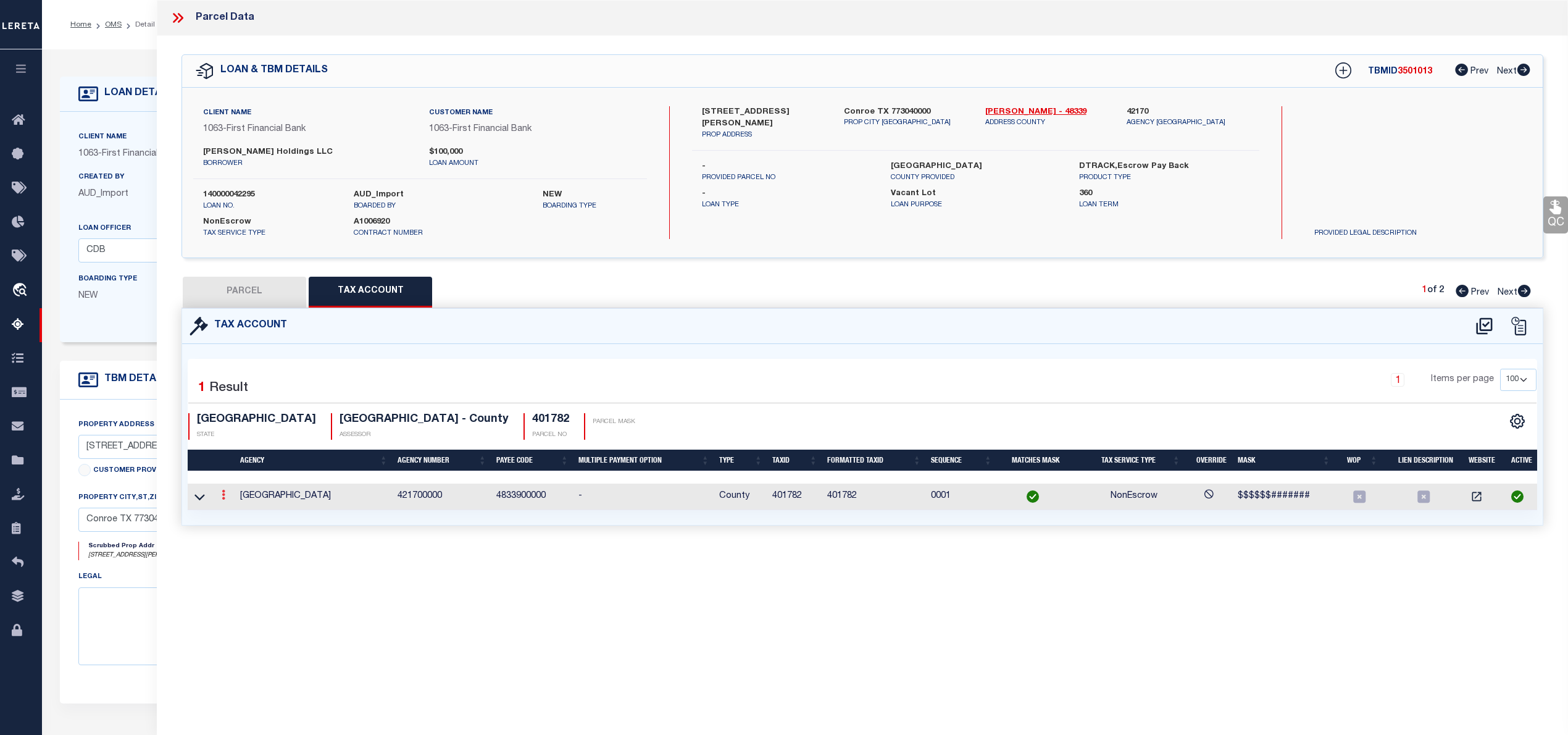
click at [224, 499] on icon at bounding box center [223, 495] width 4 height 10
click at [235, 517] on icon "" at bounding box center [237, 513] width 9 height 9
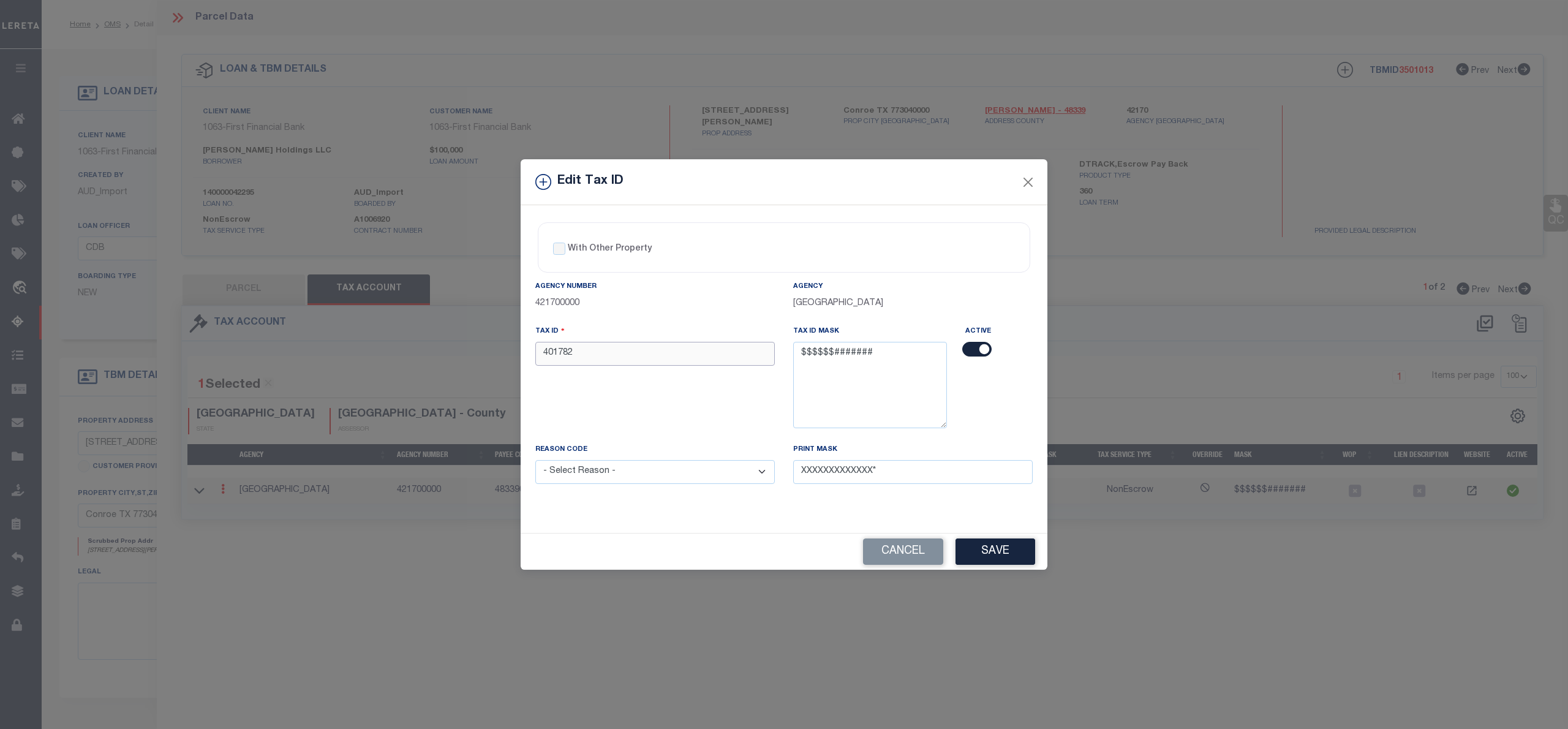
click at [563, 356] on input "401782" at bounding box center [655, 353] width 239 height 24
paste input "2953-00-01000"
click at [542, 357] on input "2953-00-01000" at bounding box center [655, 353] width 239 height 24
click at [1007, 552] on button "Save" at bounding box center [995, 551] width 80 height 26
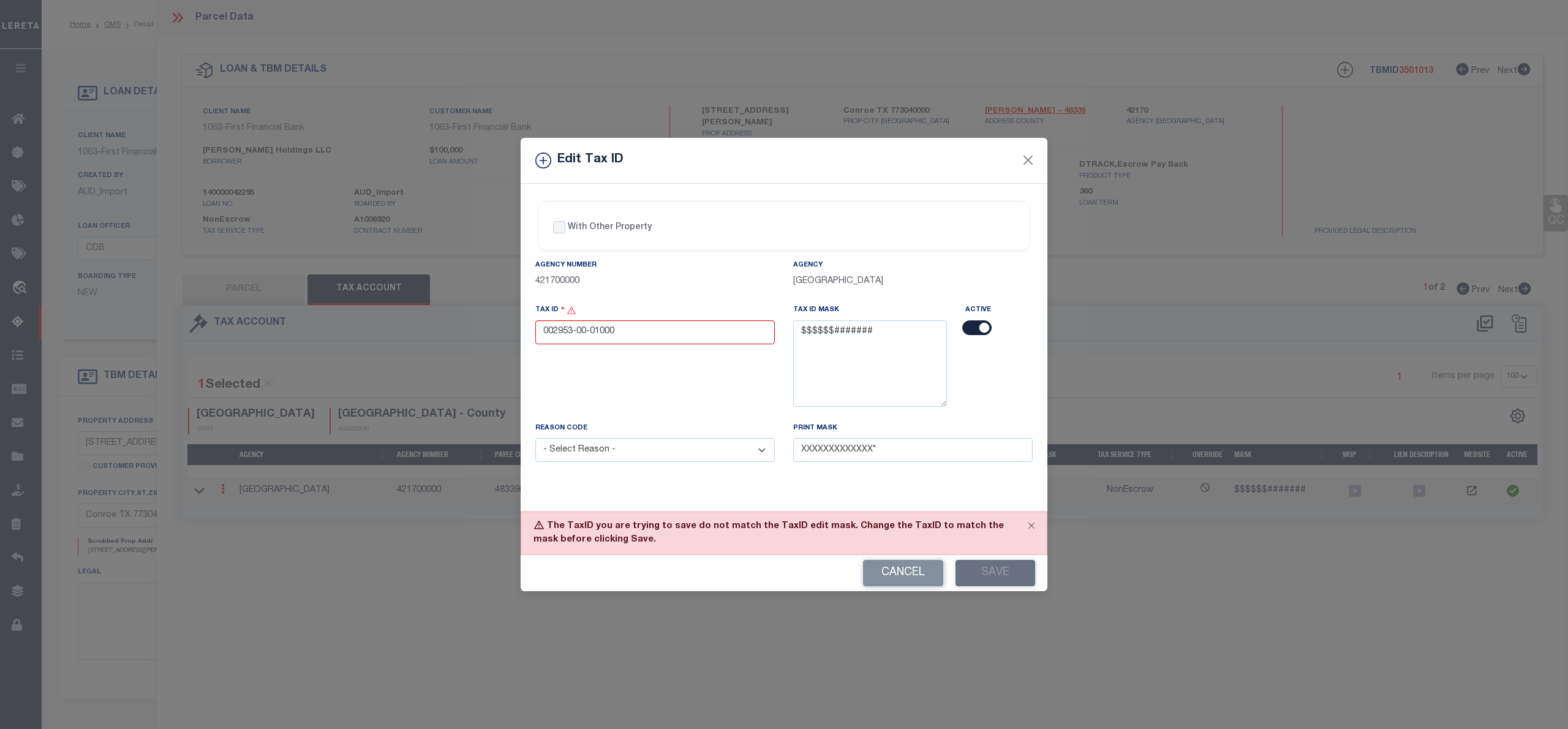
click at [750, 461] on select "- Select Reason - 099 - Other (Provide additional detail) ACT - Agency Changed …" at bounding box center [655, 449] width 239 height 24
click at [536, 441] on select "- Select Reason - 099 - Other (Provide additional detail) ACT - Agency Changed …" at bounding box center [655, 449] width 239 height 24
click at [1012, 569] on button "Save" at bounding box center [995, 572] width 80 height 26
click at [1003, 575] on div "Cancel Save" at bounding box center [784, 573] width 527 height 36
click at [576, 330] on input "002953-00-01000" at bounding box center [655, 332] width 239 height 24
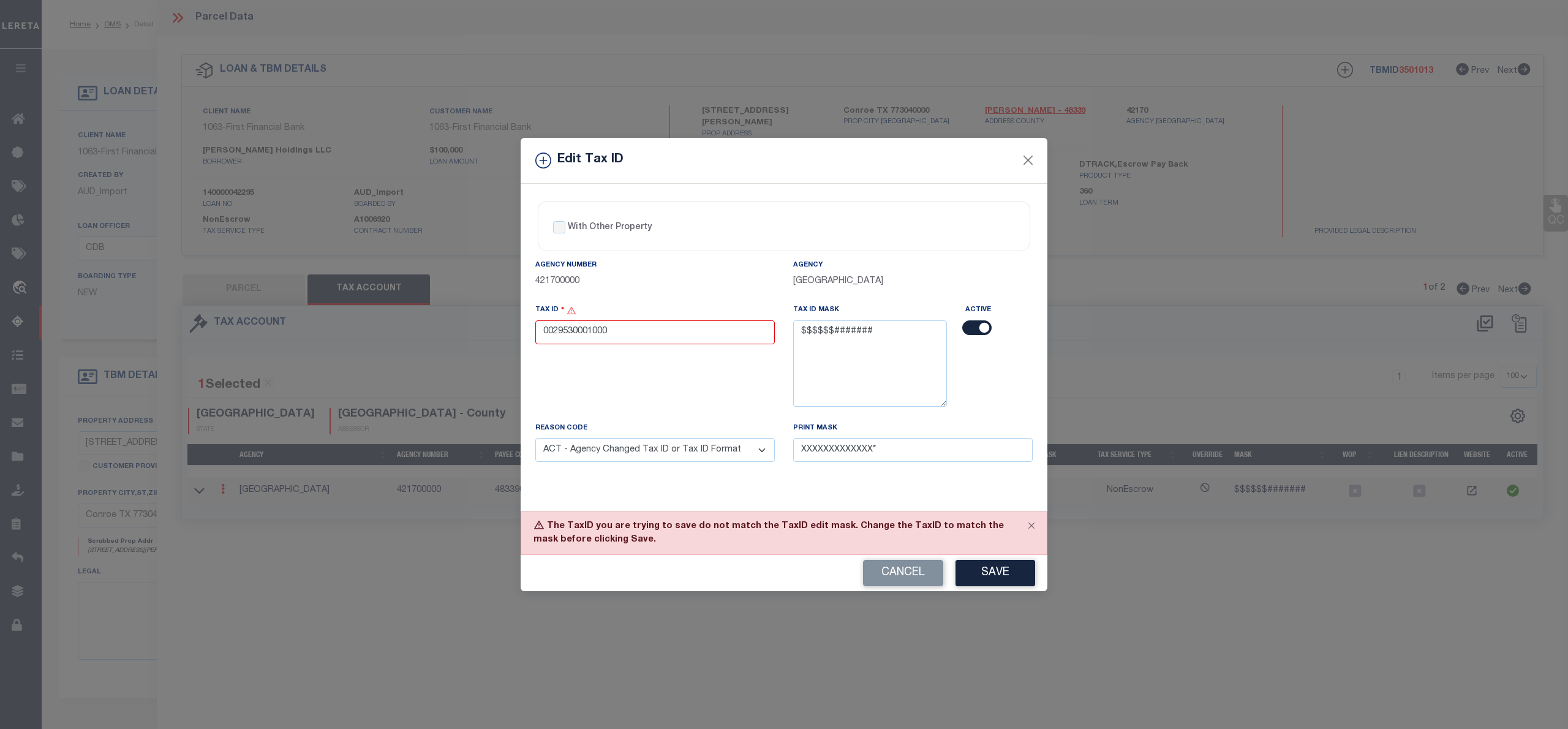
click at [1005, 571] on button "Save" at bounding box center [995, 572] width 80 height 26
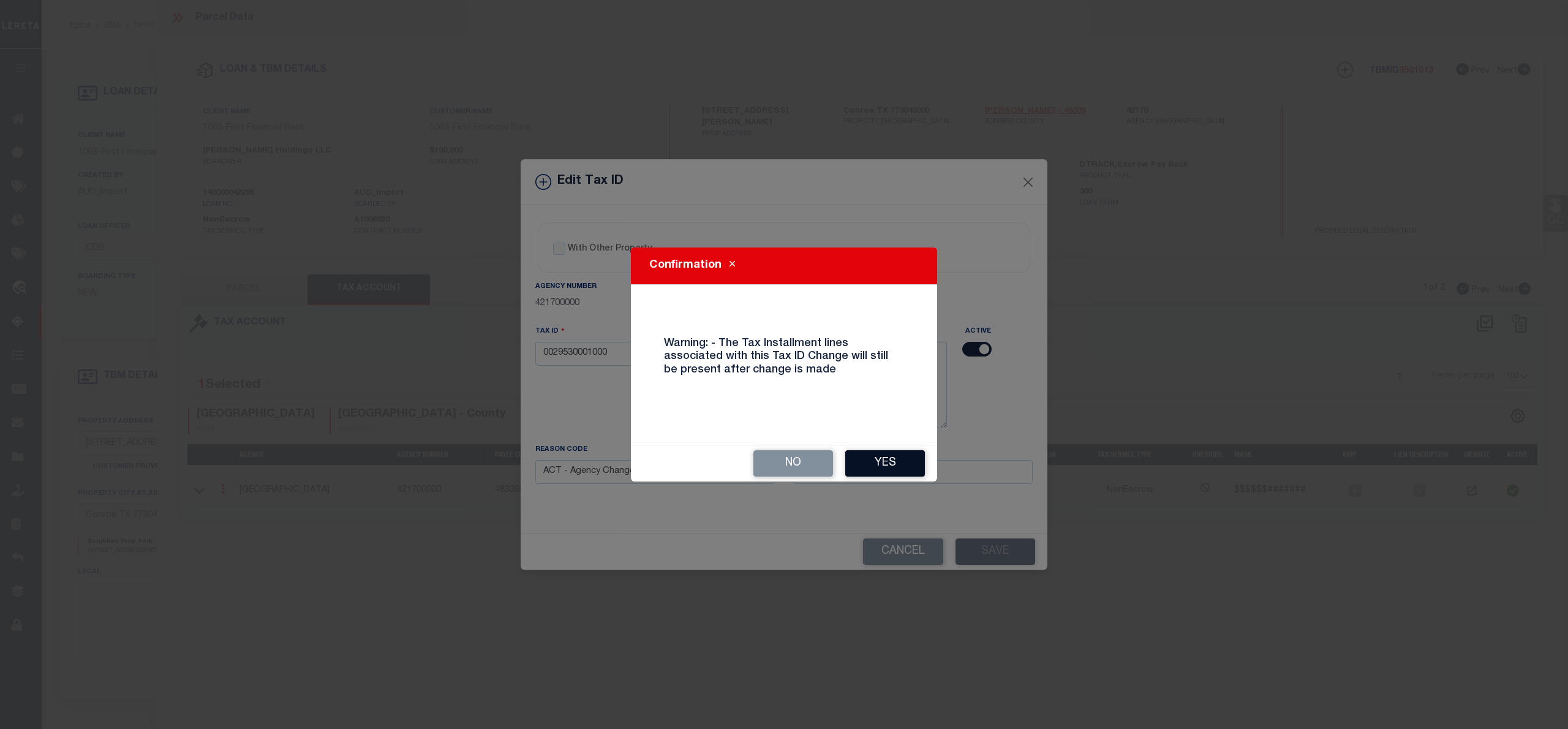
click at [892, 454] on button "Yes" at bounding box center [885, 463] width 80 height 26
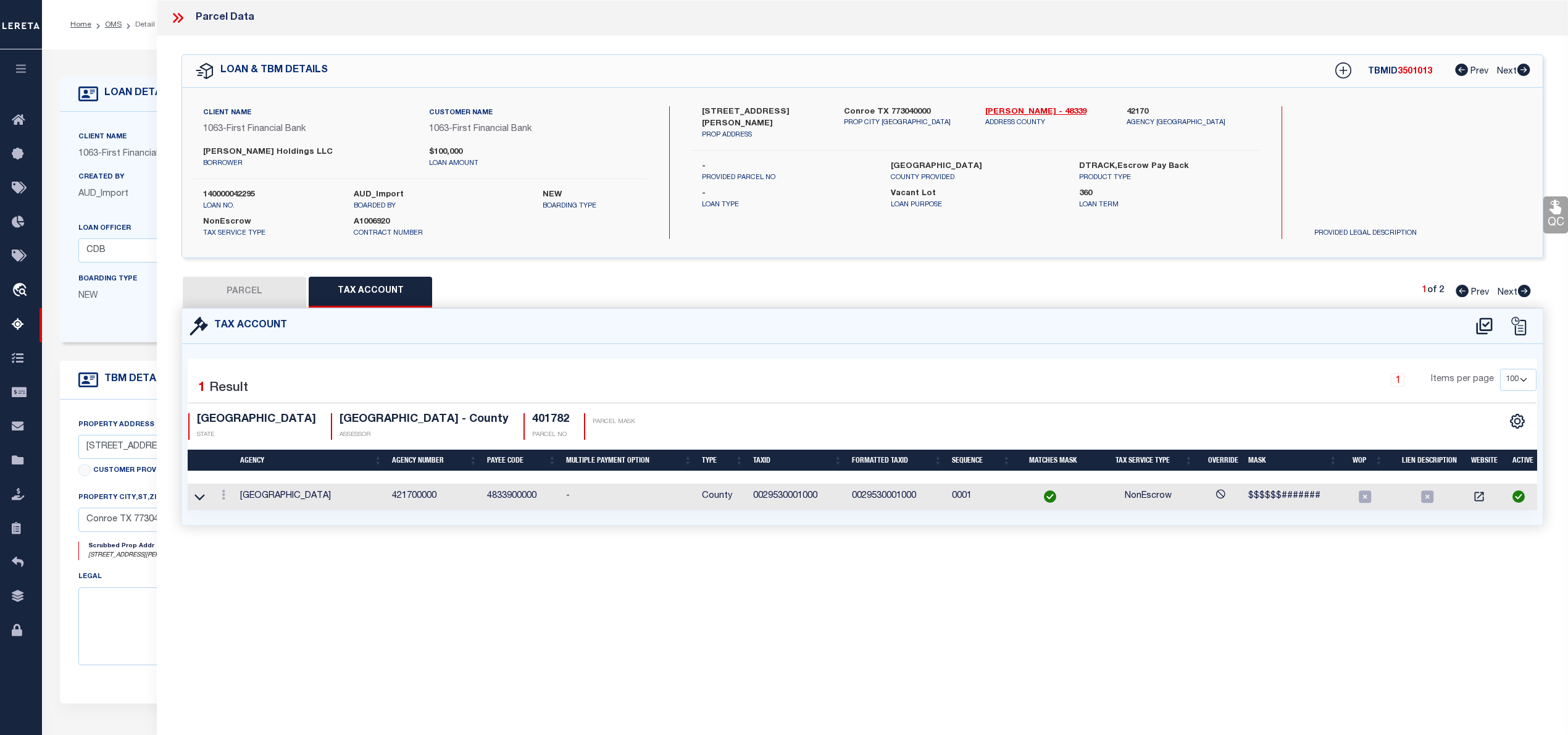
click at [257, 293] on button "PARCEL" at bounding box center [244, 292] width 123 height 31
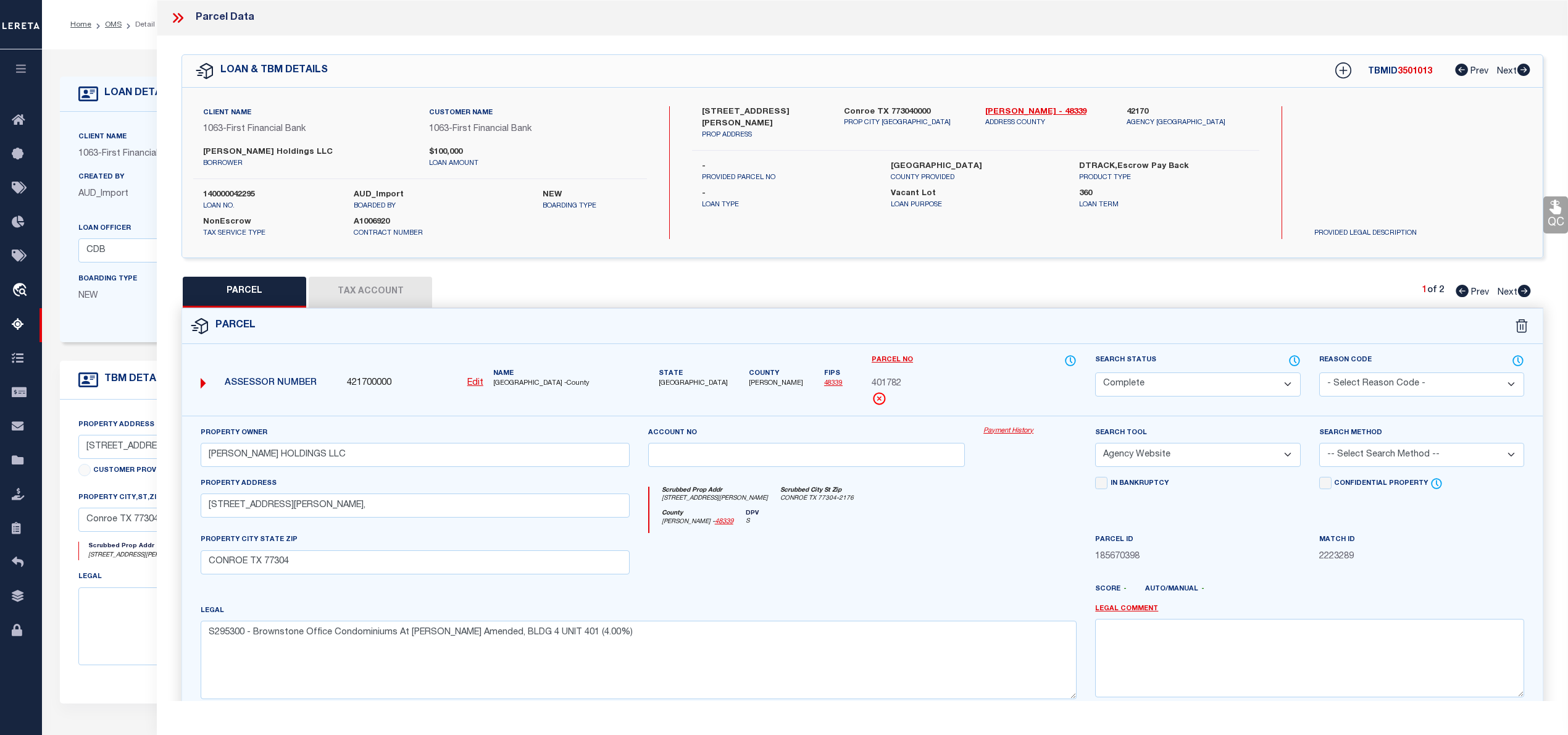
click at [1527, 290] on icon at bounding box center [1525, 291] width 13 height 12
click at [890, 378] on span "401783" at bounding box center [886, 384] width 30 height 14
click at [364, 294] on button "Tax Account" at bounding box center [370, 292] width 123 height 31
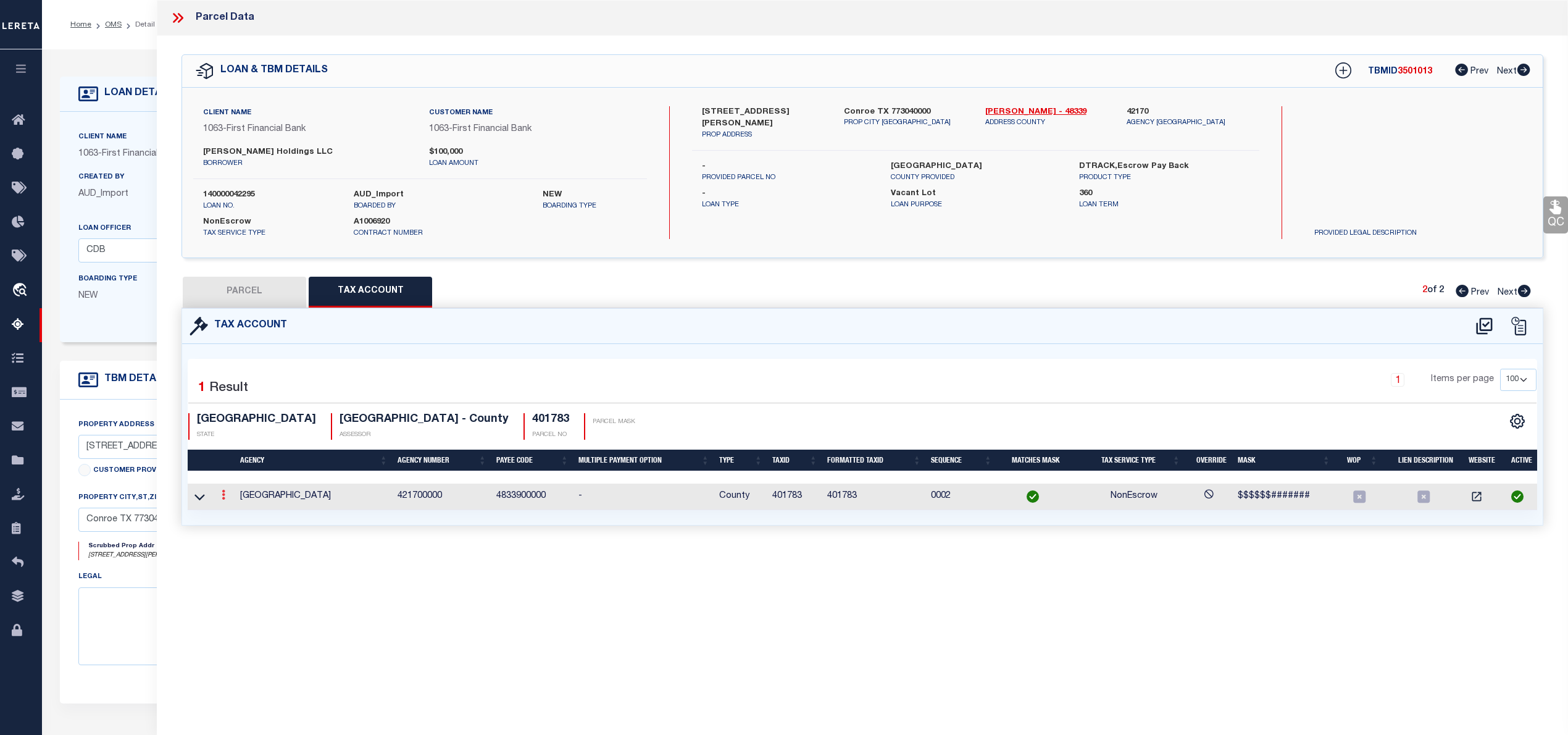
click at [223, 495] on icon at bounding box center [223, 495] width 4 height 10
click at [235, 512] on icon "" at bounding box center [237, 513] width 9 height 9
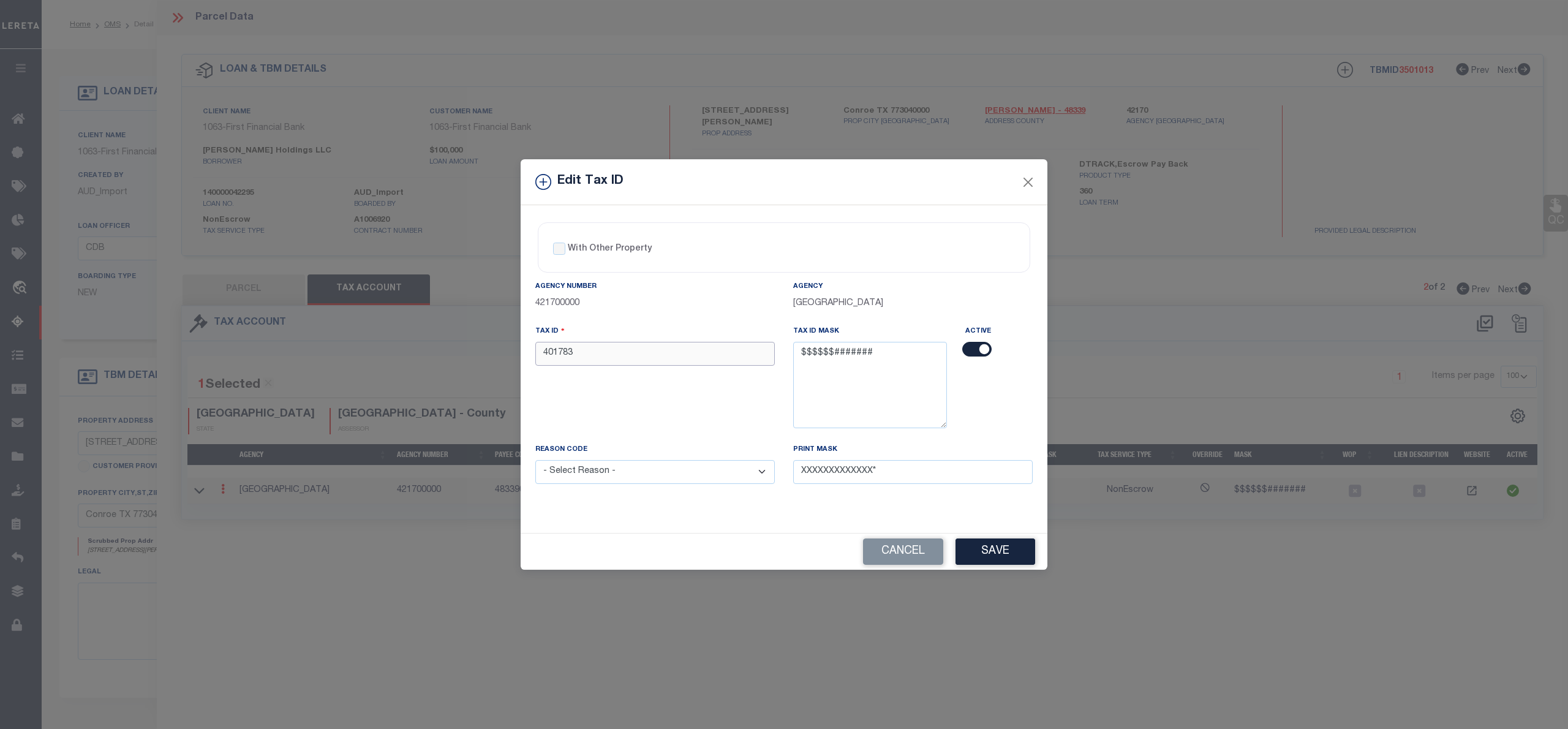
click at [552, 349] on input "401783" at bounding box center [655, 353] width 239 height 24
paste input "2953-00-01100"
click at [592, 350] on input "2953-00-01100" at bounding box center [655, 353] width 239 height 24
click at [591, 357] on input "2953-00-0100" at bounding box center [655, 353] width 239 height 24
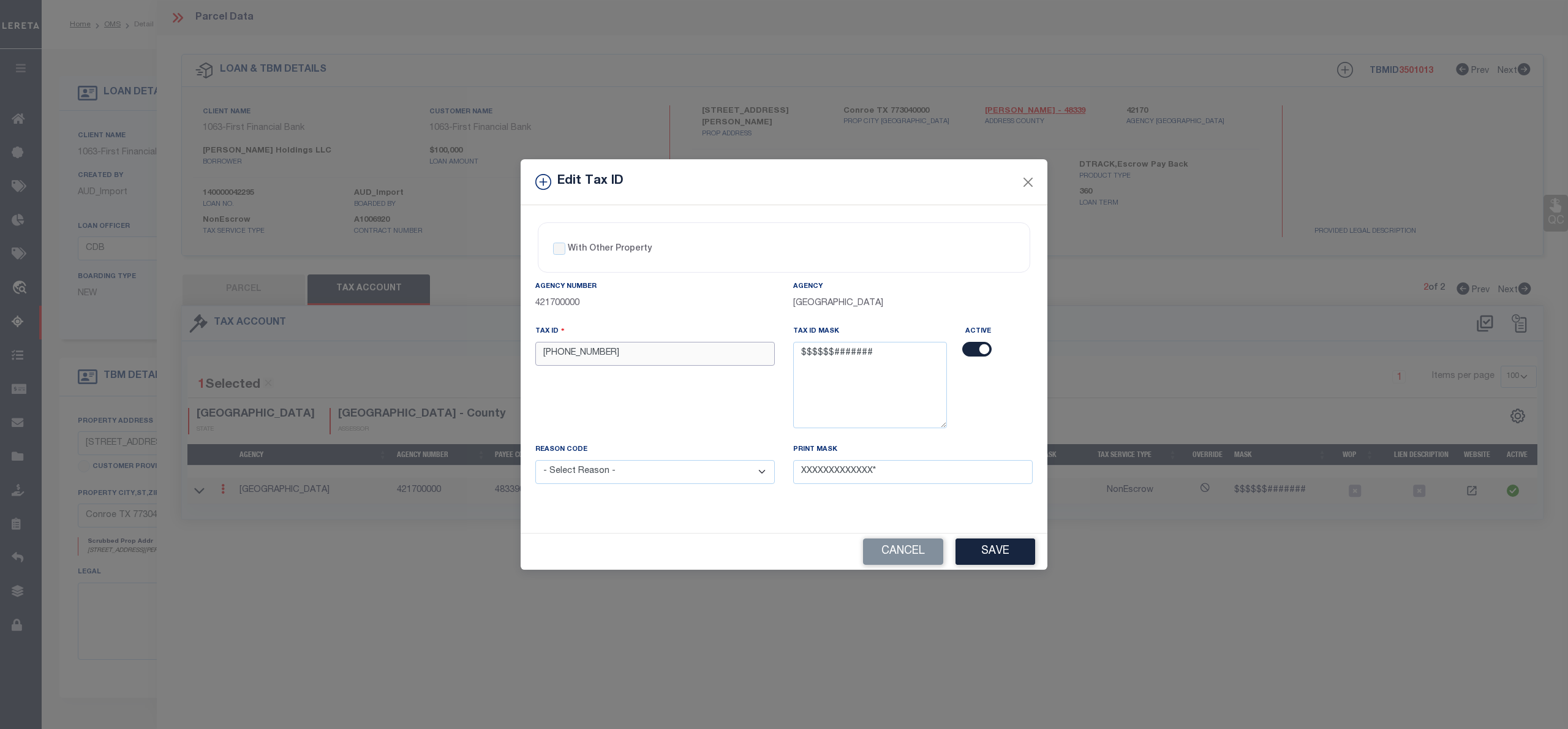
click at [591, 357] on input "2953-00-0100" at bounding box center [655, 353] width 239 height 24
paste input "1"
click at [578, 355] on input "2953-00-01100" at bounding box center [655, 353] width 239 height 24
click at [986, 549] on button "Save" at bounding box center [995, 551] width 80 height 26
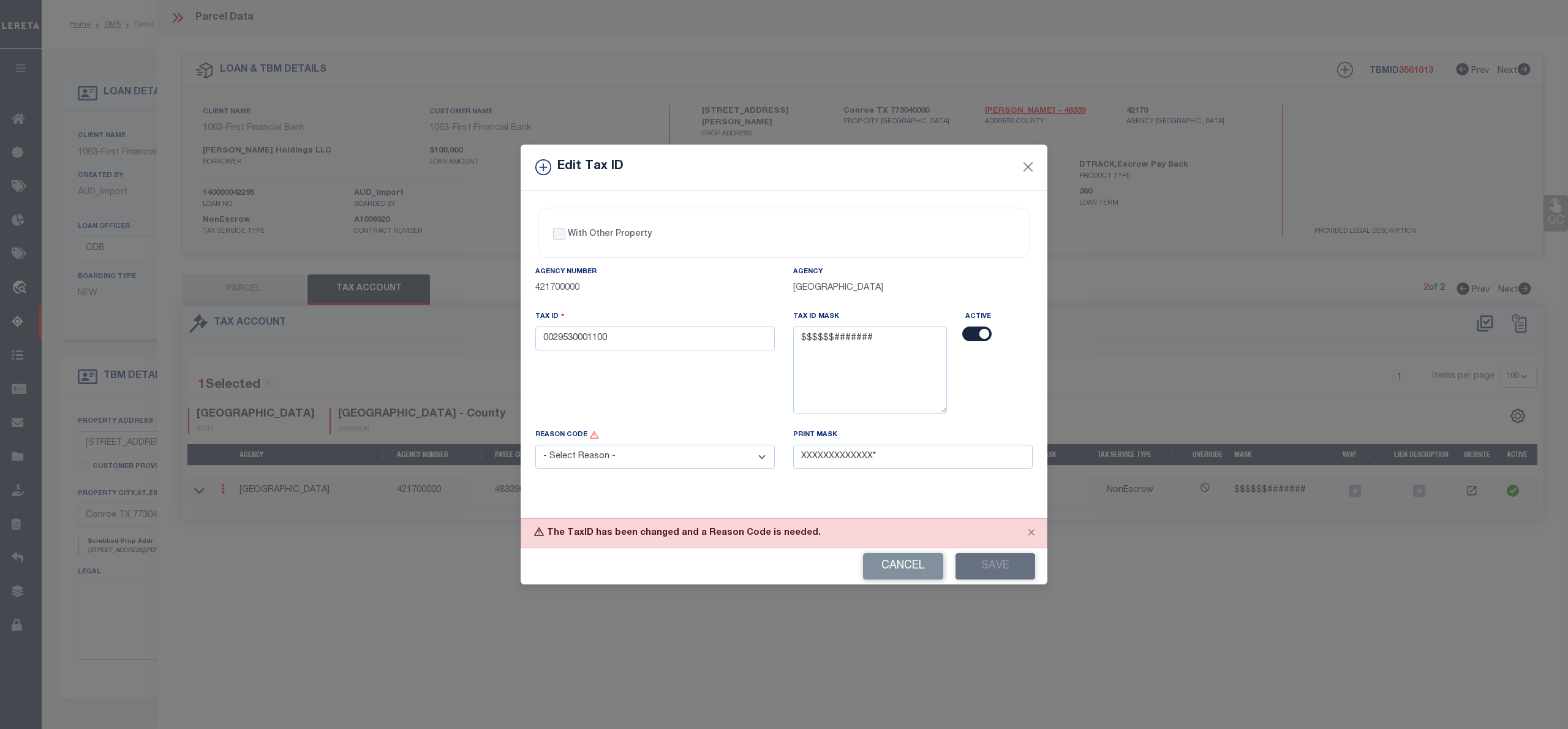
click at [737, 458] on select "- Select Reason - 099 - Other (Provide additional detail) ACT - Agency Changed …" at bounding box center [655, 456] width 239 height 24
click at [536, 448] on select "- Select Reason - 099 - Other (Provide additional detail) ACT - Agency Changed …" at bounding box center [655, 456] width 239 height 24
click at [986, 571] on button "Save" at bounding box center [995, 566] width 80 height 26
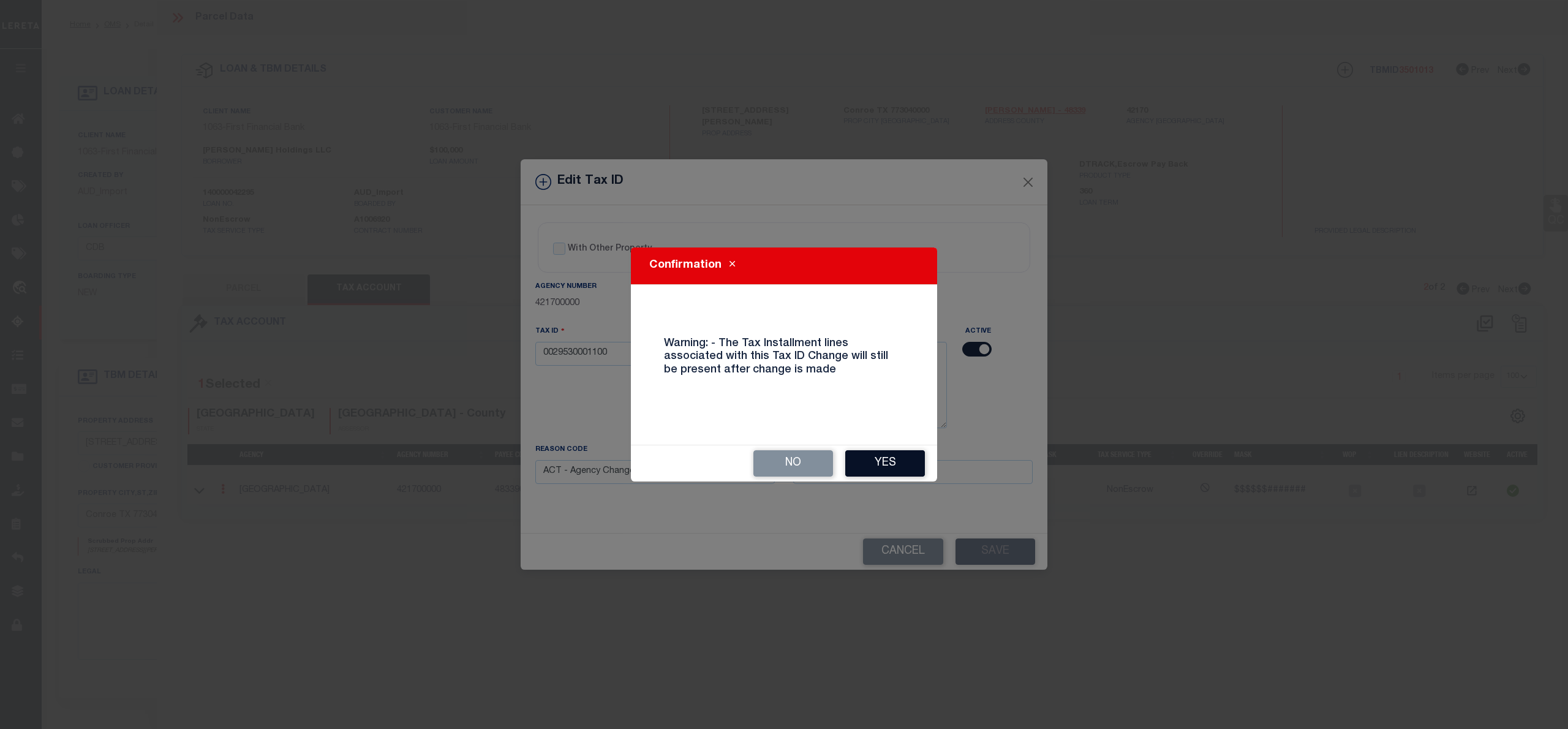
click at [911, 464] on button "Yes" at bounding box center [885, 463] width 80 height 26
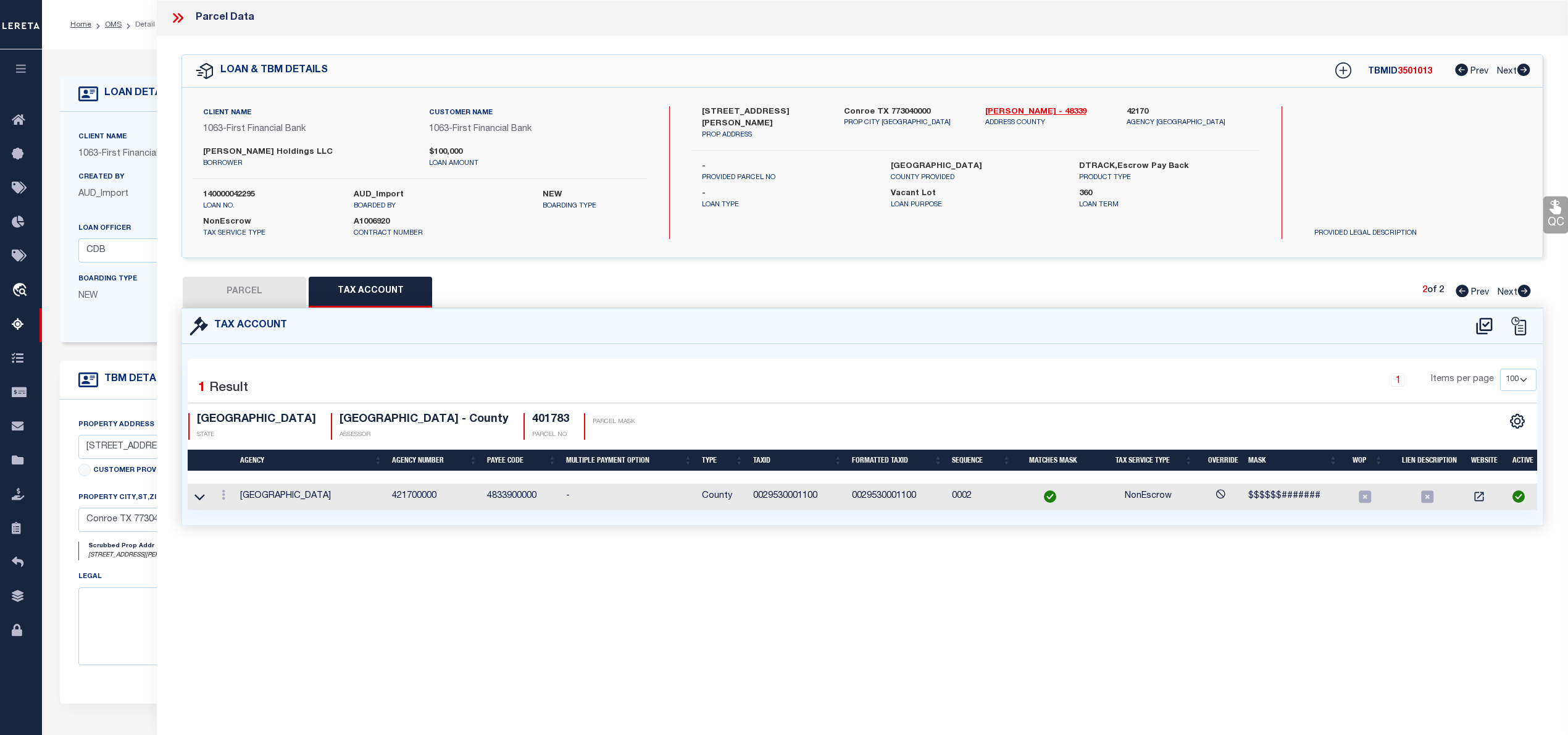
click at [262, 300] on button "PARCEL" at bounding box center [244, 292] width 123 height 31
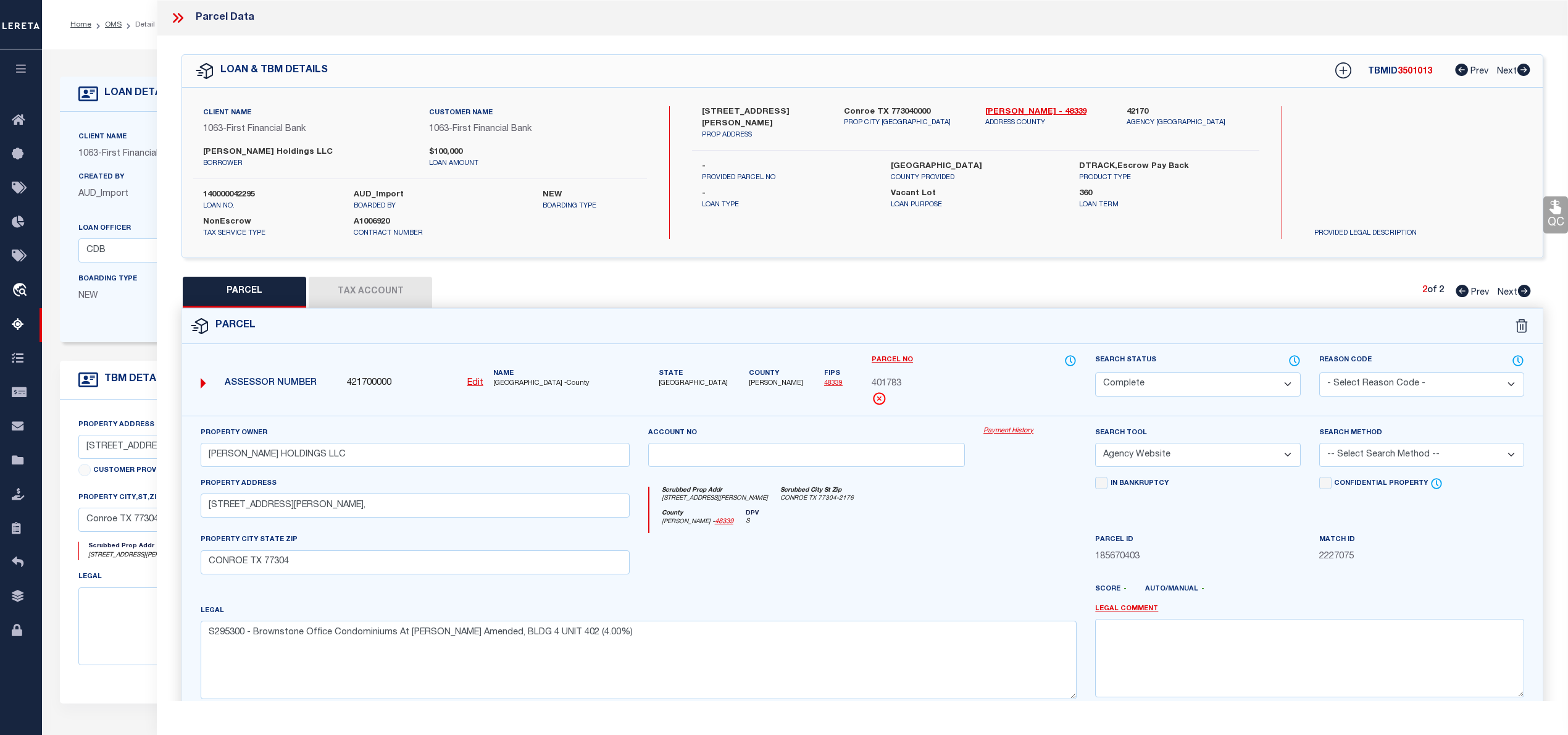
click at [1458, 294] on icon at bounding box center [1462, 291] width 13 height 12
click at [1419, 72] on span "3501013" at bounding box center [1415, 72] width 34 height 9
click at [1526, 289] on icon at bounding box center [1525, 291] width 13 height 12
click at [1460, 292] on icon at bounding box center [1462, 291] width 13 height 12
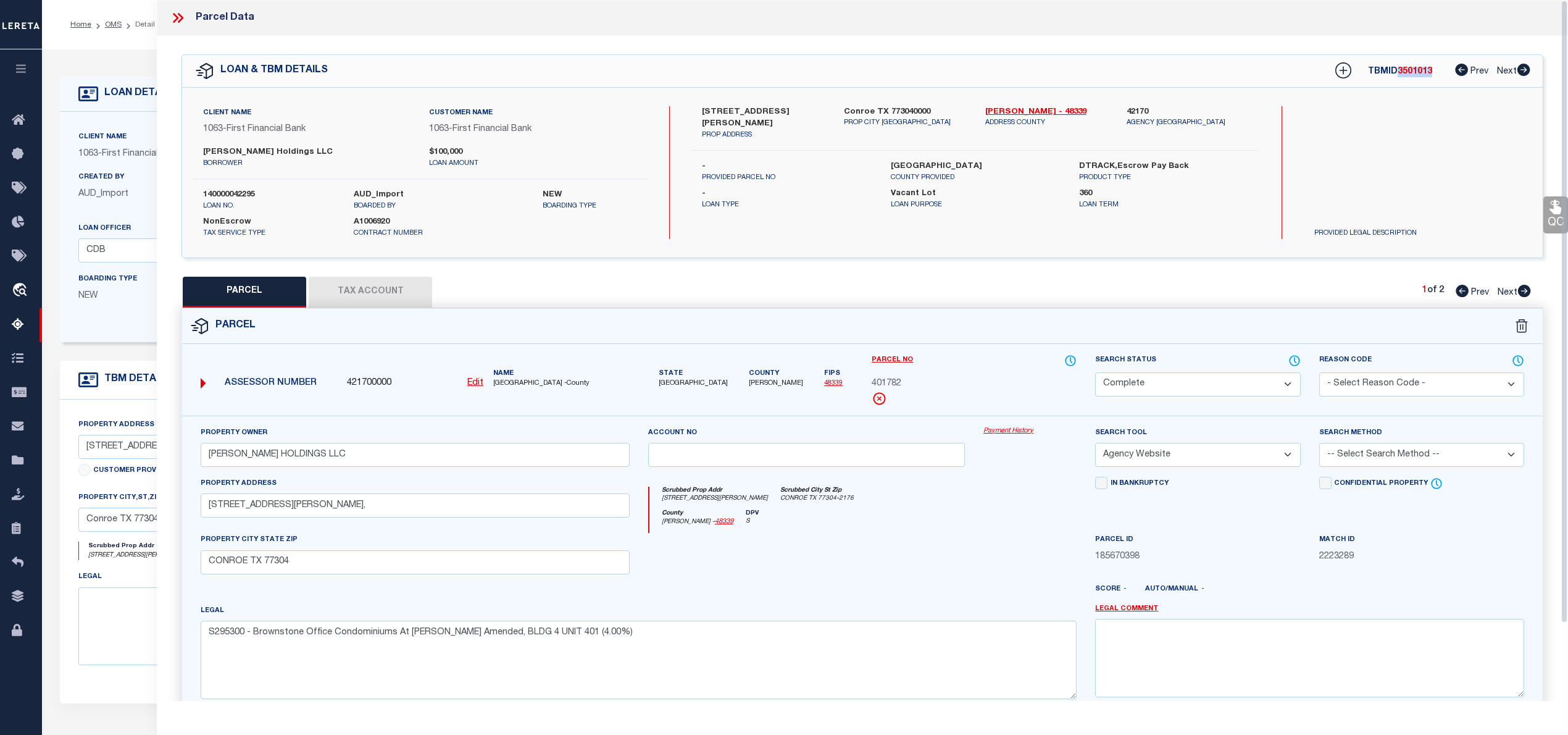
click at [357, 283] on button "Tax Account" at bounding box center [370, 292] width 123 height 31
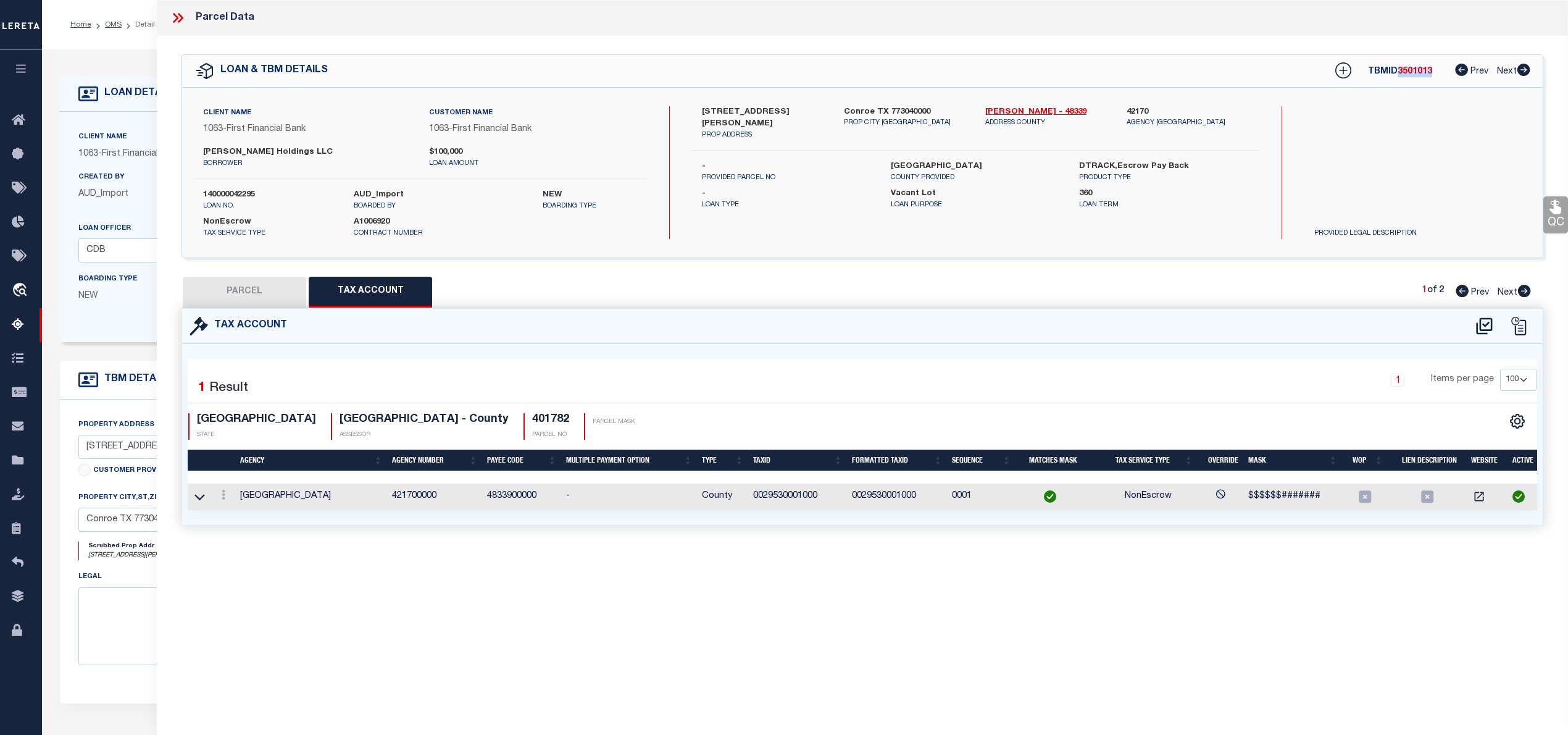
click at [1524, 292] on icon at bounding box center [1525, 291] width 13 height 12
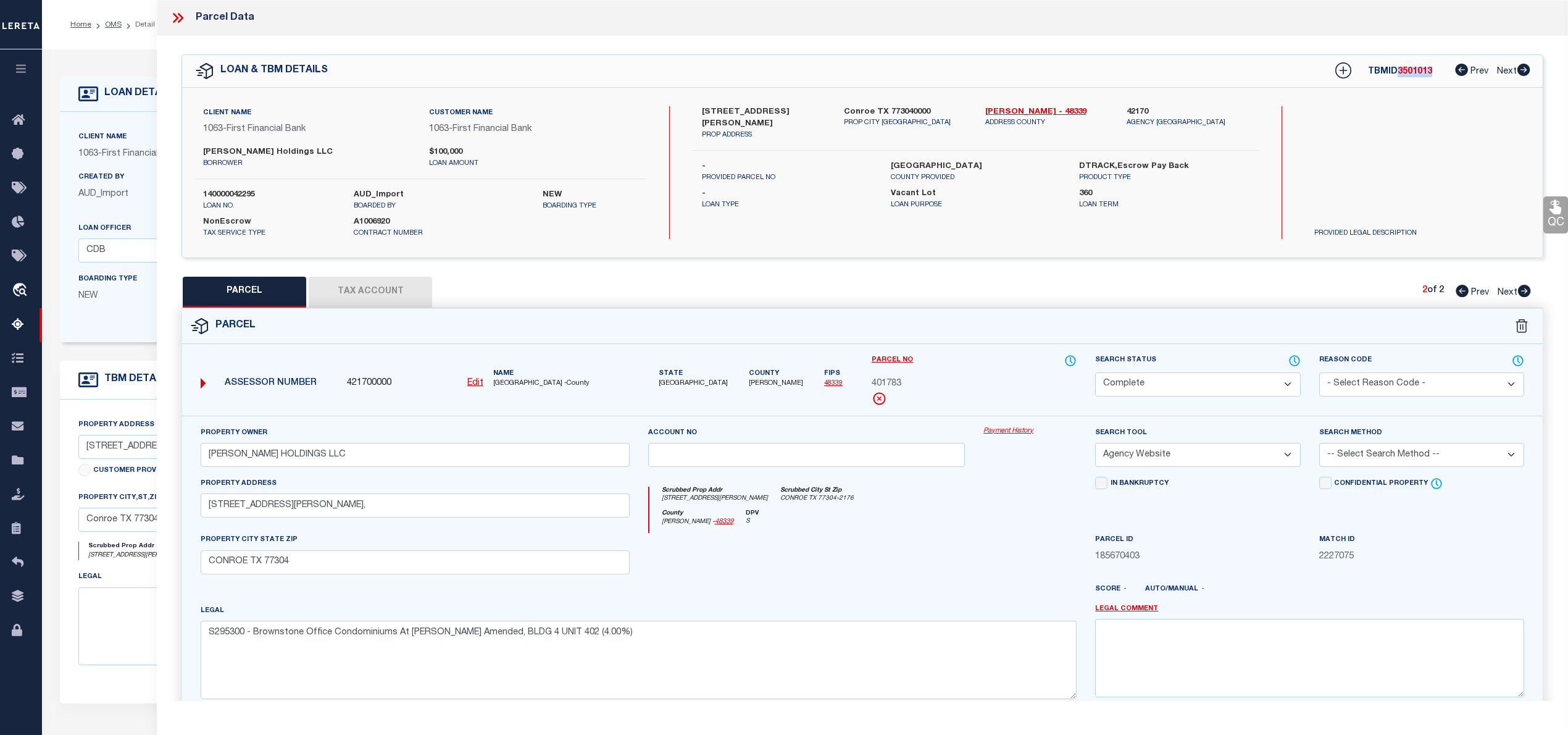
click at [1458, 294] on icon at bounding box center [1462, 291] width 13 height 12
click at [373, 292] on button "Tax Account" at bounding box center [370, 292] width 123 height 31
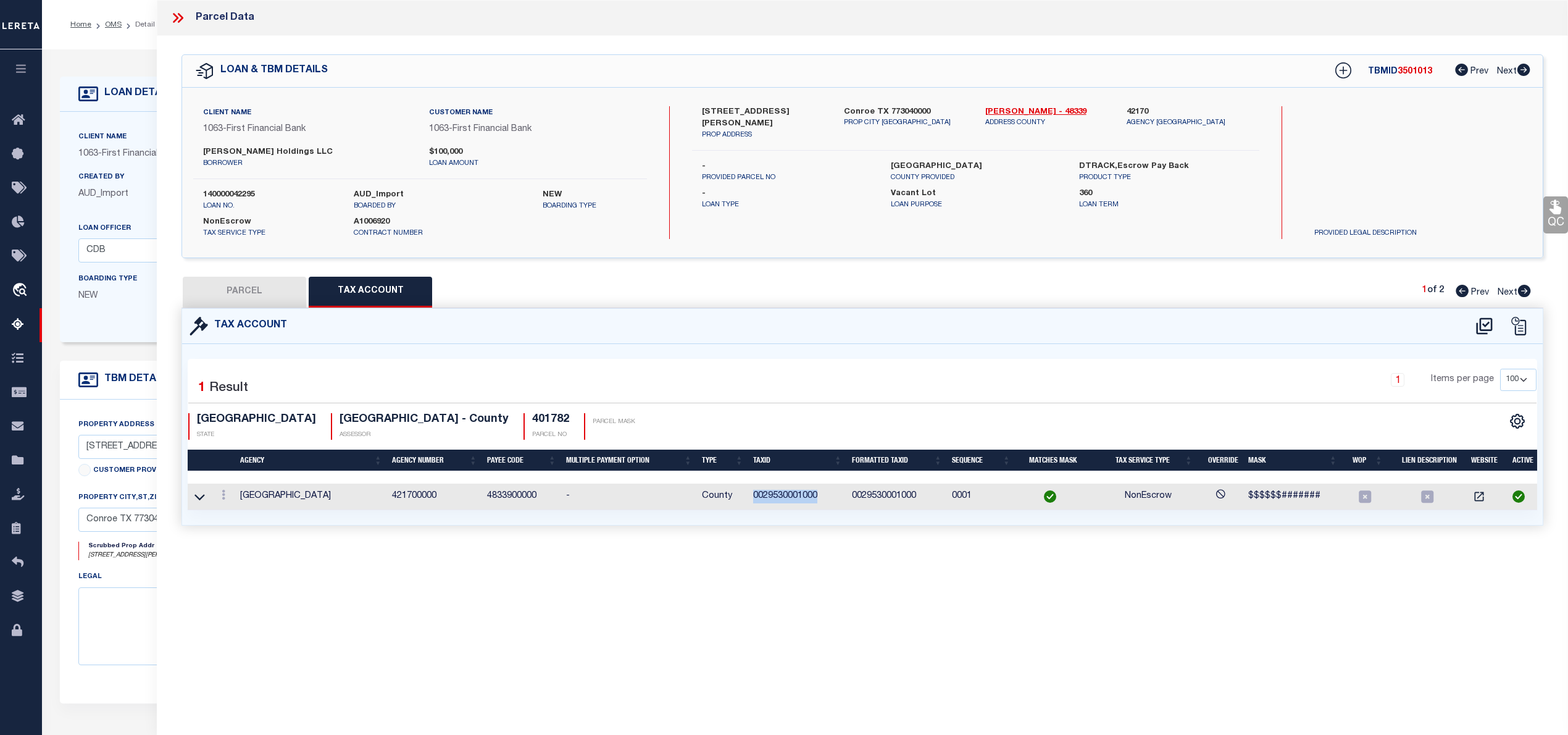
drag, startPoint x: 754, startPoint y: 500, endPoint x: 821, endPoint y: 498, distance: 67.0
click at [821, 498] on td "0029530001000" at bounding box center [797, 497] width 99 height 26
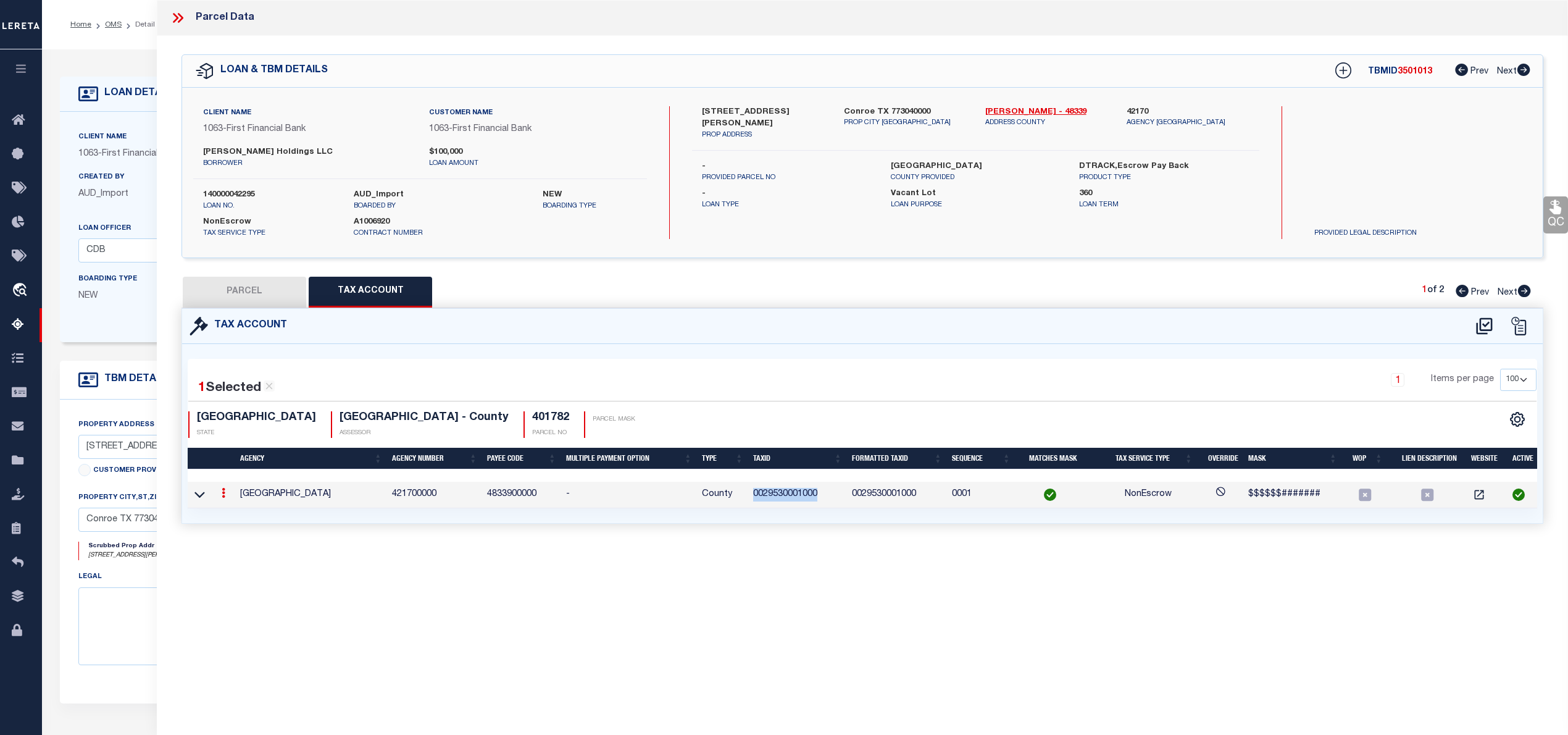
click at [1520, 293] on icon at bounding box center [1525, 291] width 13 height 12
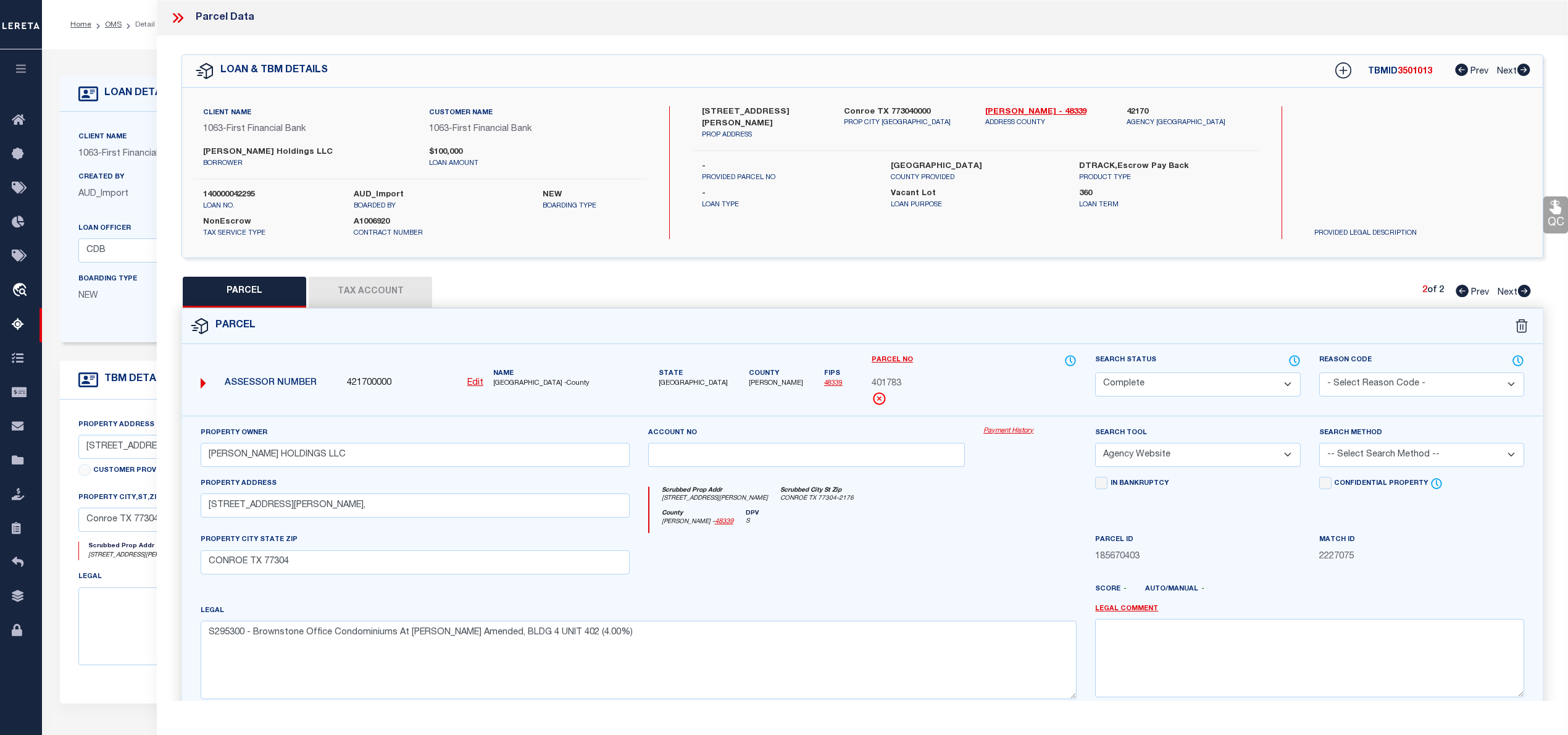
click at [391, 279] on button "Tax Account" at bounding box center [370, 292] width 123 height 31
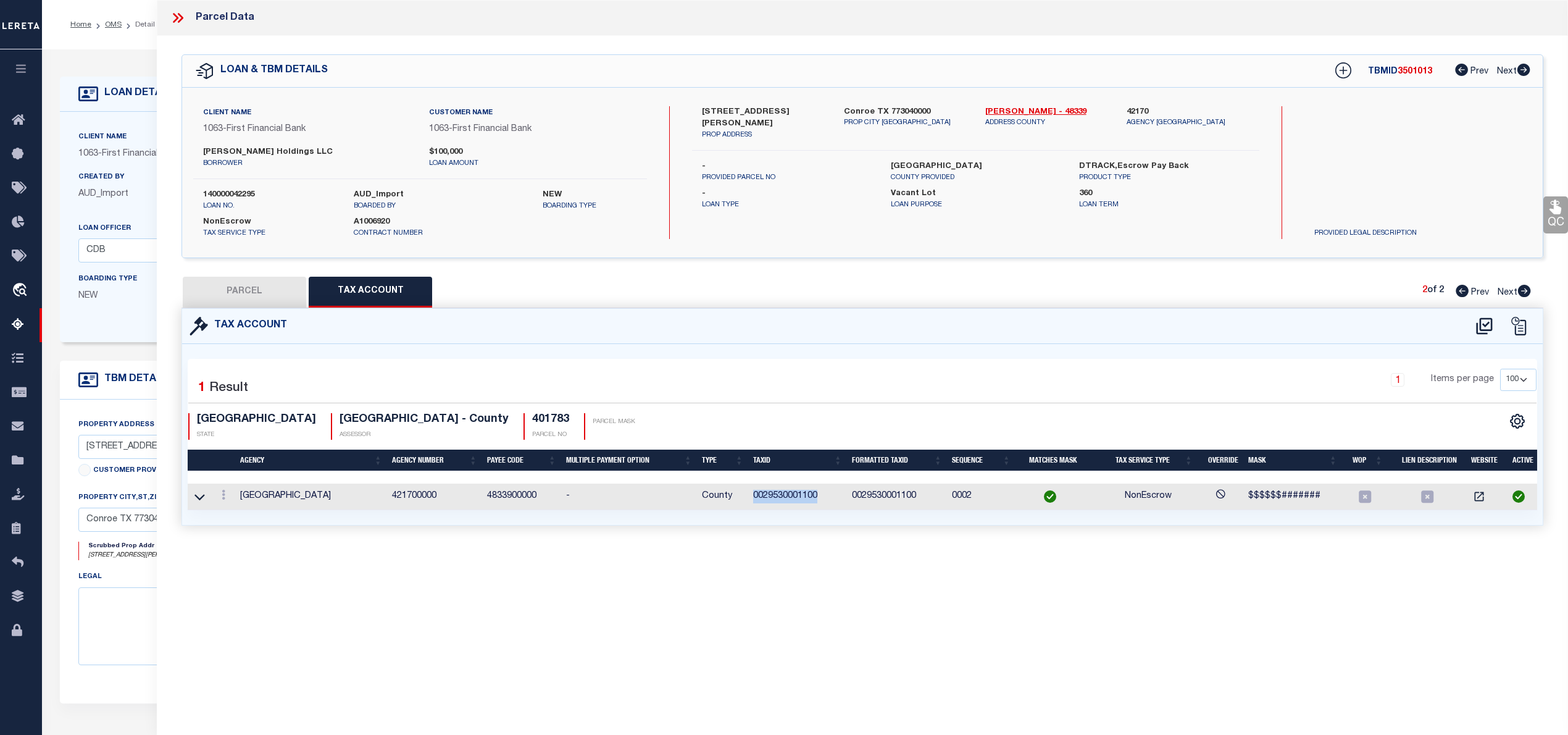
drag, startPoint x: 754, startPoint y: 497, endPoint x: 832, endPoint y: 500, distance: 78.1
click at [832, 500] on td "0029530001100" at bounding box center [797, 497] width 99 height 26
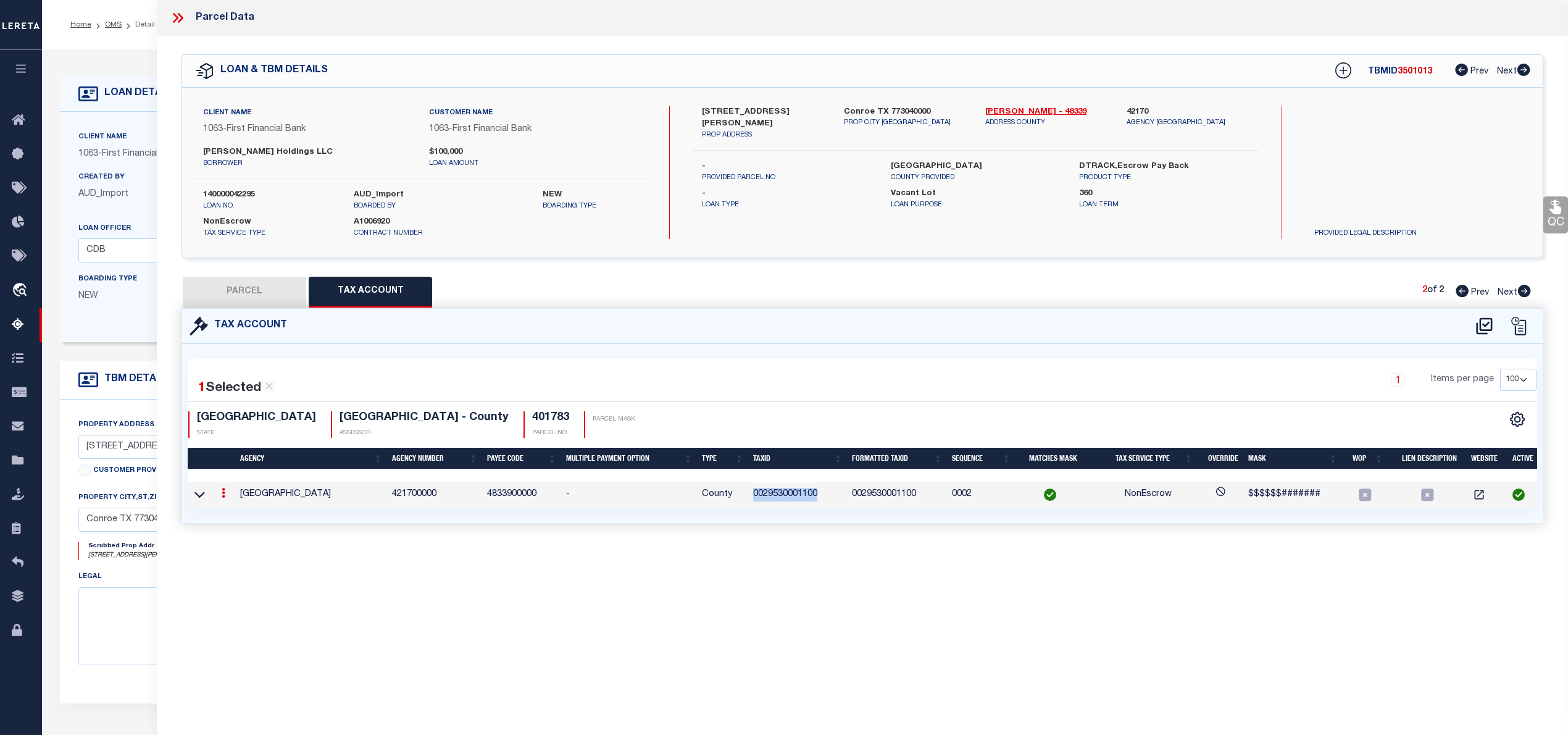
click at [284, 300] on button "PARCEL" at bounding box center [244, 292] width 123 height 31
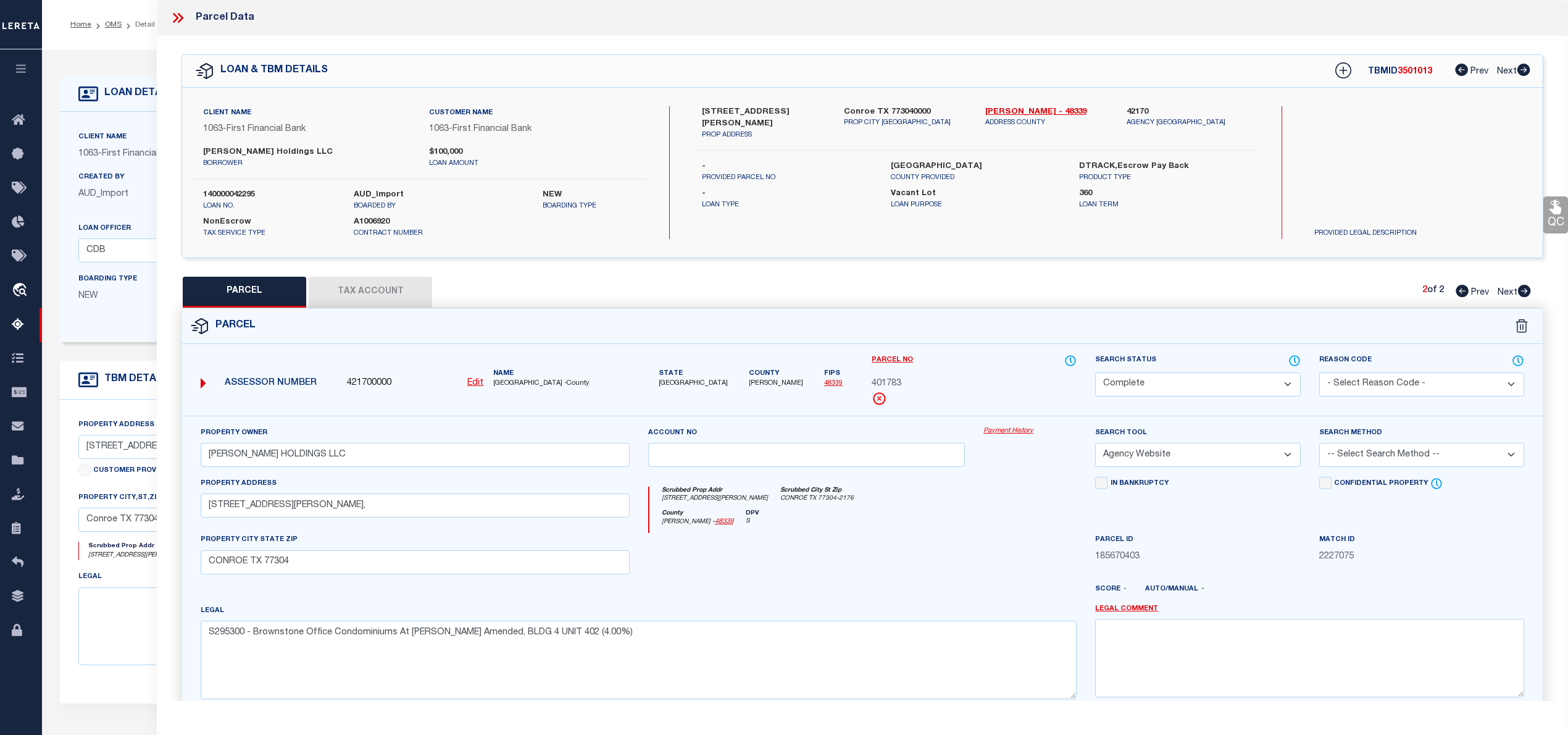
click at [1460, 293] on icon at bounding box center [1462, 291] width 13 height 12
click at [177, 18] on icon at bounding box center [176, 18] width 6 height 10
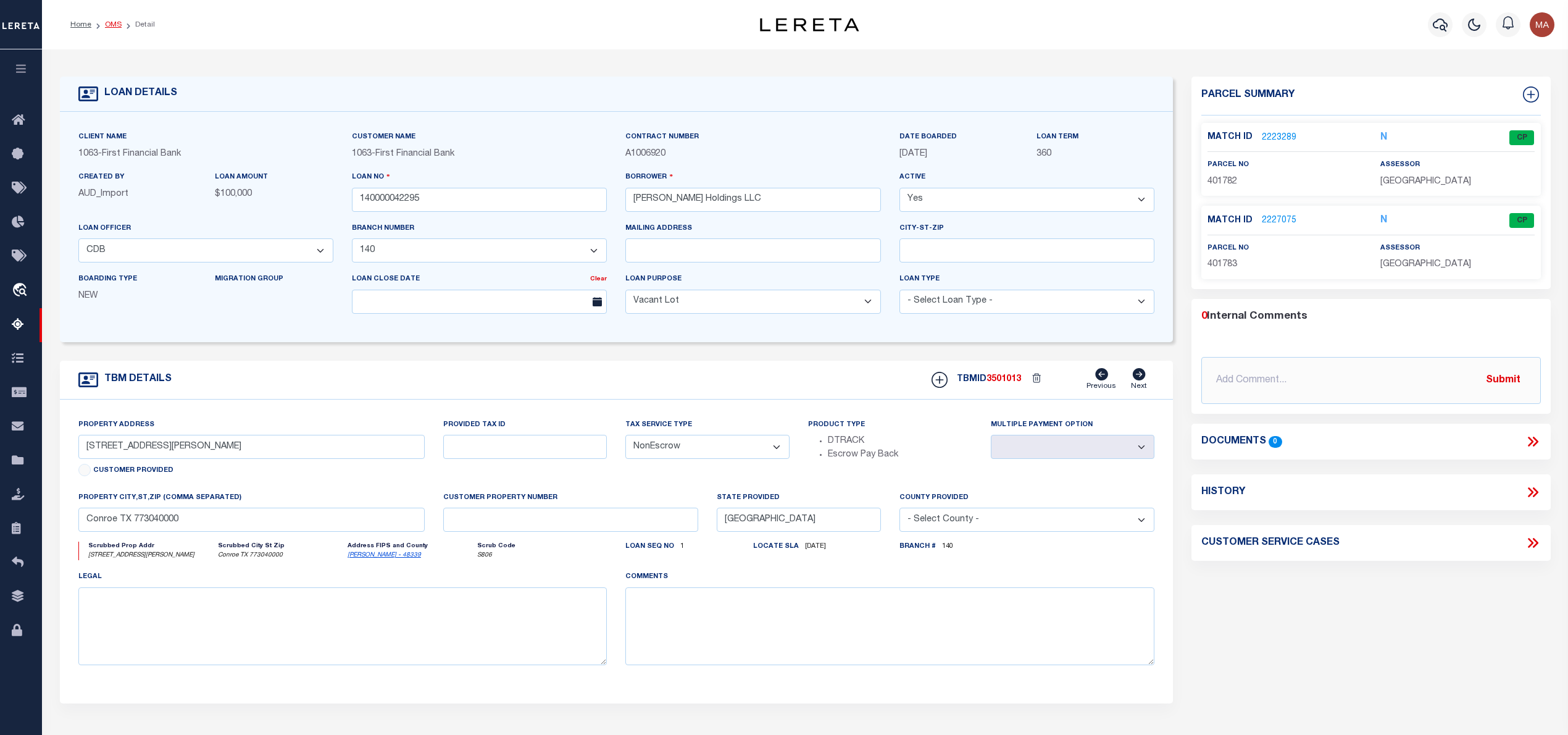
click at [110, 23] on link "OMS" at bounding box center [113, 25] width 17 height 7
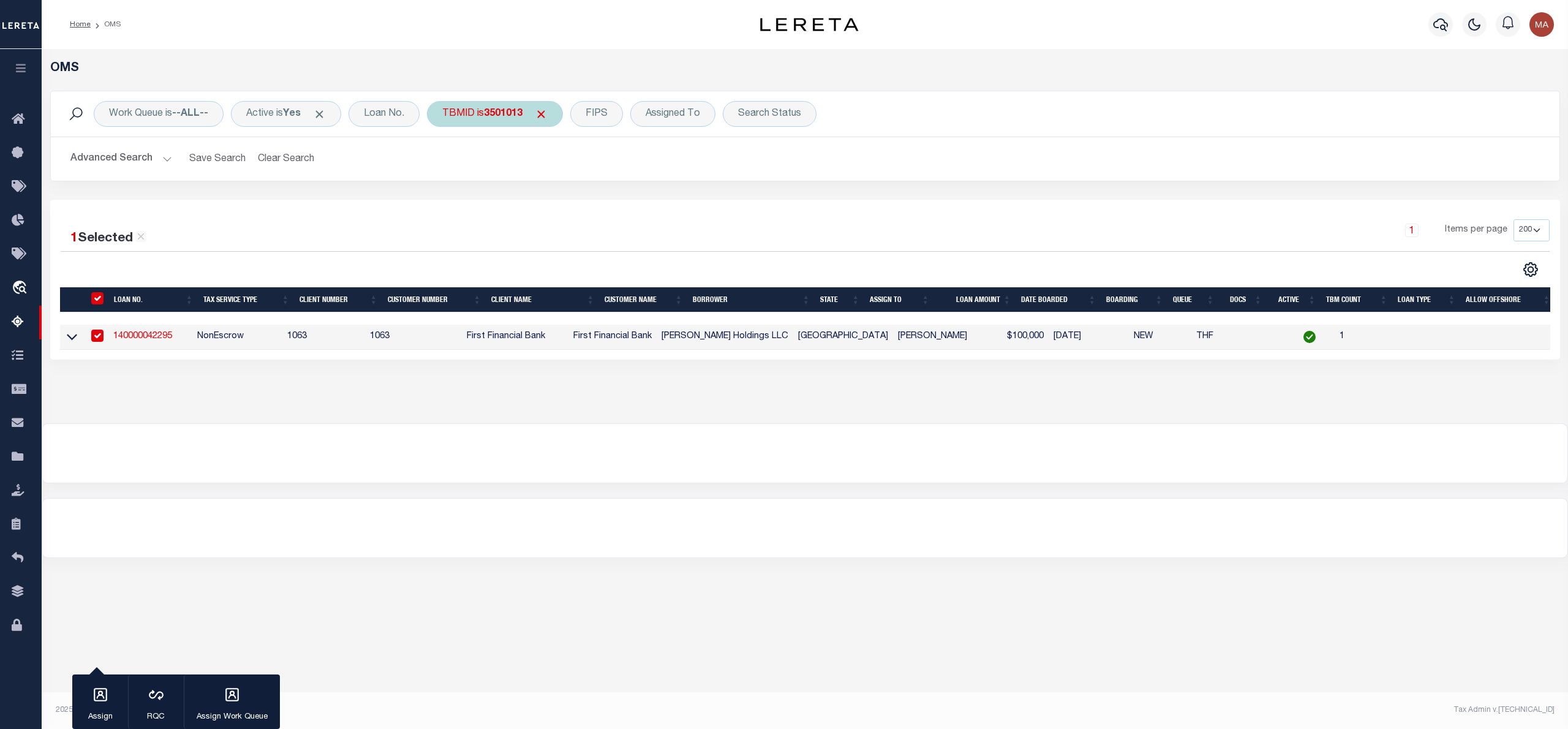
click at [545, 111] on span "Click to Remove" at bounding box center [542, 114] width 13 height 13
click at [684, 112] on div "Search Status" at bounding box center [697, 113] width 94 height 25
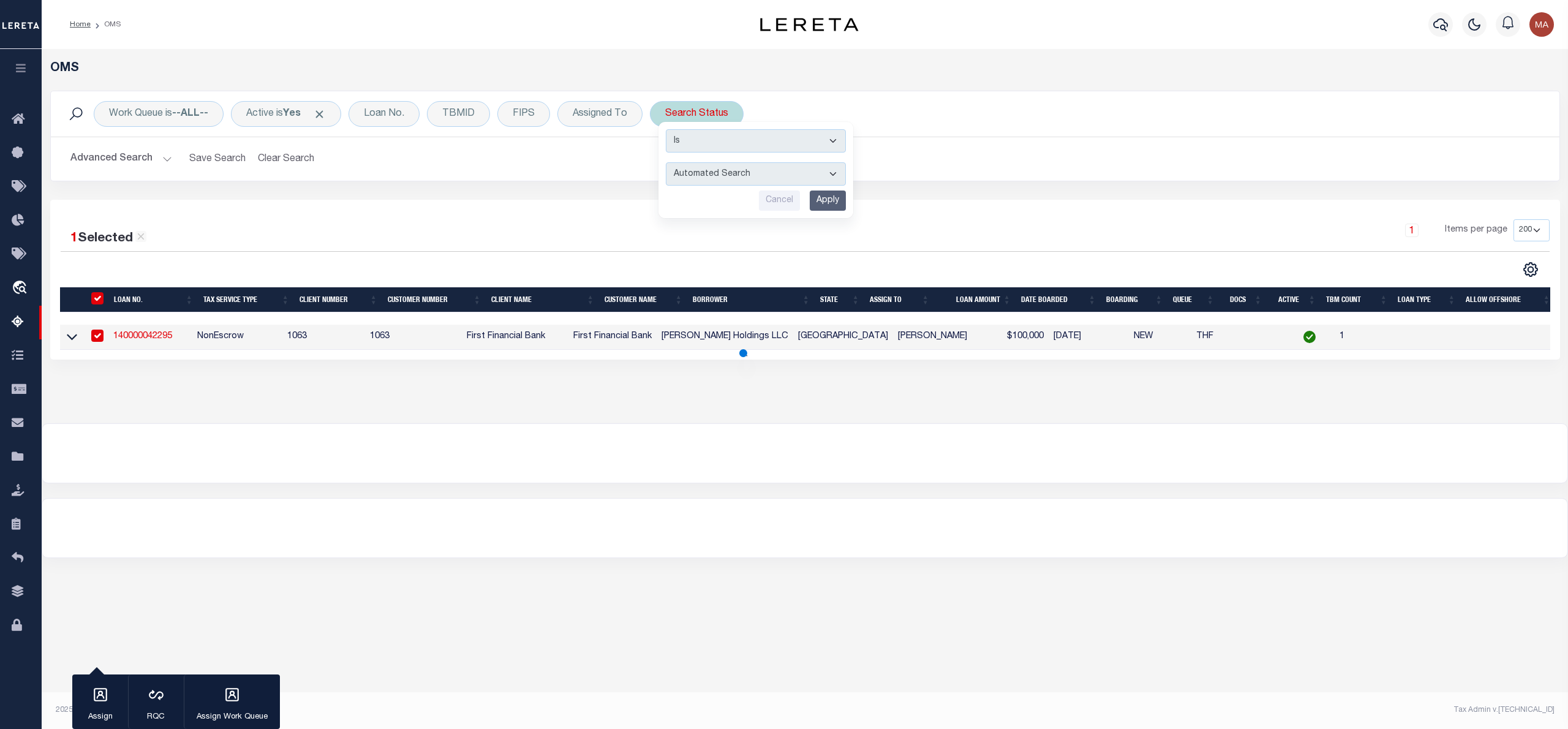
click at [714, 172] on select "Automated Search Bad Parcel Complete Duplicate Parcel High Dollar Reporting In …" at bounding box center [755, 174] width 180 height 23
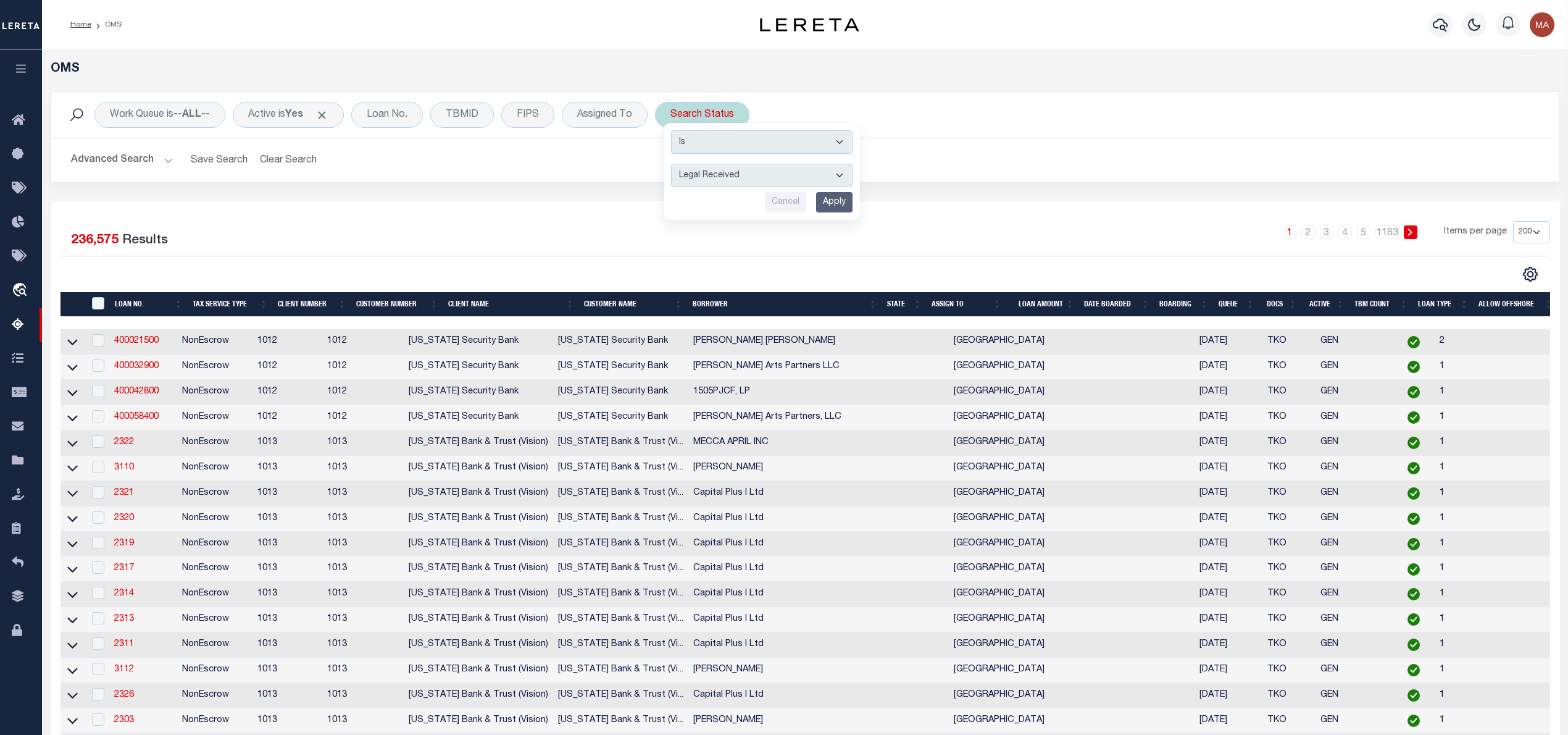
click at [675, 164] on select "Automated Search Bad Parcel Complete Duplicate Parcel High Dollar Reporting In …" at bounding box center [761, 175] width 181 height 23
click at [833, 203] on input "Apply" at bounding box center [834, 202] width 37 height 20
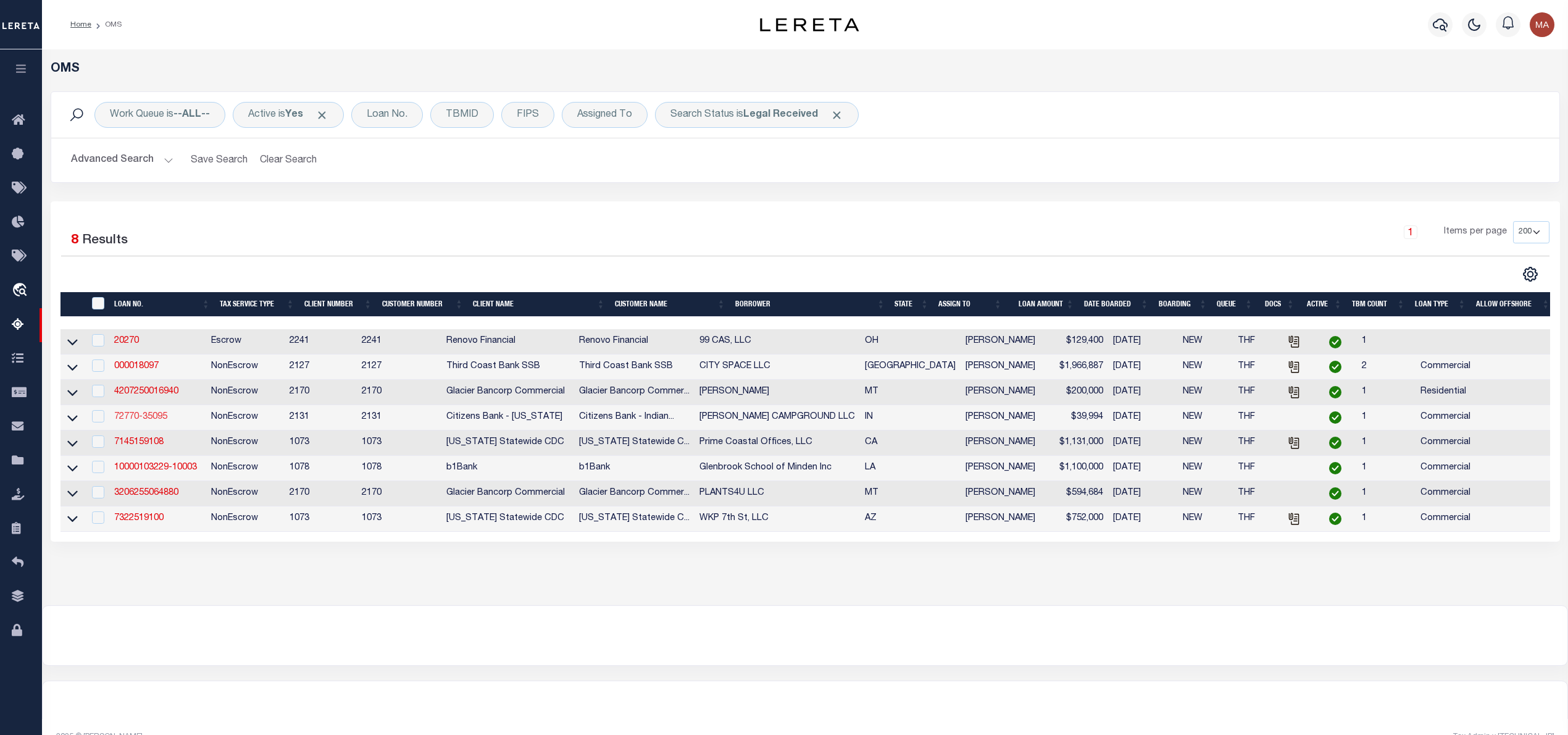
click at [123, 421] on link "72770-35095" at bounding box center [140, 416] width 53 height 9
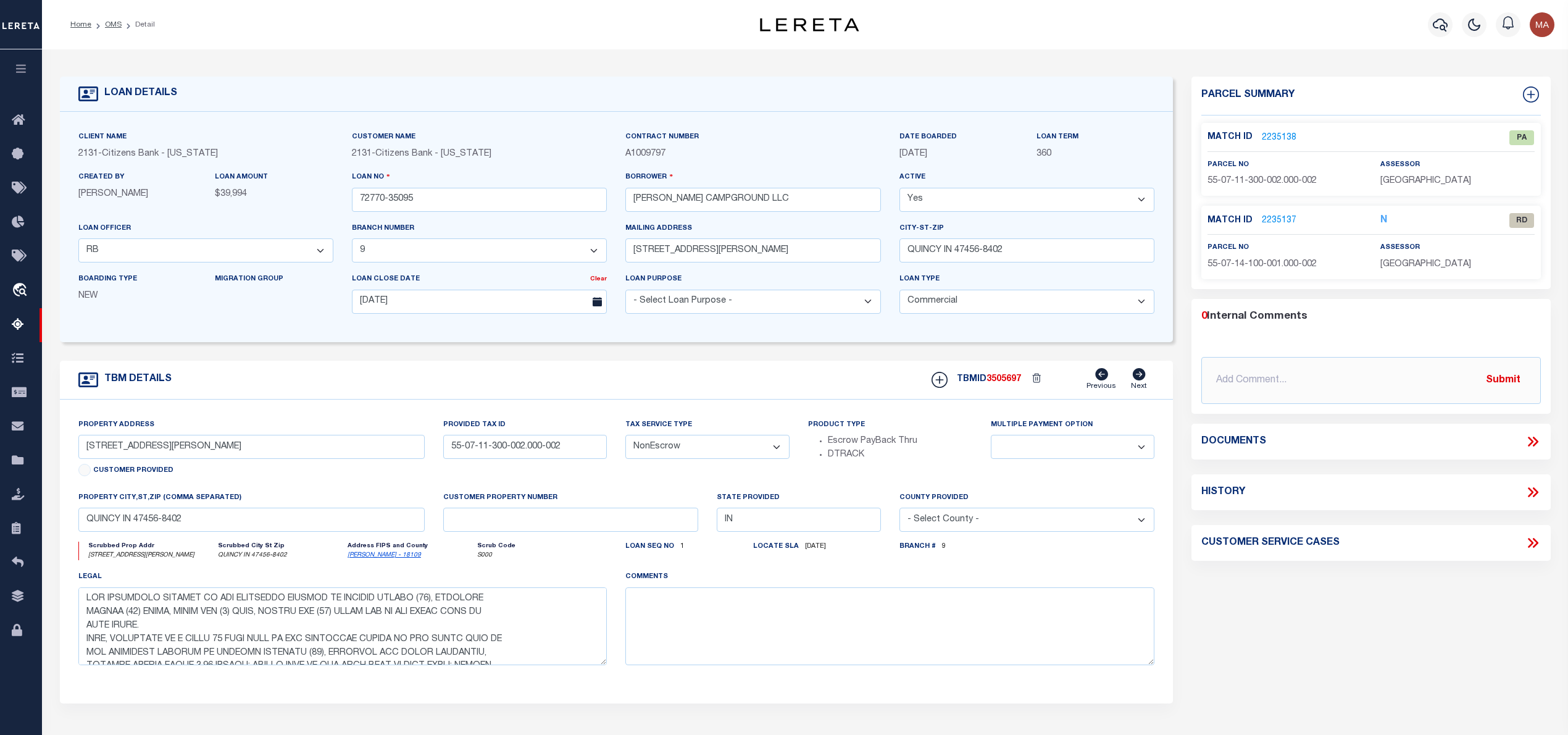
click at [1280, 216] on link "2235137" at bounding box center [1279, 221] width 34 height 13
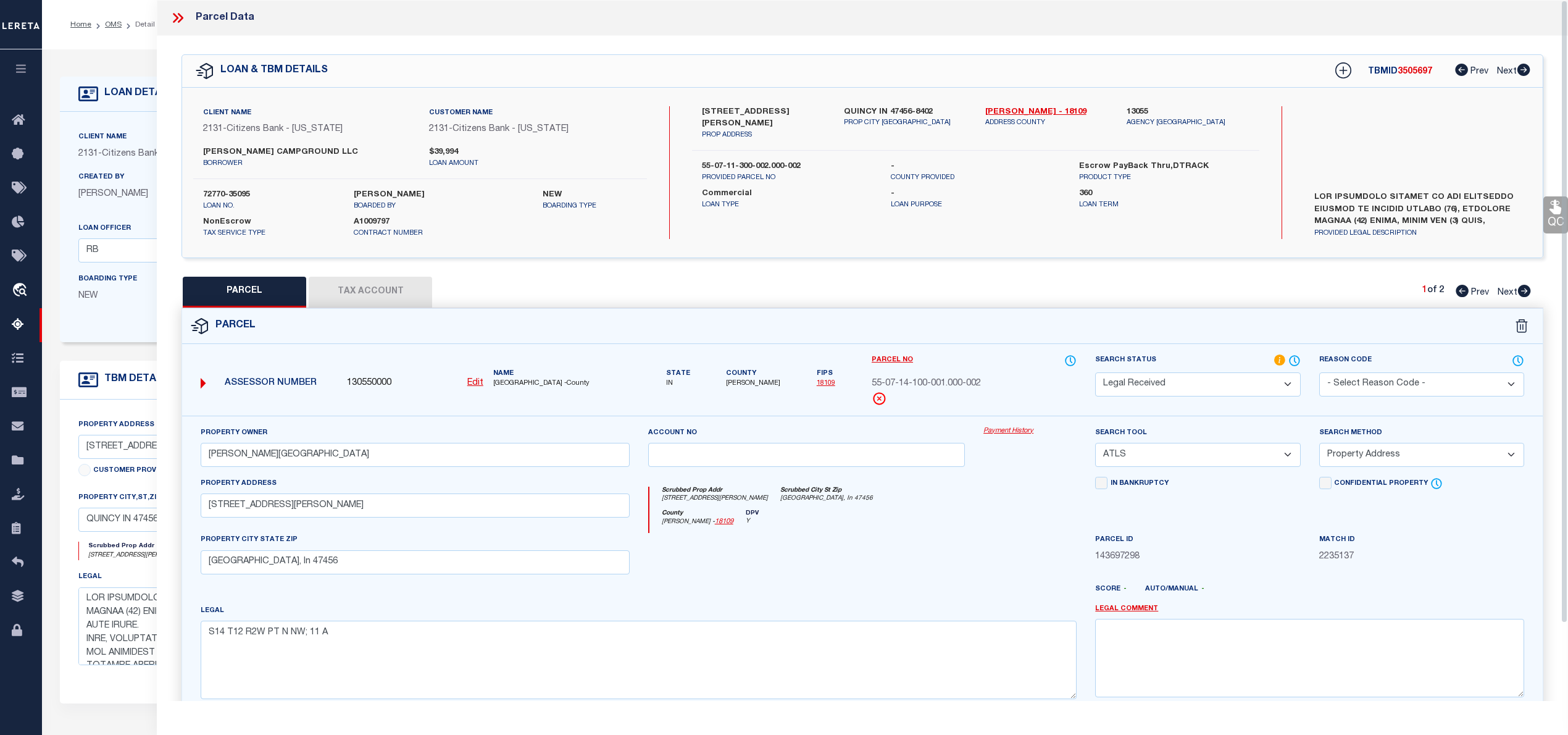
click at [175, 14] on icon at bounding box center [178, 18] width 16 height 16
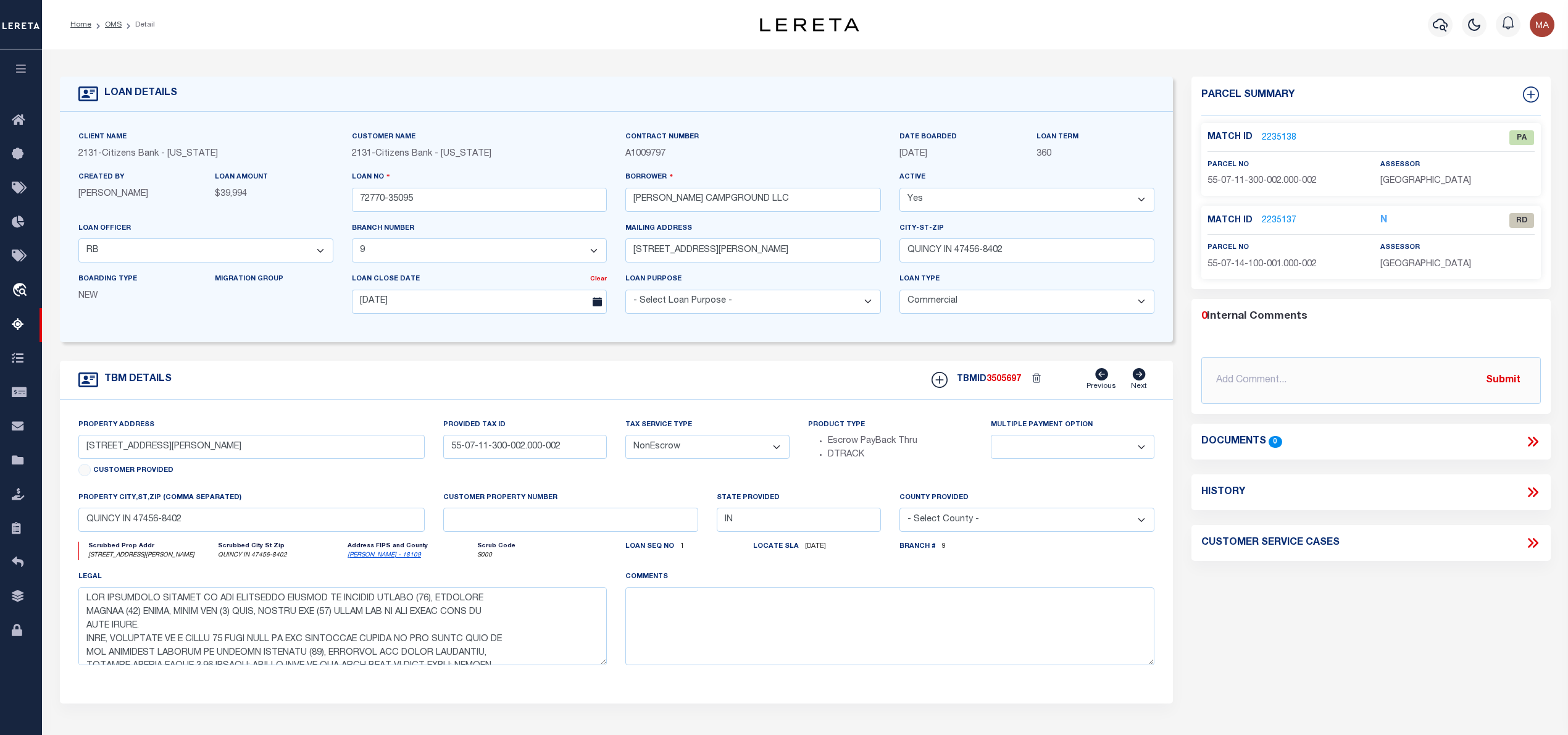
click at [1283, 134] on link "2235138" at bounding box center [1279, 138] width 34 height 13
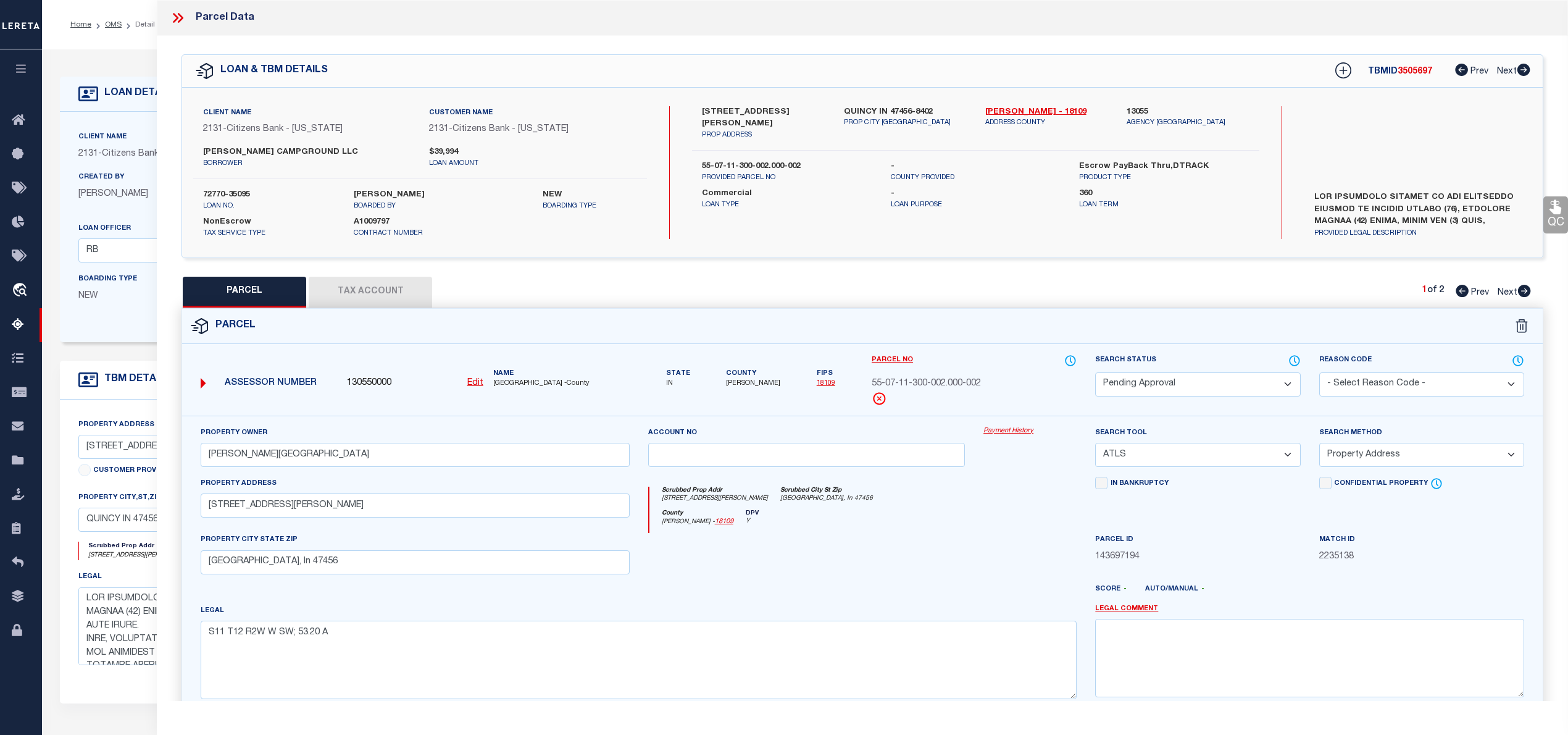
click at [1529, 290] on icon at bounding box center [1525, 291] width 13 height 12
click at [1026, 102] on div "Client Name 2131 - Citizens Bank - Indiana Customer Name 2131 - Citizens Bank -…" at bounding box center [862, 172] width 1360 height 170
click at [1027, 114] on link "Morgan - 18109" at bounding box center [1047, 112] width 123 height 12
drag, startPoint x: 699, startPoint y: 113, endPoint x: 808, endPoint y: 106, distance: 109.2
click at [808, 106] on div "9985 W LAKE MELISSA DR PROP ADDRESS" at bounding box center [763, 123] width 141 height 34
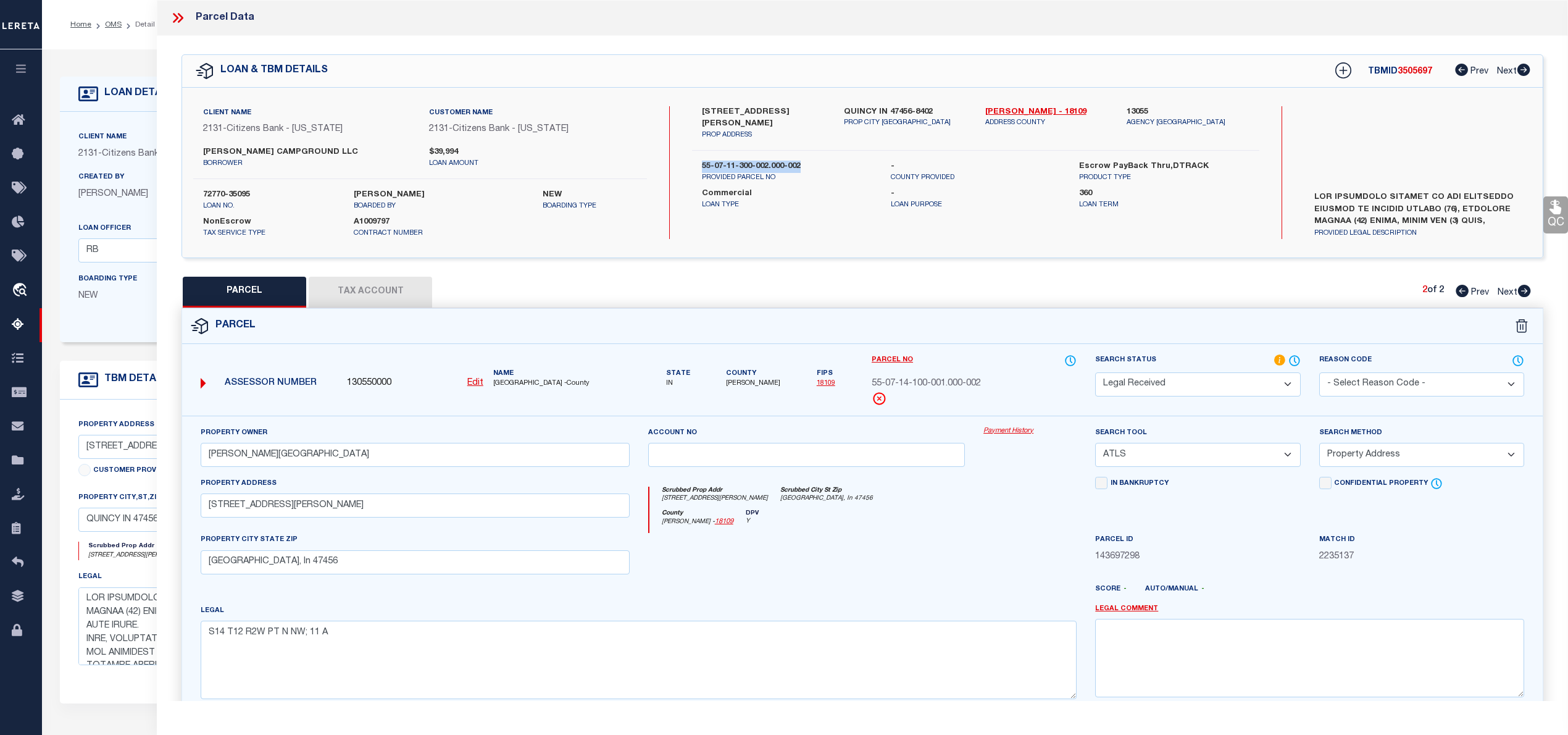
drag, startPoint x: 701, startPoint y: 154, endPoint x: 803, endPoint y: 156, distance: 102.0
click at [803, 161] on div "55-07-11-300-002.000-002 PROVIDED PARCEL NO" at bounding box center [787, 172] width 189 height 22
click at [175, 18] on icon at bounding box center [178, 18] width 16 height 16
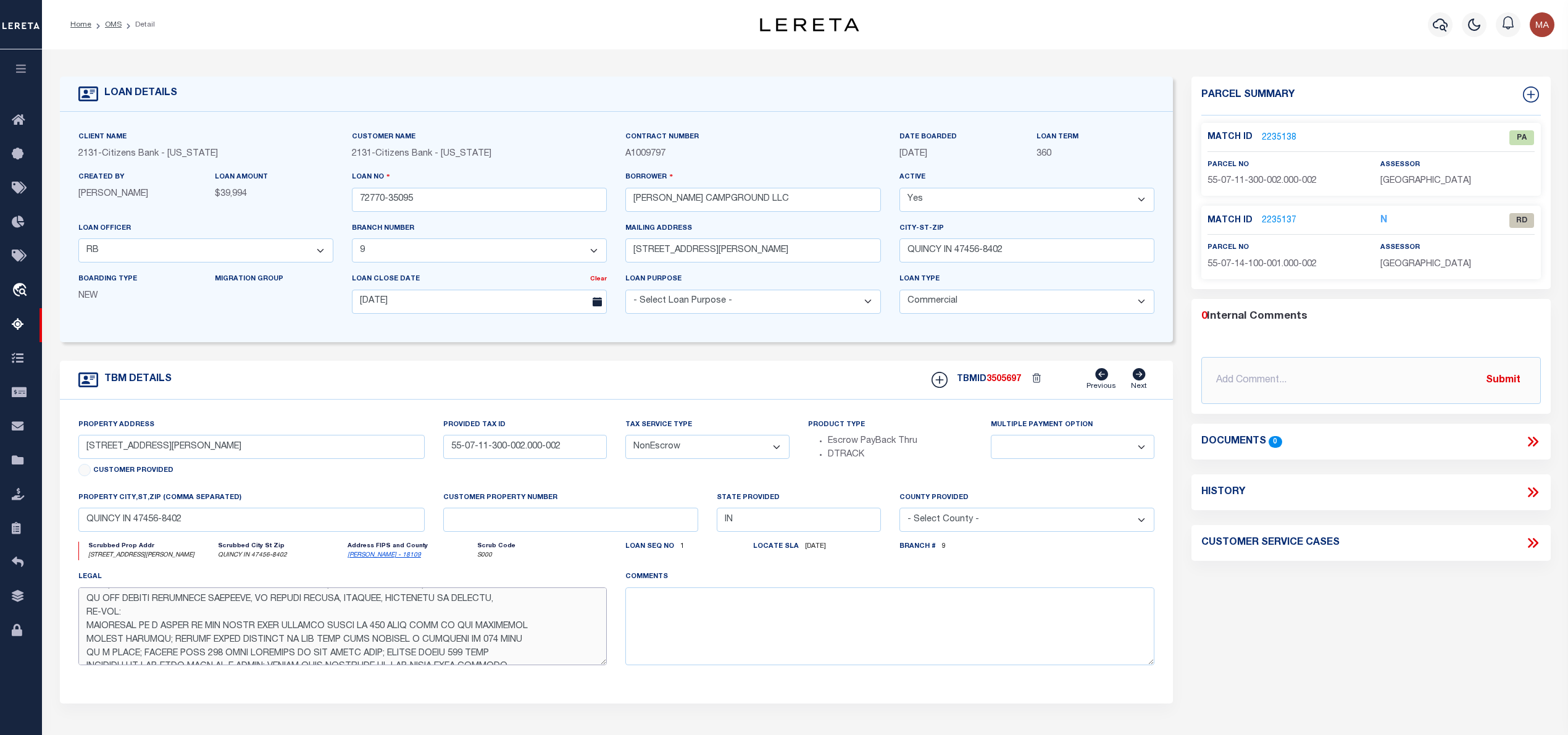
scroll to position [203, 0]
drag, startPoint x: 85, startPoint y: 607, endPoint x: 546, endPoint y: 658, distance: 463.8
click at [546, 658] on textarea at bounding box center [343, 626] width 529 height 77
click at [1274, 132] on link "2235138" at bounding box center [1279, 138] width 34 height 13
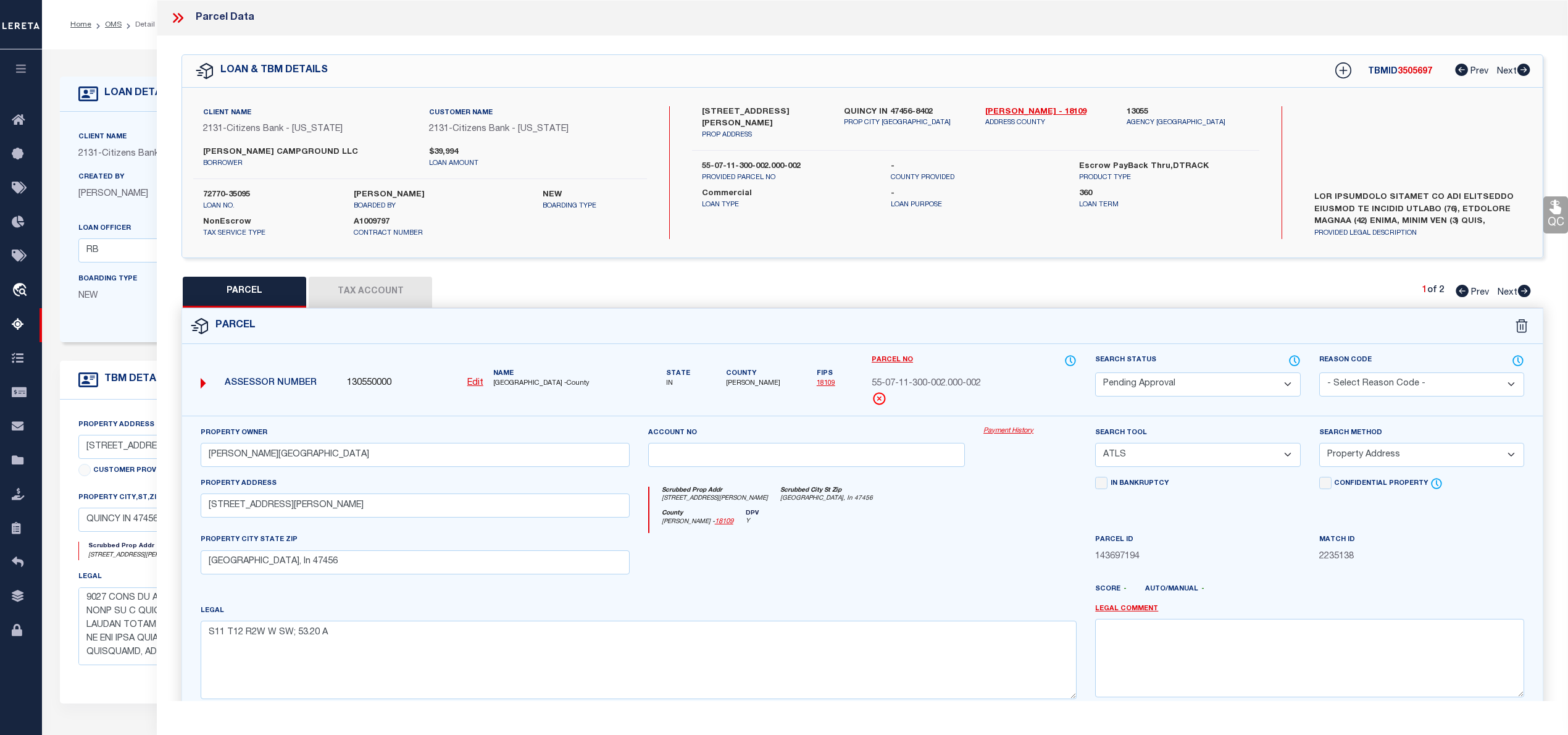
click at [1168, 391] on select "Automated Search Bad Parcel Complete Duplicate Parcel High Dollar Reporting In …" at bounding box center [1198, 384] width 205 height 24
click at [1095, 373] on select "Automated Search Bad Parcel Complete Duplicate Parcel High Dollar Reporting In …" at bounding box center [1198, 384] width 205 height 24
click at [1161, 465] on select "-- Select Search Tool -- 3rd Party Website Agency File Agency Website ATLS CNV-…" at bounding box center [1198, 454] width 205 height 24
click at [1095, 444] on select "-- Select Search Tool -- 3rd Party Website Agency File Agency Website ATLS CNV-…" at bounding box center [1198, 454] width 205 height 24
click at [1355, 456] on select "-- Select Search Method -- Property Address Legal Liability Info Provided" at bounding box center [1422, 454] width 205 height 24
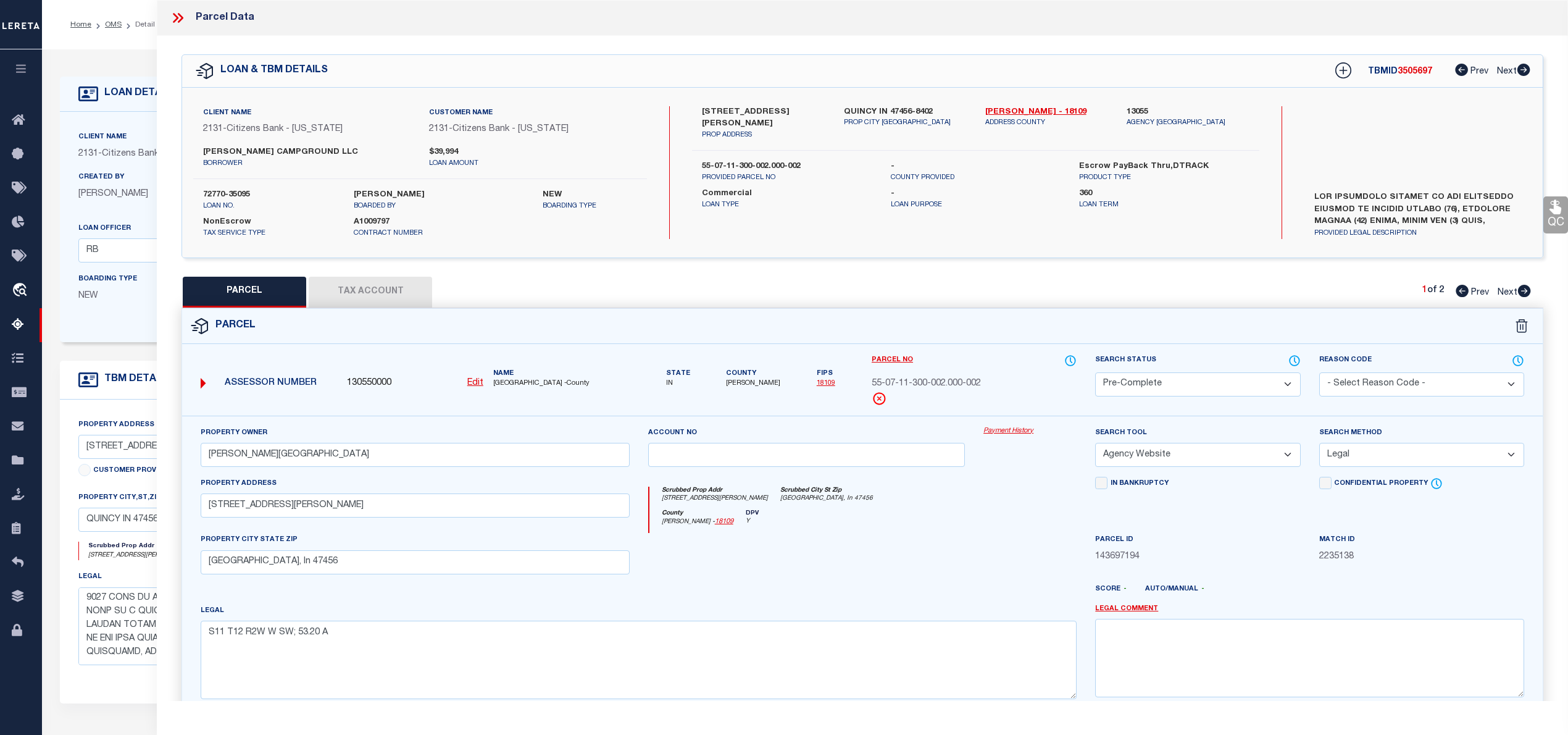
click at [1320, 444] on select "-- Select Search Method -- Property Address Legal Liability Info Provided" at bounding box center [1422, 454] width 205 height 24
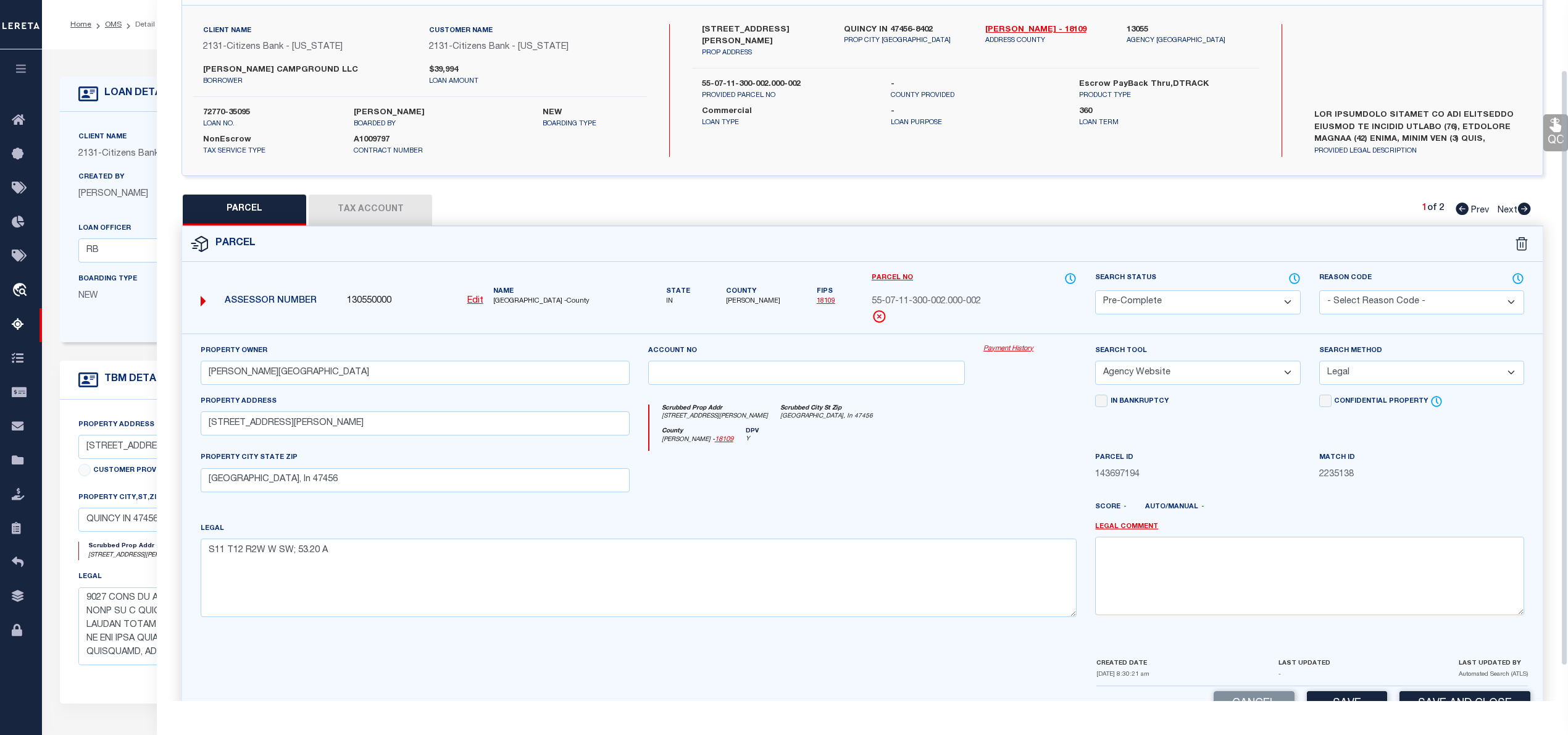
scroll to position [123, 0]
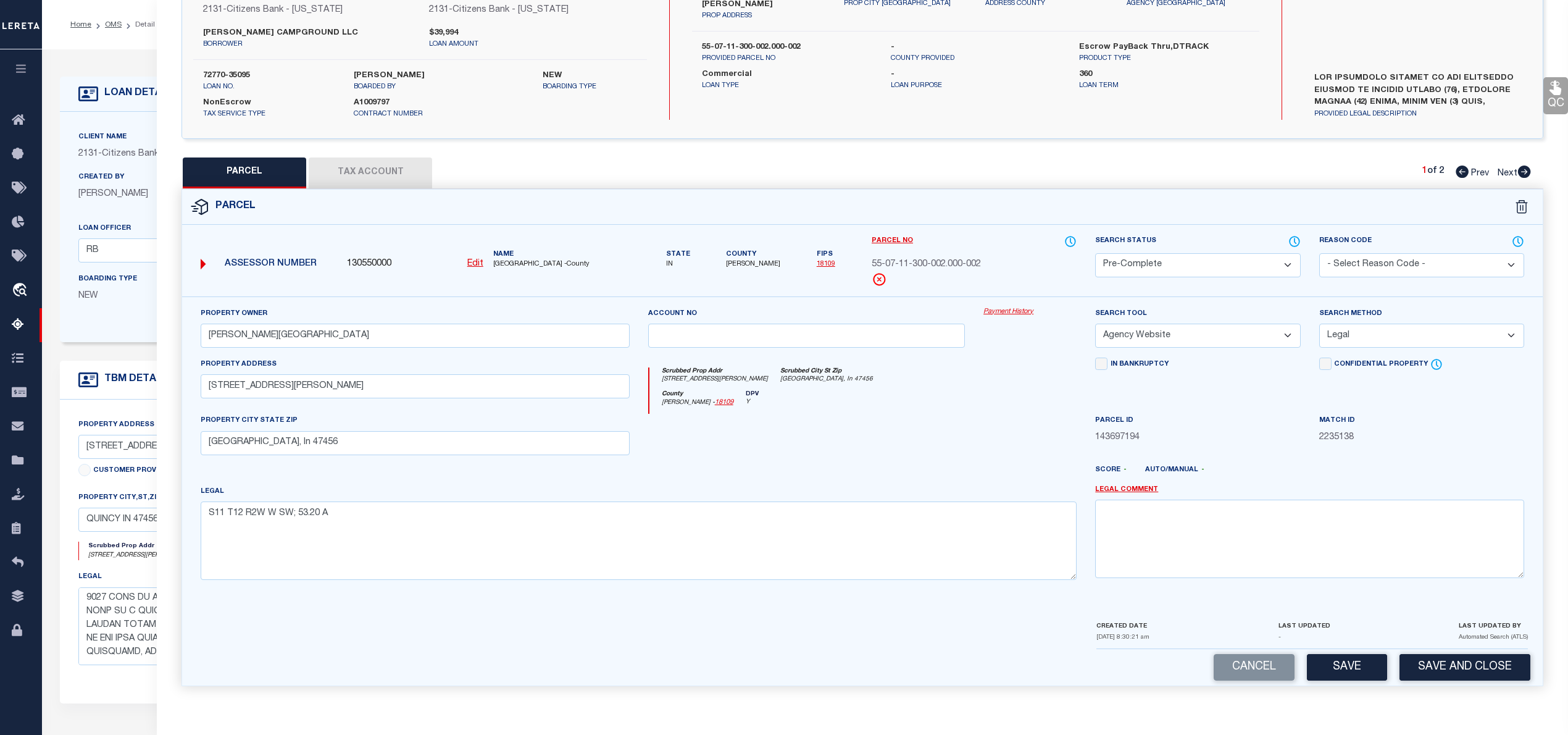
click at [376, 171] on button "Tax Account" at bounding box center [370, 172] width 123 height 31
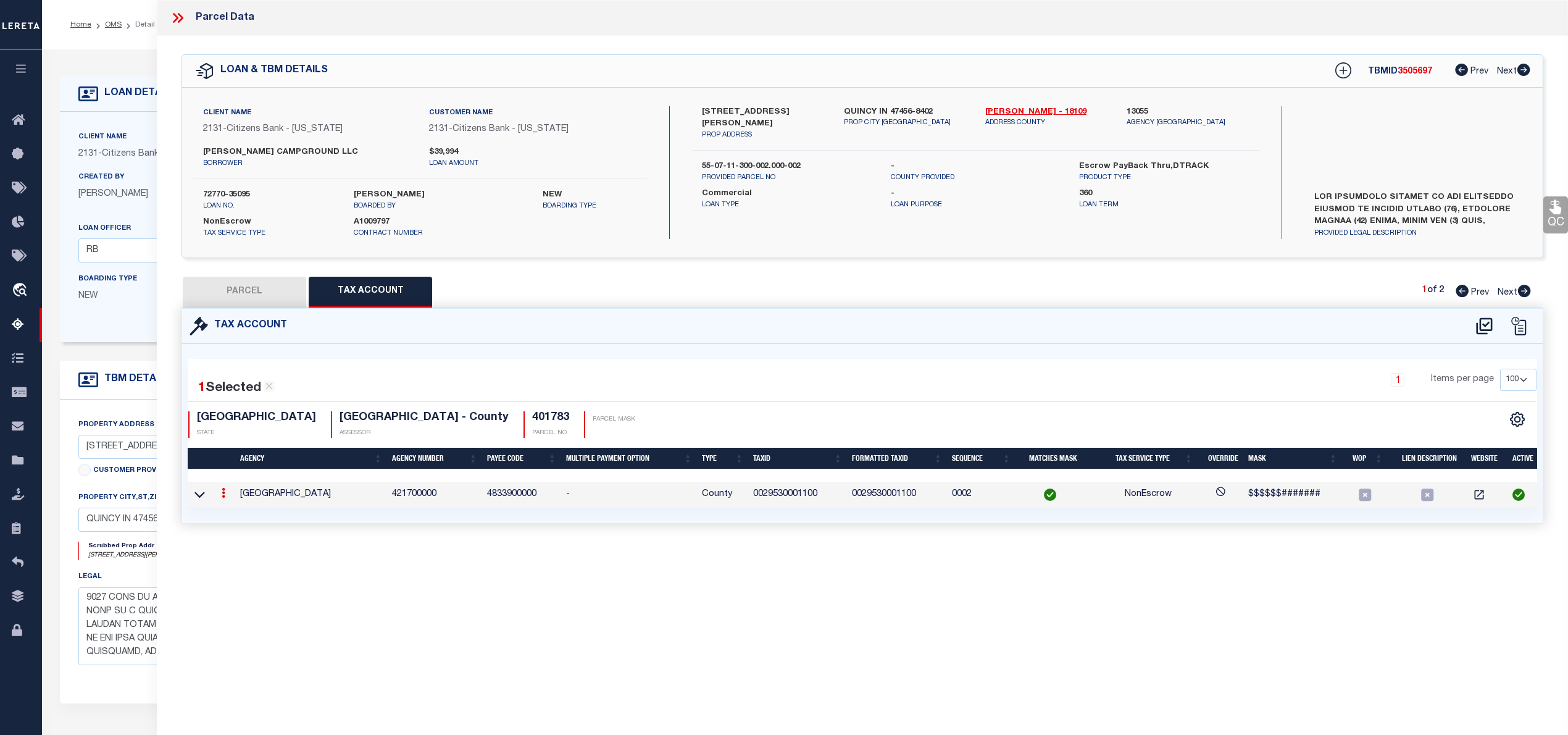
scroll to position [0, 0]
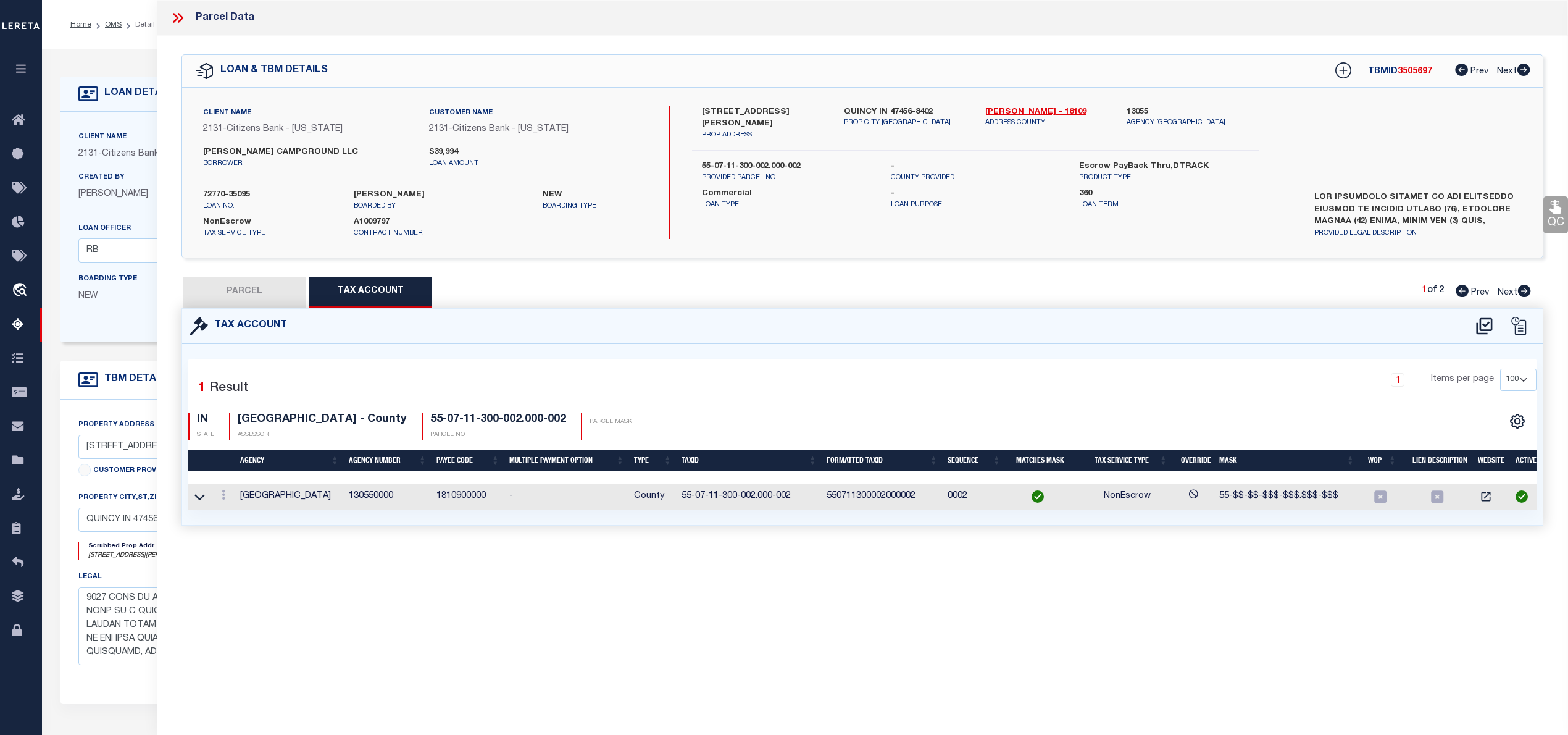
click at [210, 292] on button "PARCEL" at bounding box center [244, 292] width 123 height 31
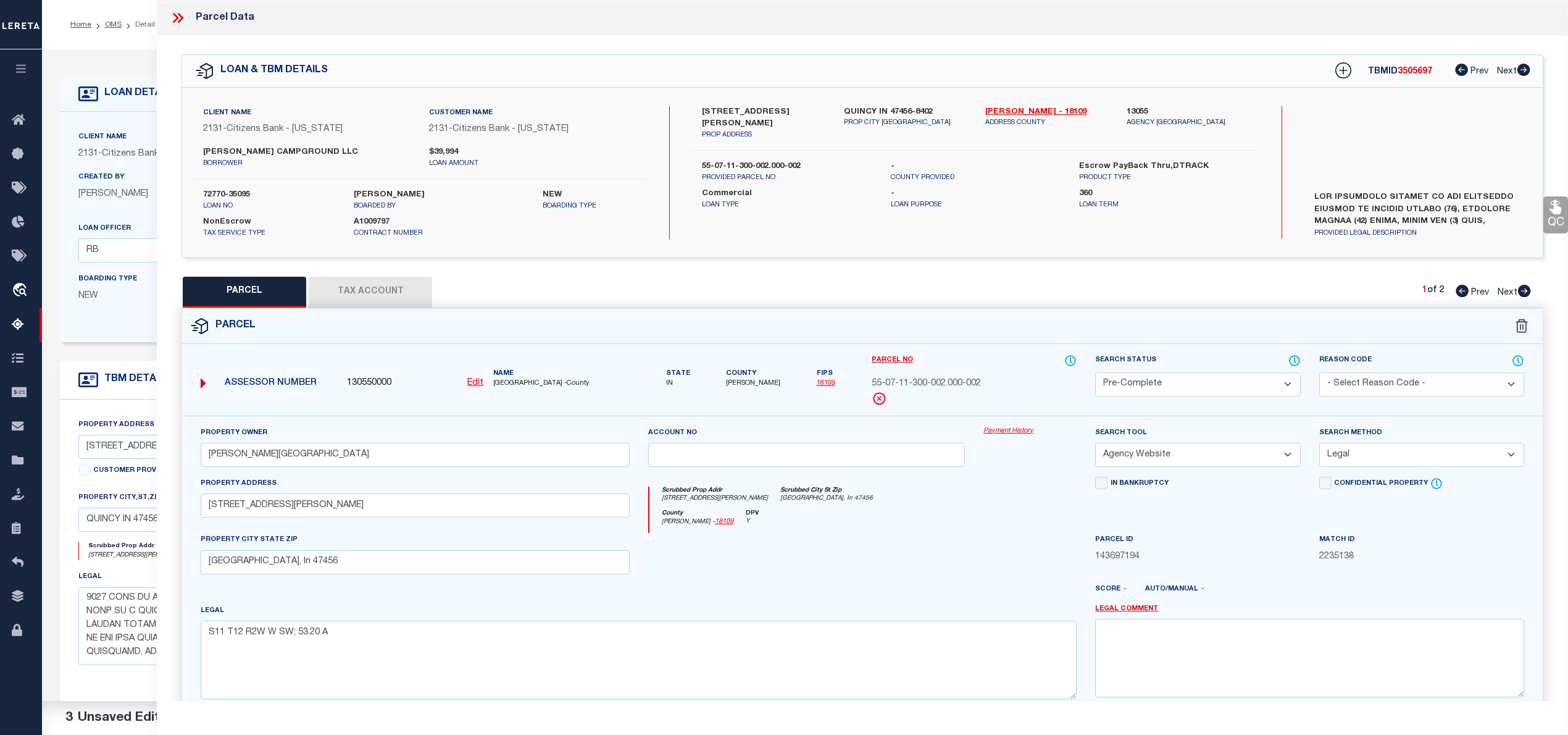
scroll to position [123, 0]
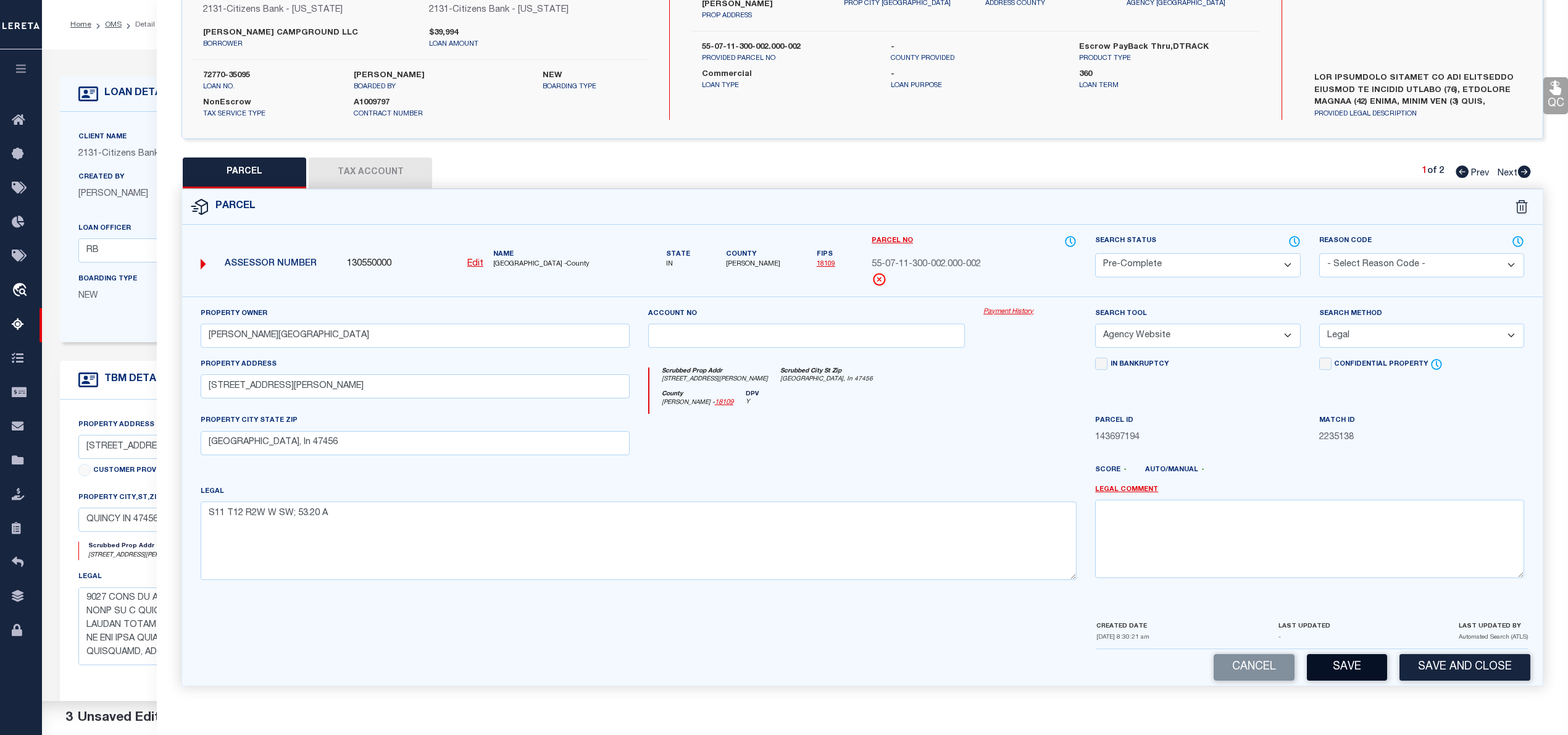
click at [1348, 665] on button "Save" at bounding box center [1347, 667] width 80 height 26
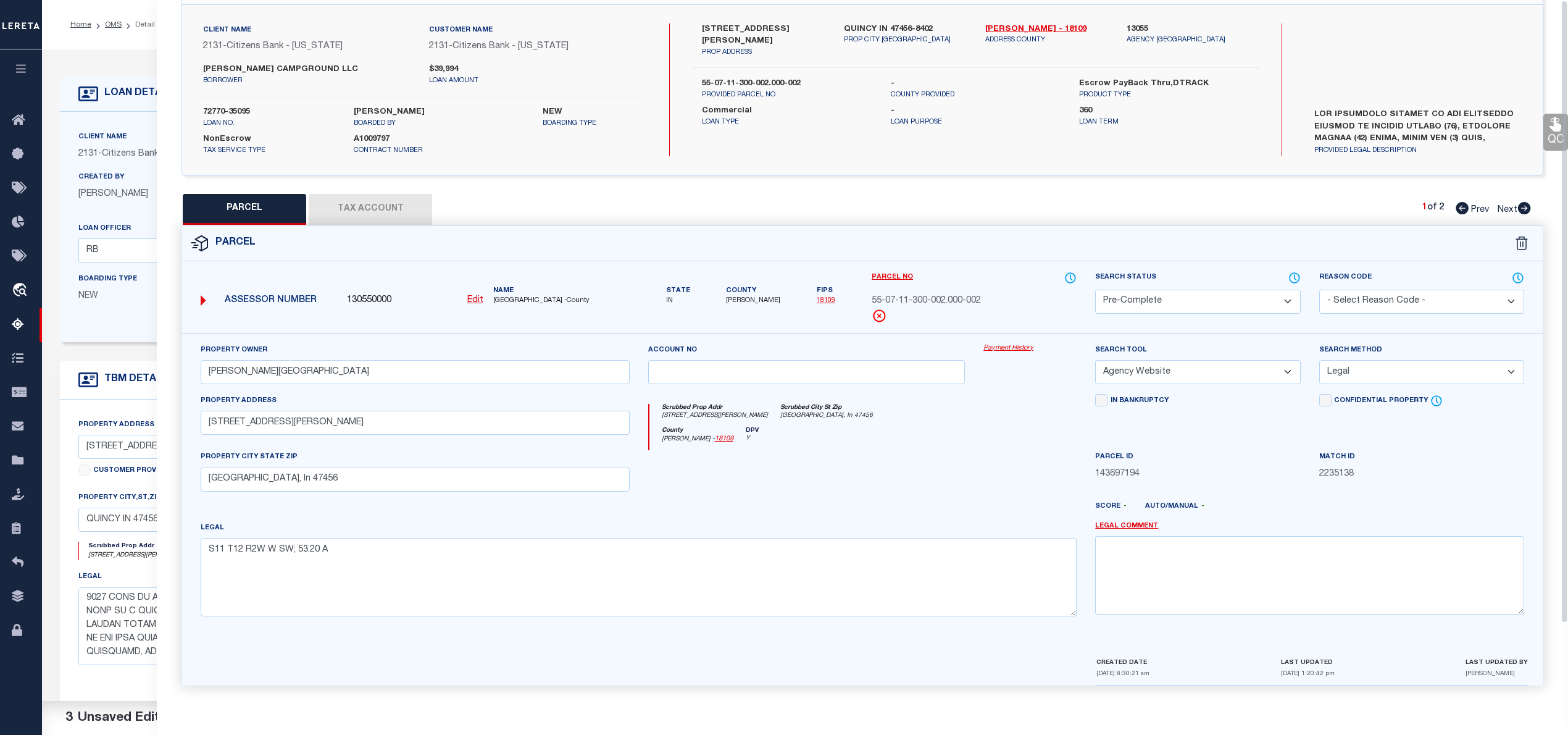
scroll to position [0, 0]
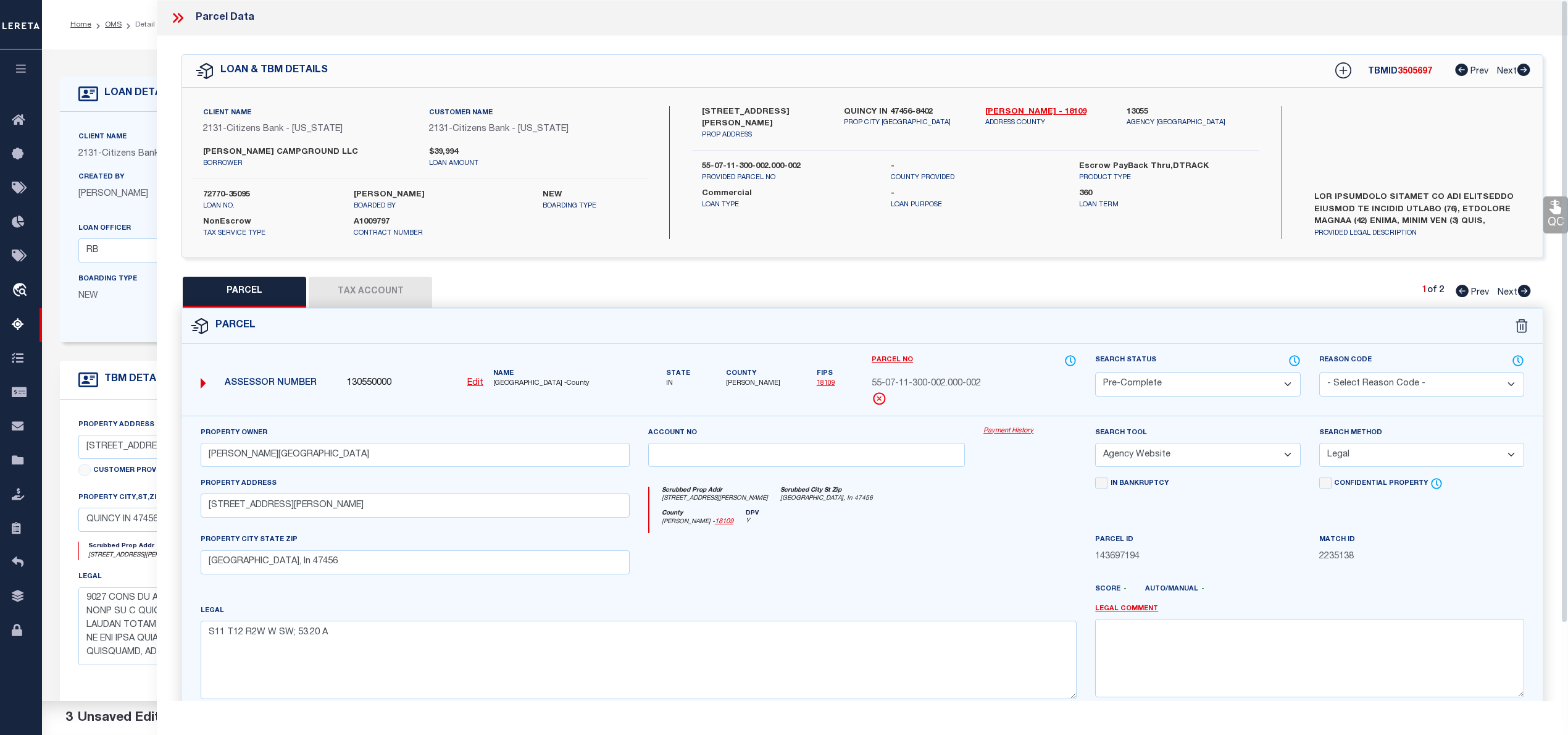
click at [1524, 292] on icon at bounding box center [1525, 291] width 13 height 12
click at [1184, 386] on select "Automated Search Bad Parcel Complete Duplicate Parcel High Dollar Reporting In …" at bounding box center [1198, 384] width 205 height 24
click at [1095, 373] on select "Automated Search Bad Parcel Complete Duplicate Parcel High Dollar Reporting In …" at bounding box center [1198, 384] width 205 height 24
click at [1156, 462] on select "-- Select Search Tool -- 3rd Party Website Agency File Agency Website ATLS CNV-…" at bounding box center [1198, 454] width 205 height 24
click at [1095, 444] on select "-- Select Search Tool -- 3rd Party Website Agency File Agency Website ATLS CNV-…" at bounding box center [1198, 454] width 205 height 24
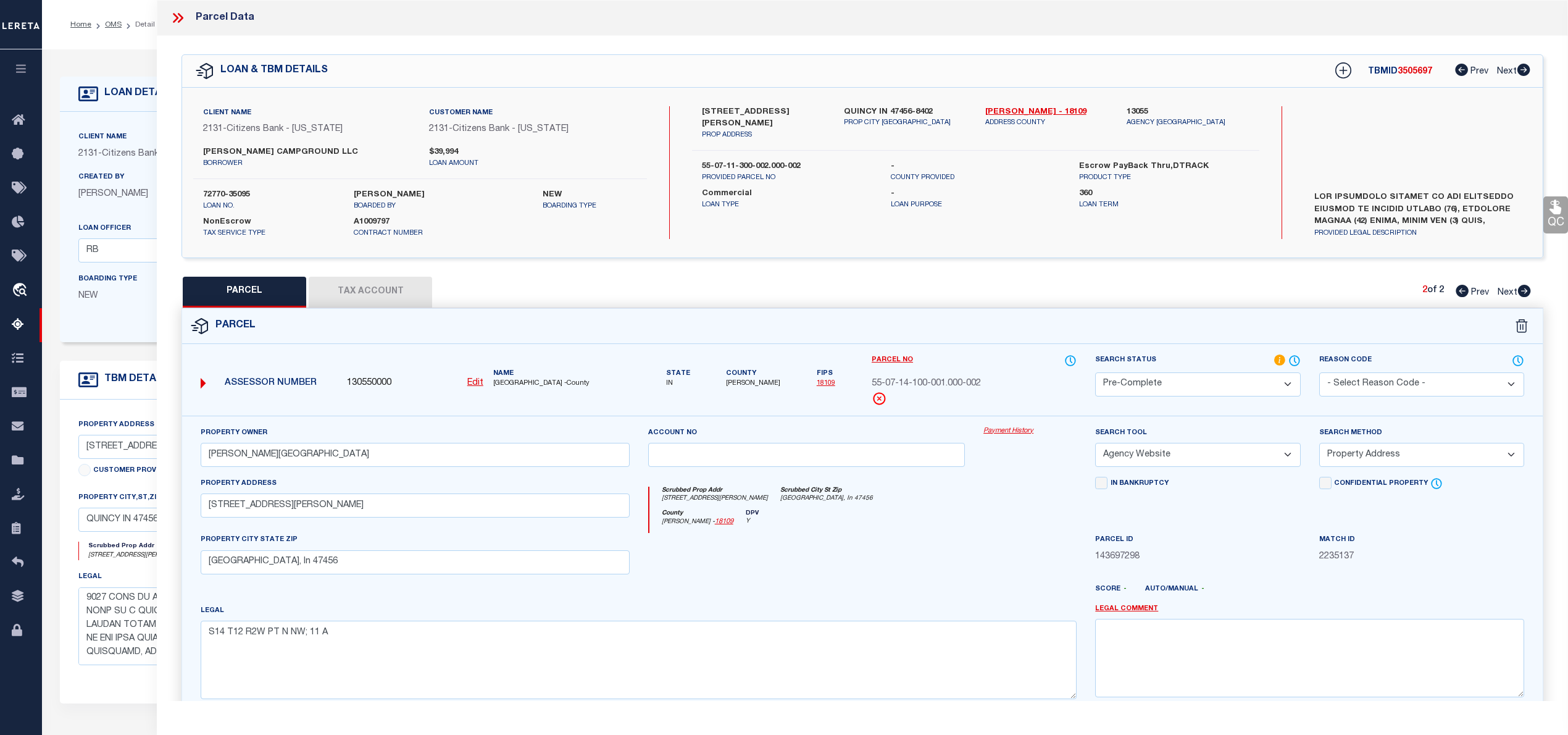
click at [1352, 457] on select "-- Select Search Method -- Property Address Legal Liability Info Provided" at bounding box center [1422, 454] width 205 height 24
click at [1320, 444] on select "-- Select Search Method -- Property Address Legal Liability Info Provided" at bounding box center [1422, 454] width 205 height 24
click at [374, 281] on button "Tax Account" at bounding box center [370, 292] width 123 height 31
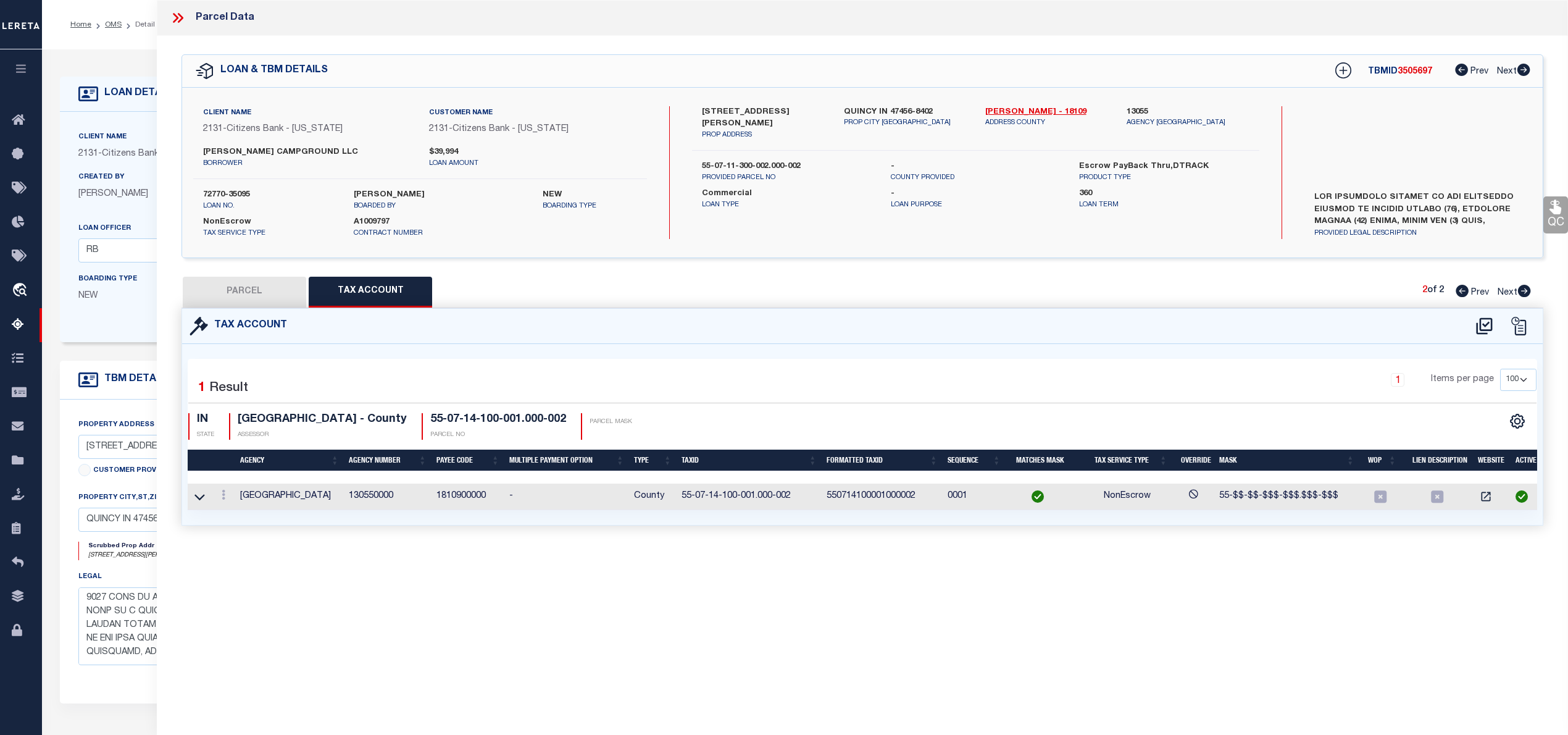
click at [264, 292] on button "PARCEL" at bounding box center [244, 292] width 123 height 31
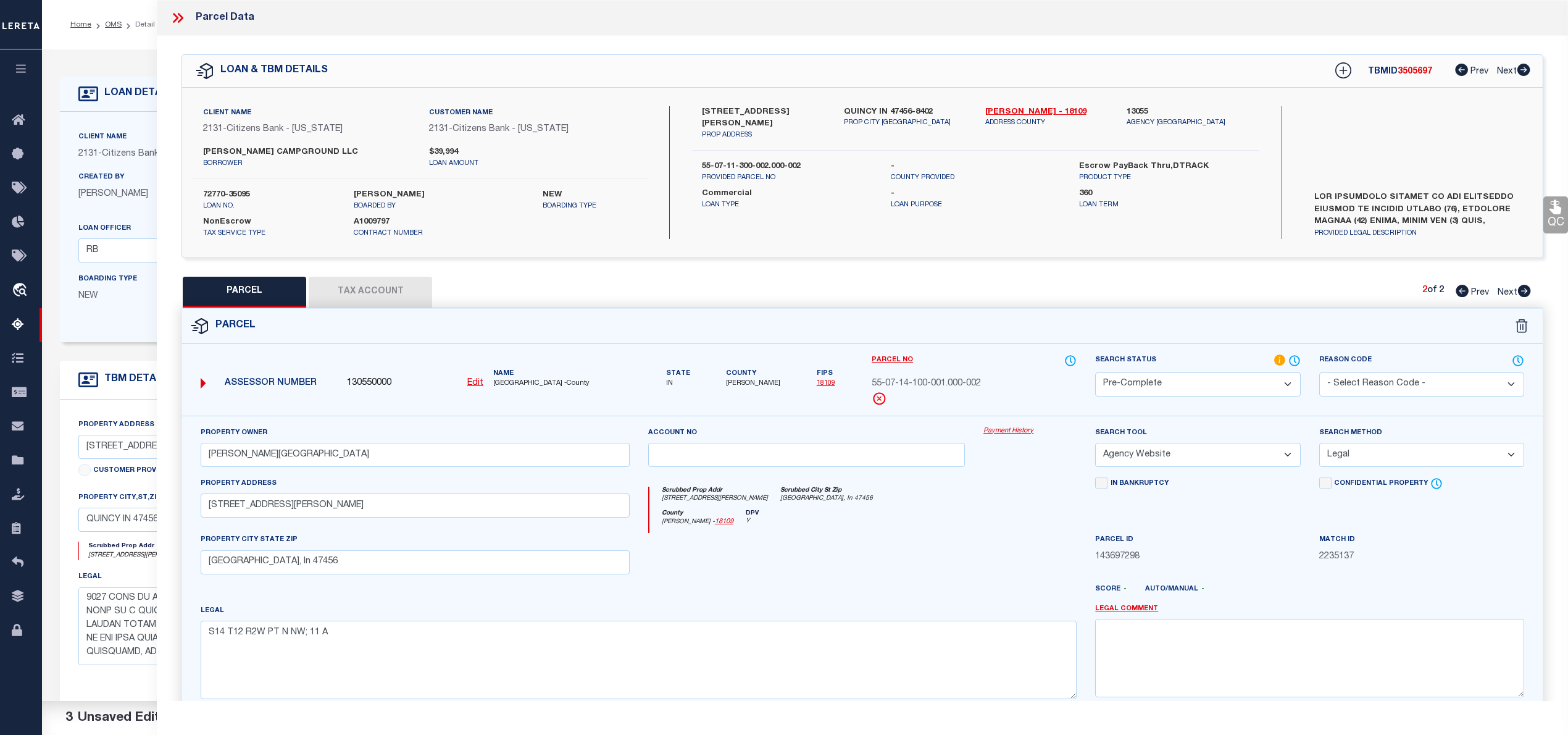
scroll to position [123, 0]
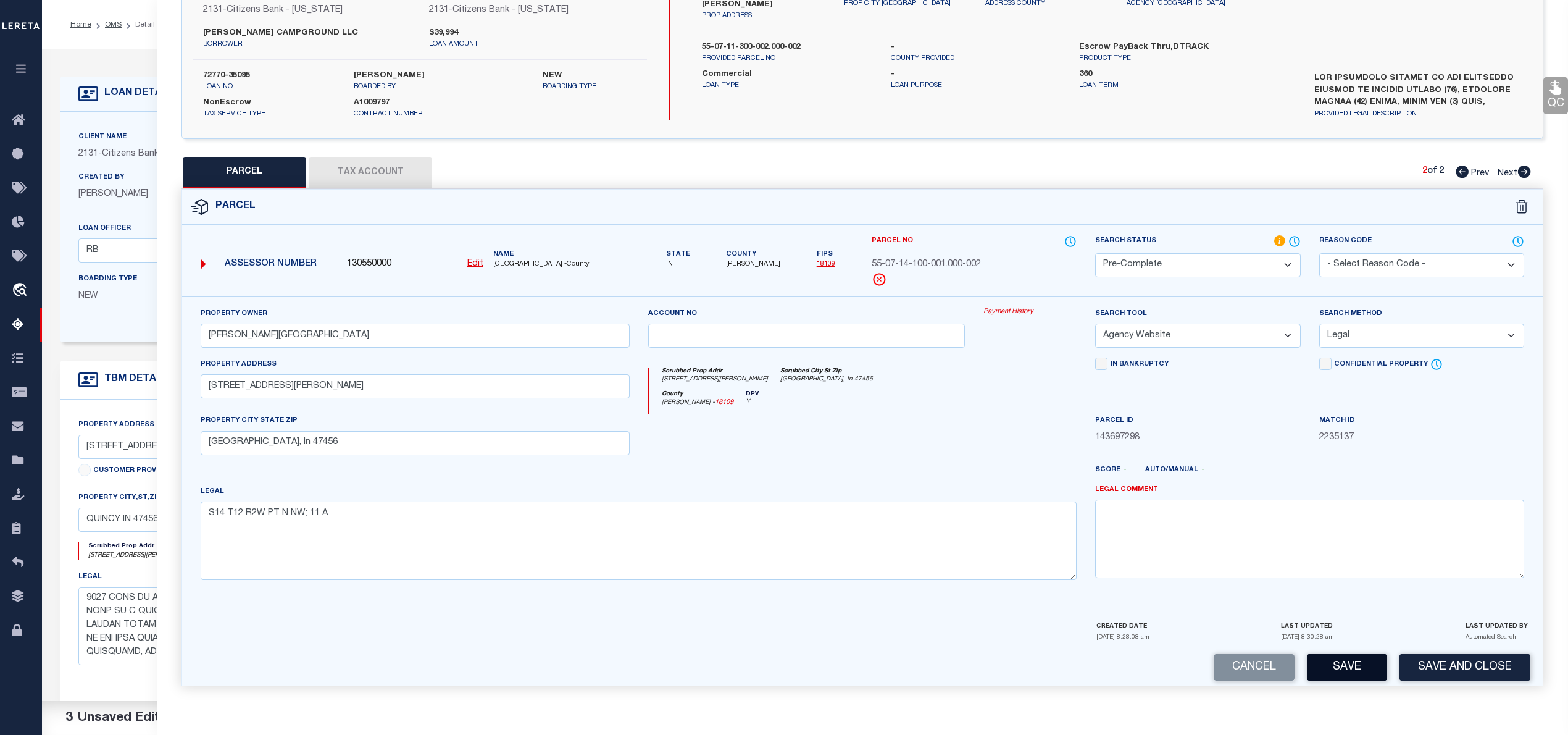
click at [1346, 664] on button "Save" at bounding box center [1347, 667] width 80 height 26
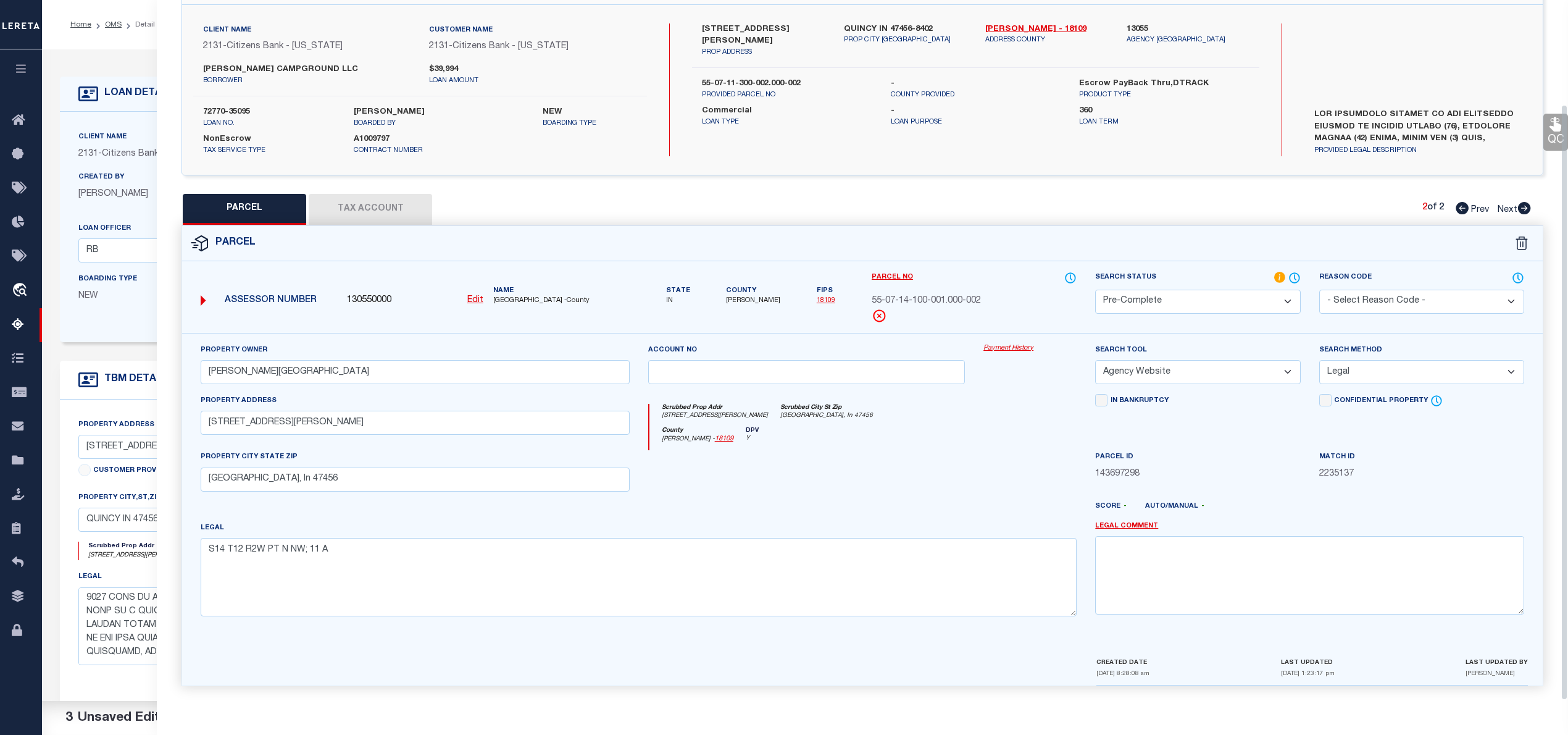
scroll to position [87, 0]
click at [1464, 205] on icon at bounding box center [1462, 207] width 13 height 12
click at [1523, 202] on icon at bounding box center [1525, 207] width 13 height 12
click at [1460, 205] on icon at bounding box center [1462, 207] width 13 height 12
click at [1521, 205] on icon at bounding box center [1525, 207] width 13 height 12
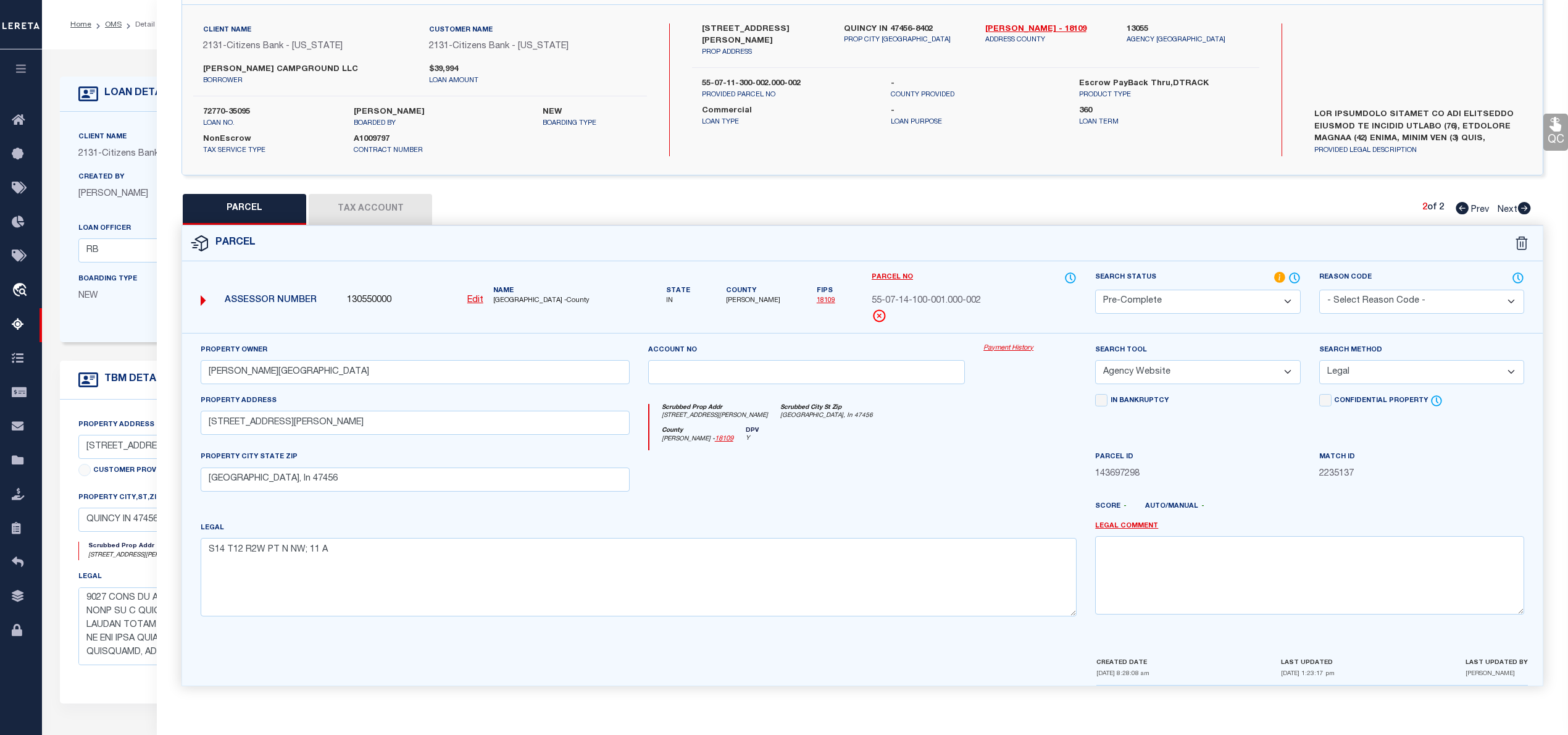
drag, startPoint x: 1455, startPoint y: 206, endPoint x: 1569, endPoint y: 238, distance: 118.4
click at [1457, 206] on icon at bounding box center [1462, 207] width 13 height 12
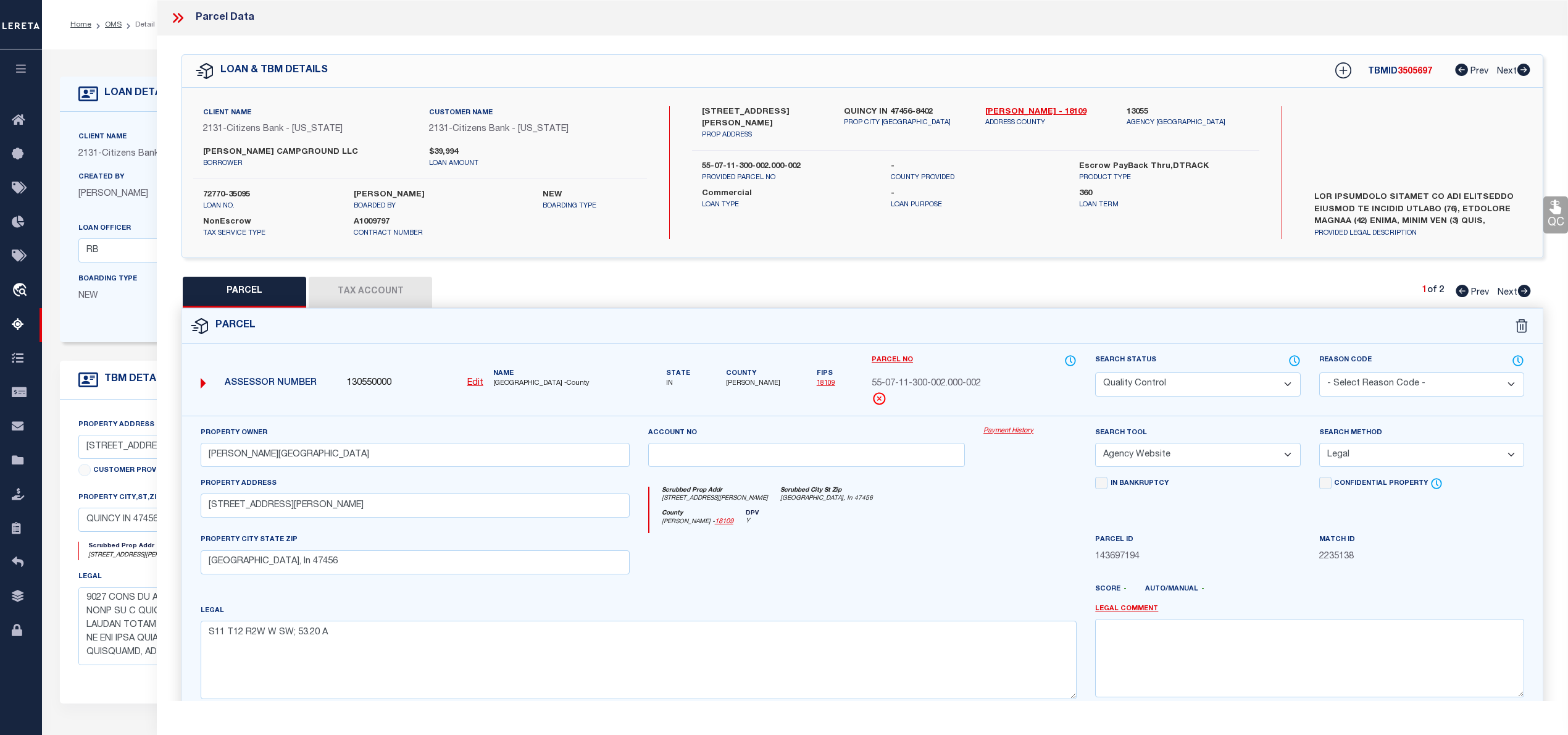
click at [1420, 72] on span "3505697" at bounding box center [1415, 72] width 34 height 9
click at [949, 381] on span "55-07-11-300-002.000-002" at bounding box center [926, 384] width 110 height 14
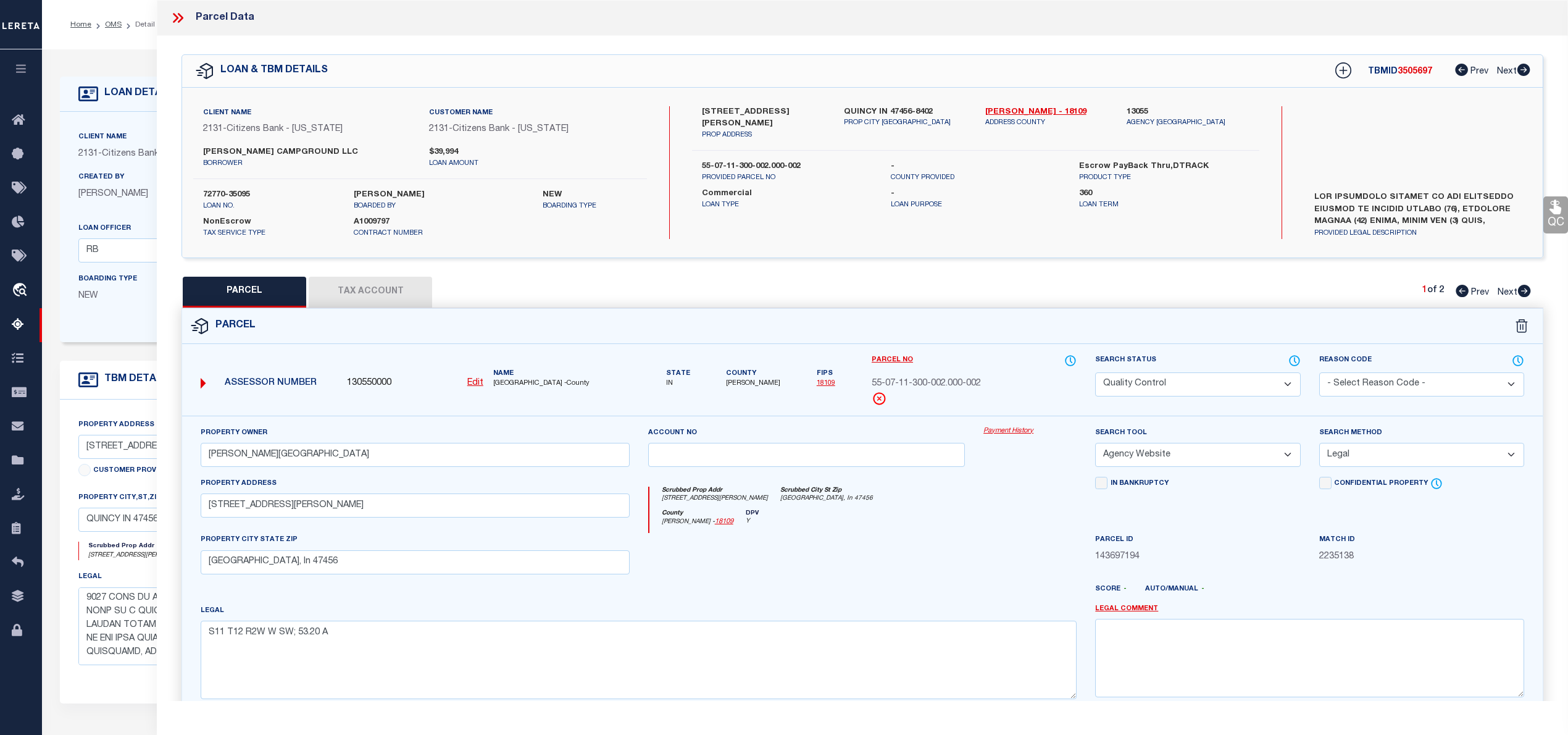
click at [949, 381] on span "55-07-11-300-002.000-002" at bounding box center [926, 384] width 110 height 14
click at [231, 194] on label "72770-35095" at bounding box center [269, 195] width 132 height 12
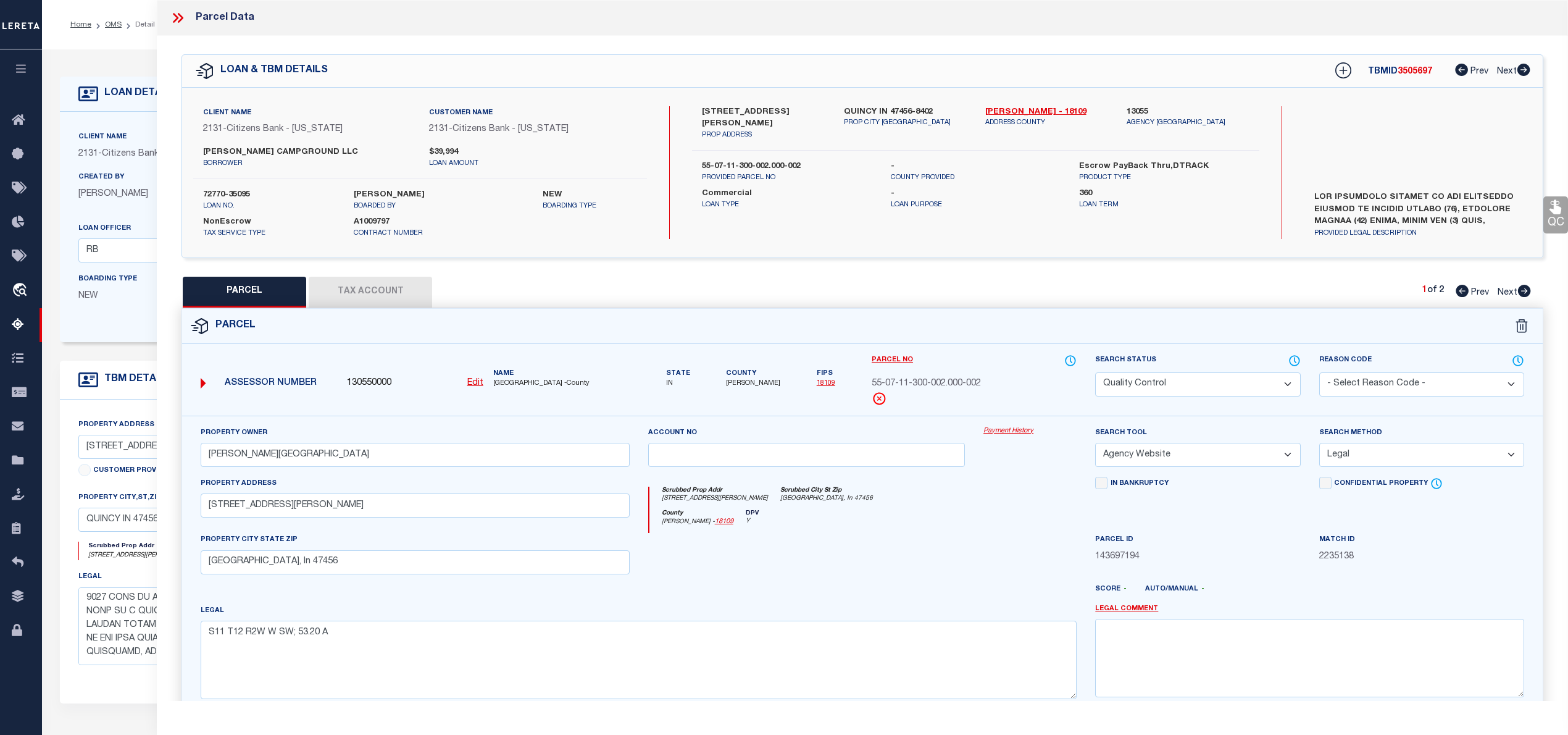
click at [957, 379] on span "55-07-11-300-002.000-002" at bounding box center [926, 384] width 110 height 14
click at [1526, 292] on icon at bounding box center [1524, 291] width 14 height 12
click at [1462, 292] on icon at bounding box center [1462, 291] width 13 height 12
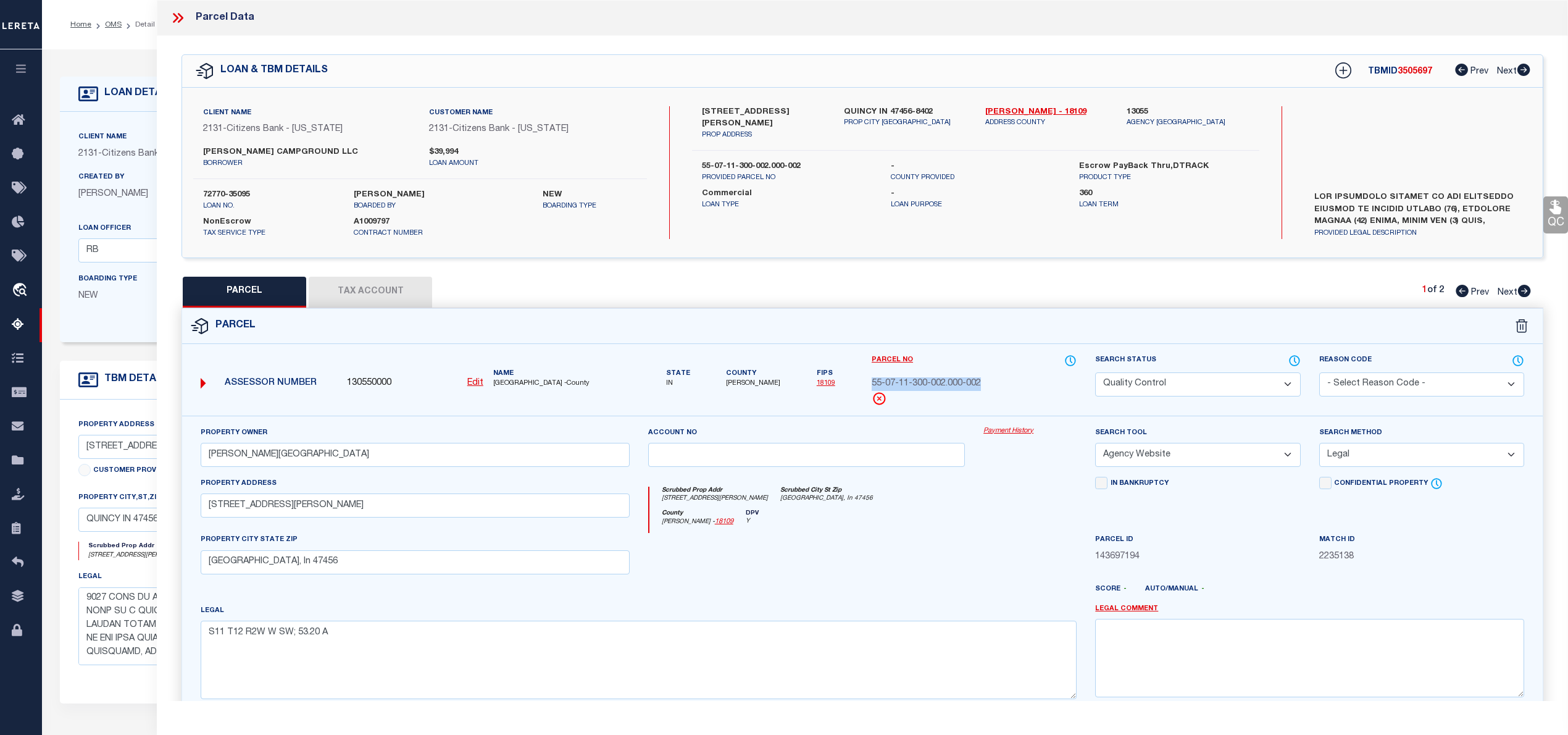
click at [1526, 292] on icon at bounding box center [1524, 291] width 14 height 12
click at [177, 15] on icon at bounding box center [178, 18] width 16 height 16
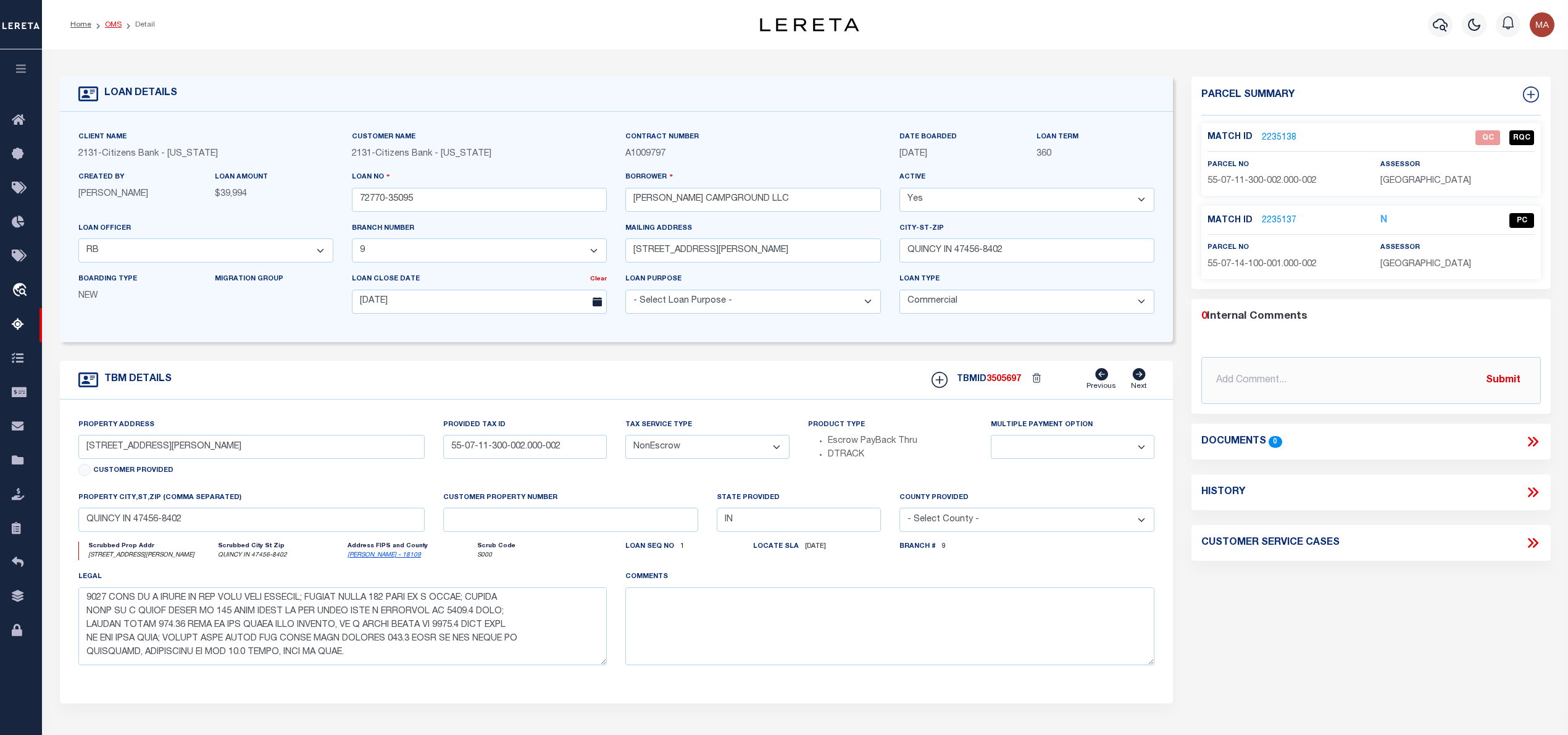
click at [113, 23] on link "OMS" at bounding box center [113, 25] width 17 height 7
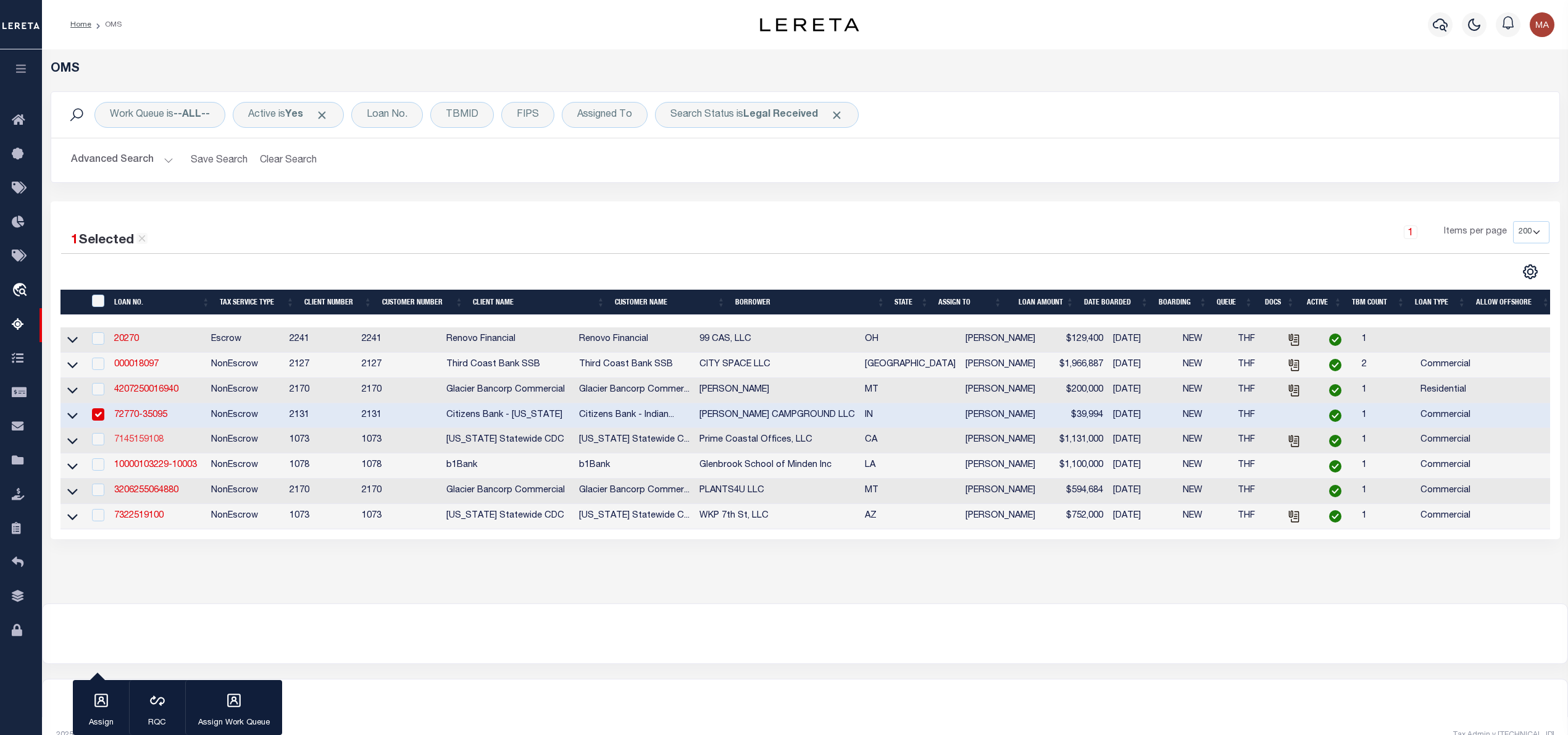
click at [137, 444] on link "7145159108" at bounding box center [139, 440] width 50 height 9
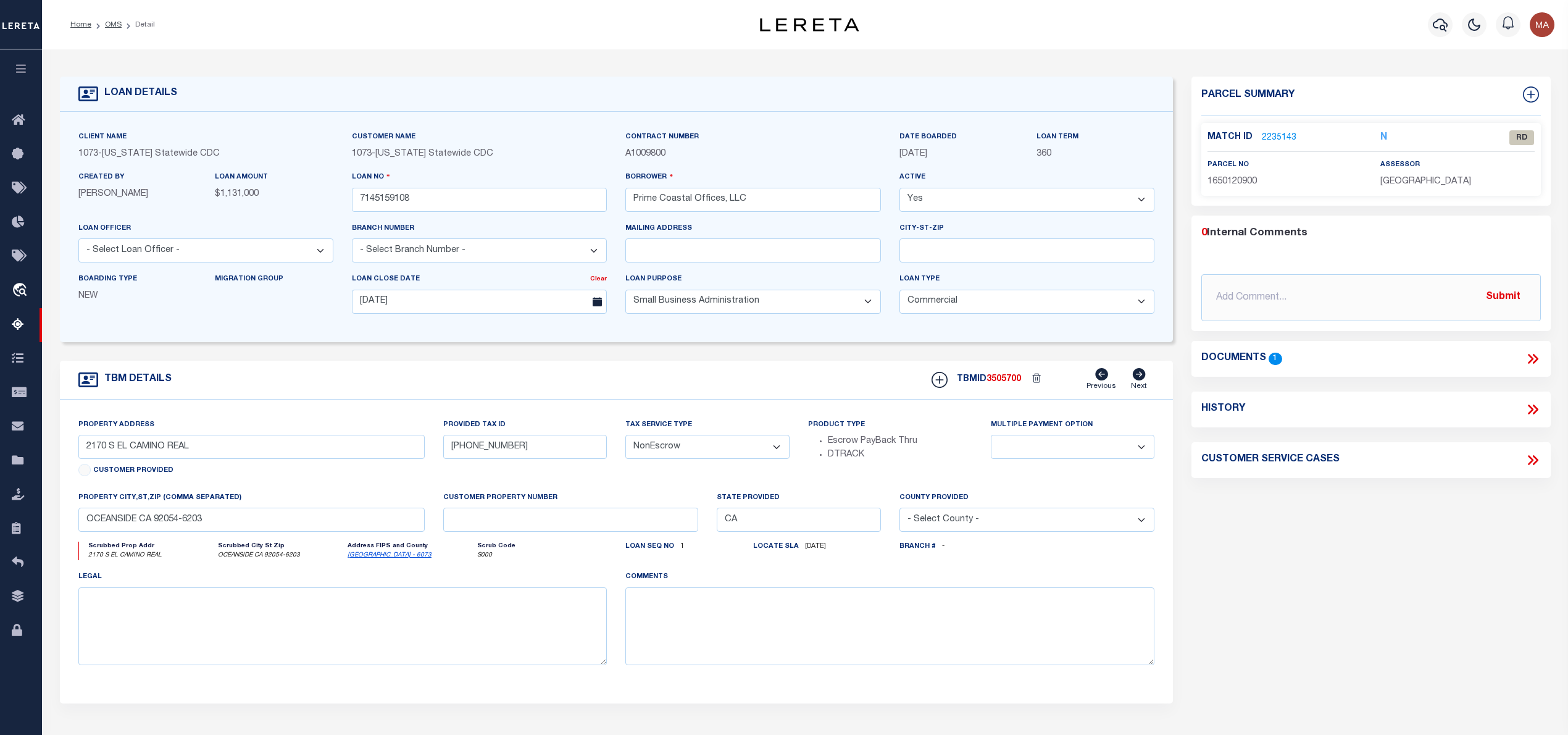
click at [1526, 360] on icon at bounding box center [1533, 359] width 16 height 16
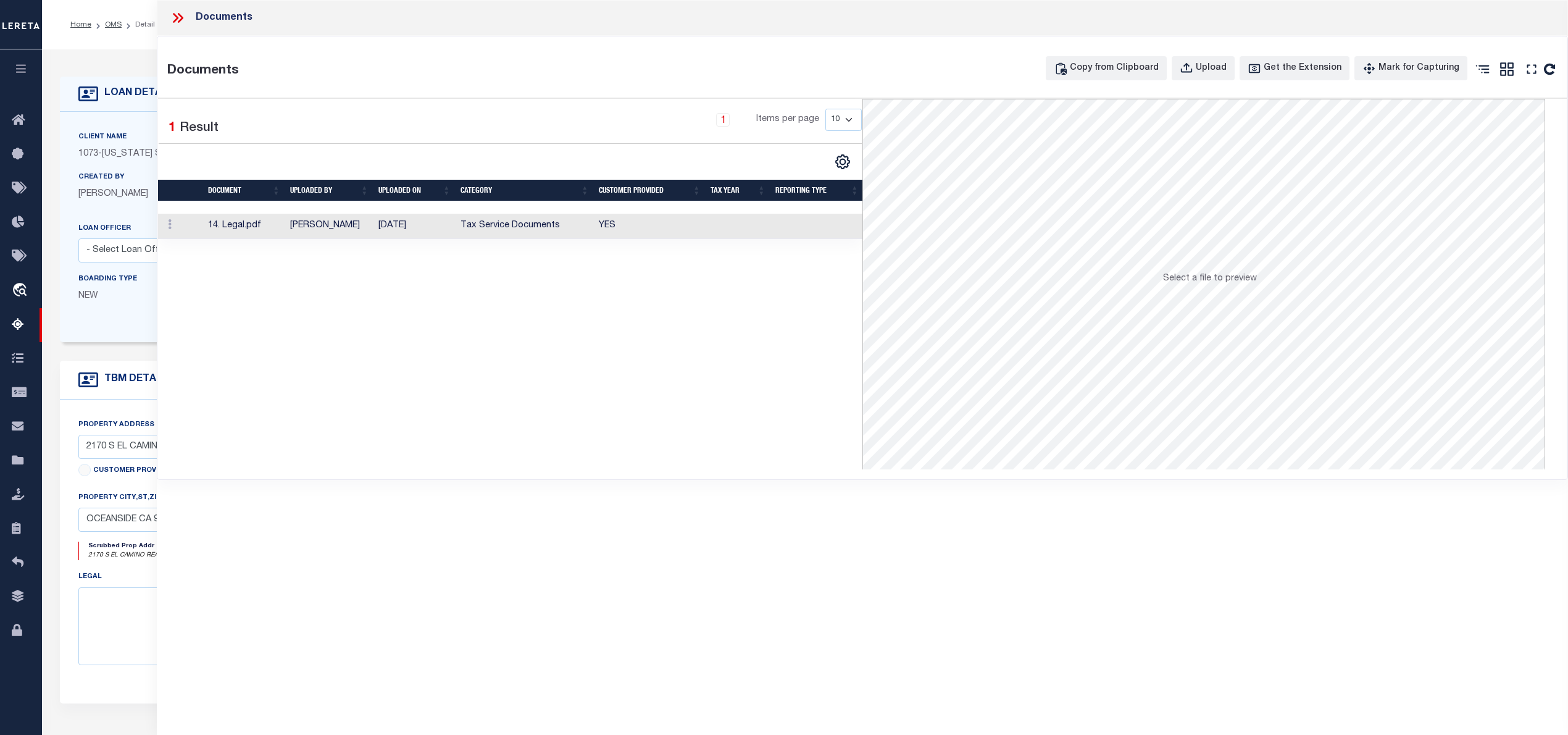
click at [1211, 278] on span "Select a file to preview" at bounding box center [1210, 278] width 94 height 9
click at [1529, 67] on icon at bounding box center [1531, 69] width 16 height 16
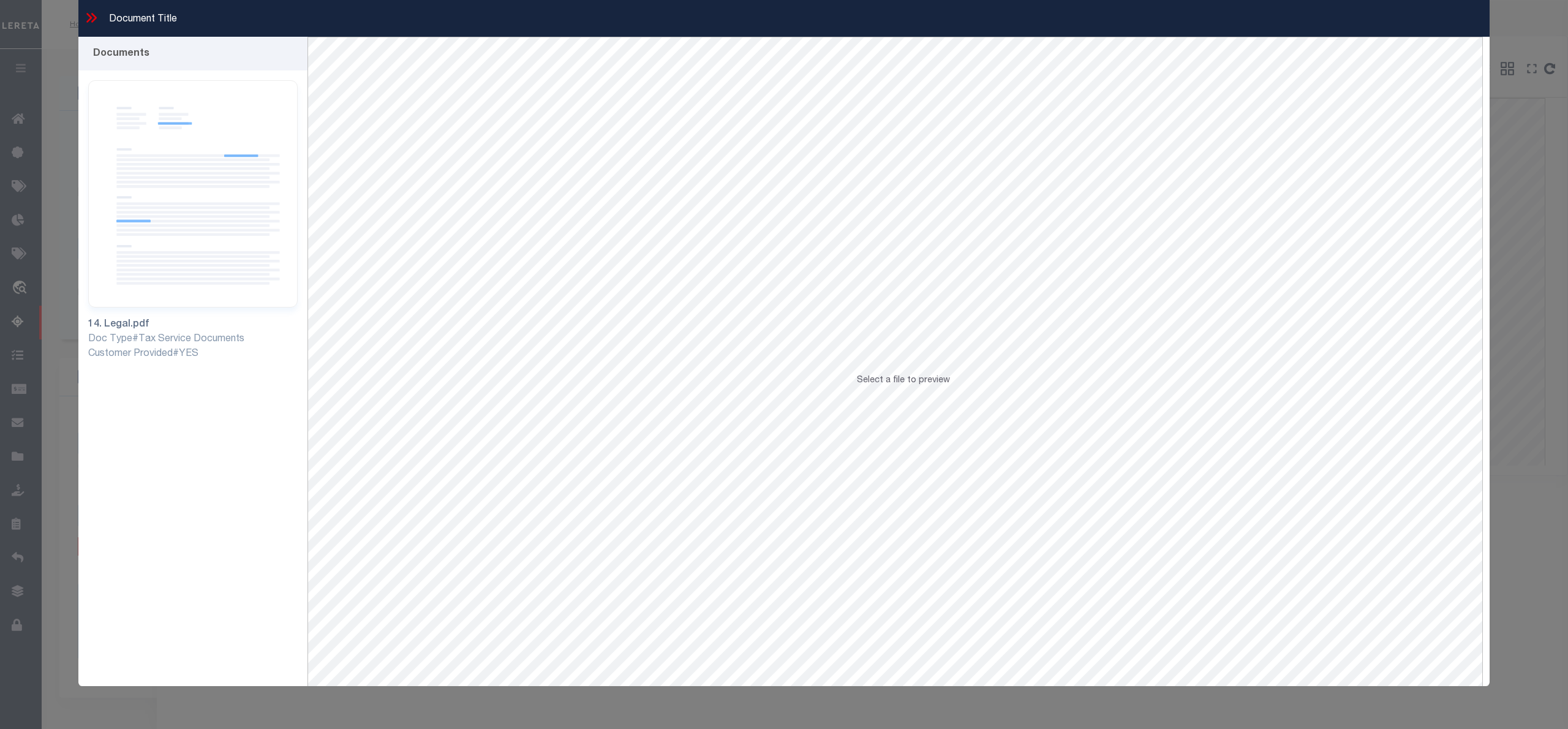
click at [921, 385] on span "Select a file to preview" at bounding box center [903, 380] width 93 height 9
click at [873, 383] on span "Select a file to preview" at bounding box center [903, 380] width 93 height 9
click at [157, 160] on img at bounding box center [193, 193] width 210 height 227
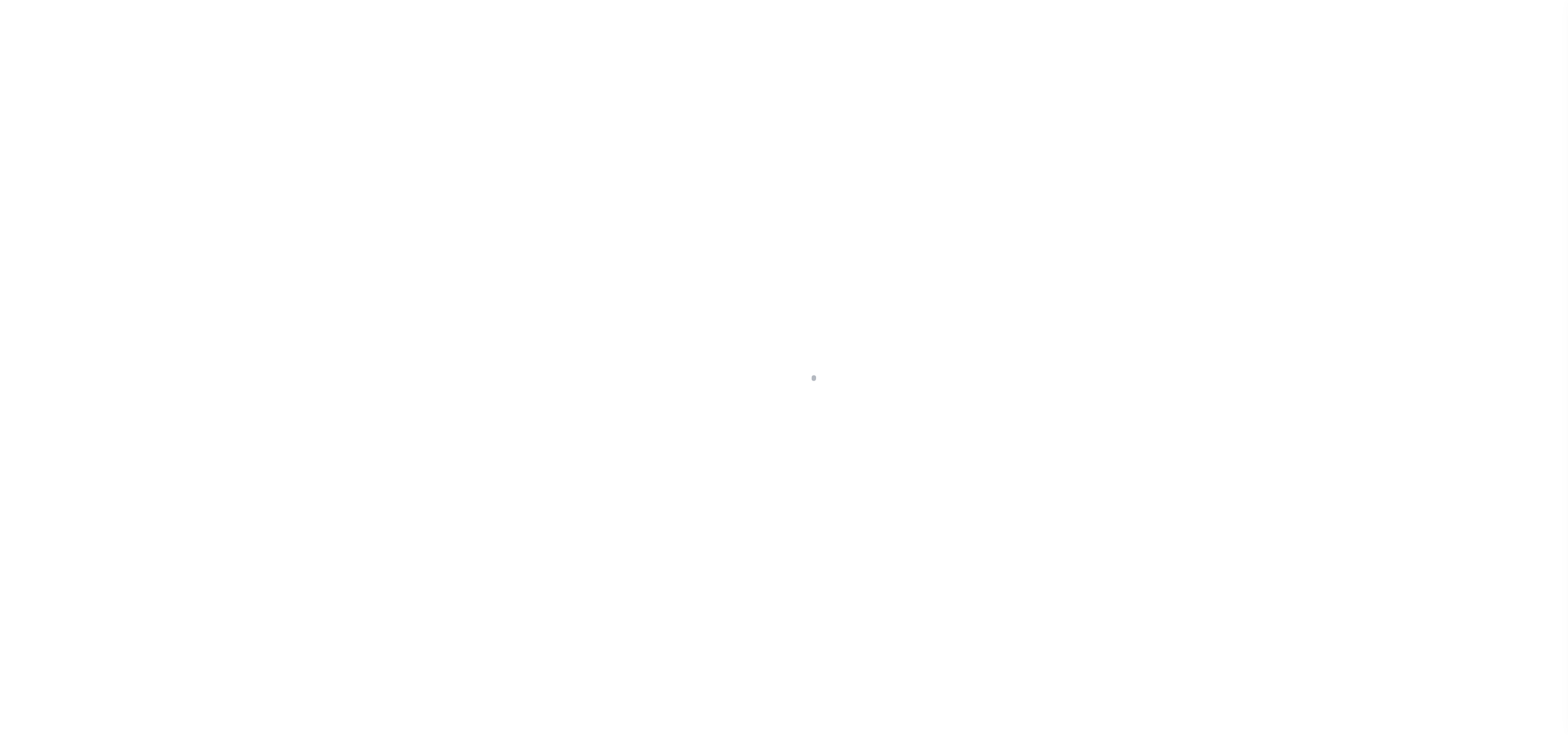
select select "QC"
select select "AGW"
select select "LEG"
select select "1400"
select select "20"
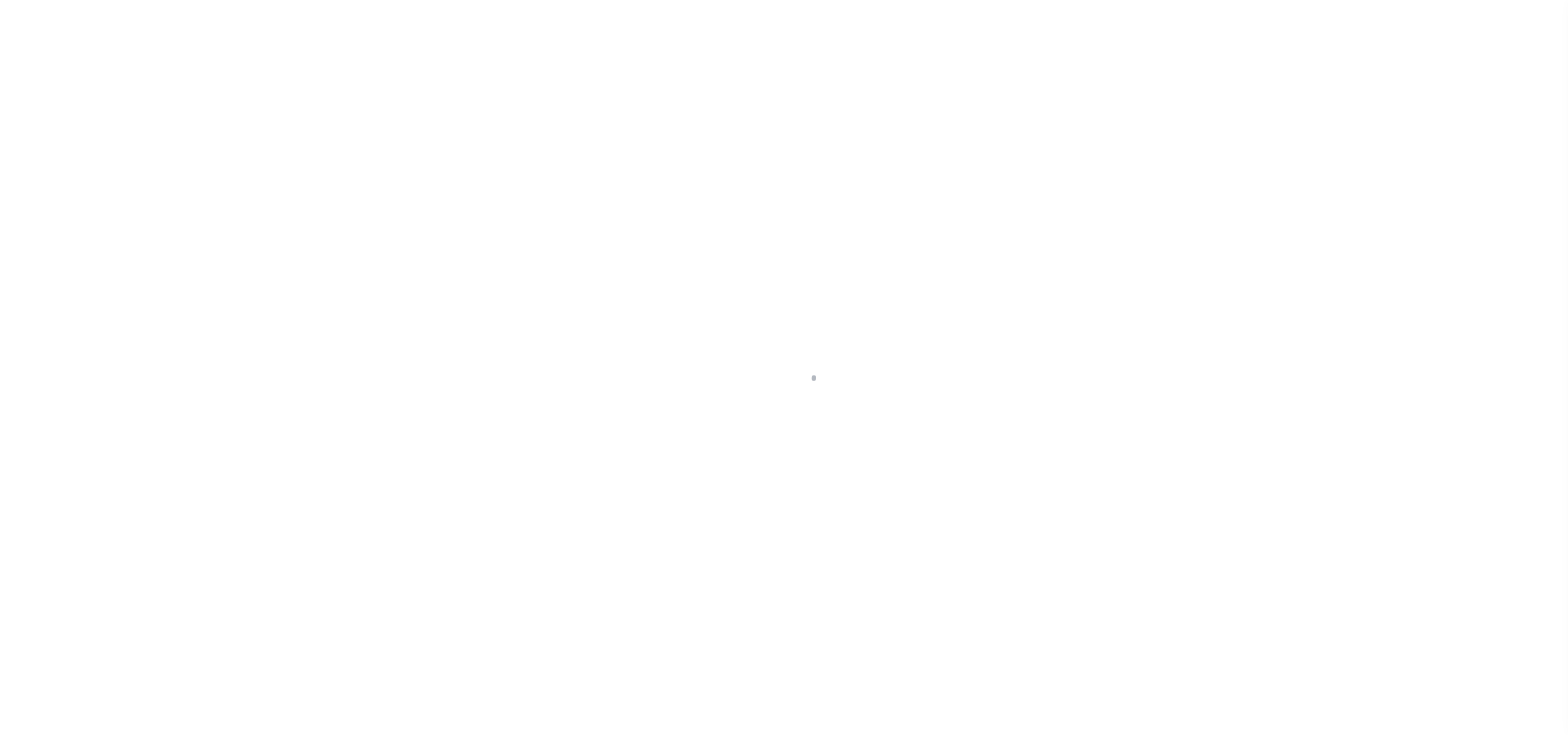
select select "NonEscrow"
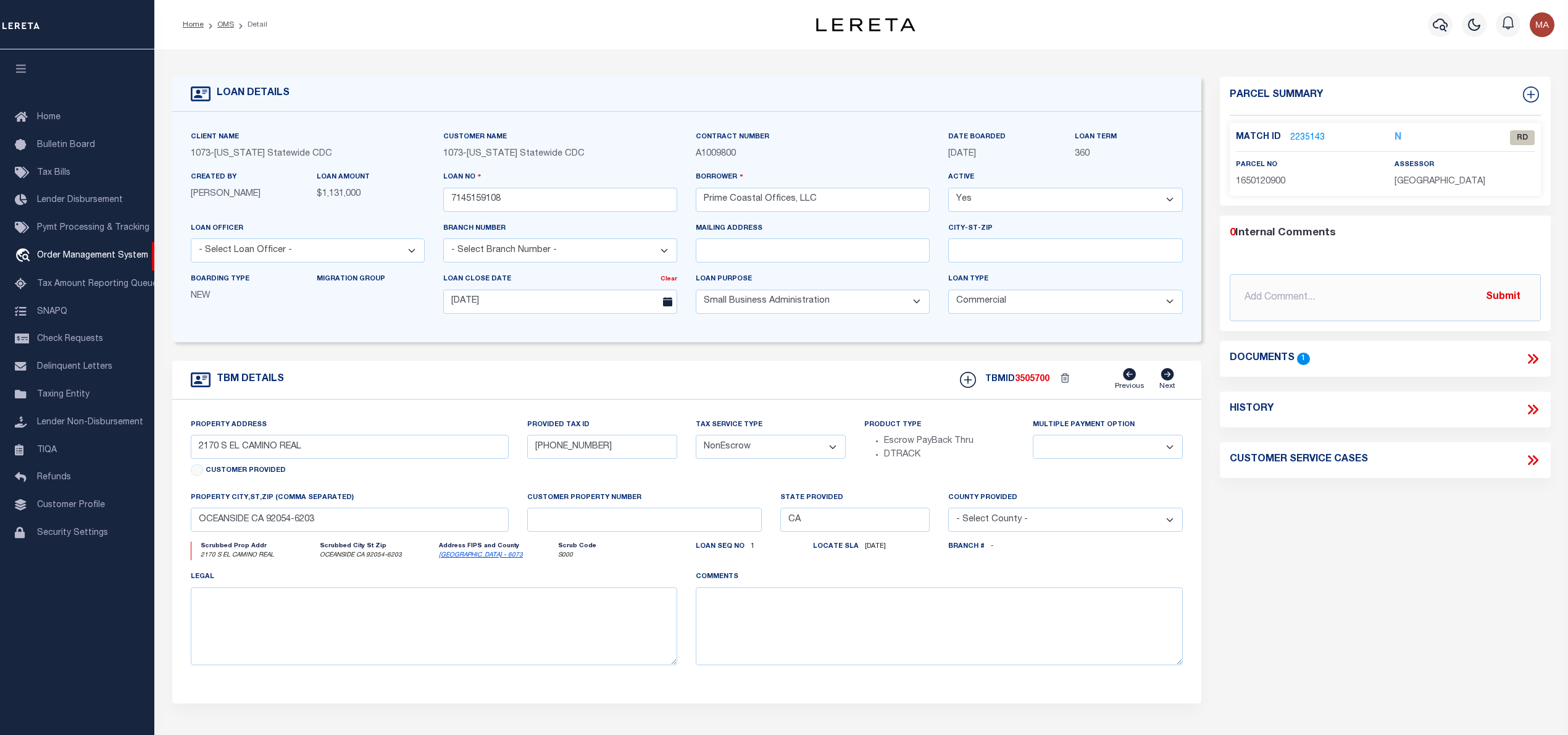
click at [1312, 138] on link "2235143" at bounding box center [1307, 138] width 34 height 13
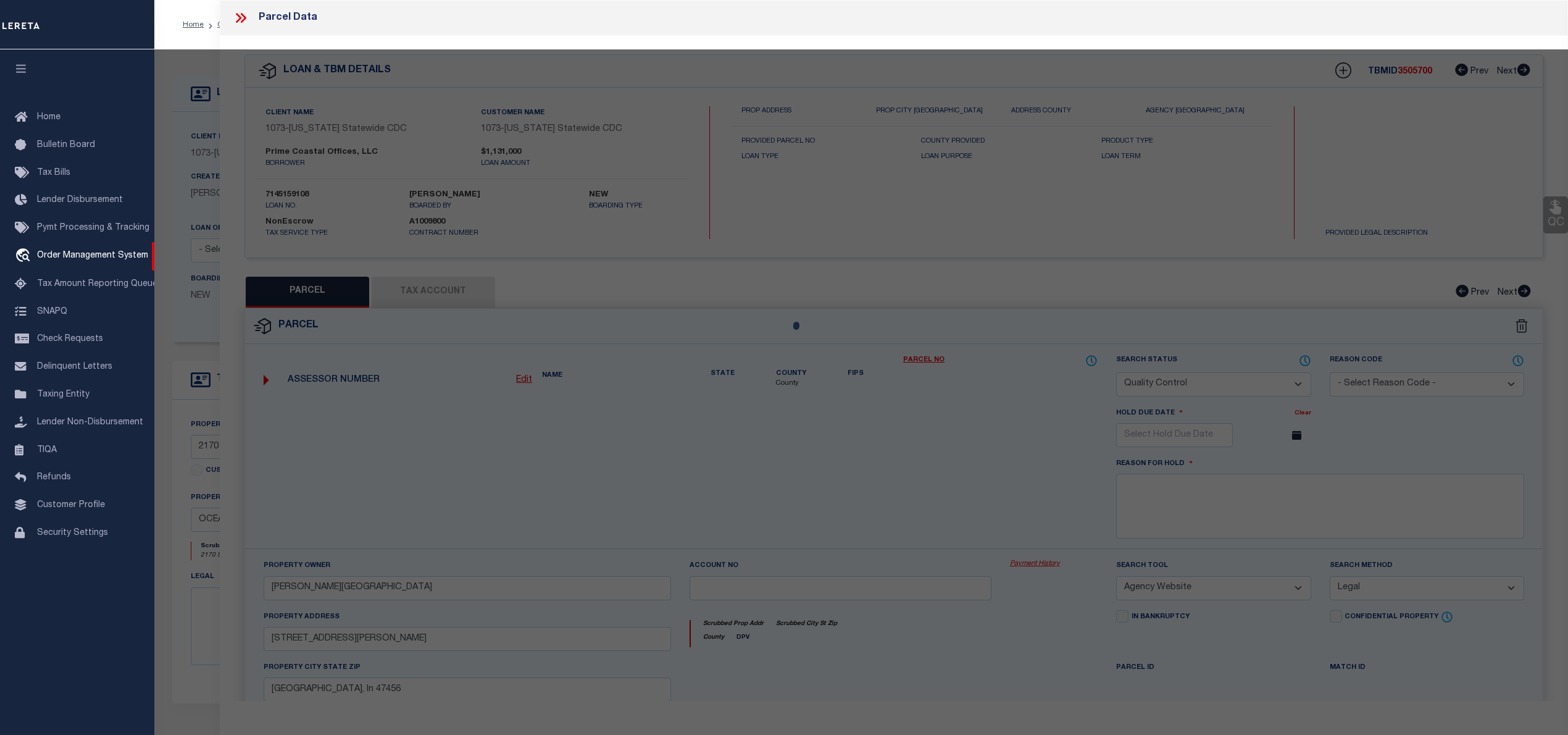
select select "AS"
select select
checkbox input "false"
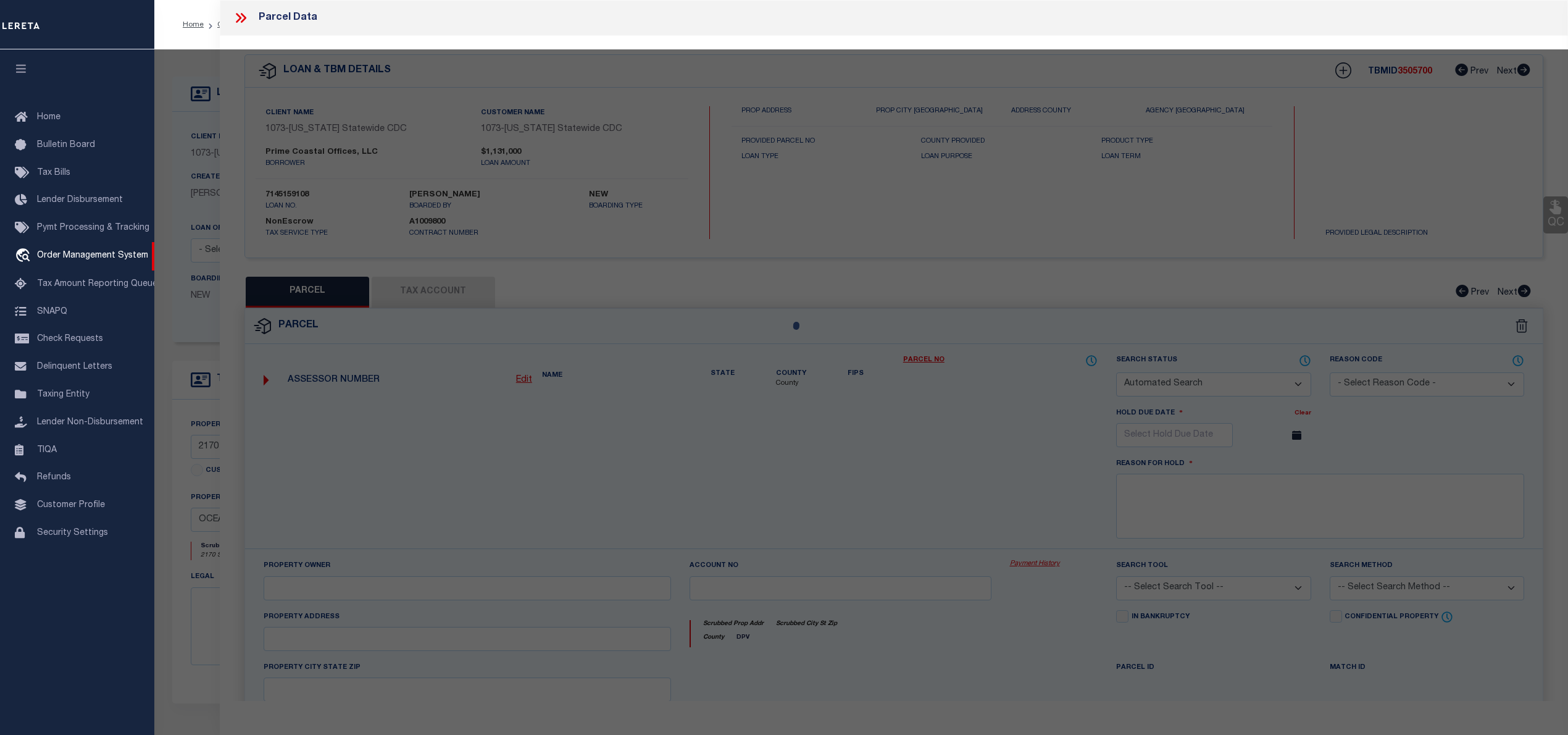
select select "RD"
type input "[PERSON_NAME]"
select select "ATL"
select select "ADD"
type input "2170 S EL CAMINO REAL"
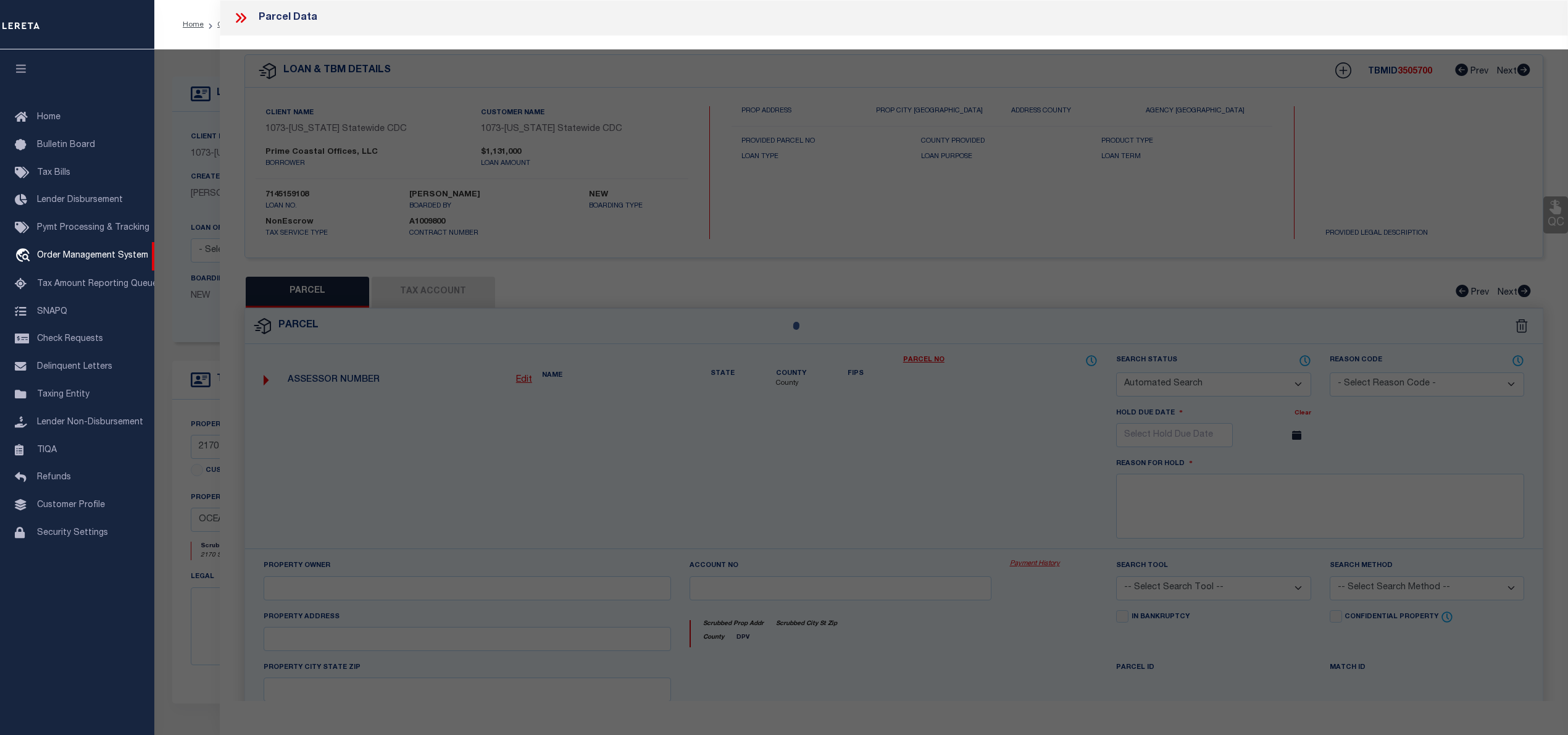
checkbox input "false"
type input "[GEOGRAPHIC_DATA]"
type textarea "SEC 29-11-4W*SW 1/4 OF*POR NW 1/4 OF*"
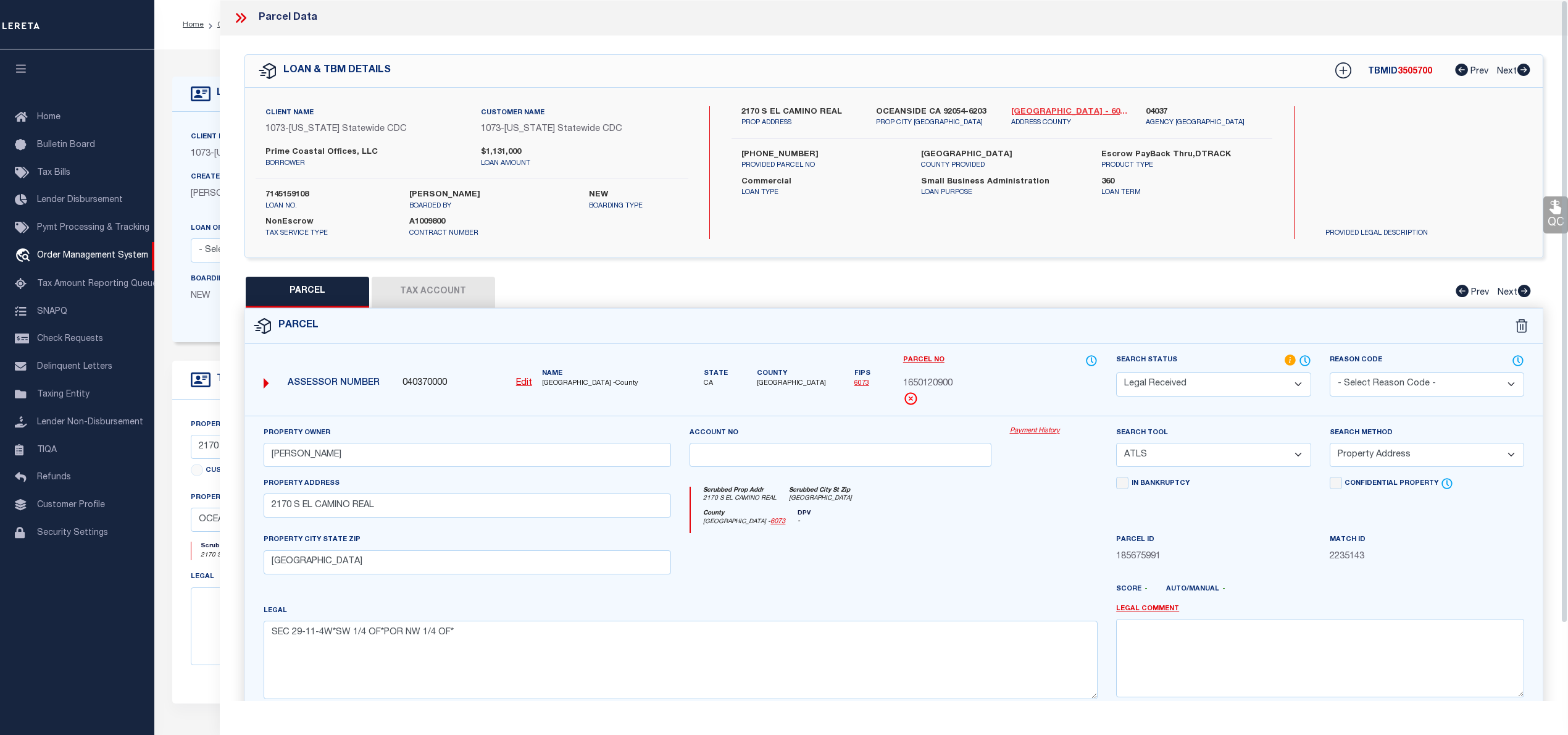
click at [1042, 109] on link "[GEOGRAPHIC_DATA] - 6073" at bounding box center [1069, 112] width 116 height 12
drag, startPoint x: 737, startPoint y: 105, endPoint x: 850, endPoint y: 113, distance: 113.3
click at [850, 113] on div "2170 S EL CAMINO REAL PROP ADDRESS" at bounding box center [799, 117] width 134 height 22
copy label "2170 S EL CAMINO REAL"
click at [379, 447] on input "[PERSON_NAME]" at bounding box center [468, 454] width 408 height 24
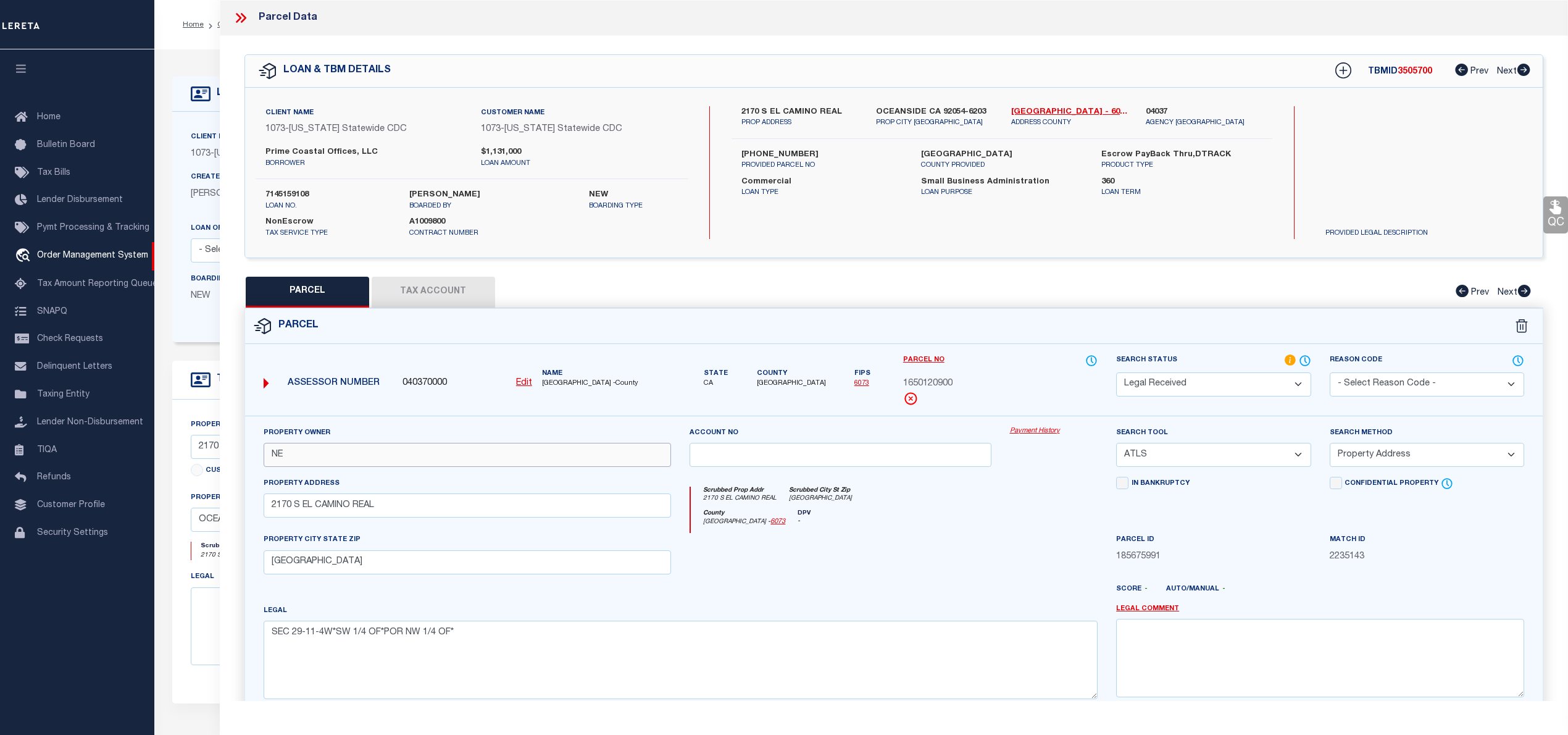
type input "N"
click at [1243, 388] on select "Automated Search Bad Parcel Complete Duplicate Parcel High Dollar Reporting In …" at bounding box center [1214, 384] width 194 height 24
select select "PC"
click at [1116, 373] on select "Automated Search Bad Parcel Complete Duplicate Parcel High Dollar Reporting In …" at bounding box center [1214, 384] width 194 height 24
click at [1177, 458] on select "-- Select Search Tool -- 3rd Party Website Agency File Agency Website ATLS CNV-…" at bounding box center [1214, 454] width 194 height 24
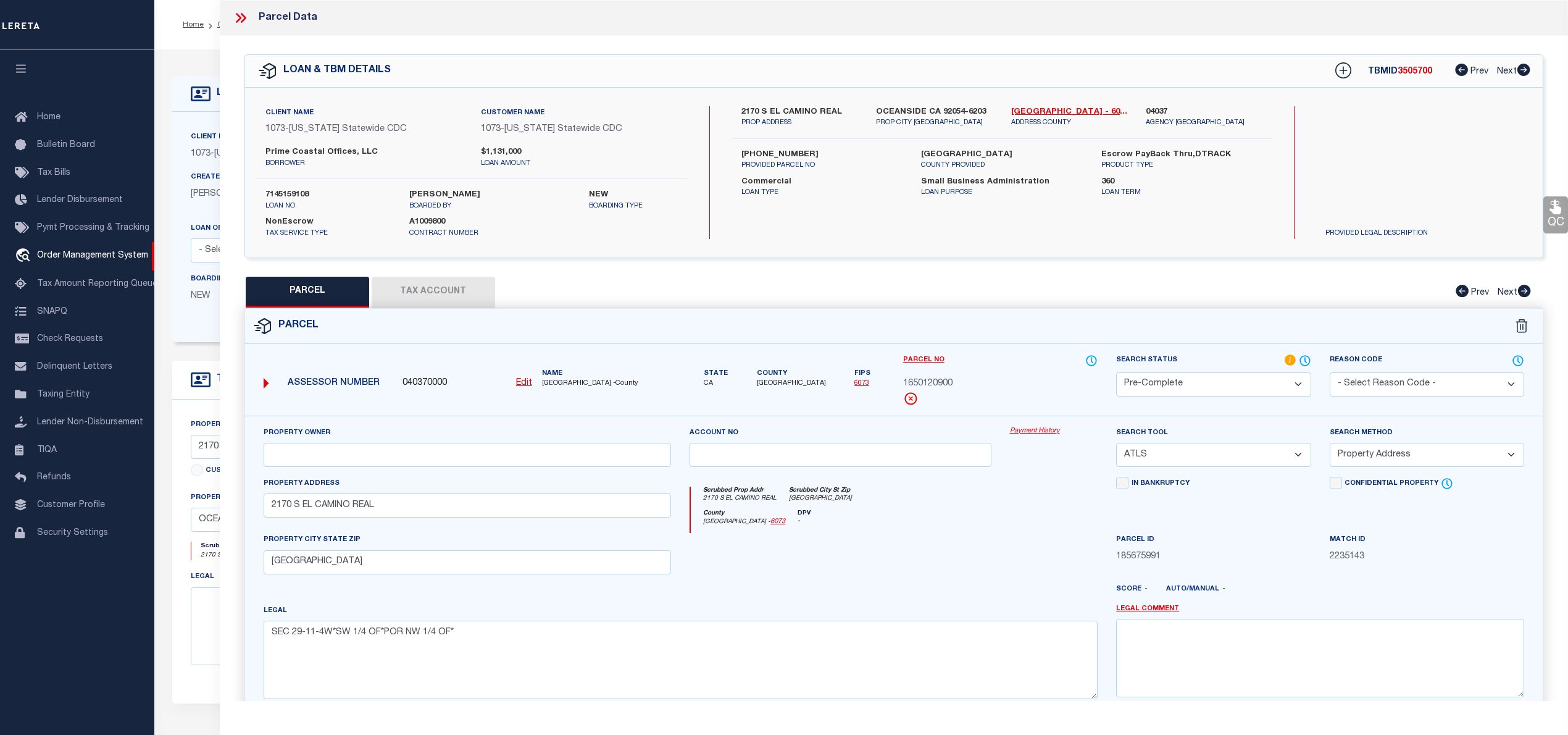
select select "AGW"
click at [1116, 444] on select "-- Select Search Tool -- 3rd Party Website Agency File Agency Website ATLS CNV-…" at bounding box center [1214, 454] width 194 height 24
click at [1404, 457] on select "-- Select Search Method -- Property Address Legal Liability Info Provided" at bounding box center [1427, 454] width 194 height 24
select select "LEG"
click at [1330, 444] on select "-- Select Search Method -- Property Address Legal Liability Info Provided" at bounding box center [1427, 454] width 194 height 24
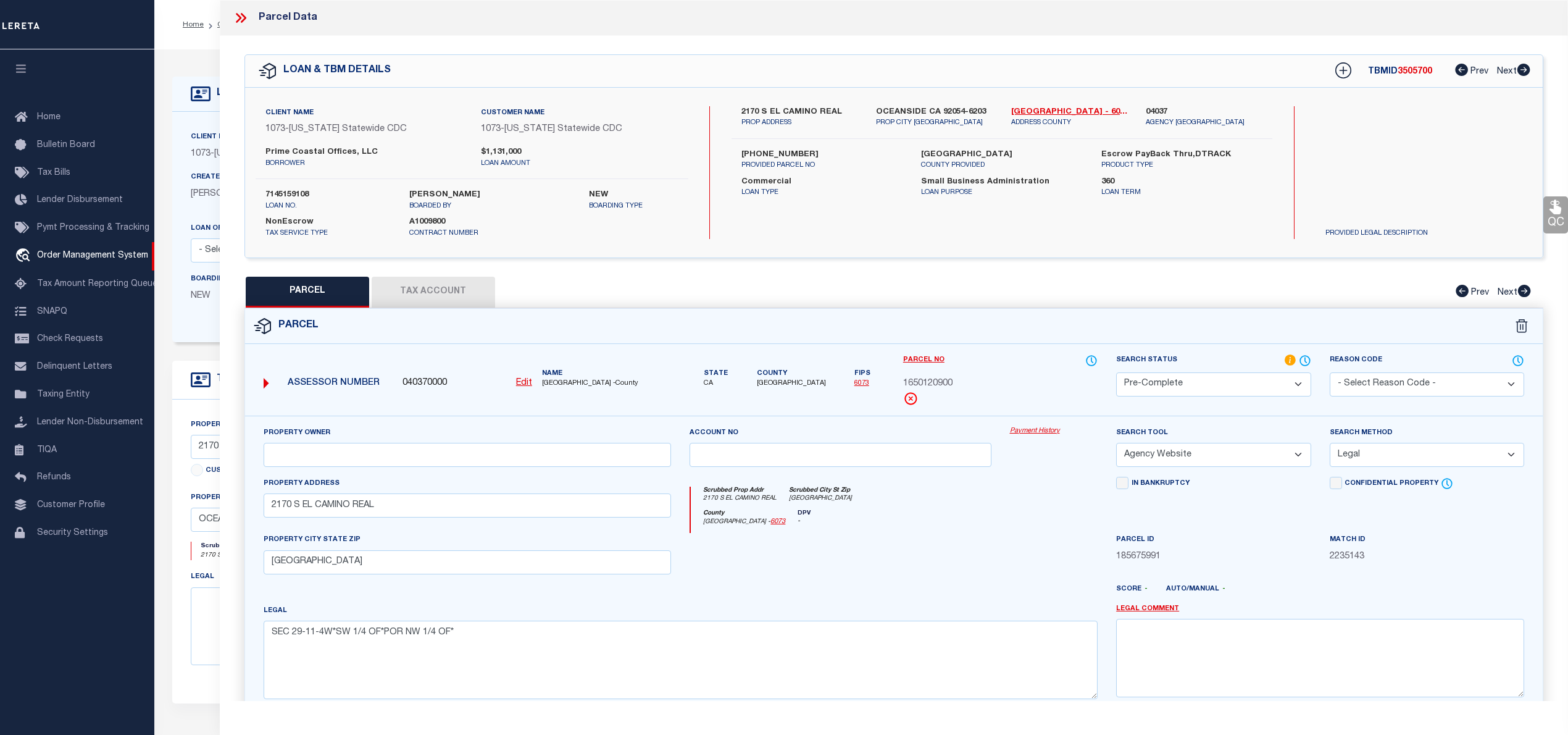
click at [436, 285] on button "Tax Account" at bounding box center [433, 292] width 123 height 31
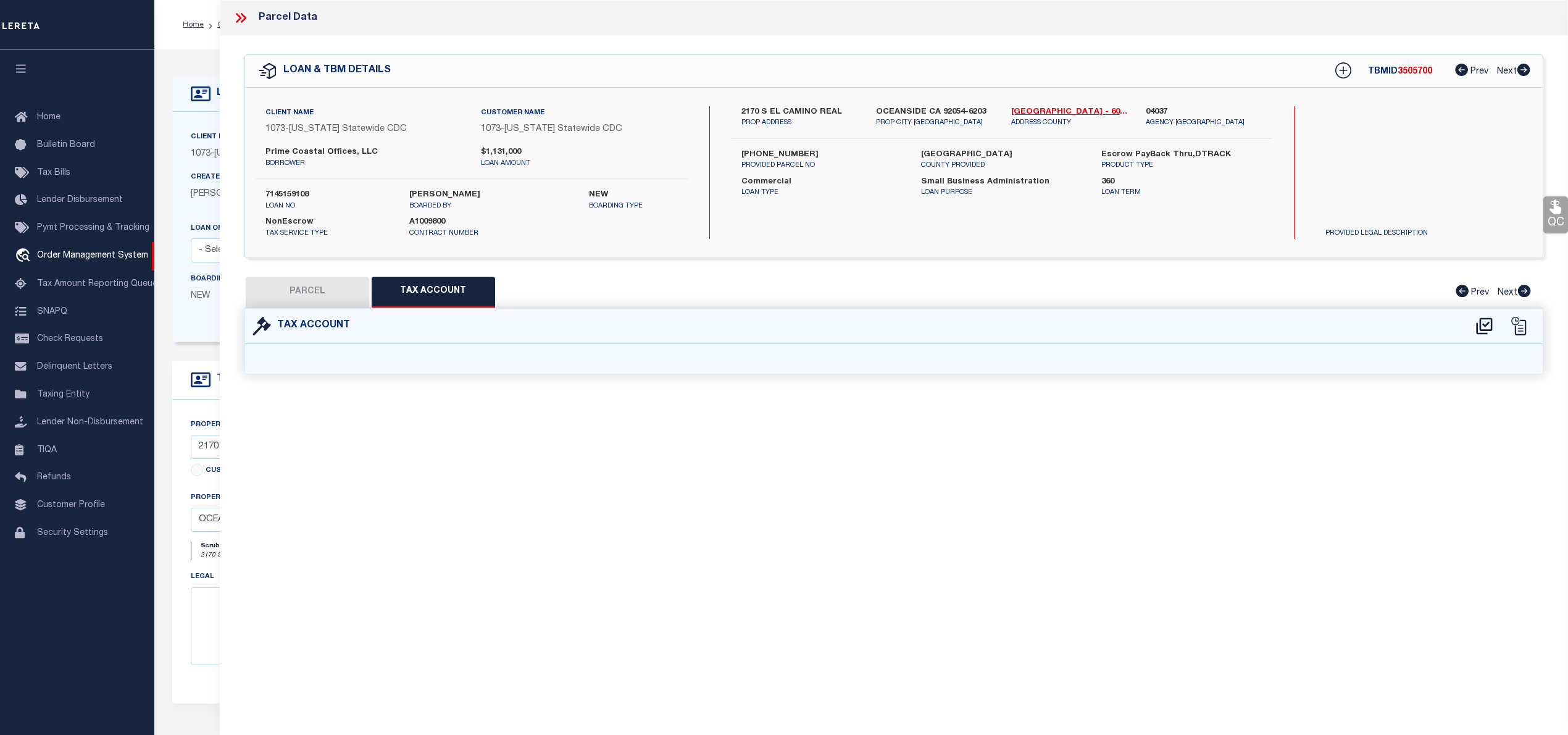
select select "100"
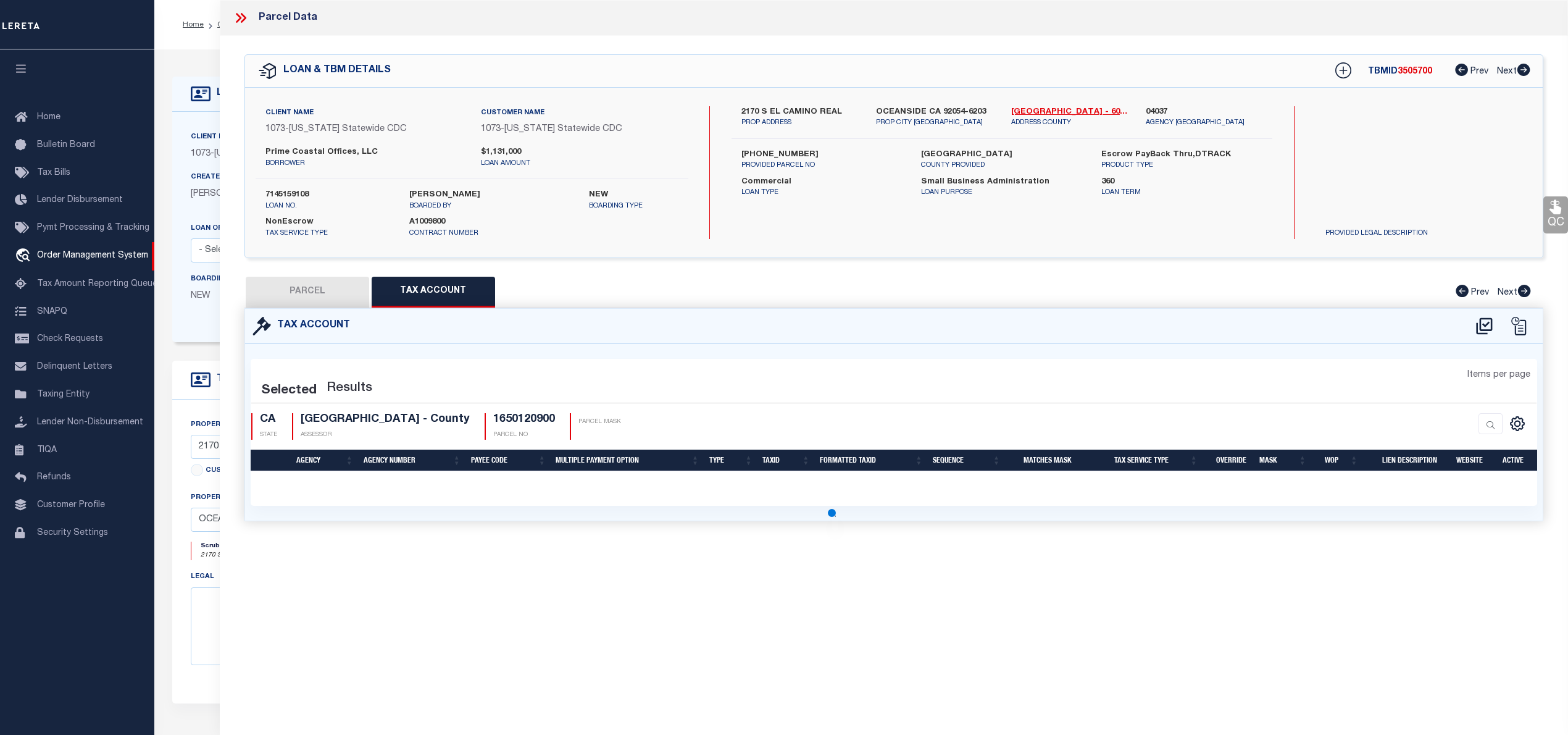
select select "100"
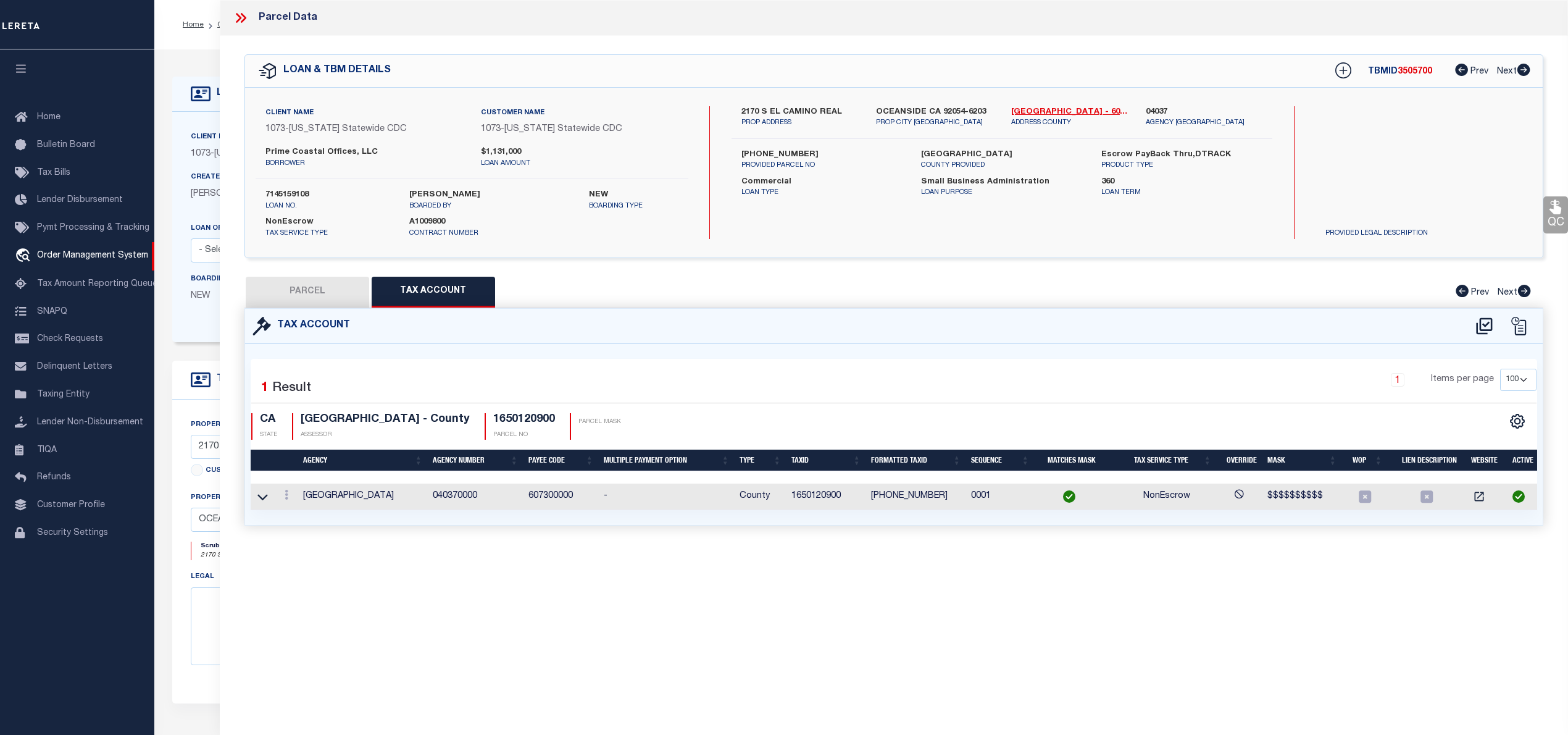
click at [319, 295] on button "PARCEL" at bounding box center [307, 292] width 123 height 31
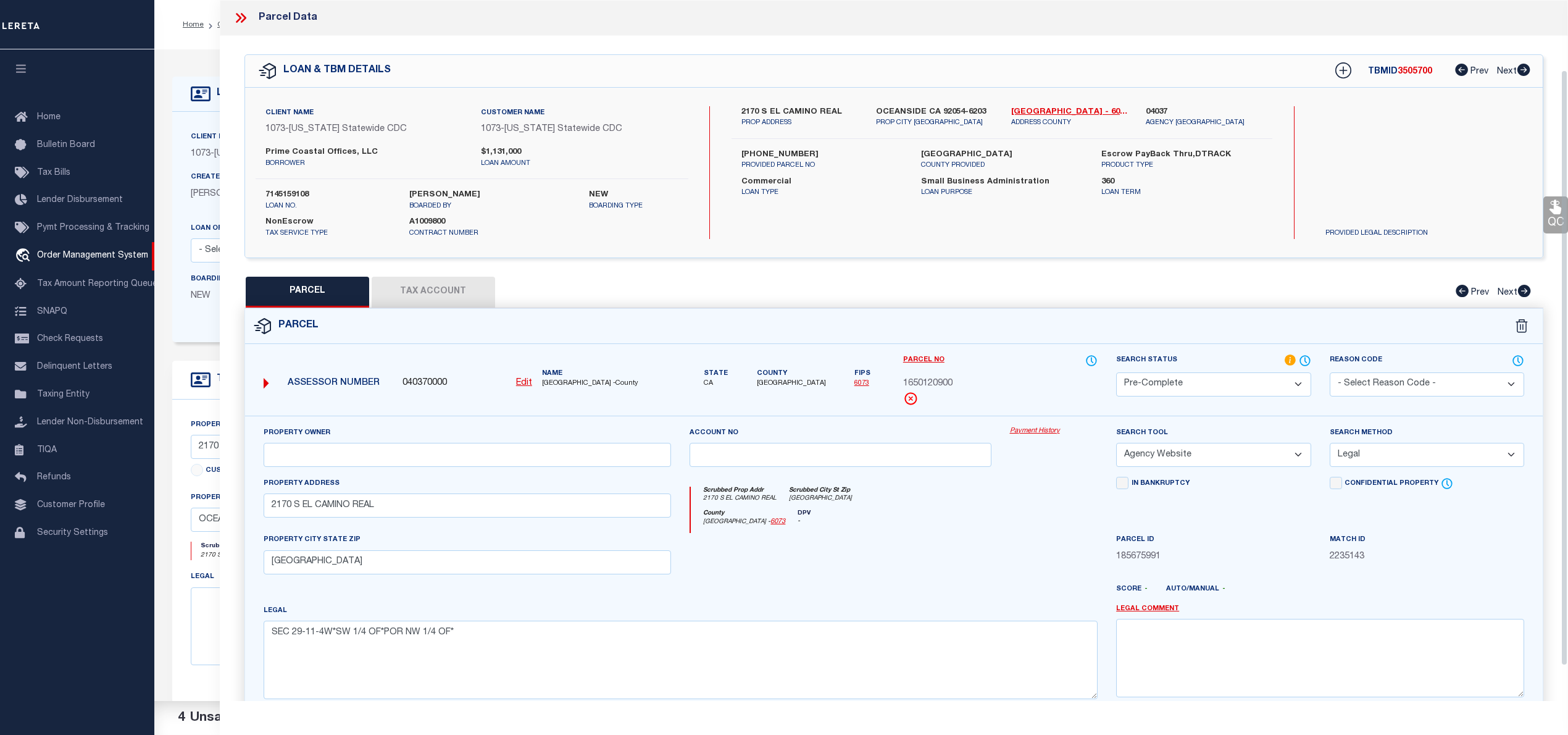
scroll to position [123, 0]
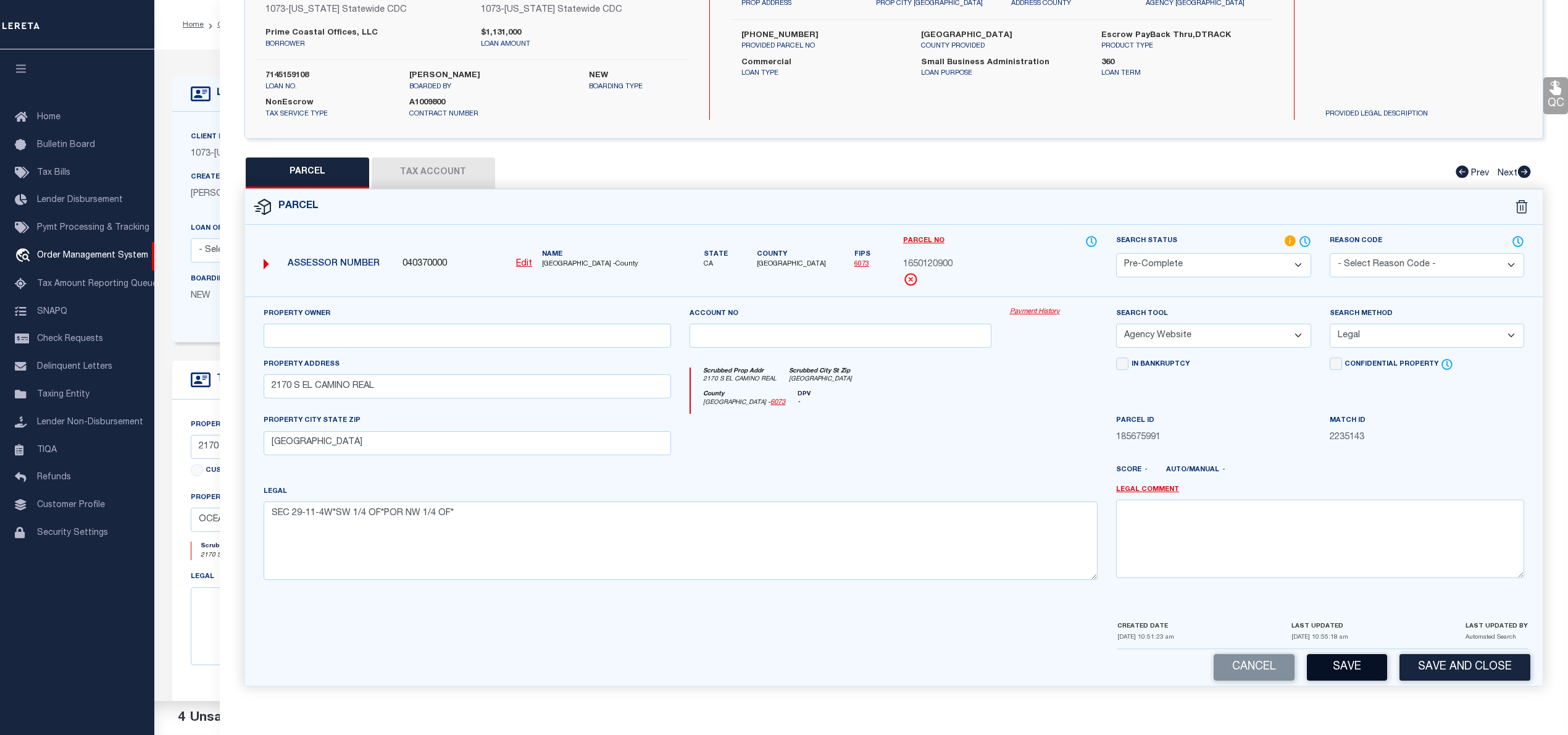
click at [1355, 677] on button "Save" at bounding box center [1347, 667] width 80 height 26
select select "AS"
select select
checkbox input "false"
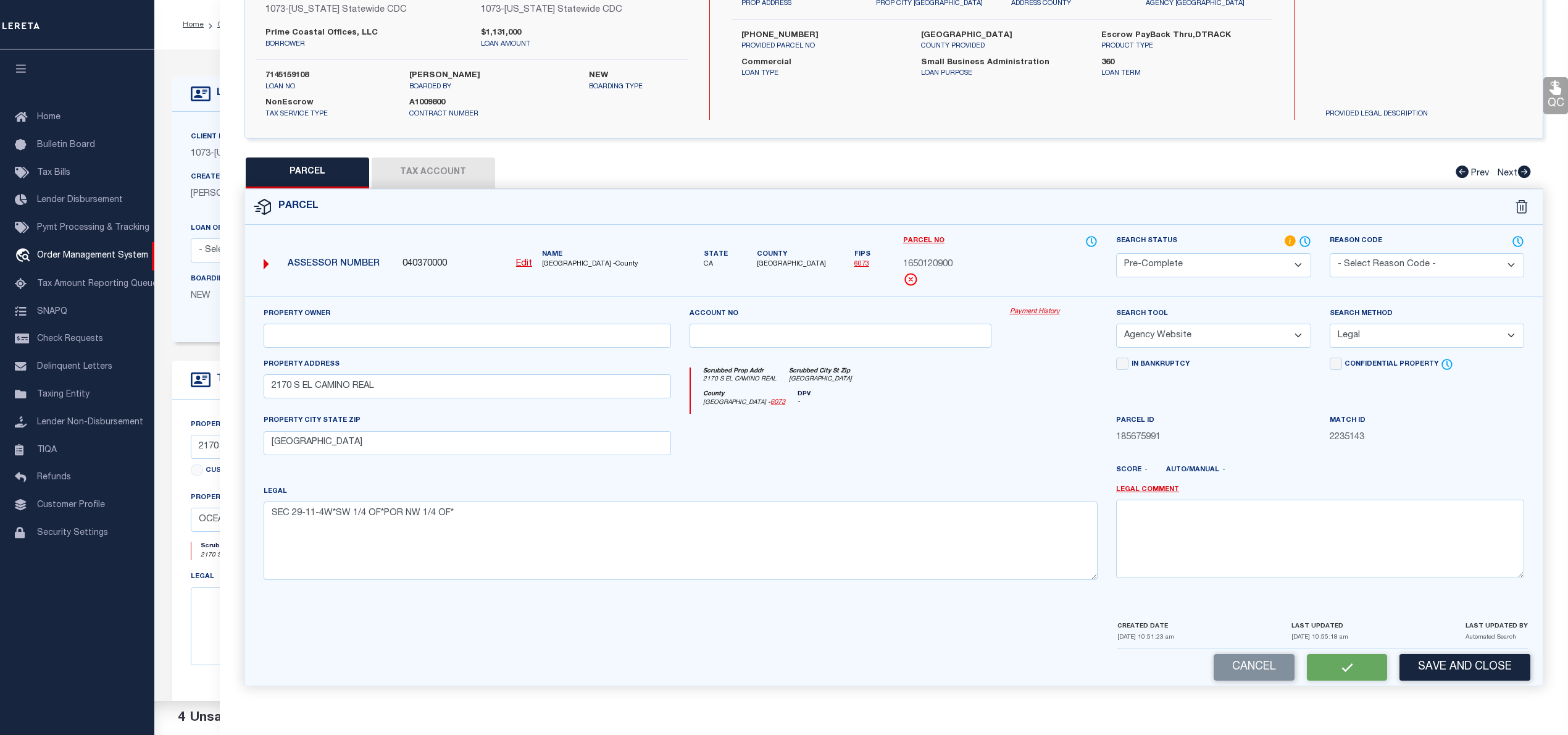
checkbox input "false"
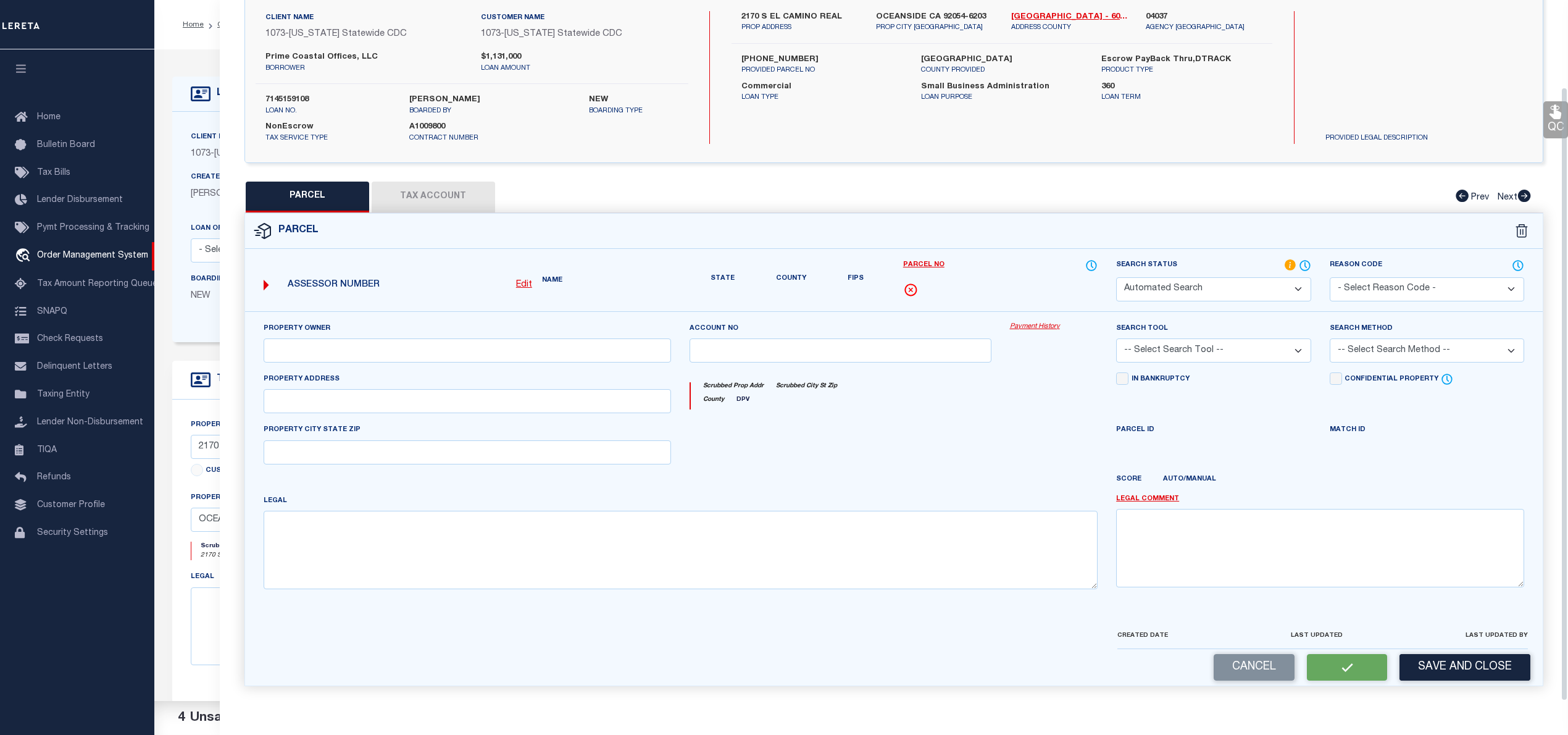
select select "PC"
select select "AGW"
select select "LEG"
type input "2170 S EL CAMINO REAL"
type input "[GEOGRAPHIC_DATA]"
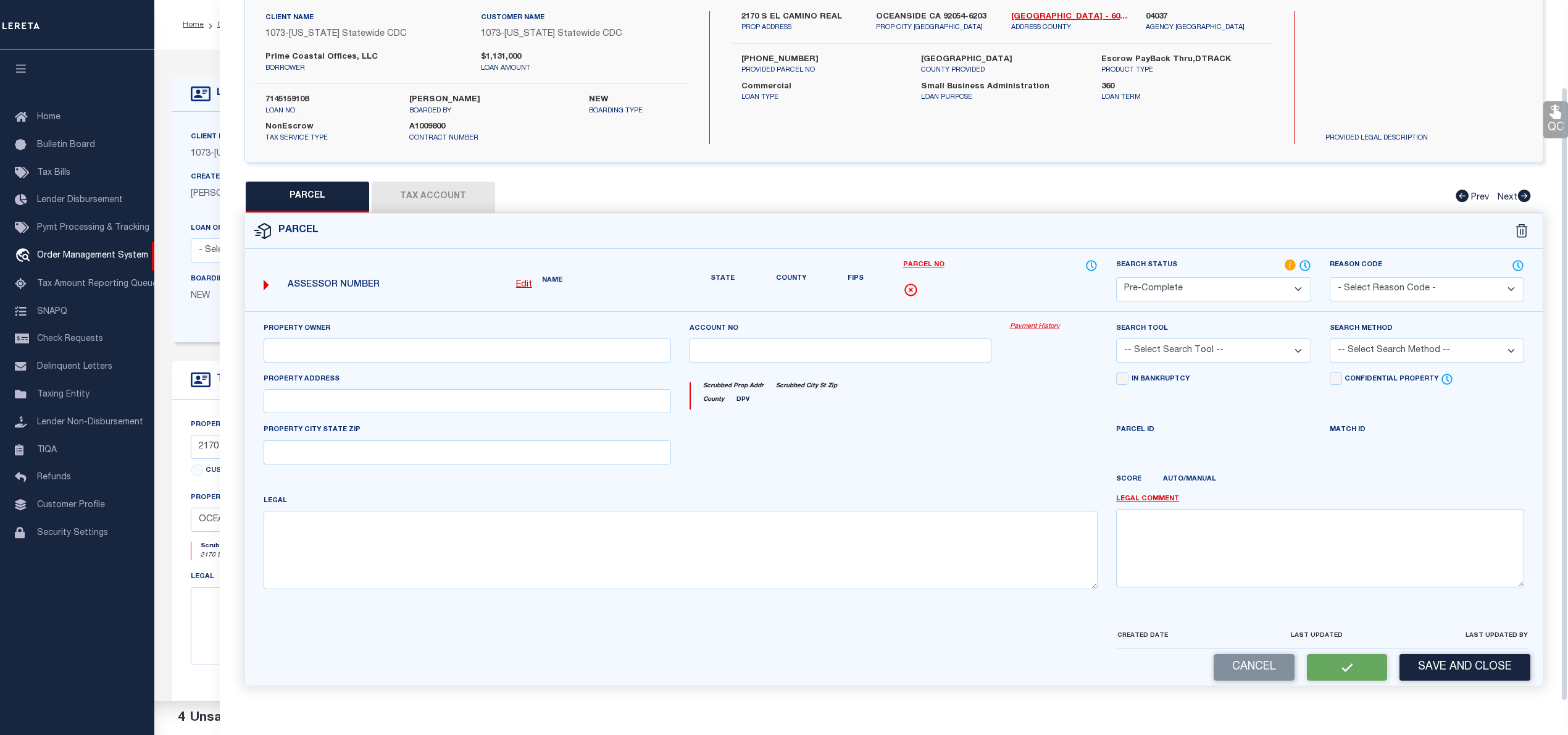
type textarea "SEC 29-11-4W*SW 1/4 OF*POR NW 1/4 OF*"
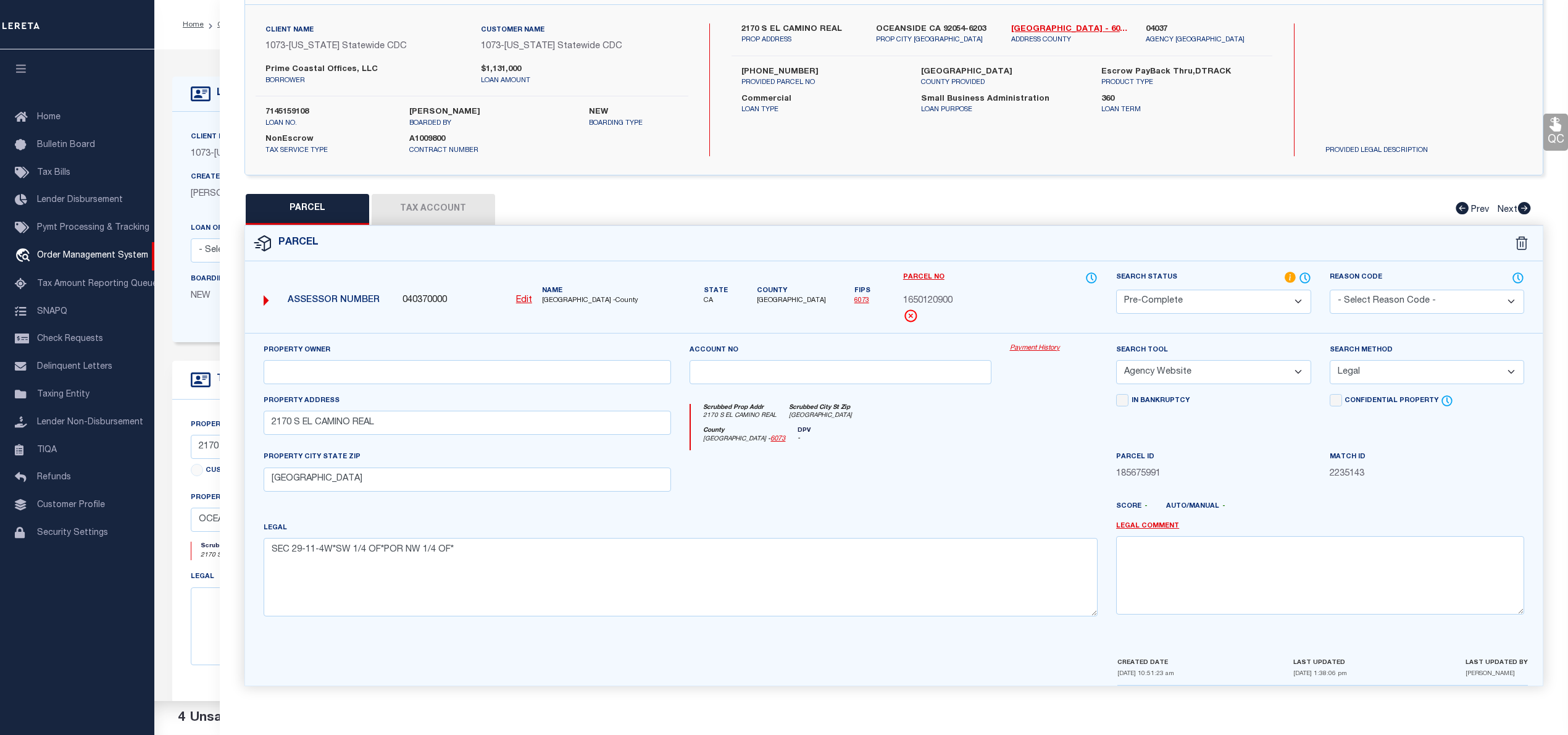
scroll to position [0, 0]
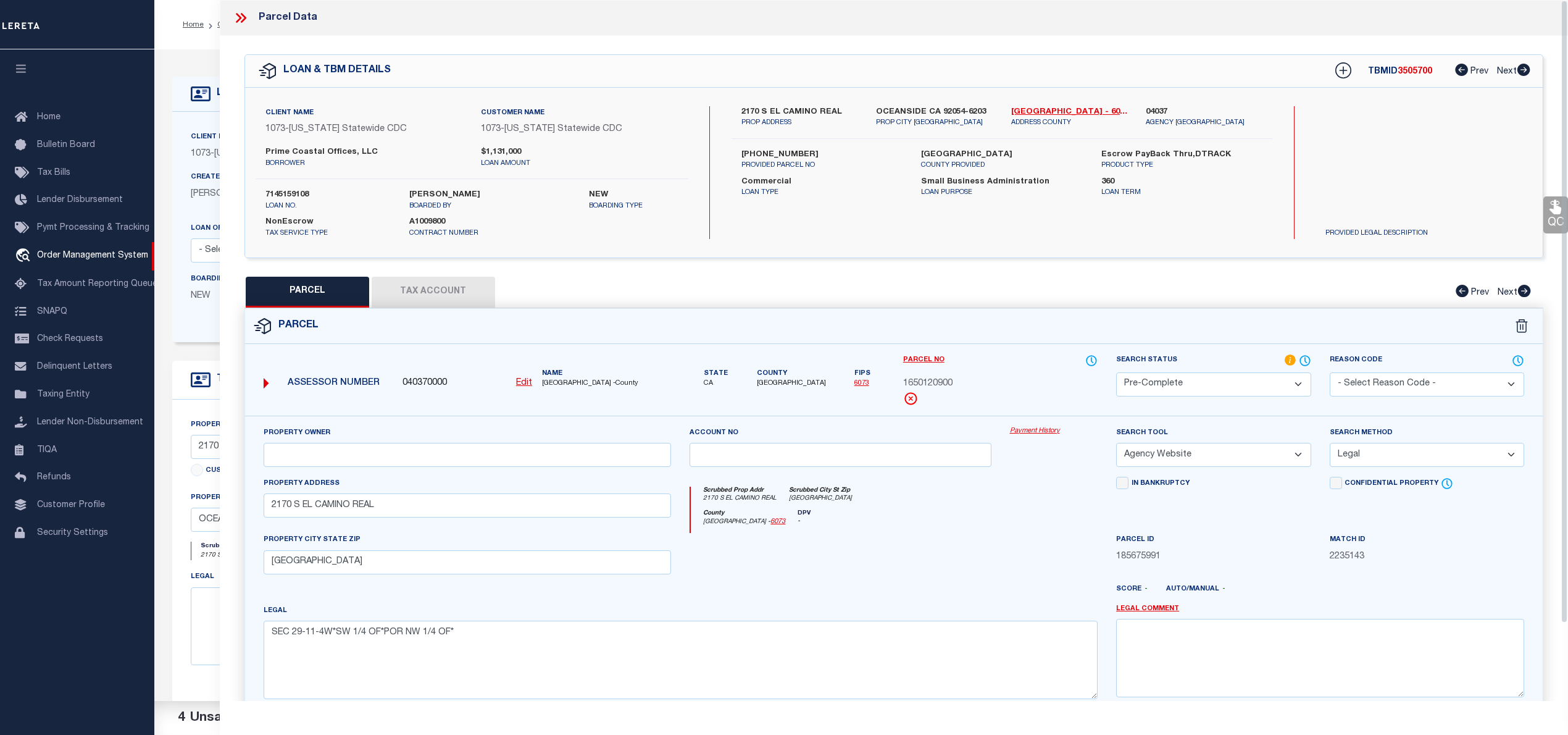
click at [1419, 75] on span "3505700" at bounding box center [1415, 72] width 34 height 9
copy span "3505700"
click at [302, 197] on label "7145159108" at bounding box center [328, 195] width 126 height 12
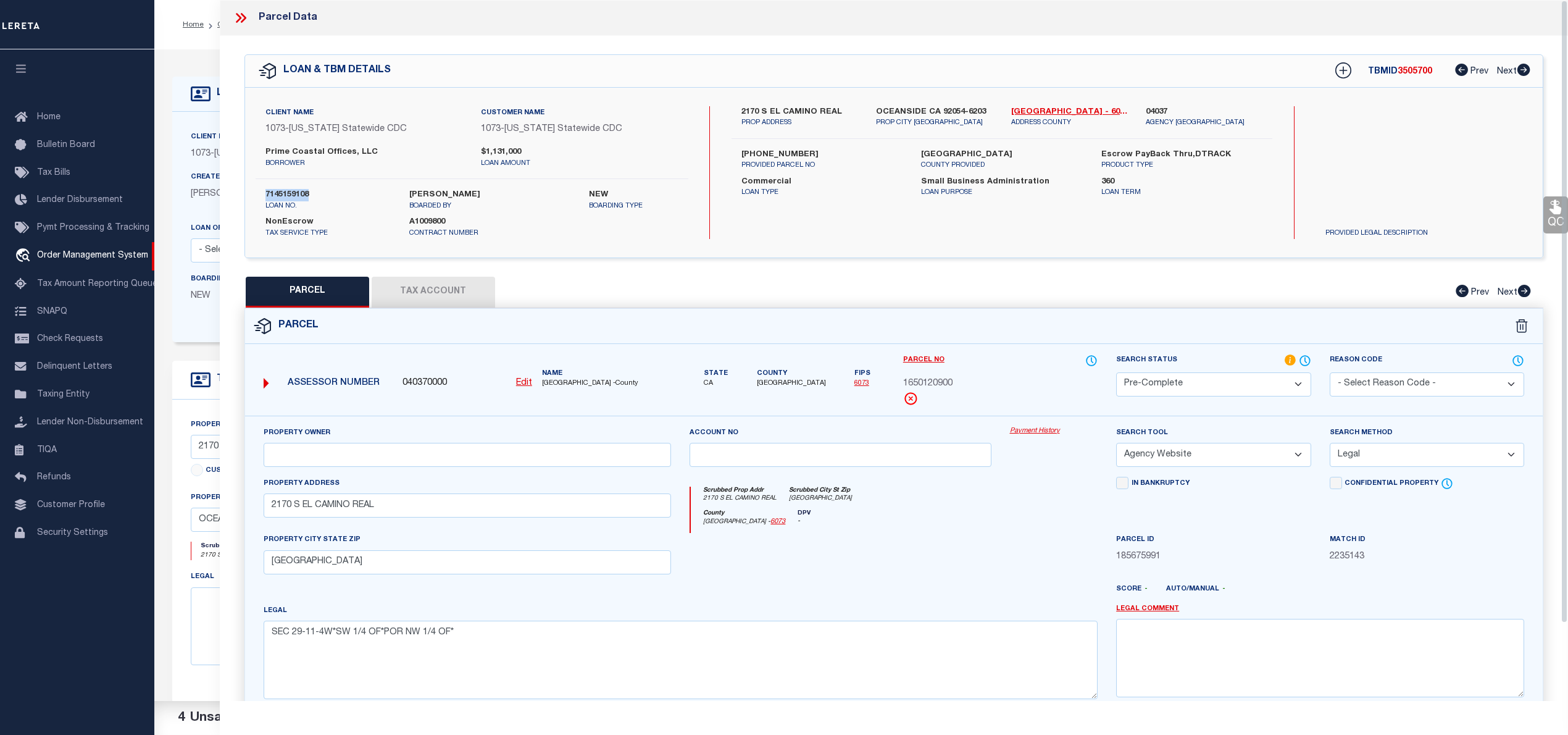
copy label "7145159108"
click at [944, 386] on span "1650120900" at bounding box center [928, 384] width 50 height 14
copy span "1650120900"
